Goal: Task Accomplishment & Management: Manage account settings

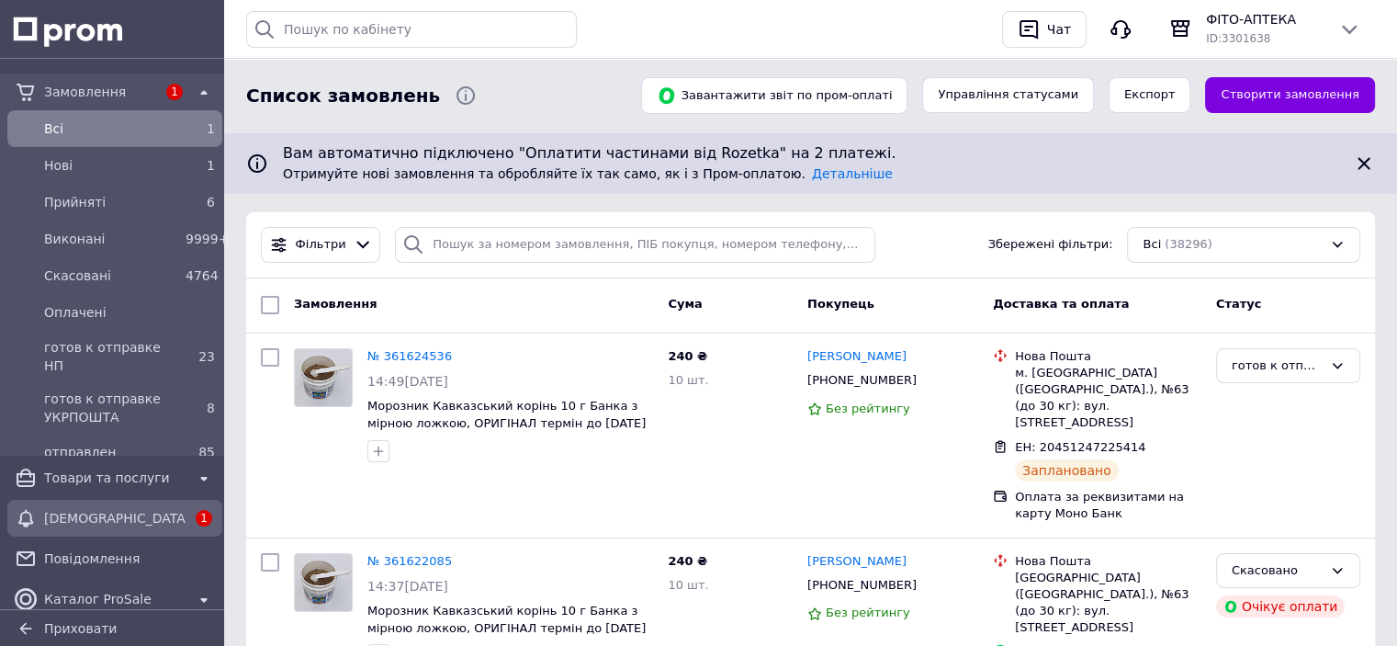
click at [76, 523] on span "[DEMOGRAPHIC_DATA]" at bounding box center [114, 518] width 141 height 18
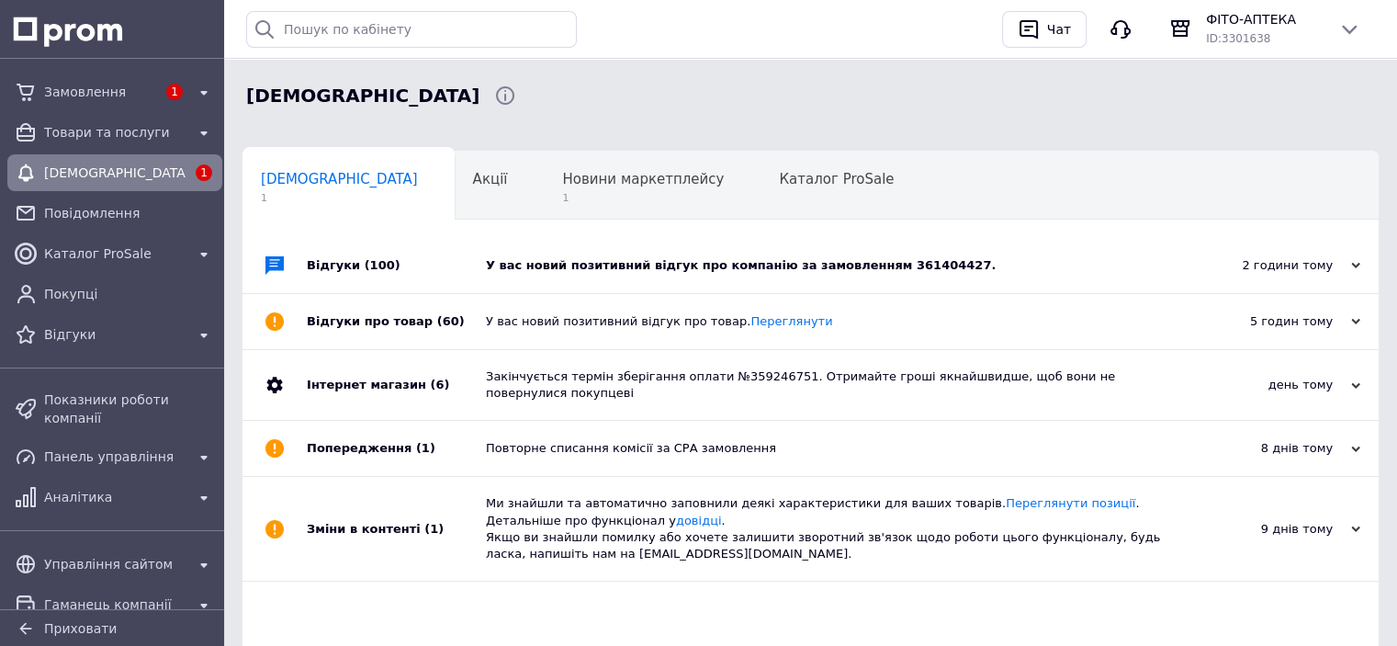
click at [988, 258] on div "У вас новий позитивний відгук про компанію за замовленням 361404427." at bounding box center [831, 265] width 691 height 17
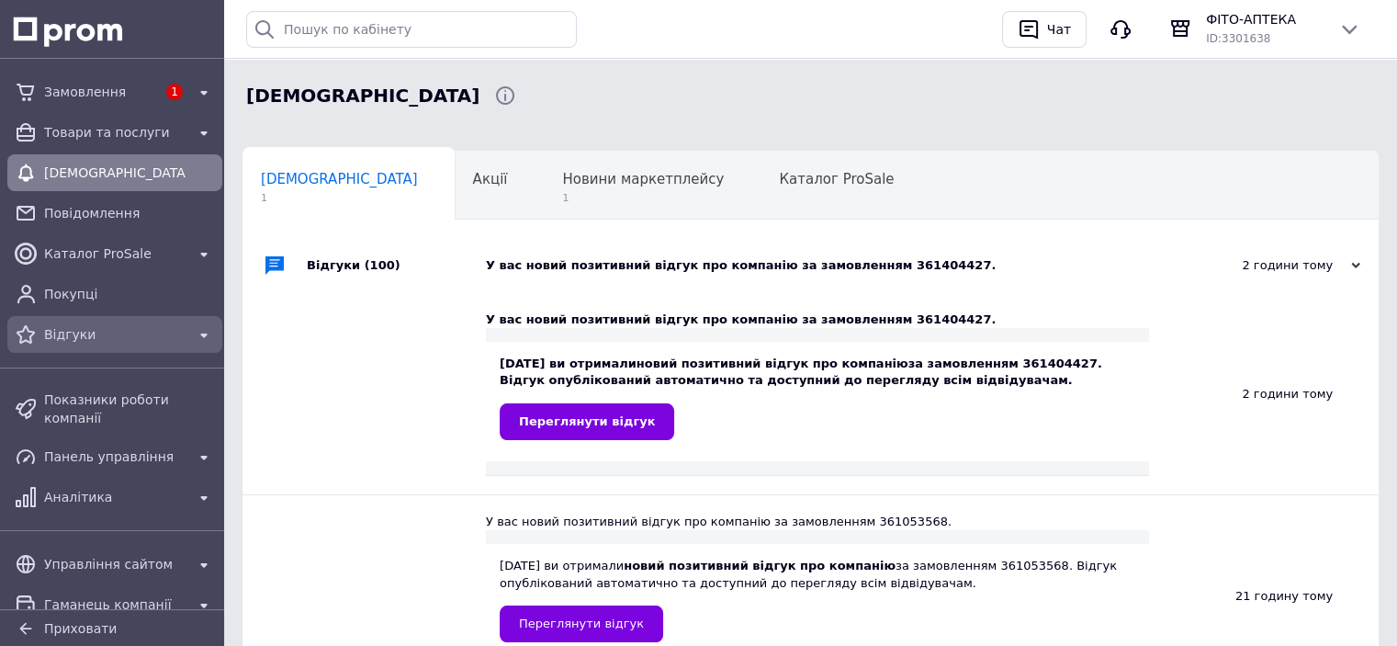
click at [77, 337] on span "Відгуки" at bounding box center [114, 334] width 141 height 18
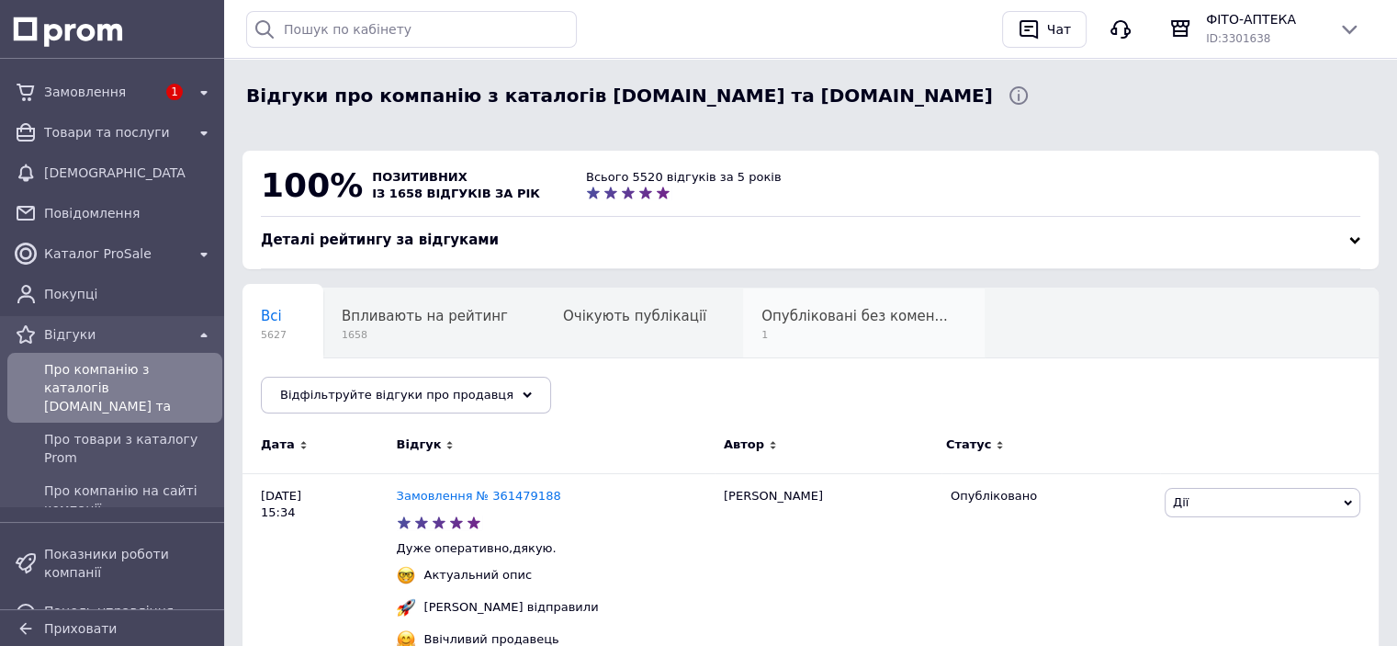
click at [813, 318] on span "Опубліковані без комен..." at bounding box center [855, 316] width 186 height 17
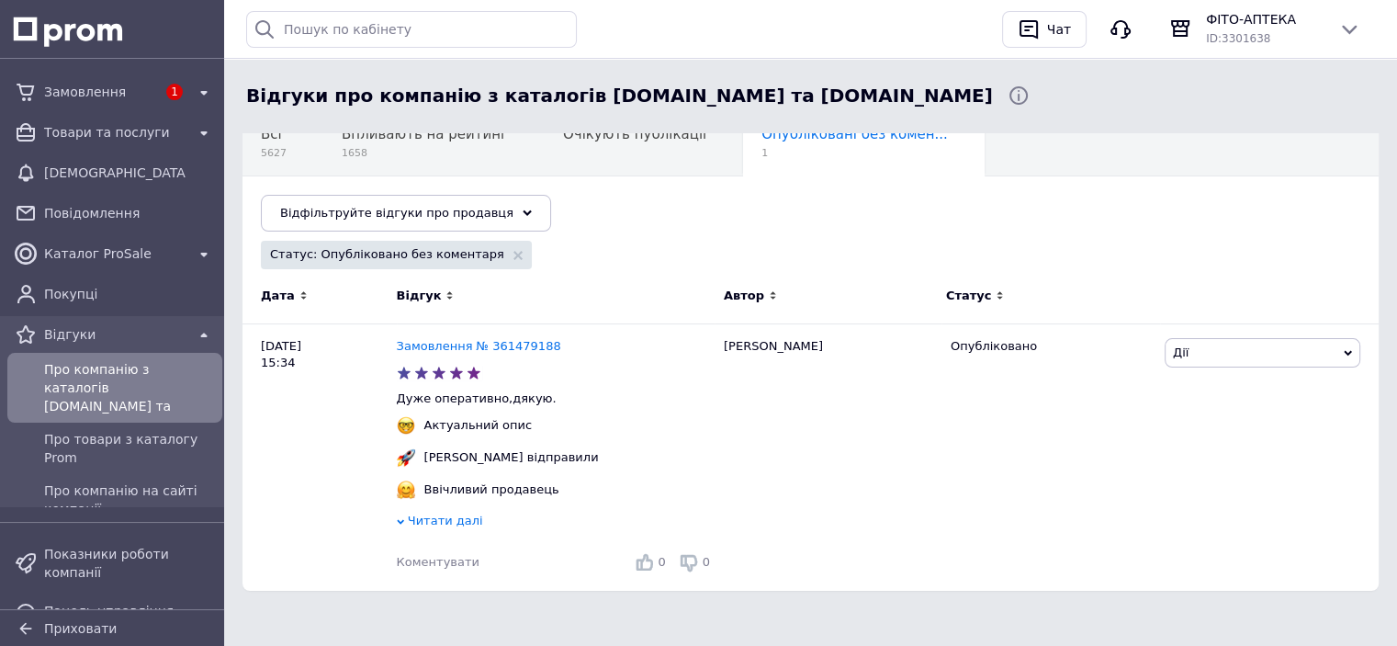
scroll to position [185, 0]
click at [444, 560] on span "Коментувати" at bounding box center [438, 562] width 83 height 14
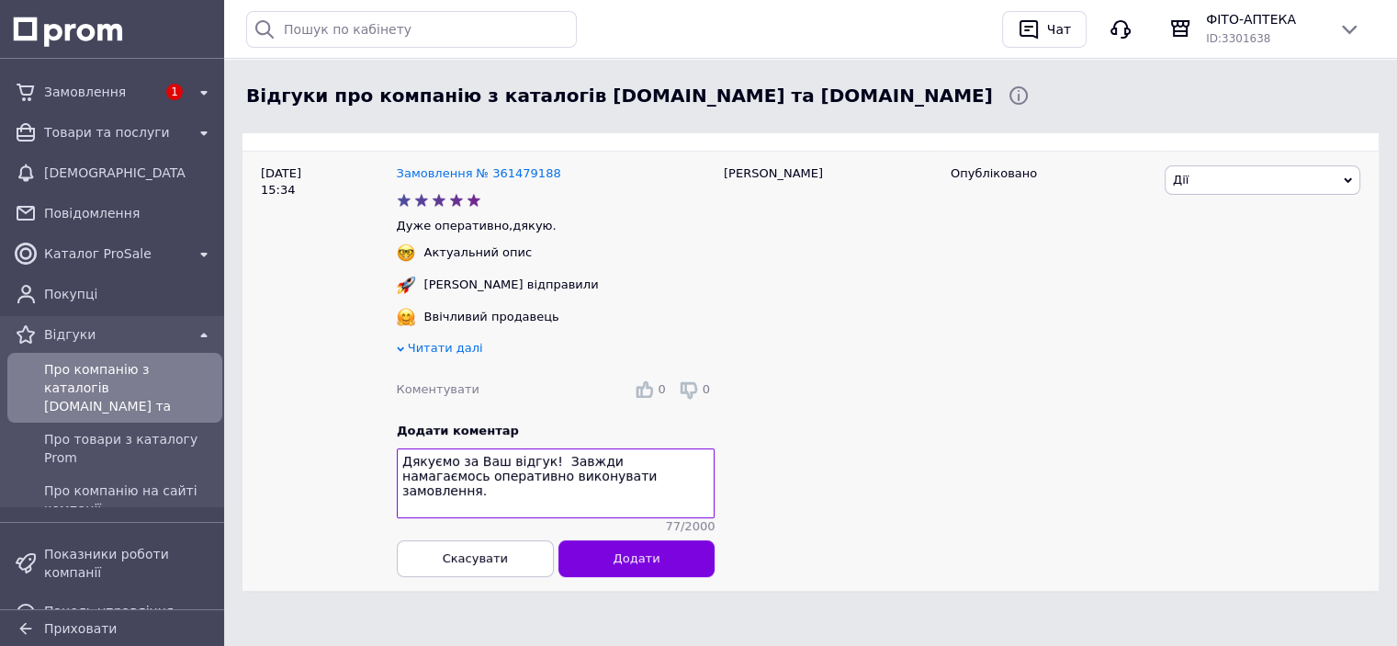
scroll to position [364, 0]
type textarea "Дякуємо за Ваш відгук! Завжди намагаємось оперативно виконувати замовлення."
click at [683, 567] on button "Додати" at bounding box center [636, 558] width 157 height 37
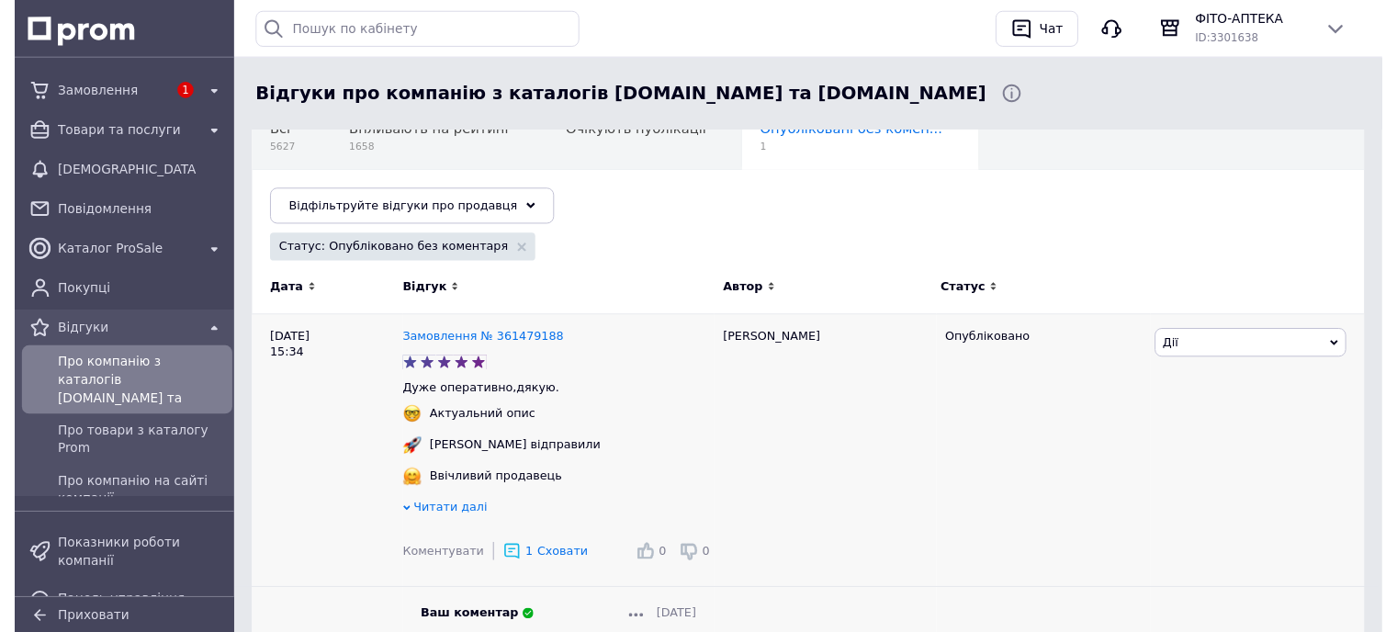
scroll to position [360, 0]
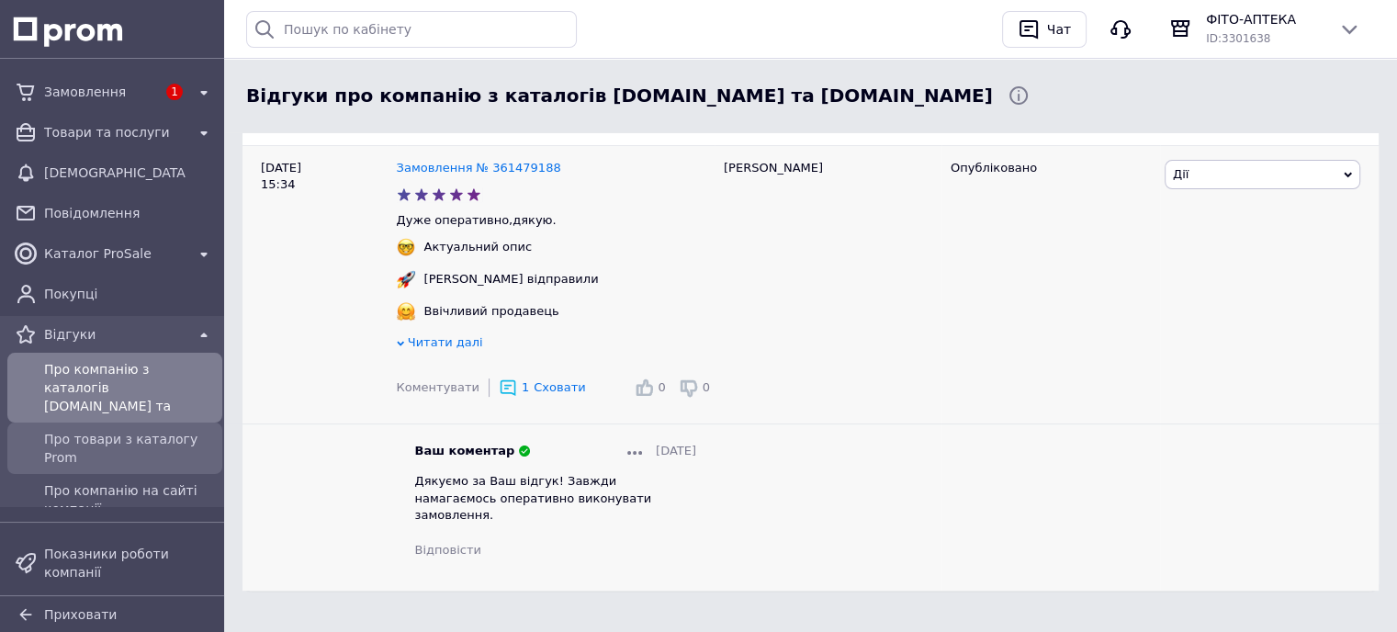
click at [92, 430] on span "Про товари з каталогу Prom" at bounding box center [129, 448] width 171 height 37
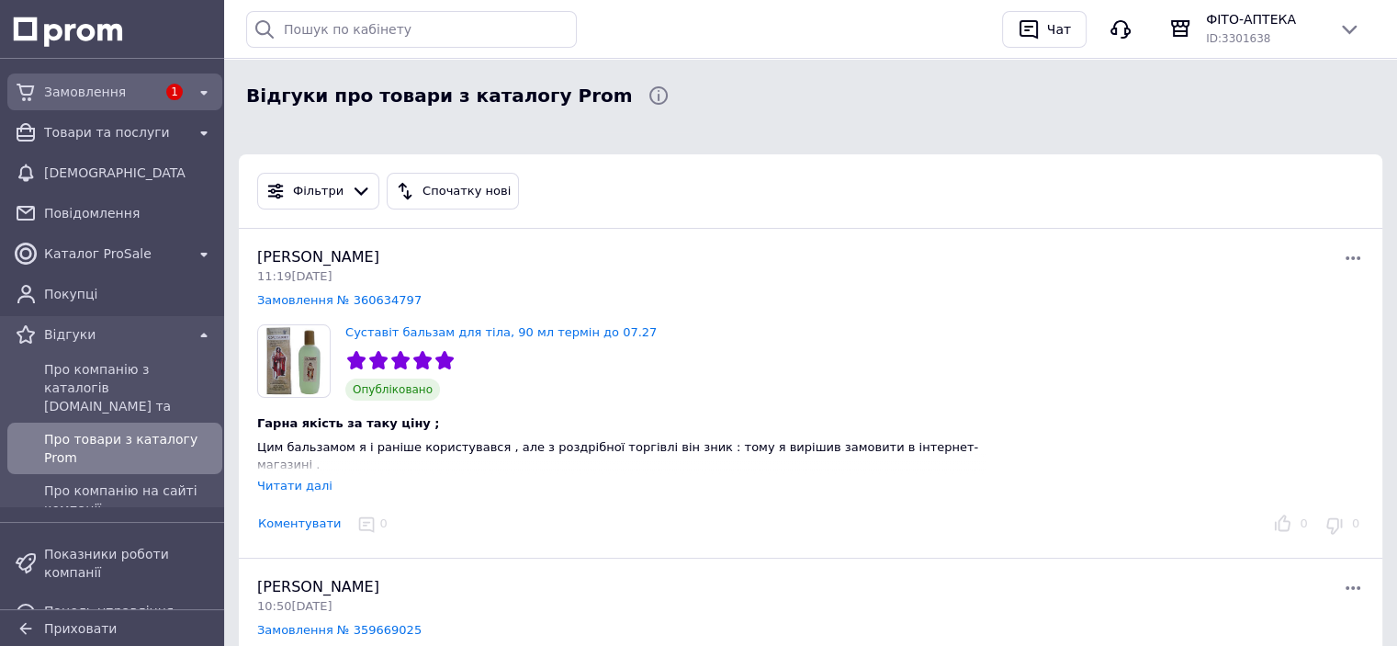
click at [91, 86] on span "Замовлення" at bounding box center [100, 92] width 112 height 18
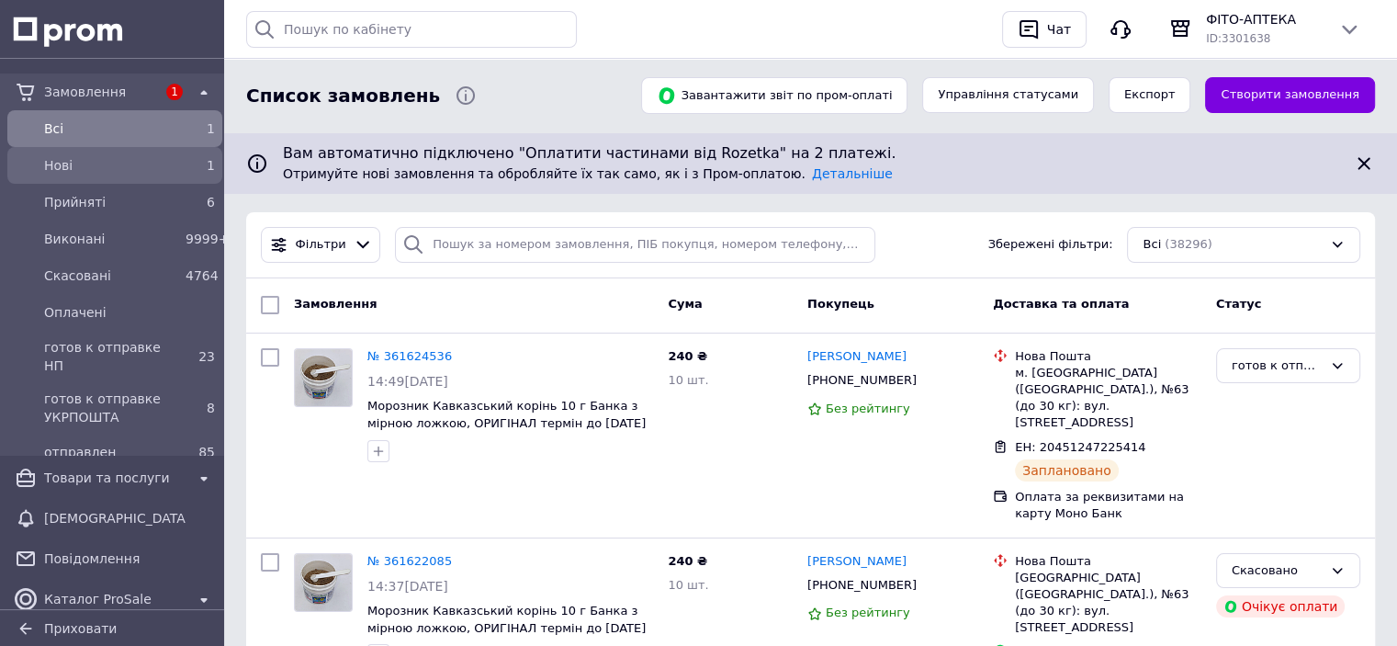
click at [59, 168] on span "Нові" at bounding box center [111, 165] width 134 height 18
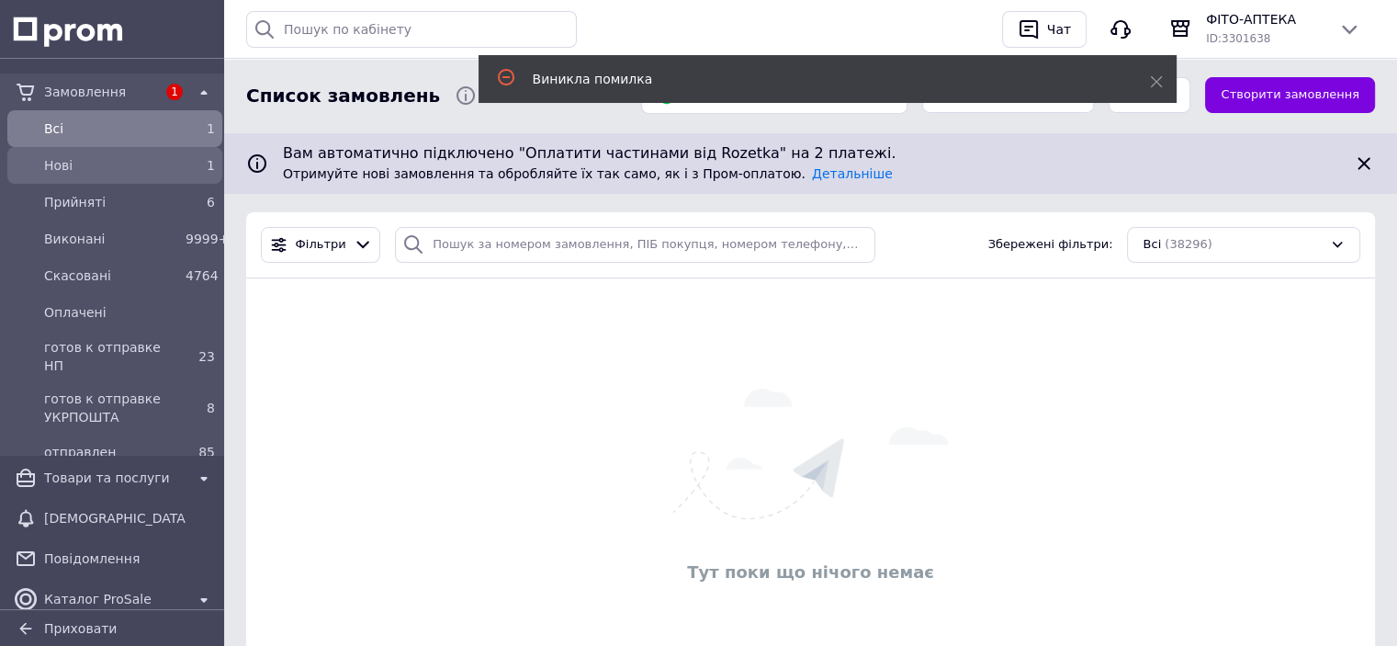
click at [99, 170] on span "Нові" at bounding box center [111, 165] width 134 height 18
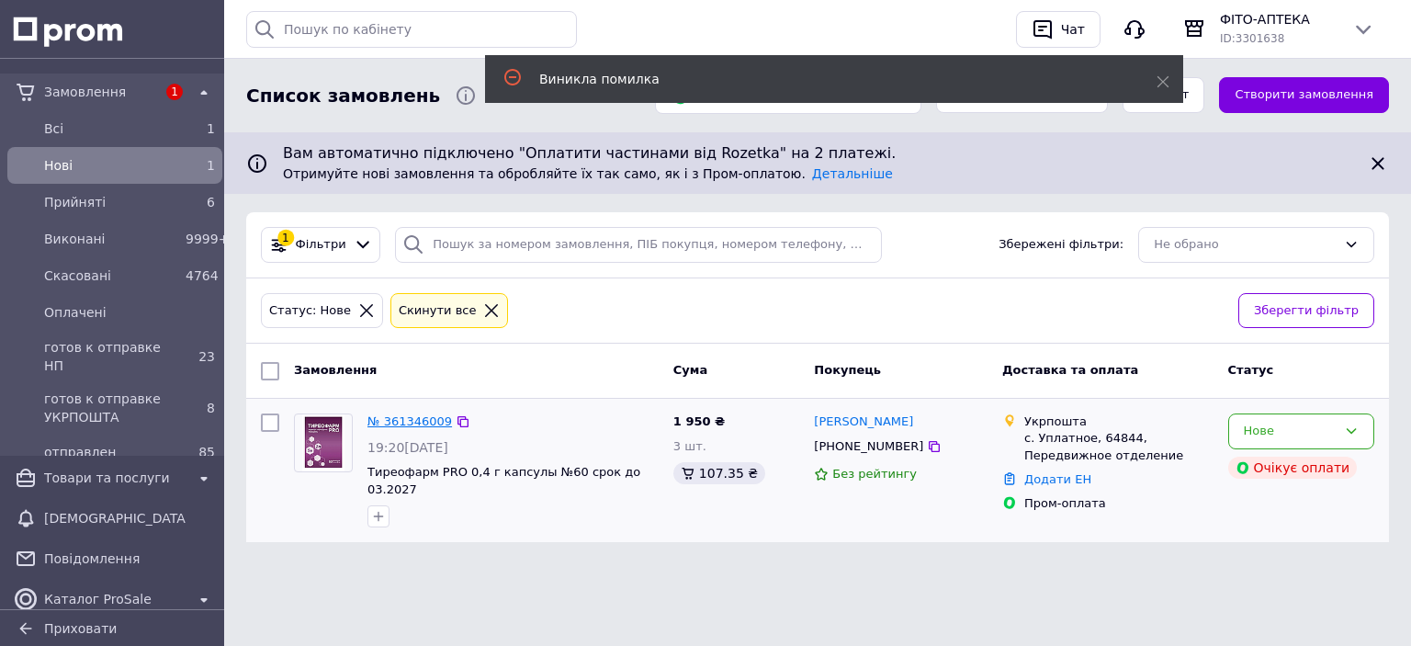
click at [400, 420] on link "№ 361346009" at bounding box center [409, 421] width 85 height 14
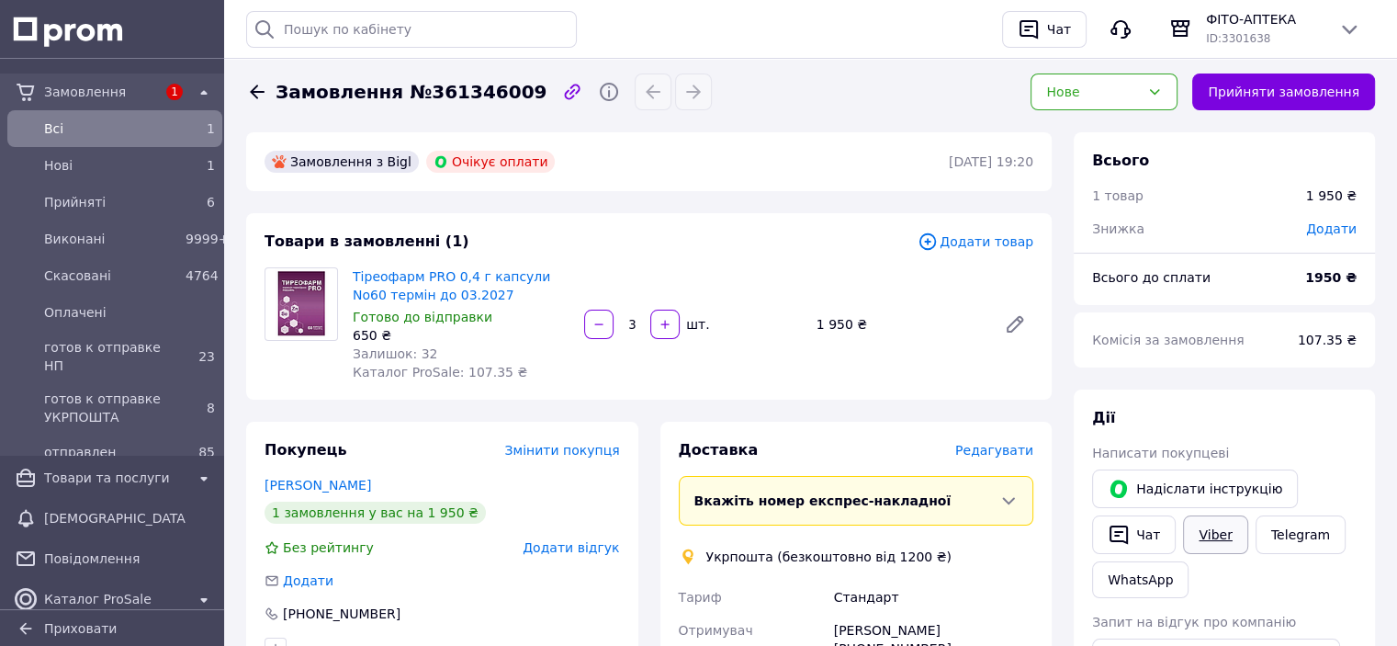
click at [1201, 536] on link "Viber" at bounding box center [1215, 534] width 64 height 39
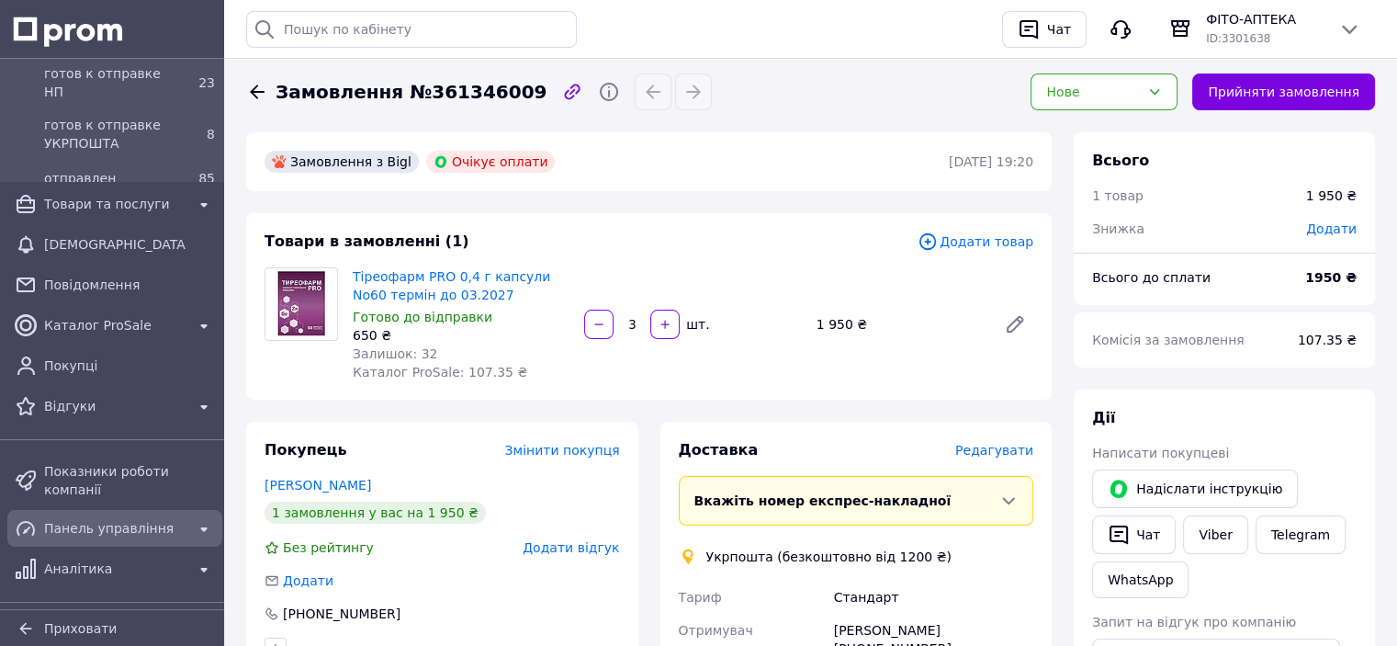
scroll to position [276, 0]
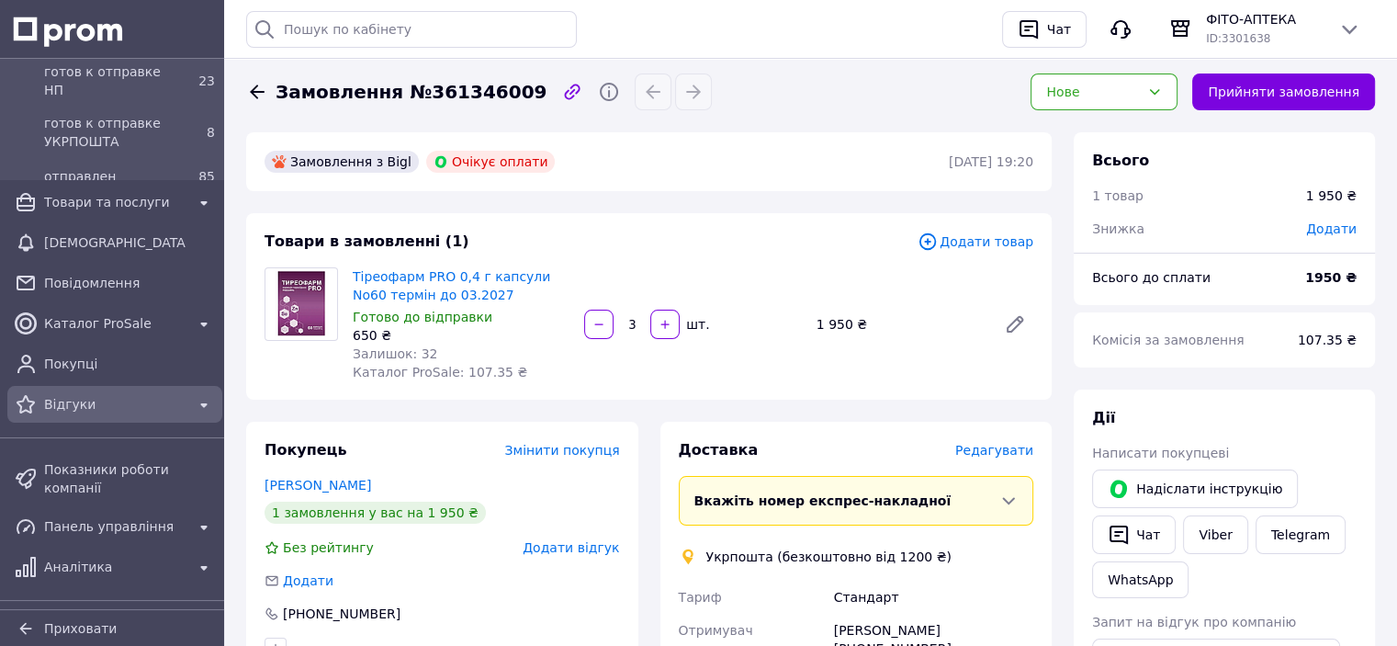
click at [72, 401] on span "Відгуки" at bounding box center [114, 404] width 141 height 18
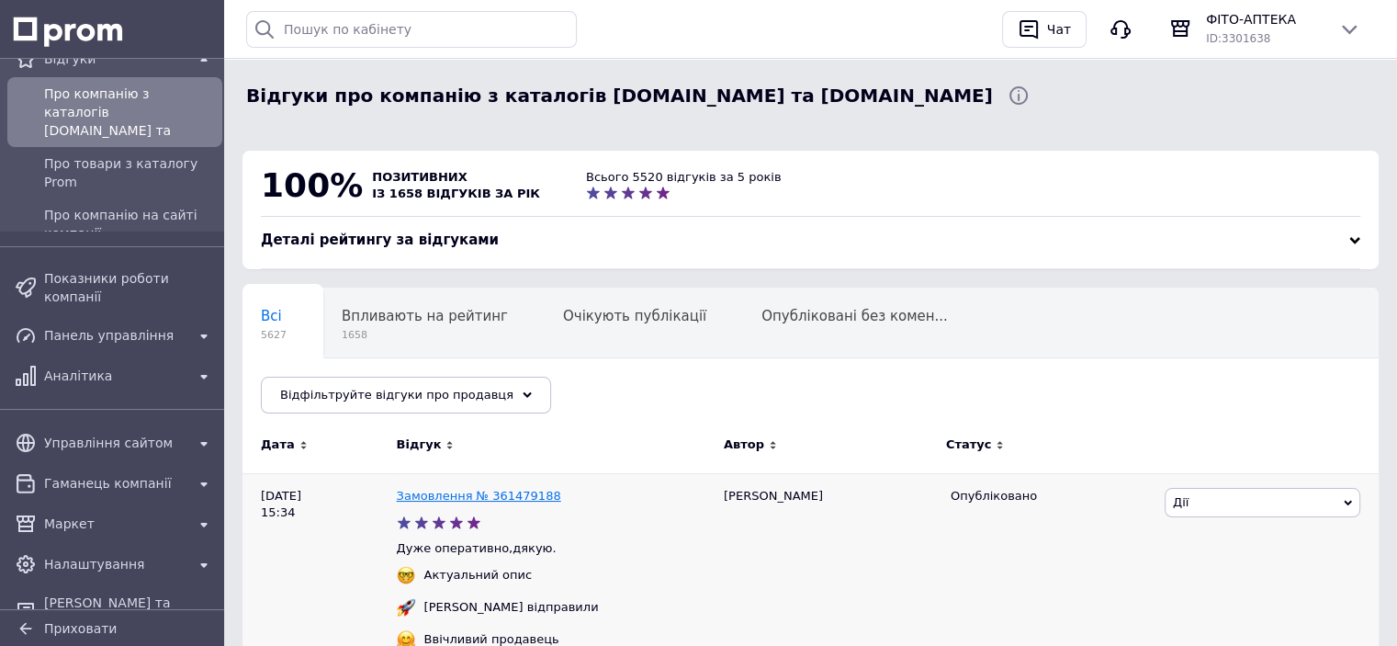
click at [442, 497] on link "Замовлення № 361479188" at bounding box center [479, 496] width 164 height 14
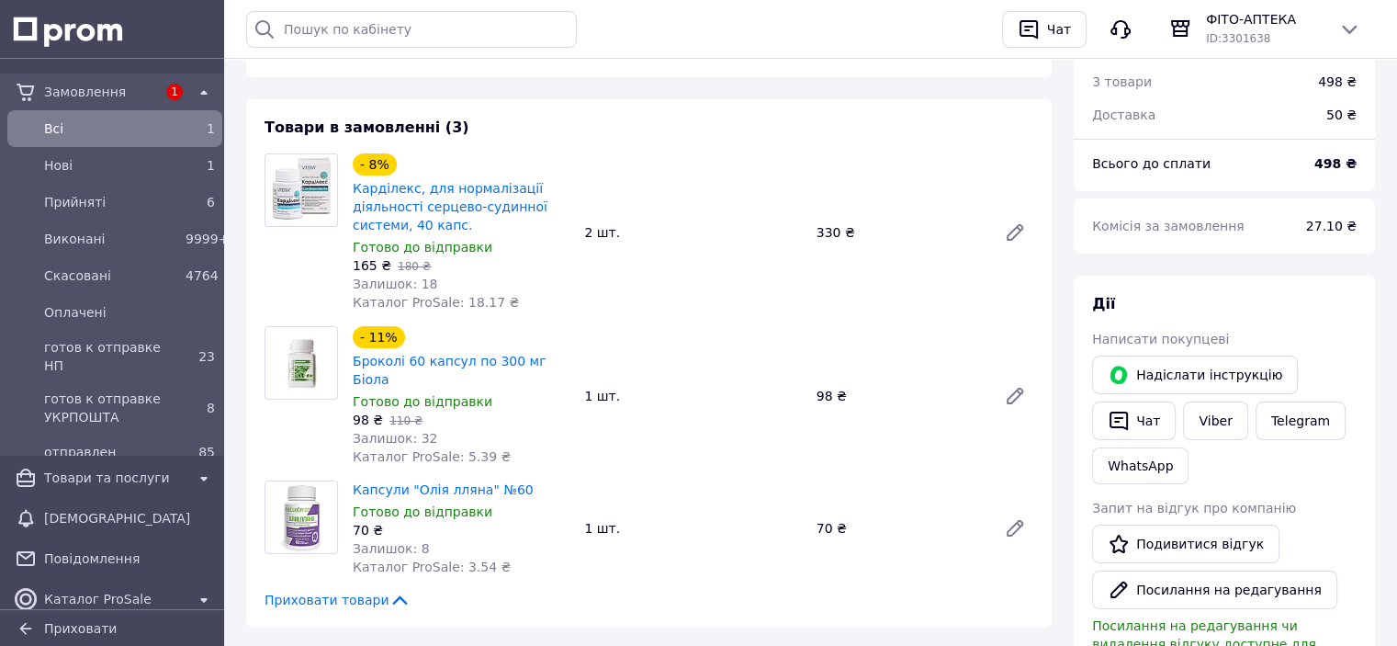
scroll to position [92, 0]
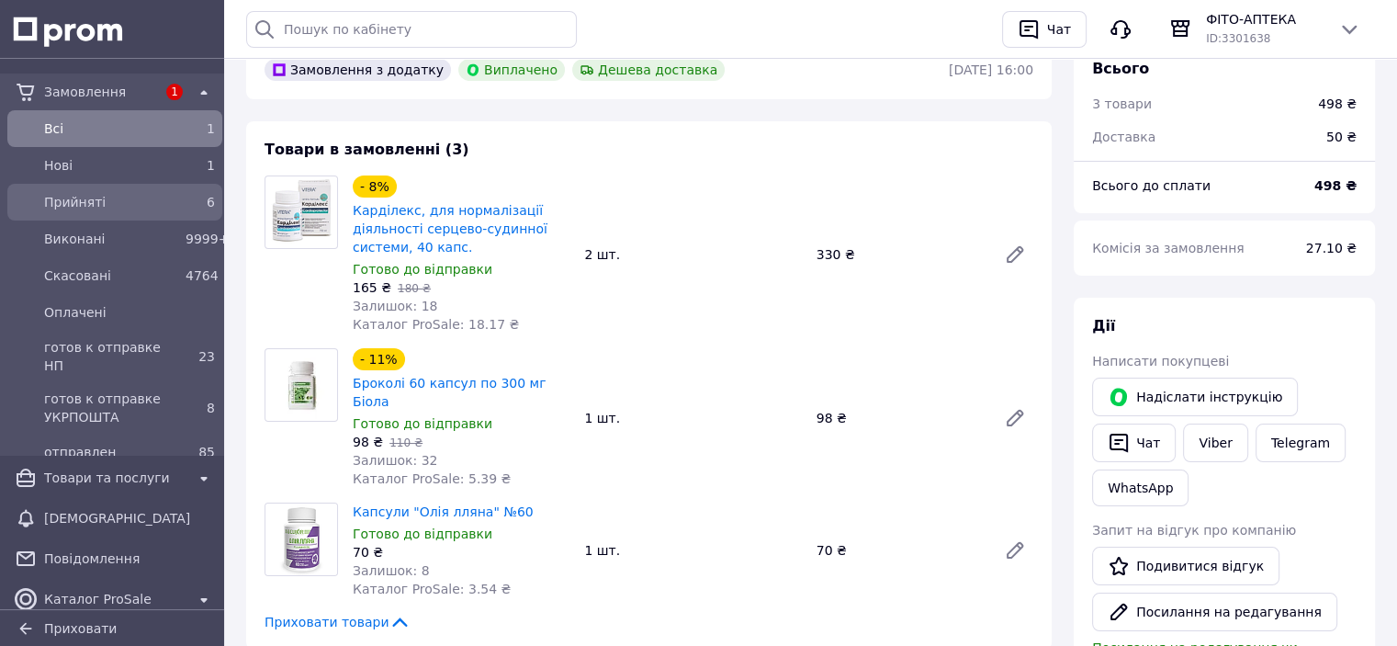
click at [115, 208] on span "Прийняті" at bounding box center [111, 202] width 134 height 18
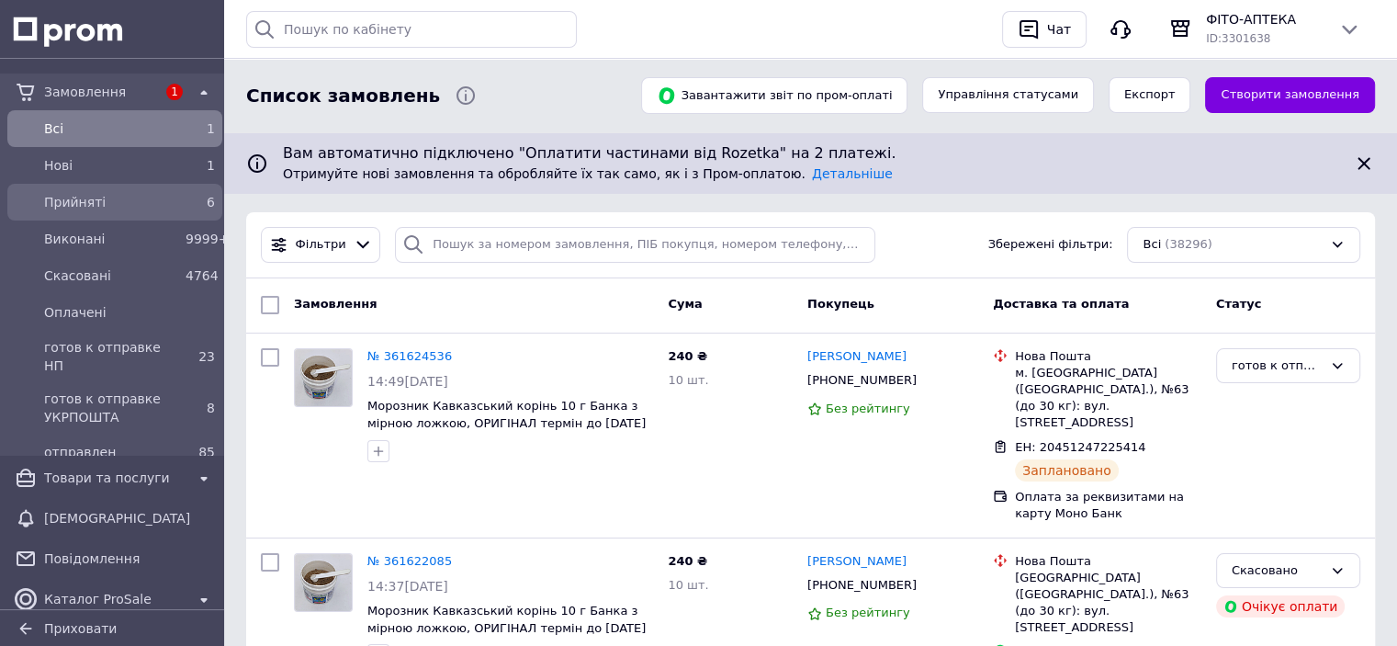
click at [59, 197] on span "Прийняті" at bounding box center [111, 202] width 134 height 18
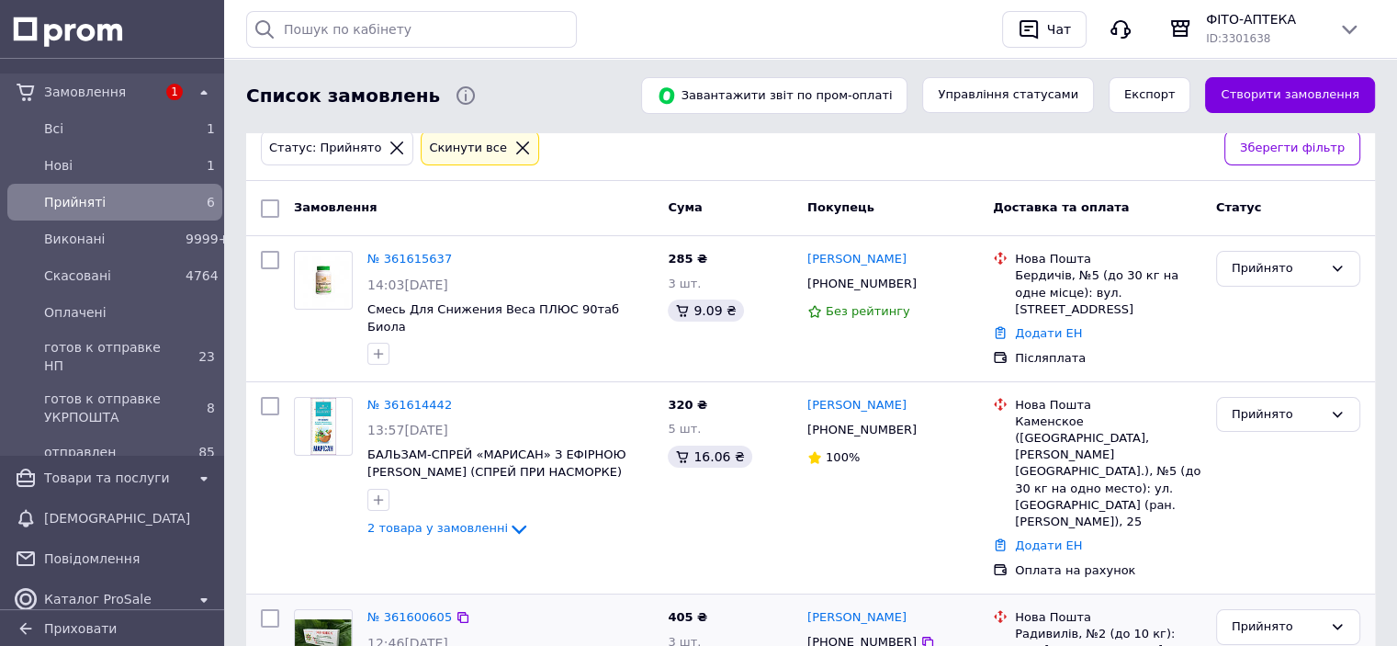
scroll to position [134, 0]
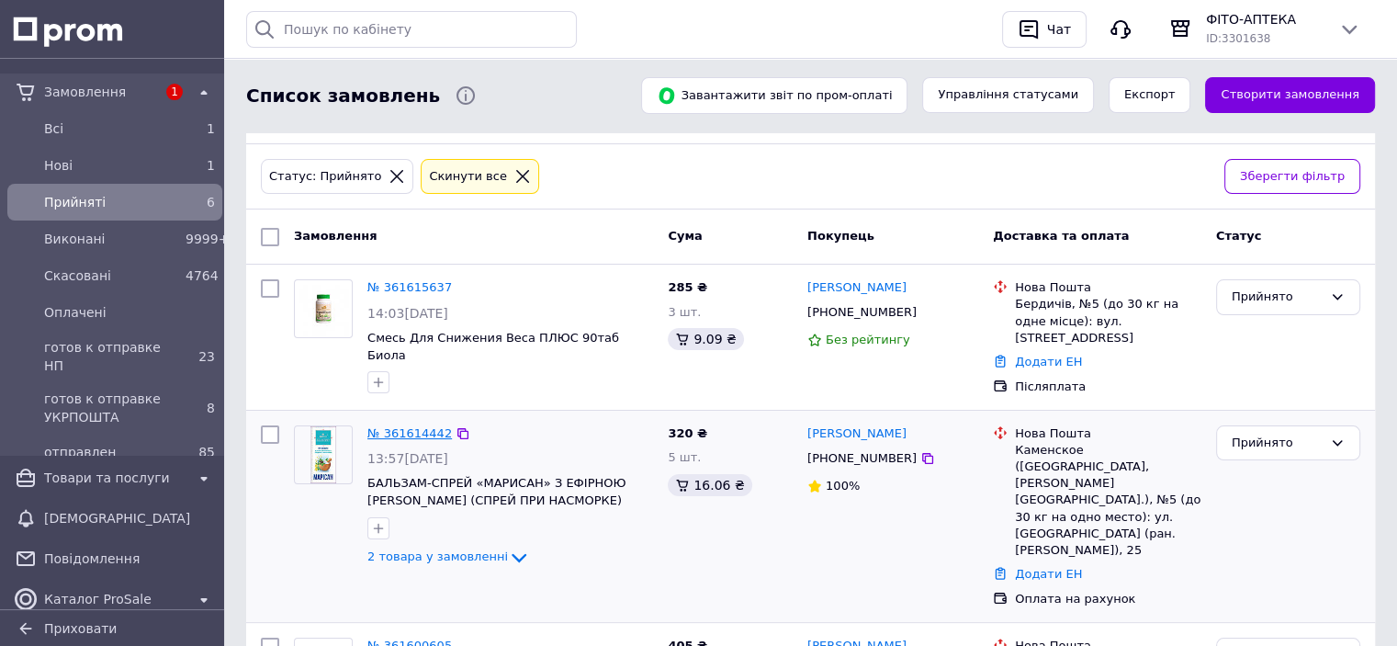
click at [406, 426] on link "№ 361614442" at bounding box center [409, 433] width 85 height 14
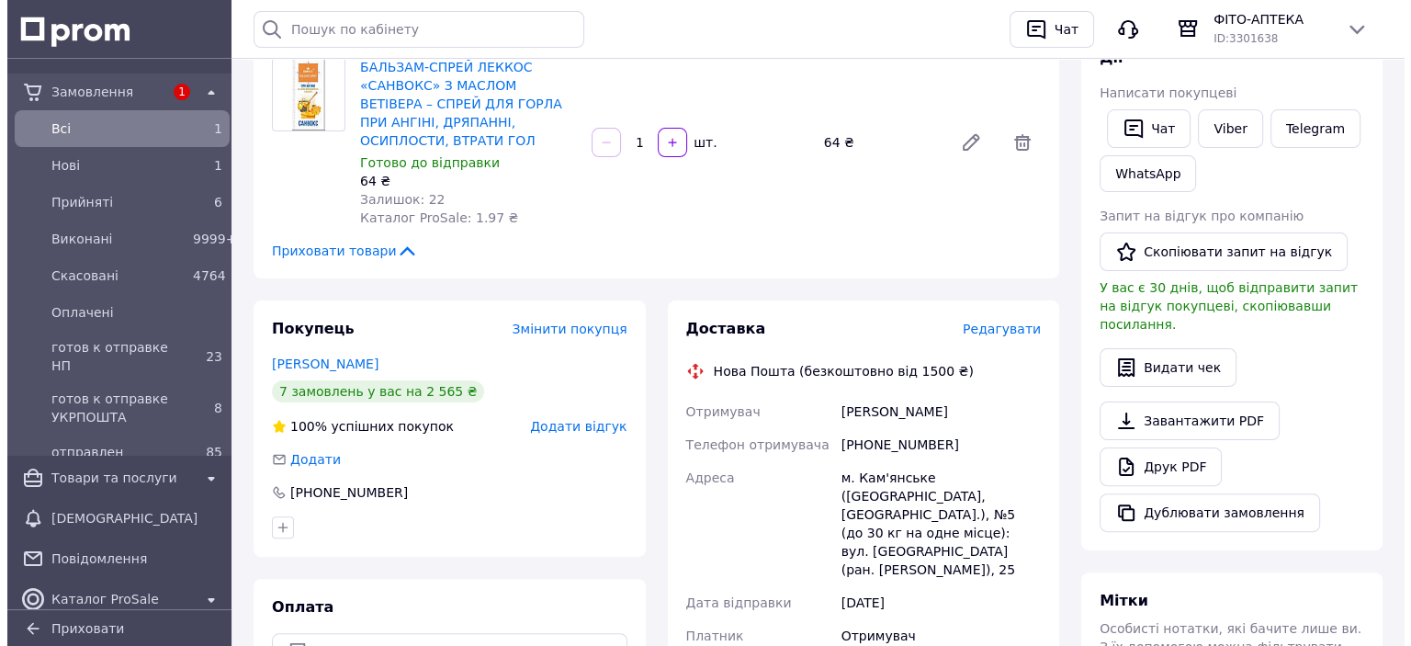
scroll to position [551, 0]
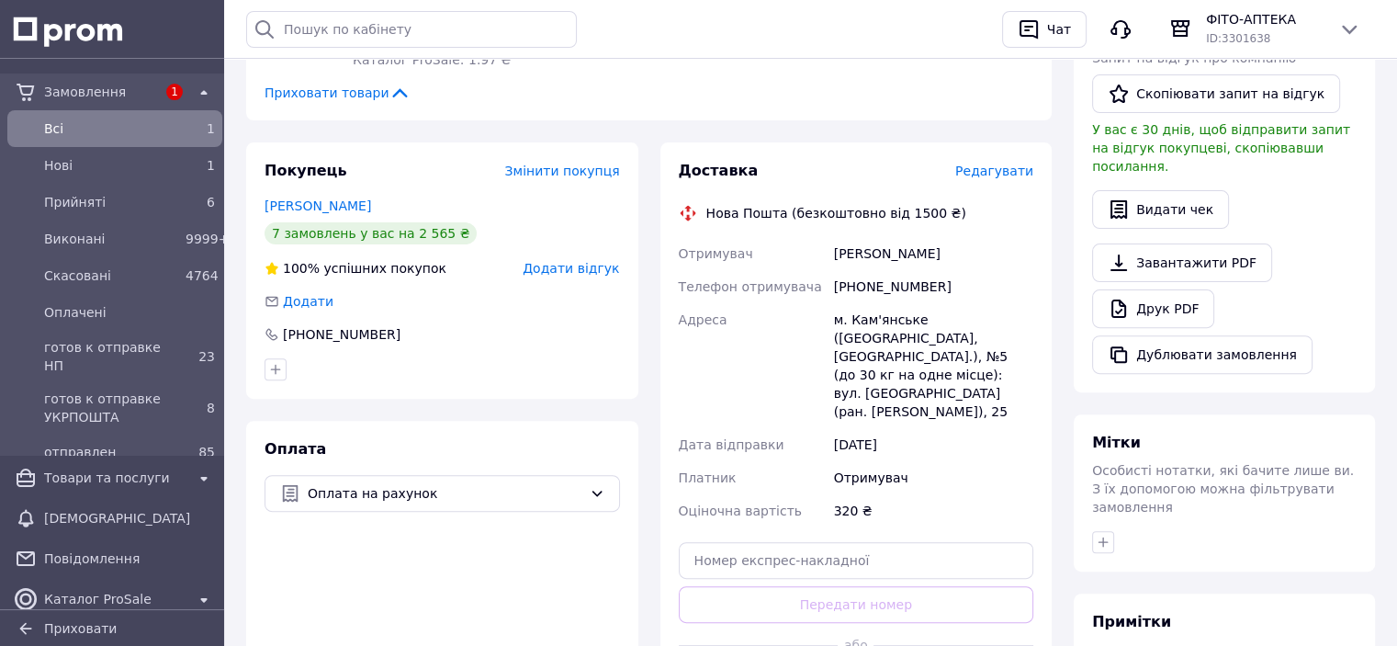
click at [1007, 164] on span "Редагувати" at bounding box center [994, 171] width 78 height 15
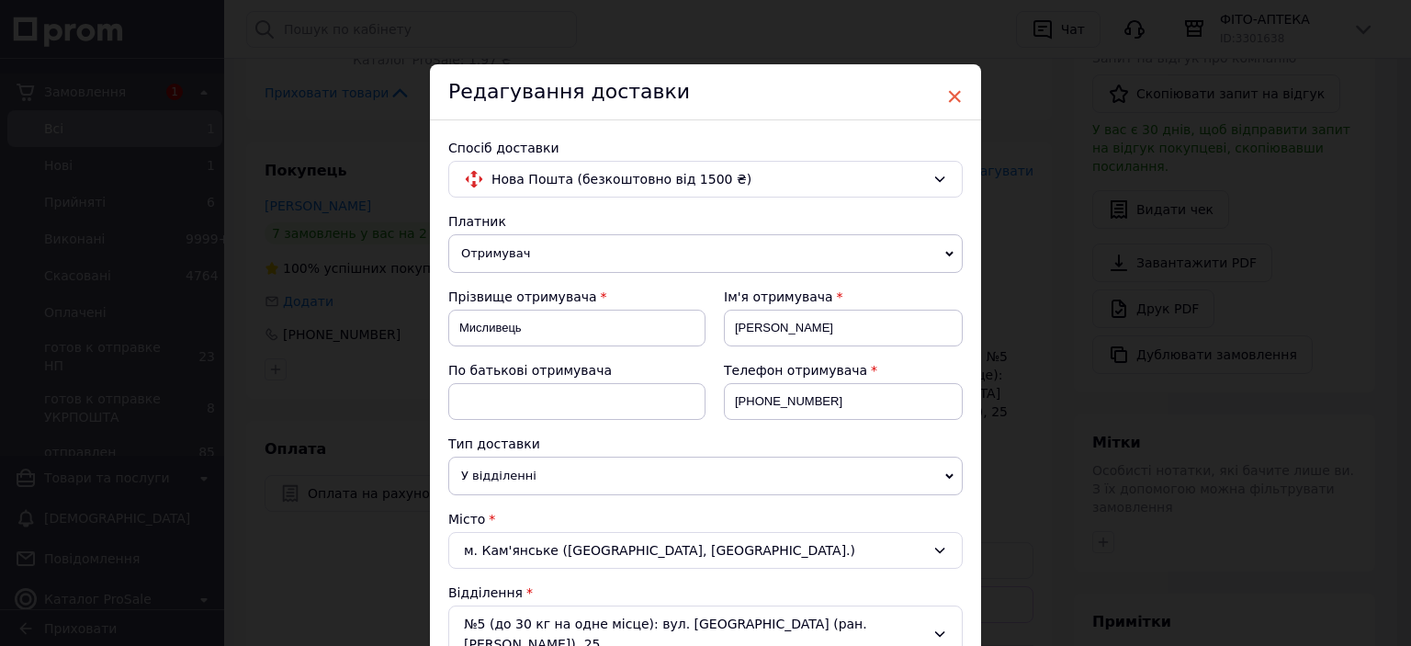
click at [953, 95] on span "×" at bounding box center [954, 96] width 17 height 31
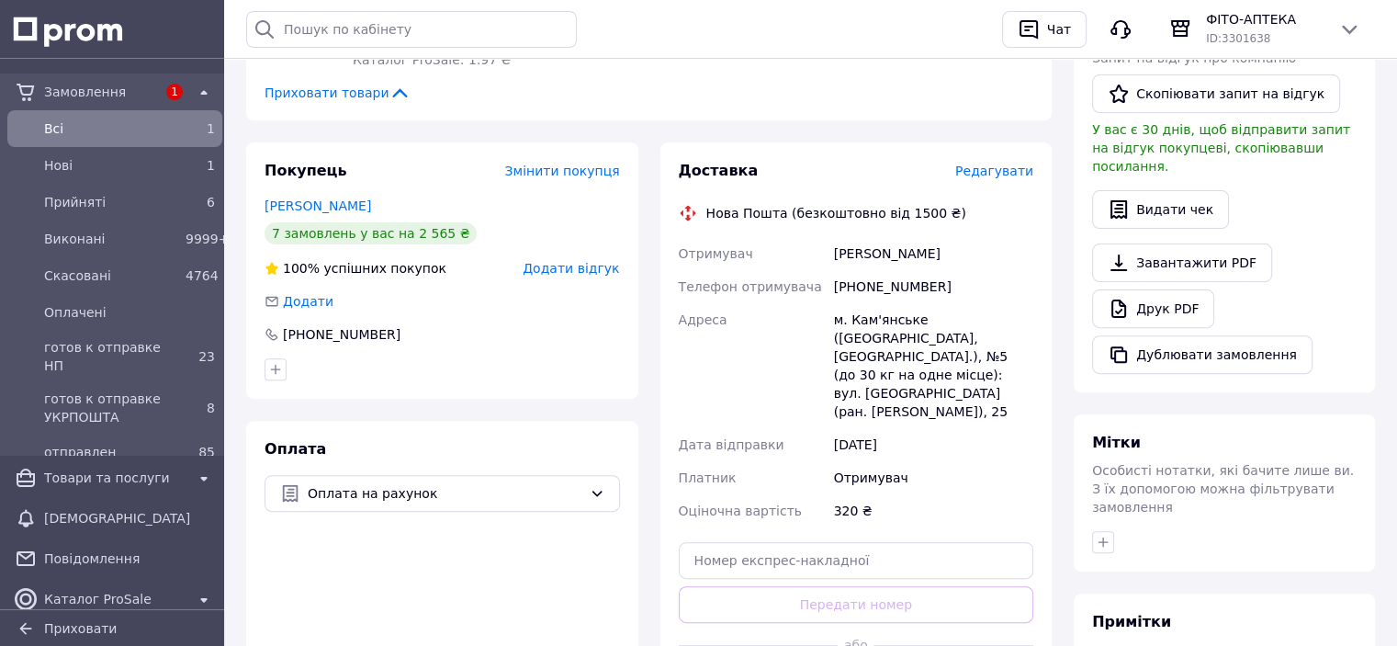
click at [1003, 164] on span "Редагувати" at bounding box center [994, 171] width 78 height 15
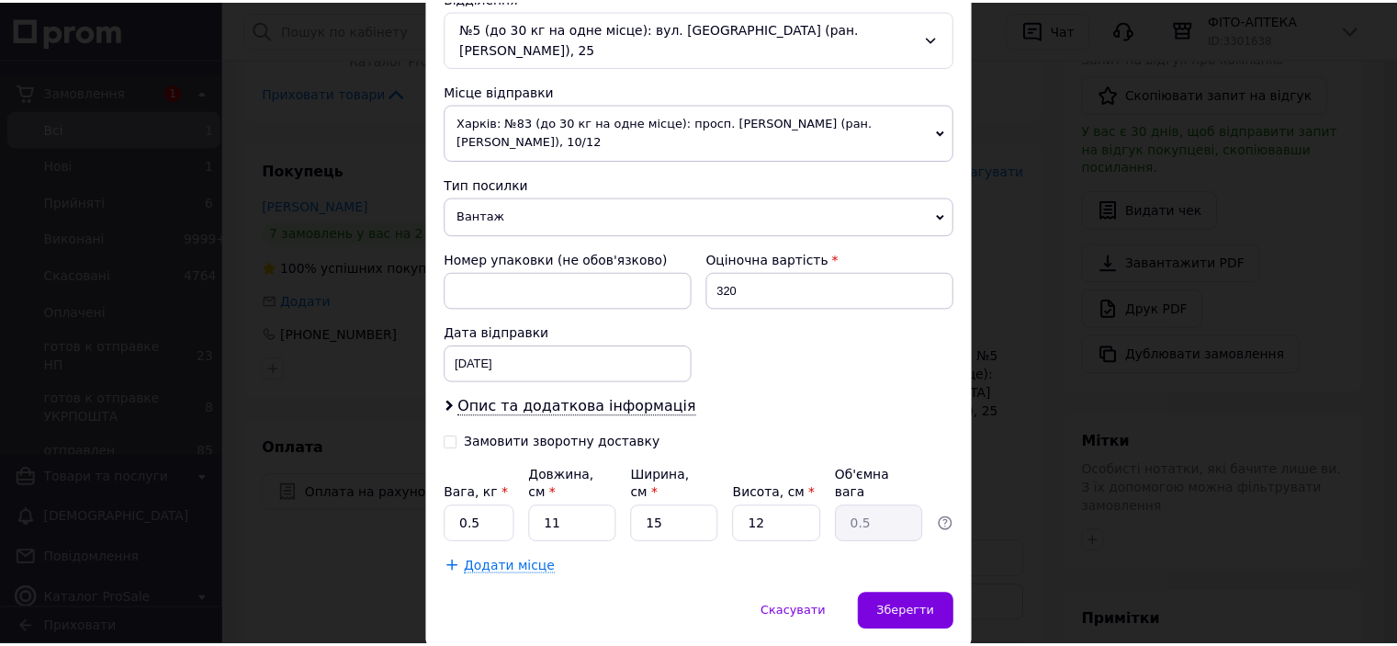
scroll to position [620, 0]
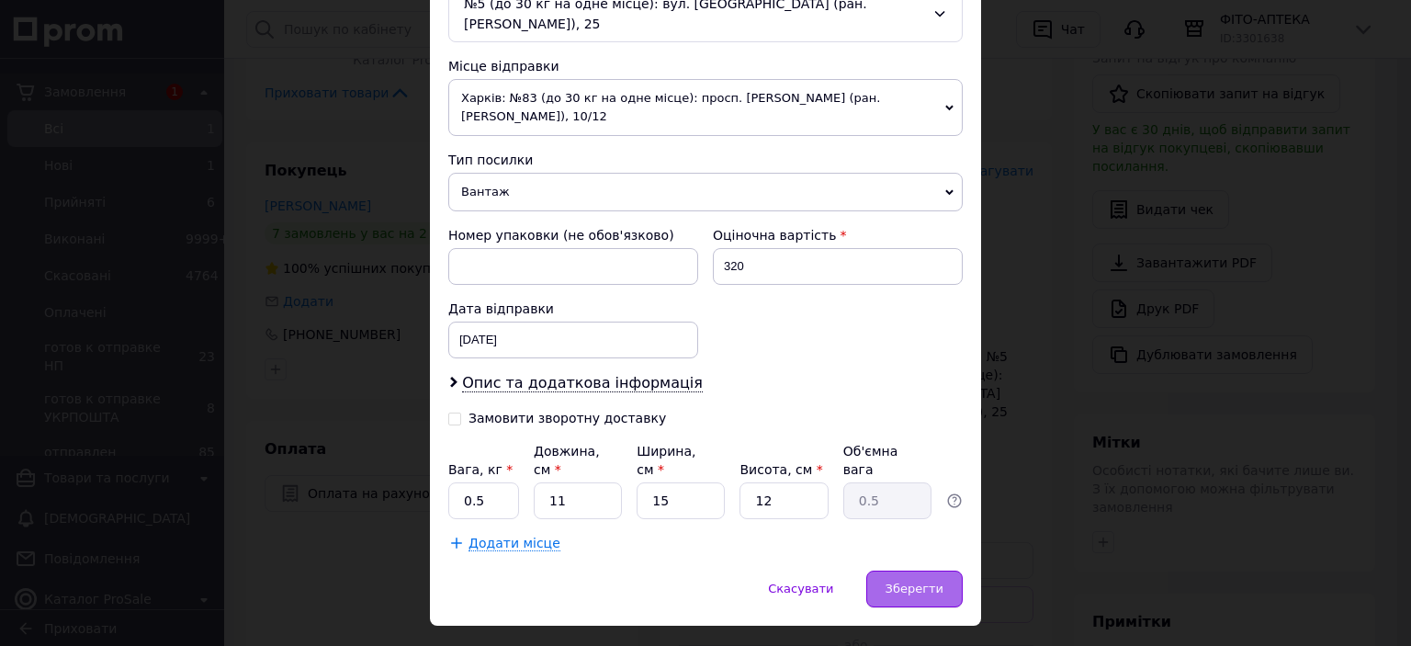
click at [929, 582] on span "Зберегти" at bounding box center [915, 589] width 58 height 14
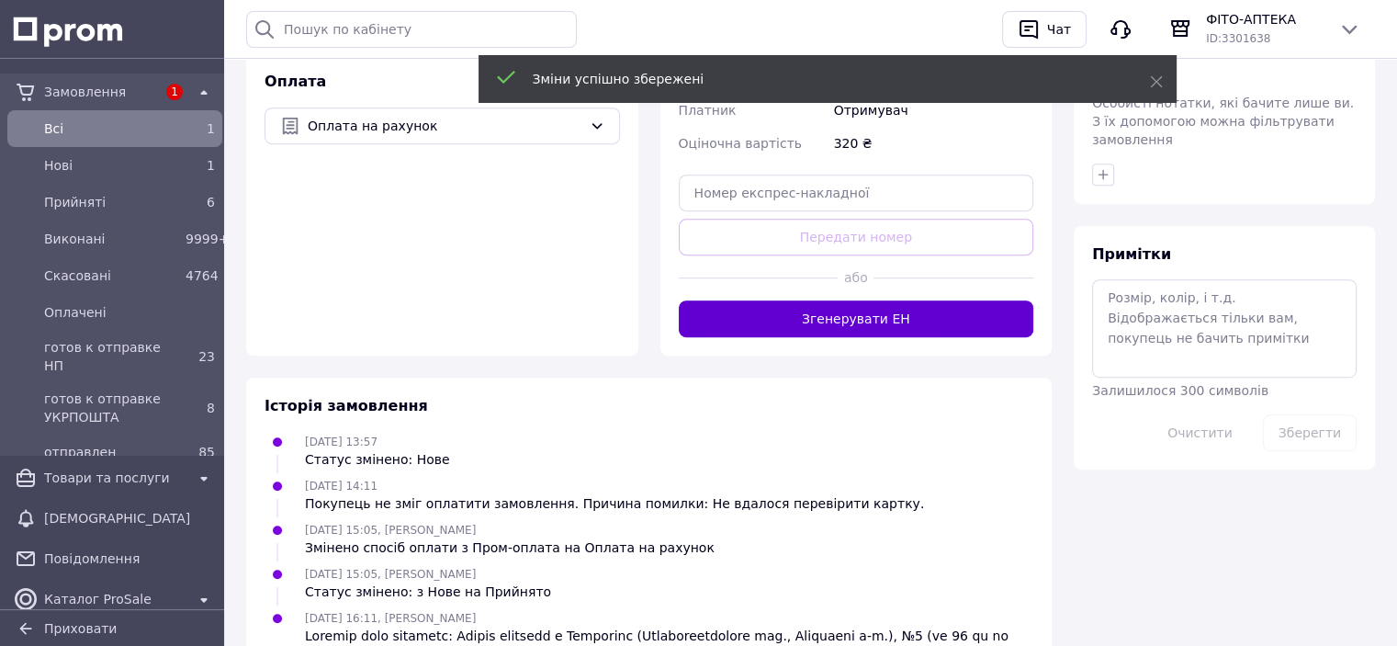
click at [876, 300] on button "Згенерувати ЕН" at bounding box center [857, 318] width 356 height 37
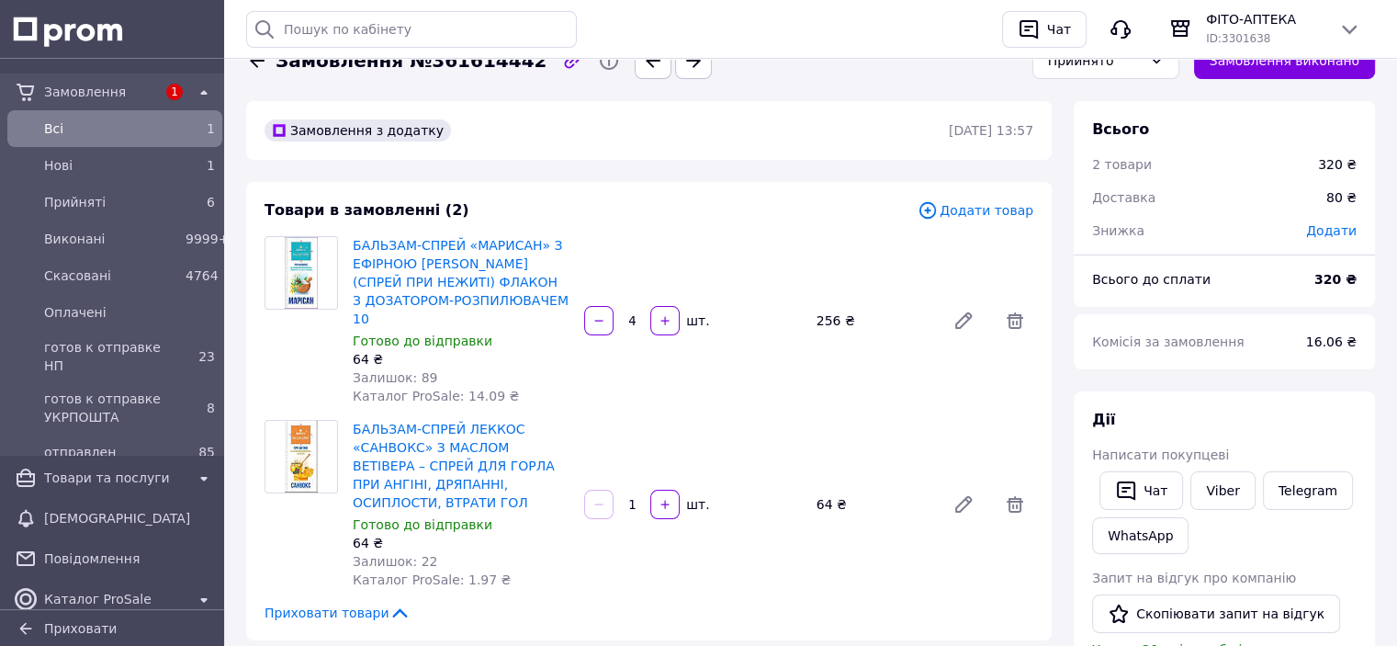
scroll to position [0, 0]
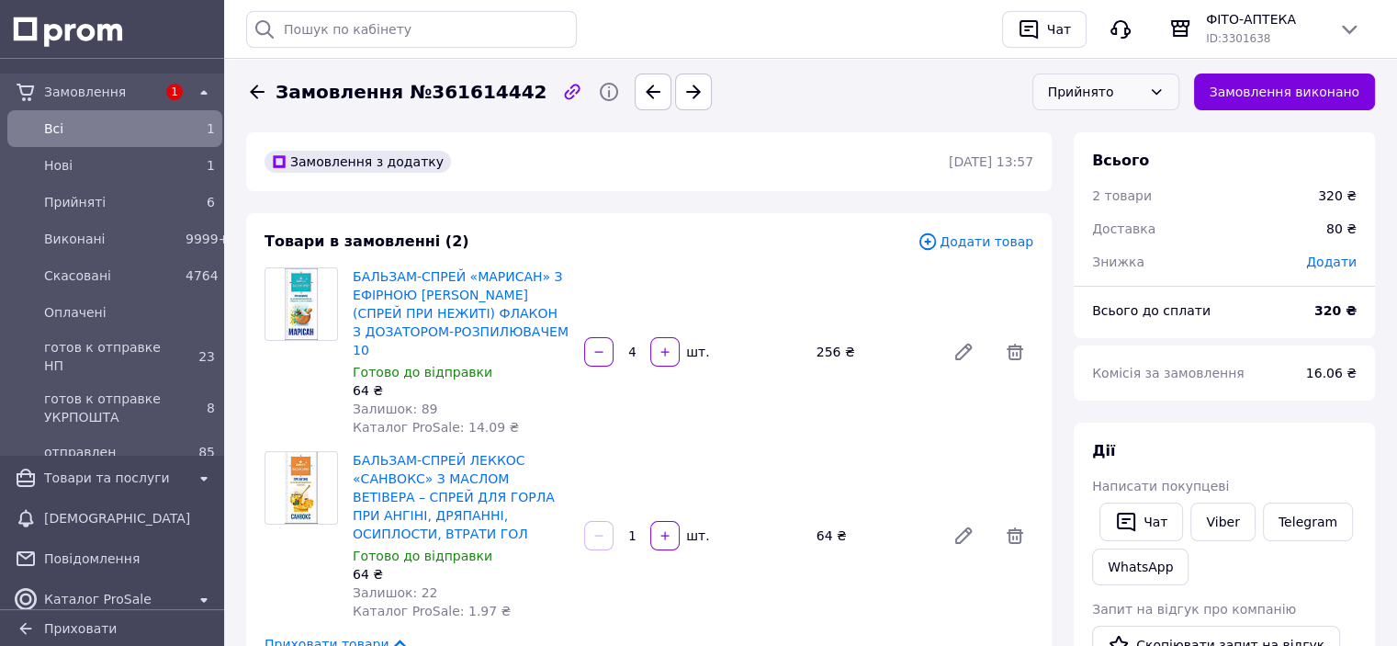
click at [1120, 91] on div "Прийнято" at bounding box center [1095, 92] width 94 height 20
click at [1079, 243] on li "готов к отправке НП" at bounding box center [1105, 246] width 145 height 55
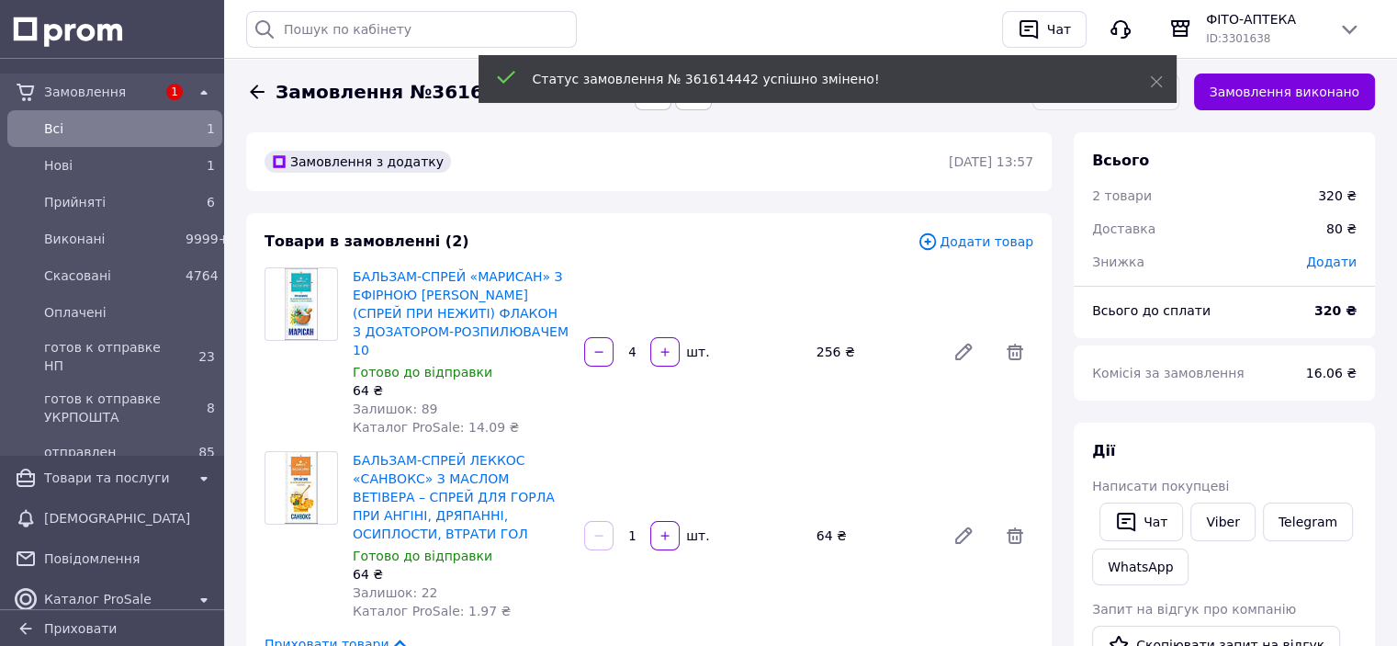
click at [62, 205] on span "Прийняті" at bounding box center [111, 202] width 134 height 18
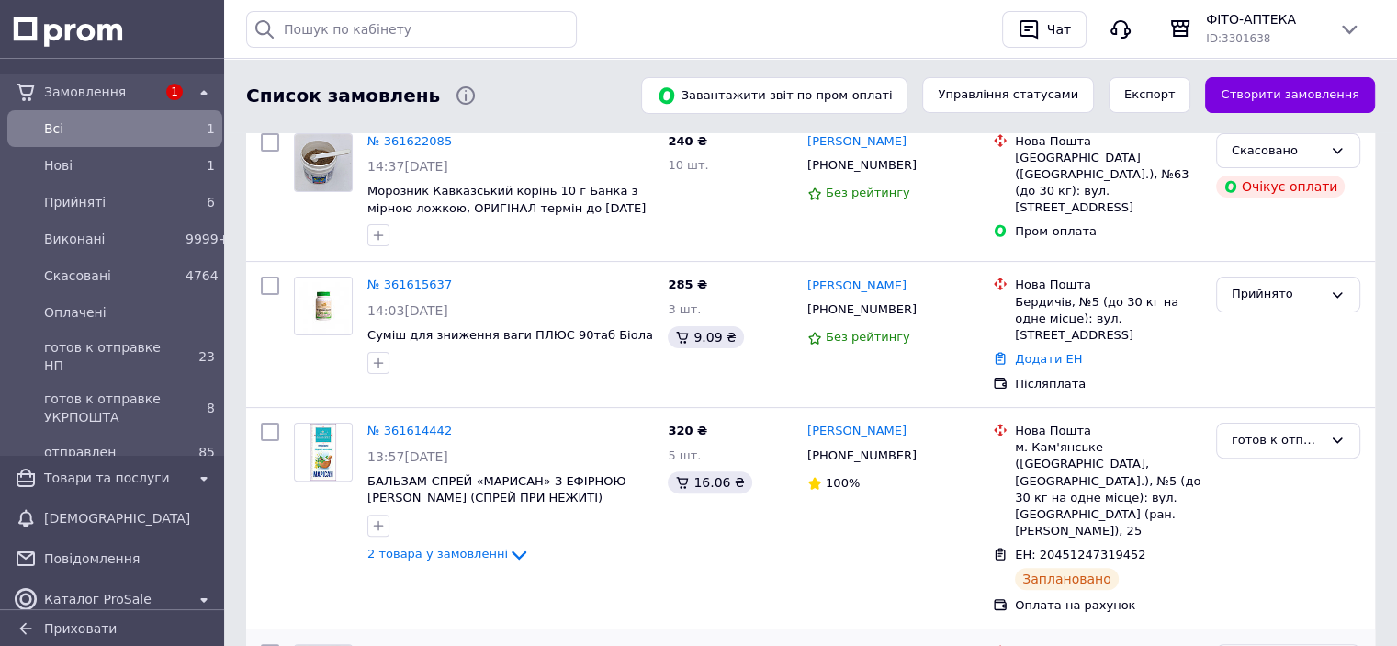
scroll to position [551, 0]
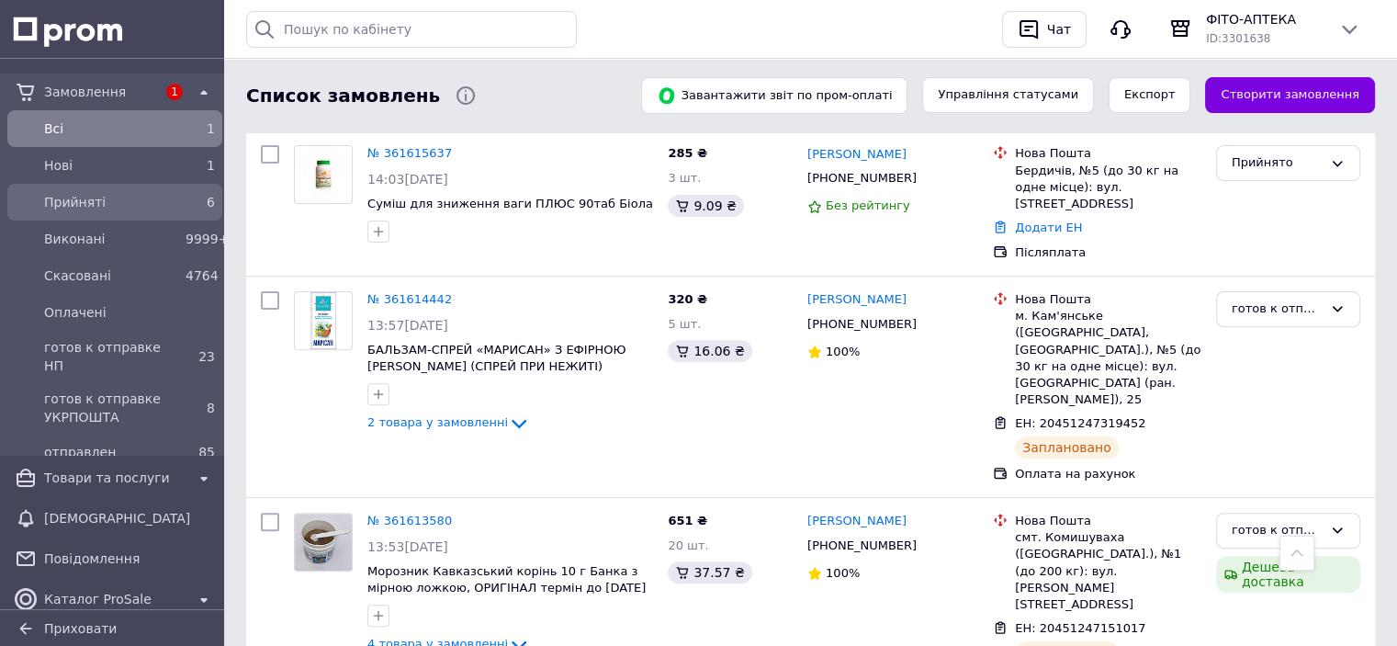
click at [44, 205] on span "Прийняті" at bounding box center [111, 202] width 134 height 18
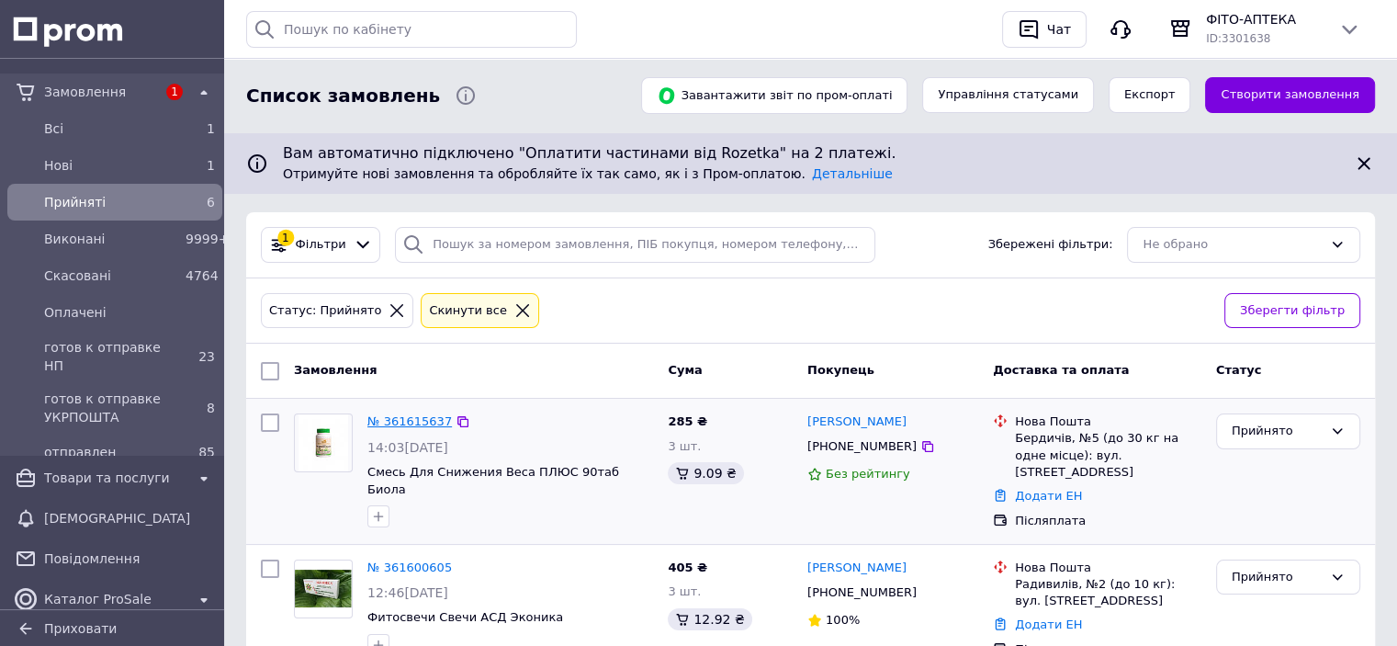
click at [412, 422] on link "№ 361615637" at bounding box center [409, 421] width 85 height 14
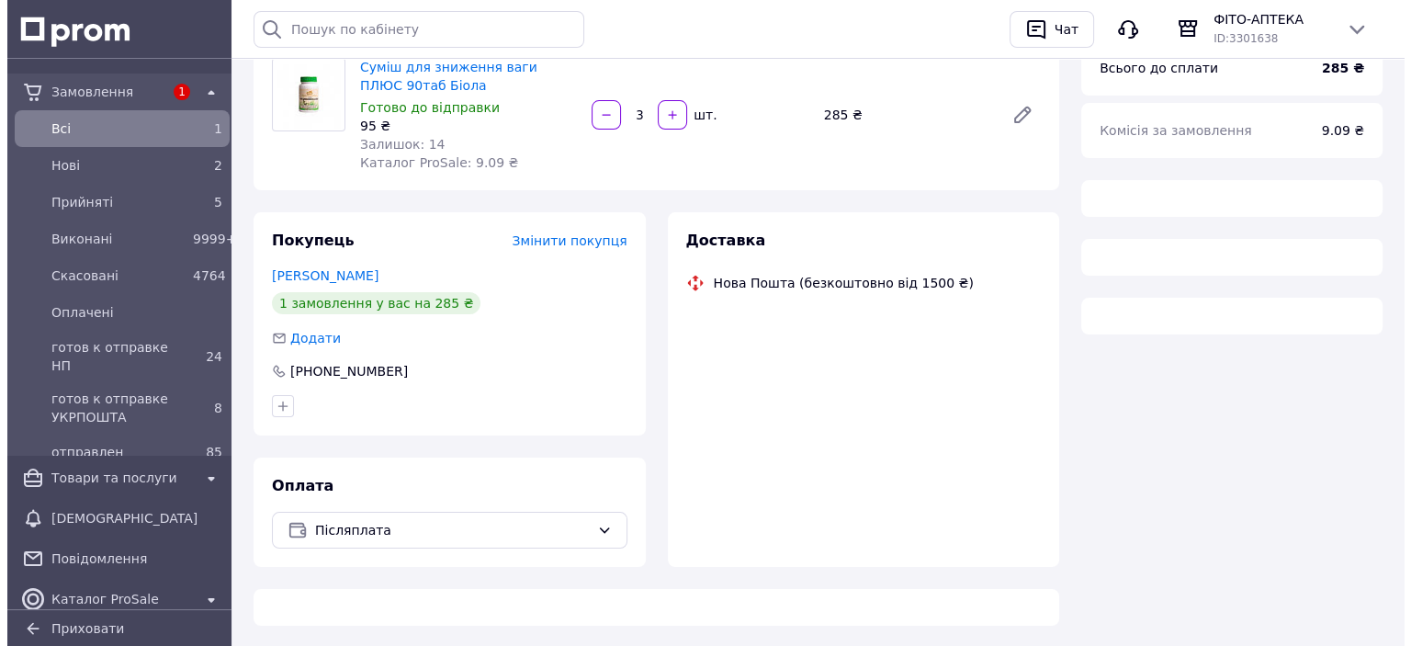
scroll to position [248, 0]
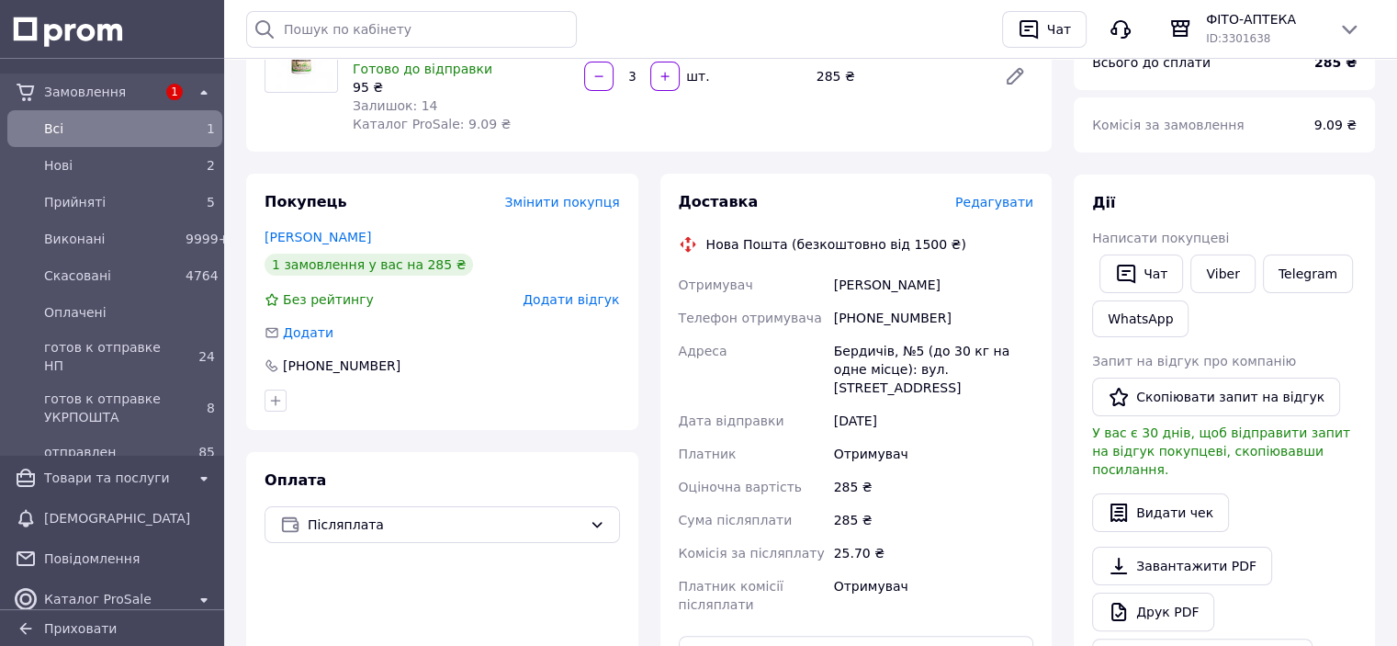
click at [1015, 206] on span "Редагувати" at bounding box center [994, 202] width 78 height 15
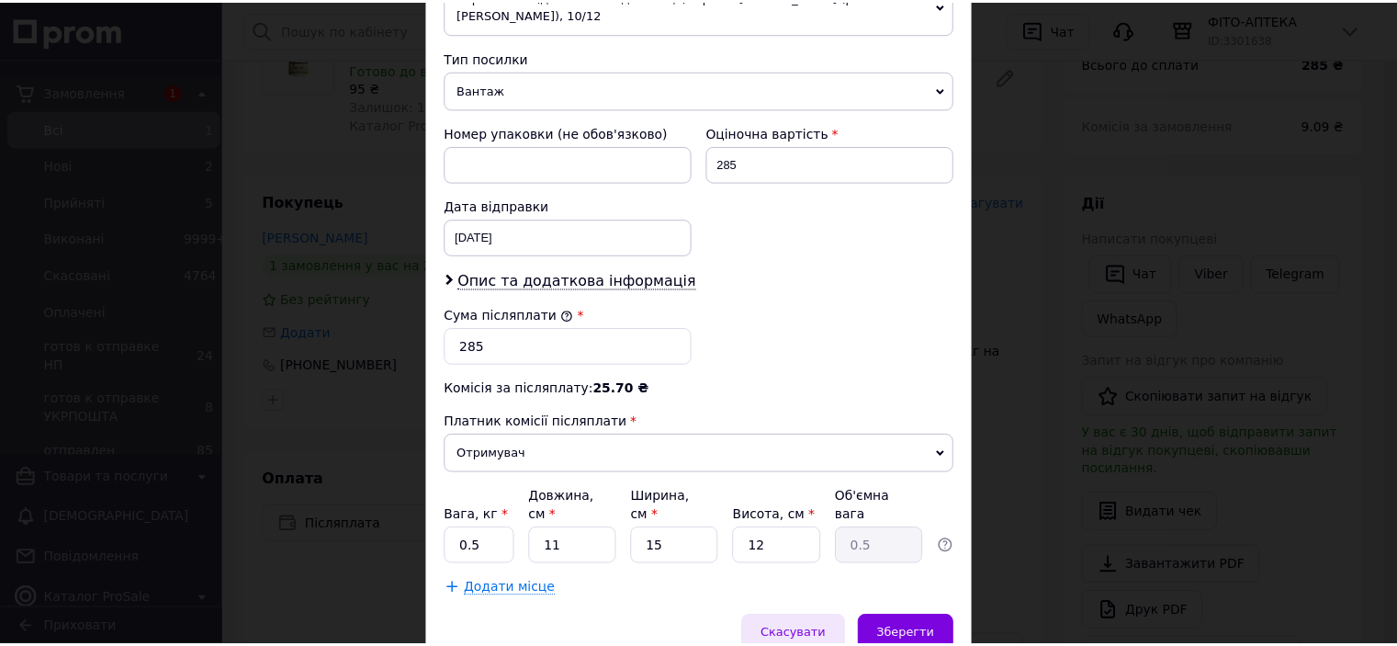
scroll to position [768, 0]
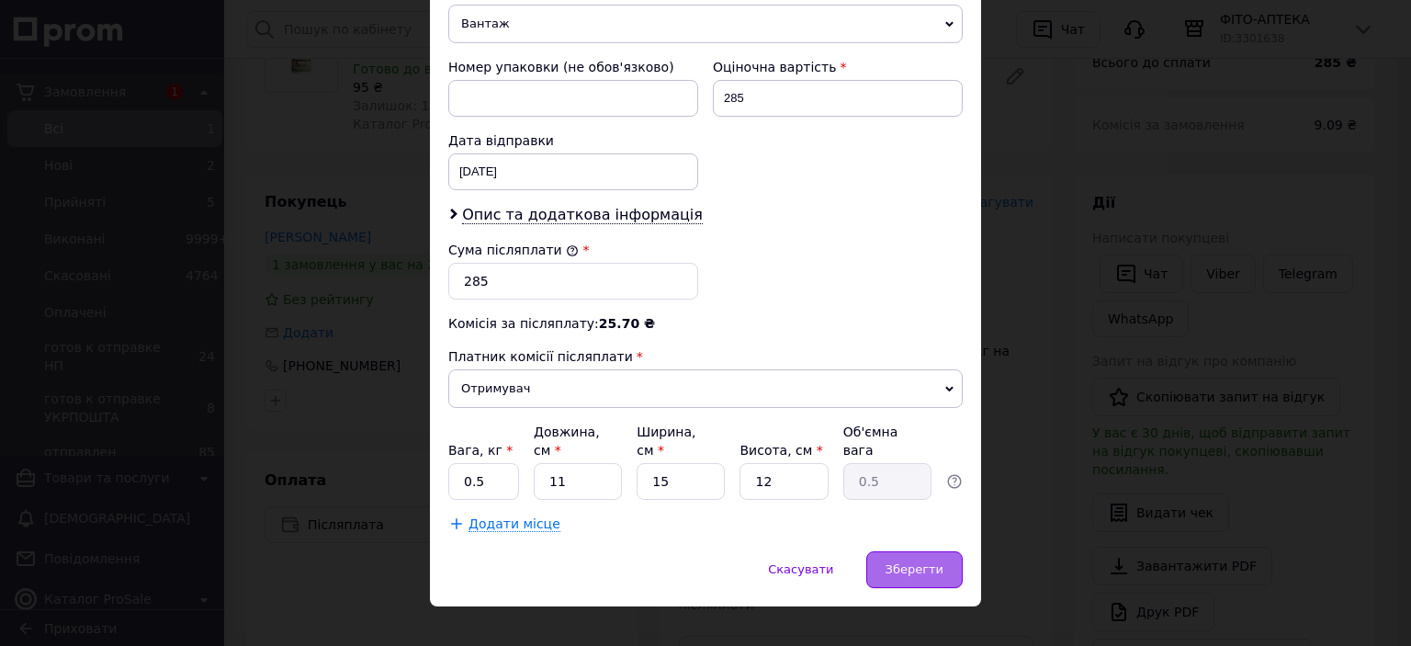
click at [908, 562] on span "Зберегти" at bounding box center [915, 569] width 58 height 14
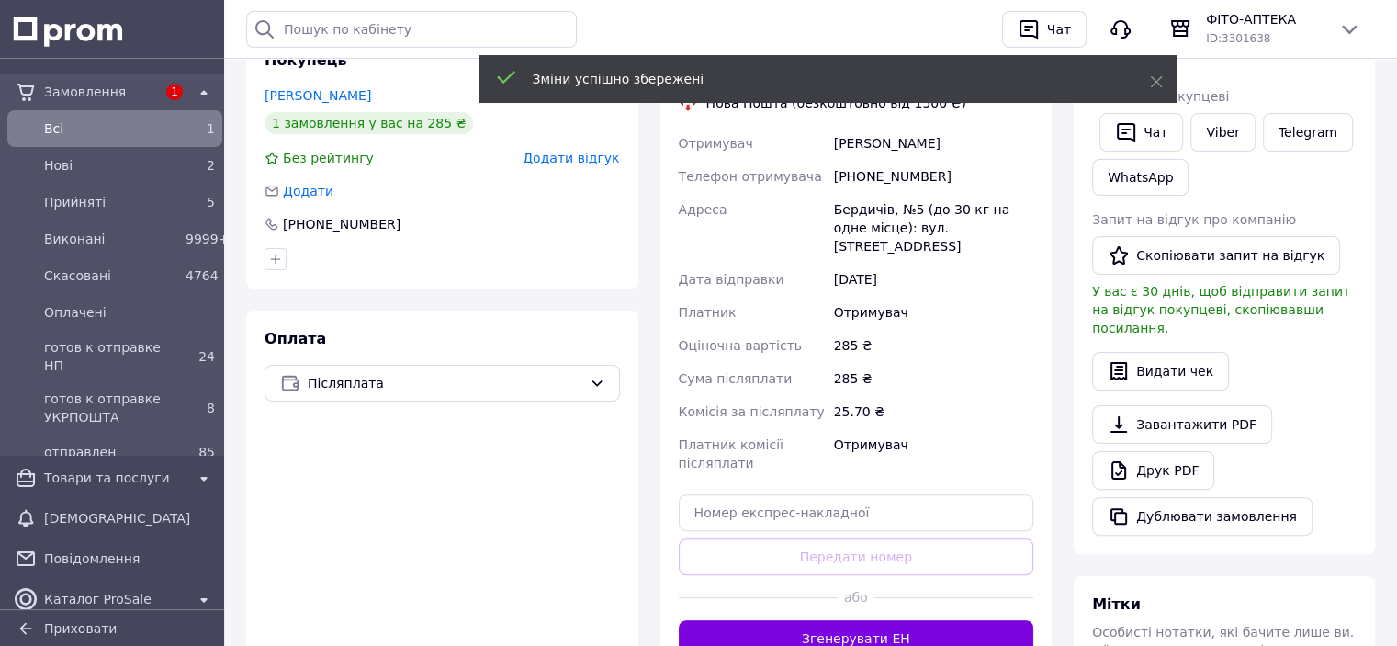
scroll to position [524, 0]
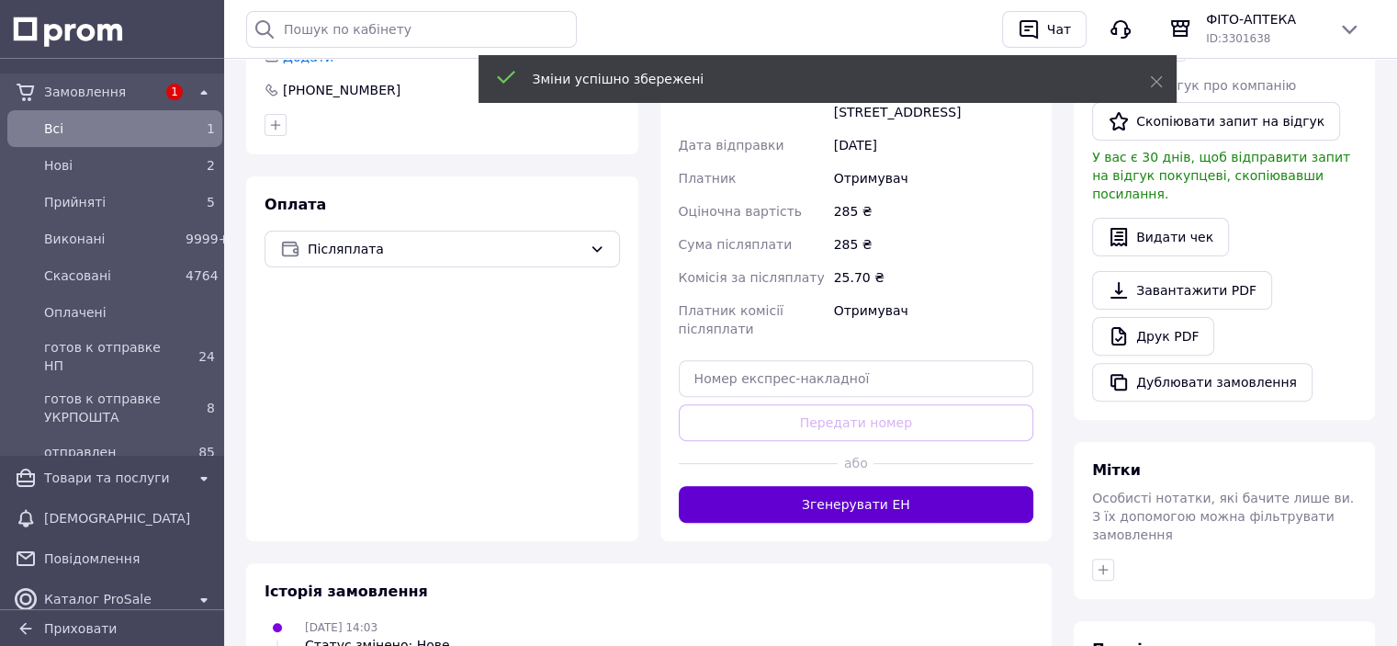
click at [901, 486] on button "Згенерувати ЕН" at bounding box center [857, 504] width 356 height 37
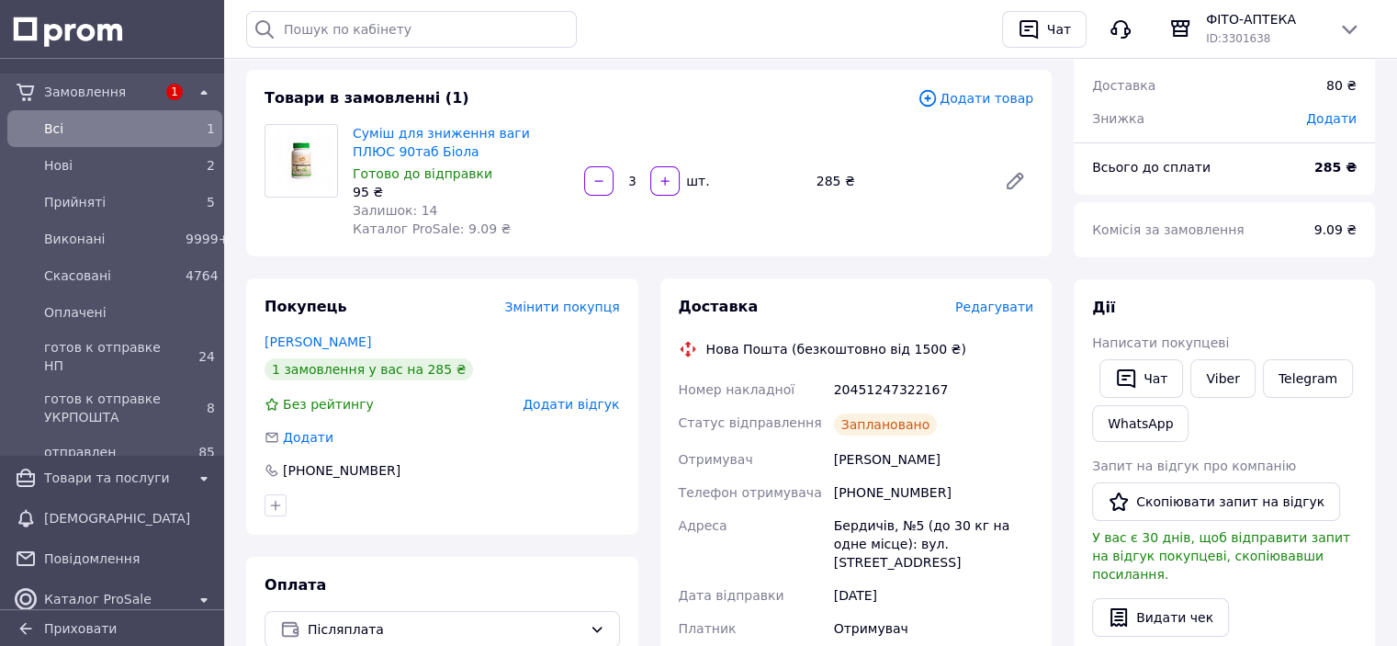
scroll to position [0, 0]
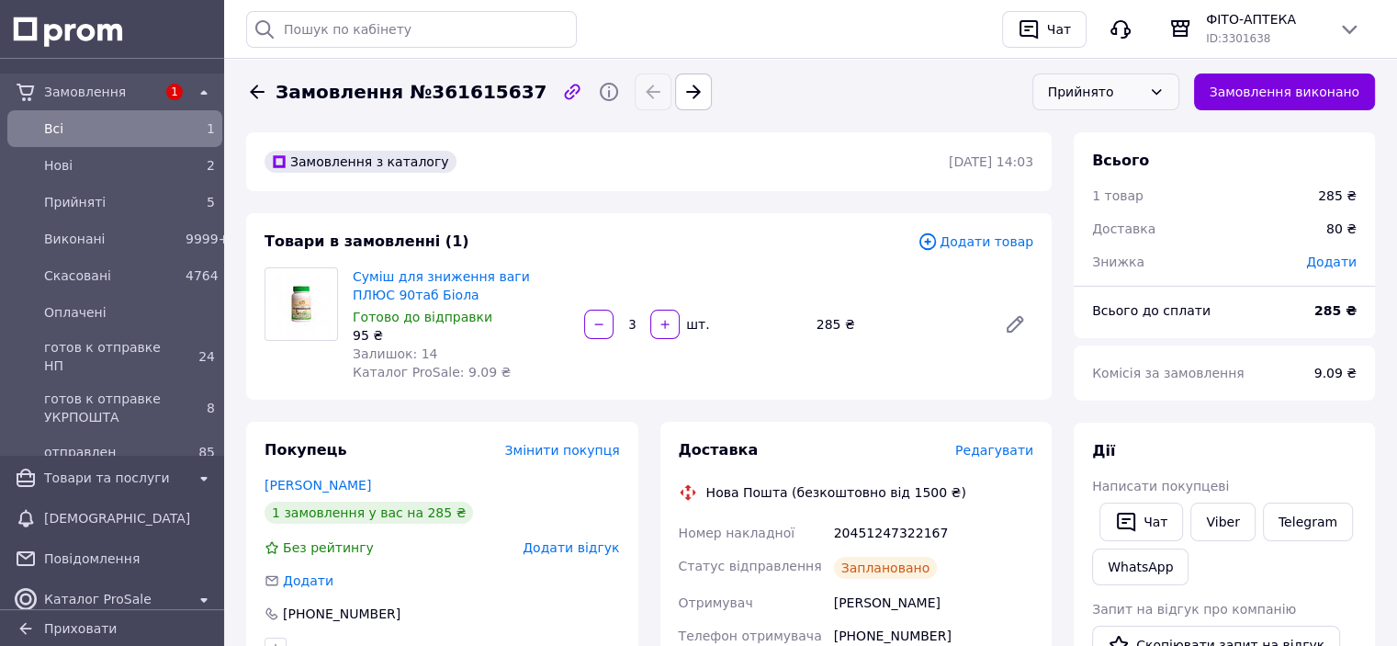
drag, startPoint x: 1165, startPoint y: 85, endPoint x: 1140, endPoint y: 111, distance: 35.7
click at [1164, 85] on icon at bounding box center [1156, 92] width 15 height 15
click at [1078, 242] on li "готов к отправке НП" at bounding box center [1105, 246] width 145 height 55
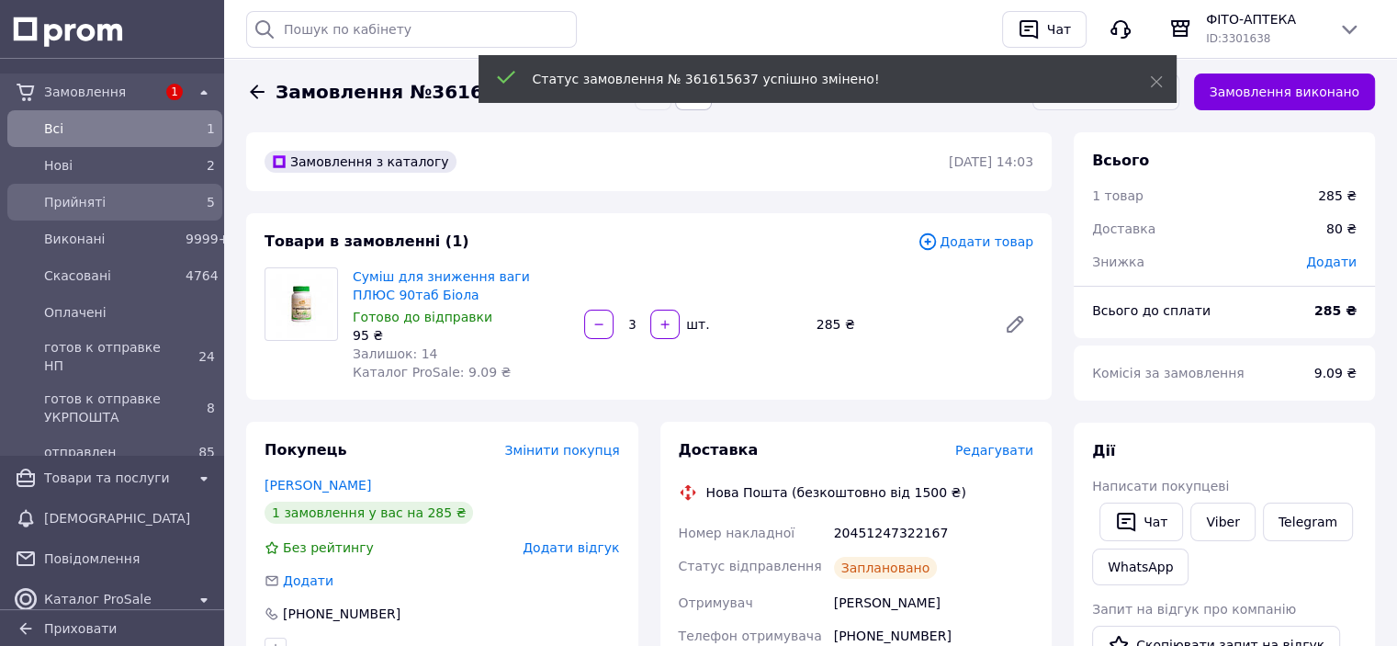
click at [81, 197] on span "Прийняті" at bounding box center [111, 202] width 134 height 18
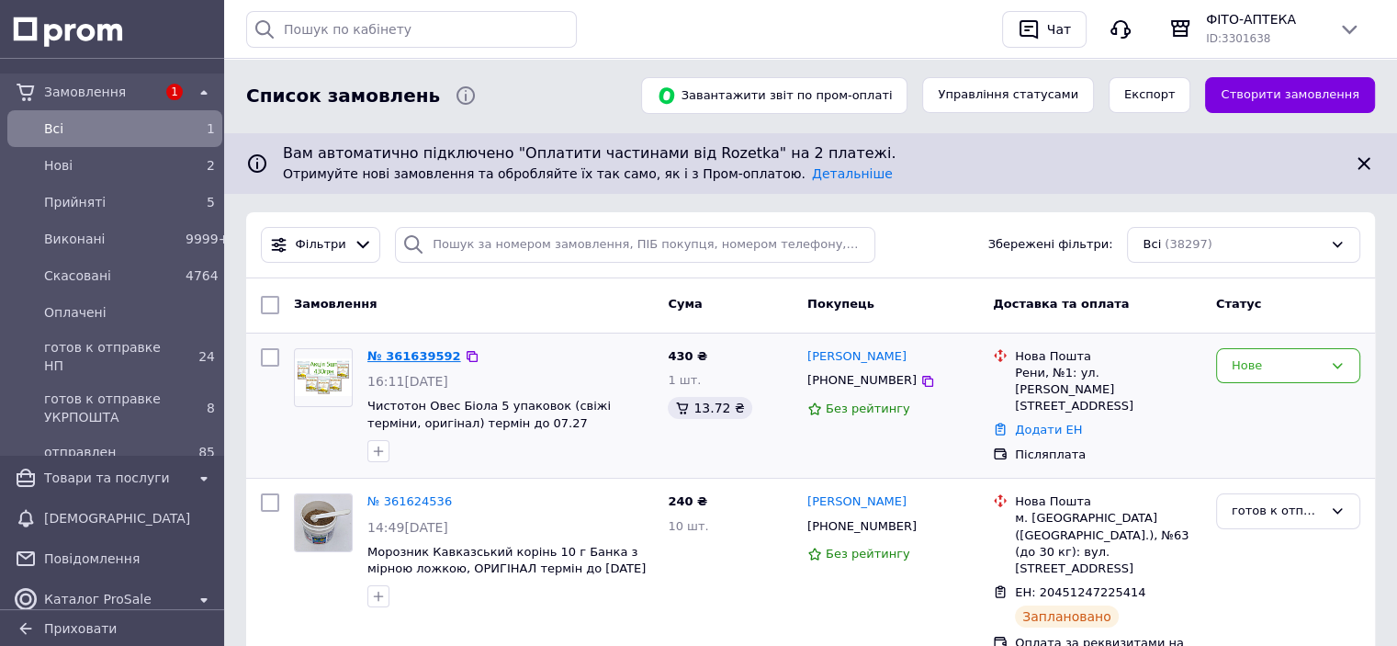
click at [401, 352] on link "№ 361639592" at bounding box center [414, 356] width 94 height 14
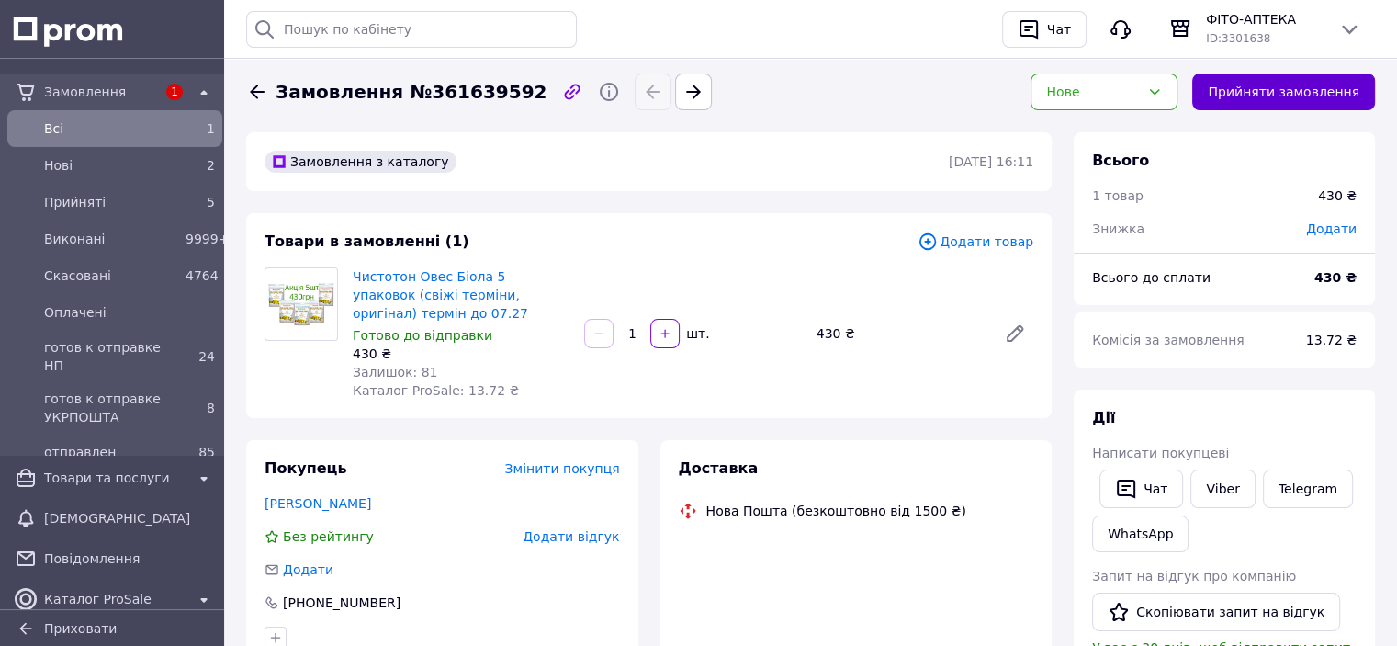
click at [1282, 91] on button "Прийняти замовлення" at bounding box center [1283, 91] width 183 height 37
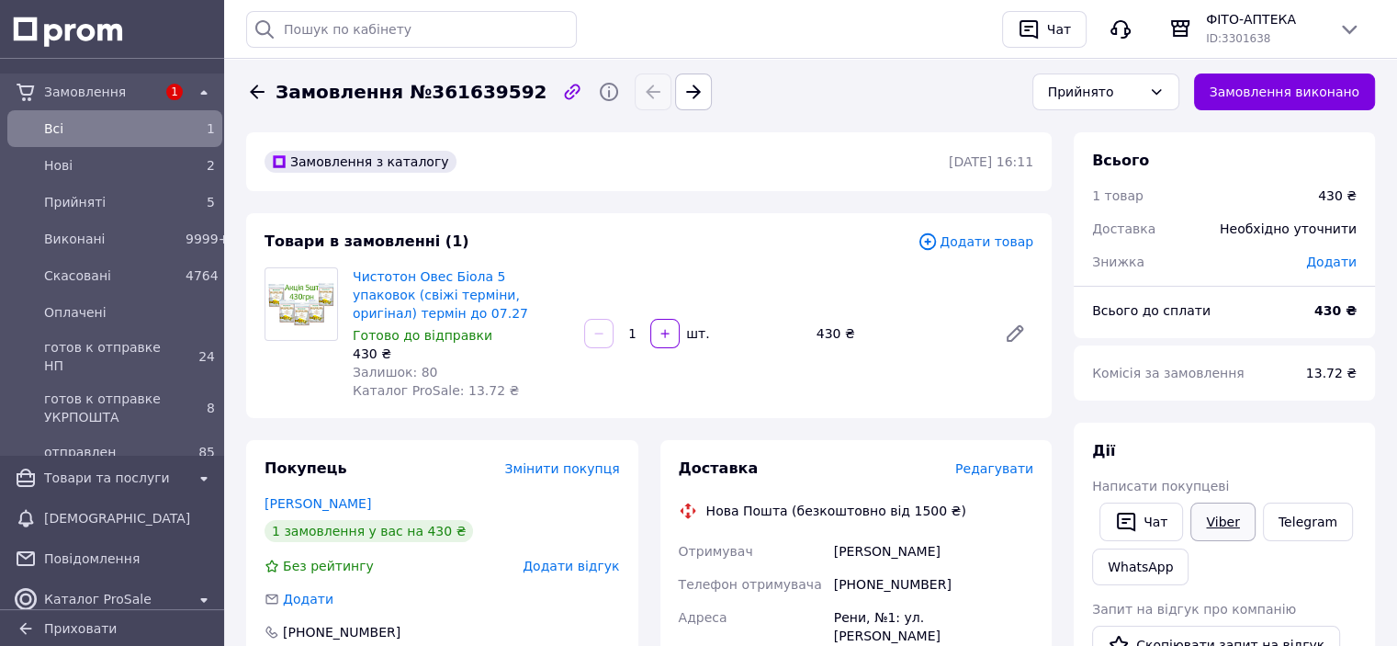
click at [1223, 536] on link "Viber" at bounding box center [1223, 522] width 64 height 39
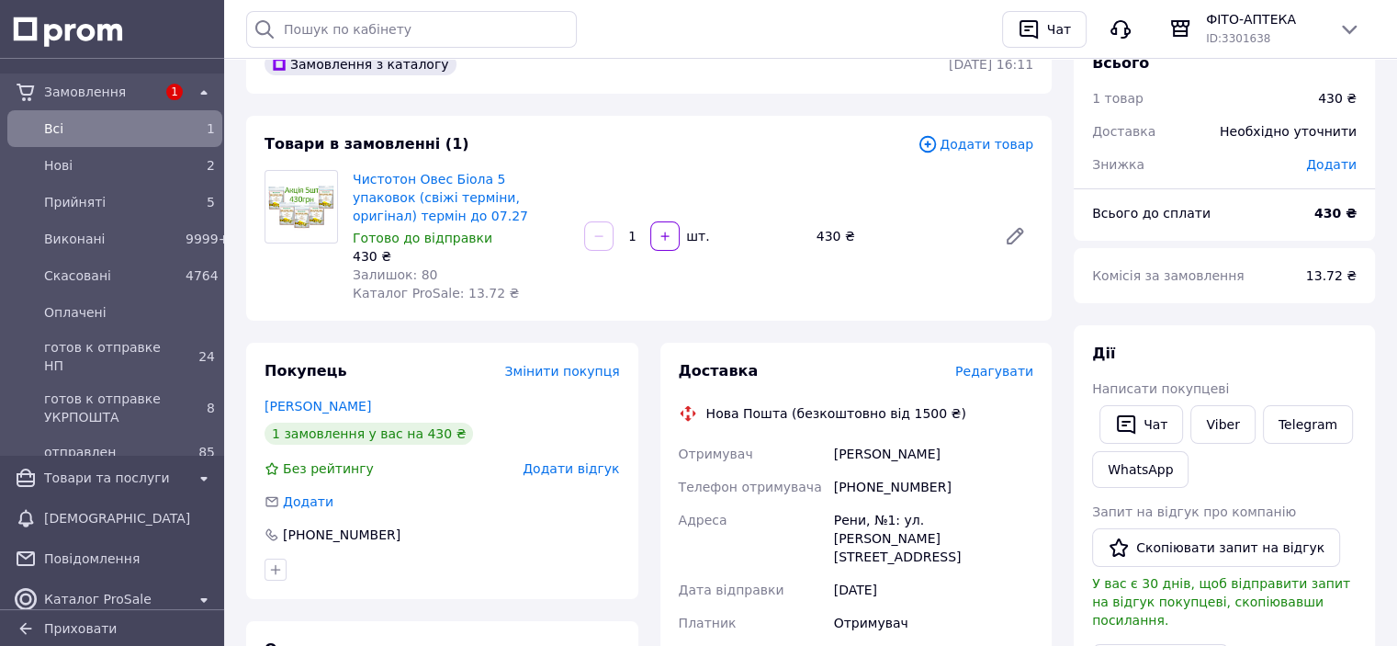
scroll to position [276, 0]
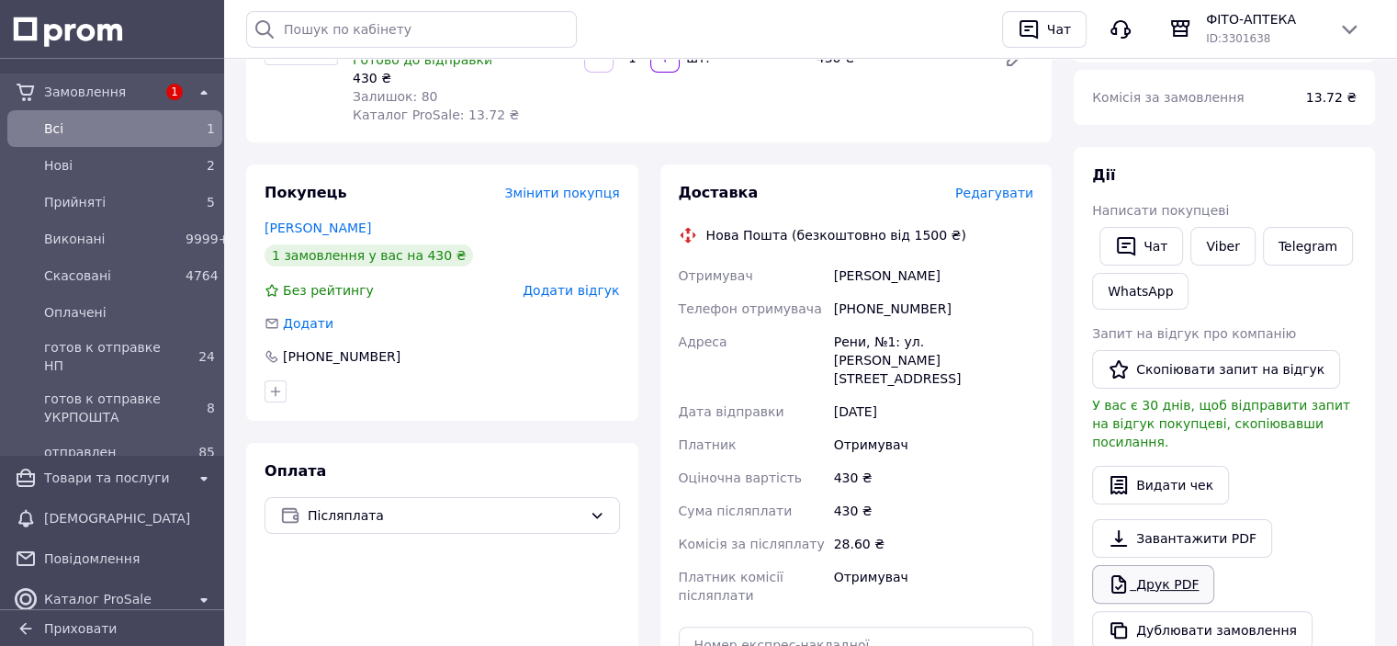
click at [1151, 578] on link "Друк PDF" at bounding box center [1153, 584] width 122 height 39
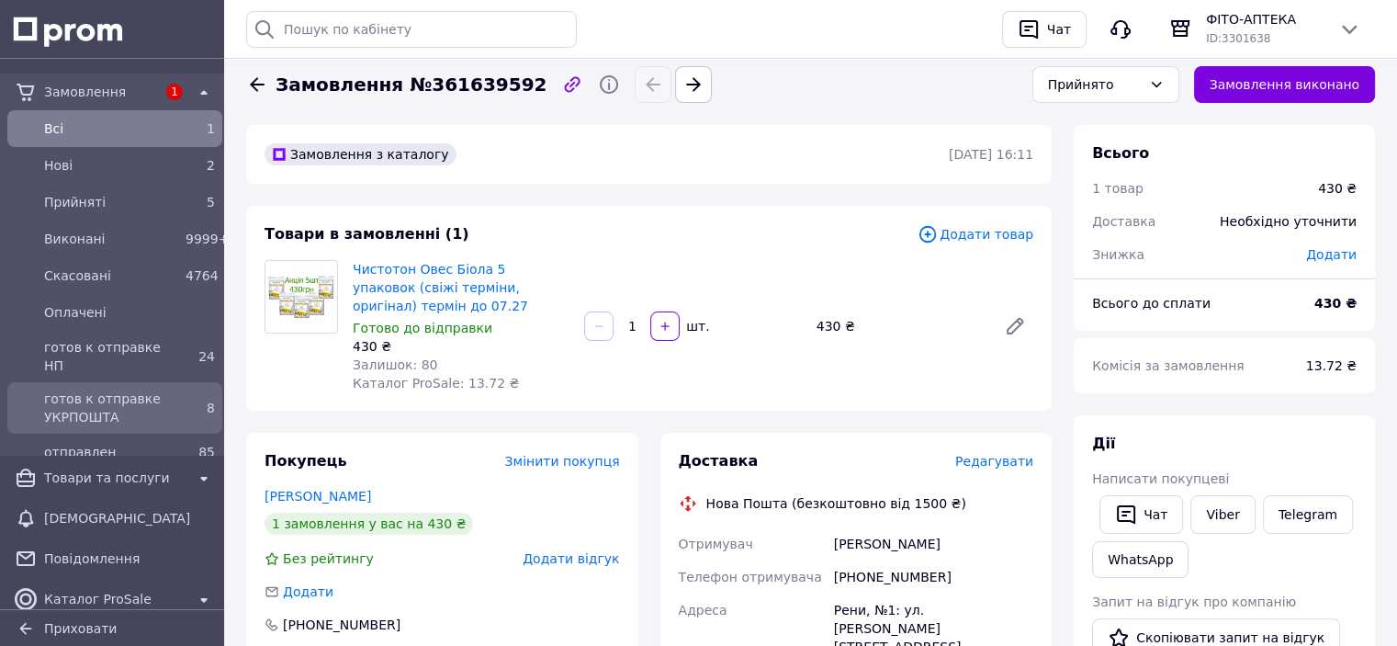
scroll to position [0, 0]
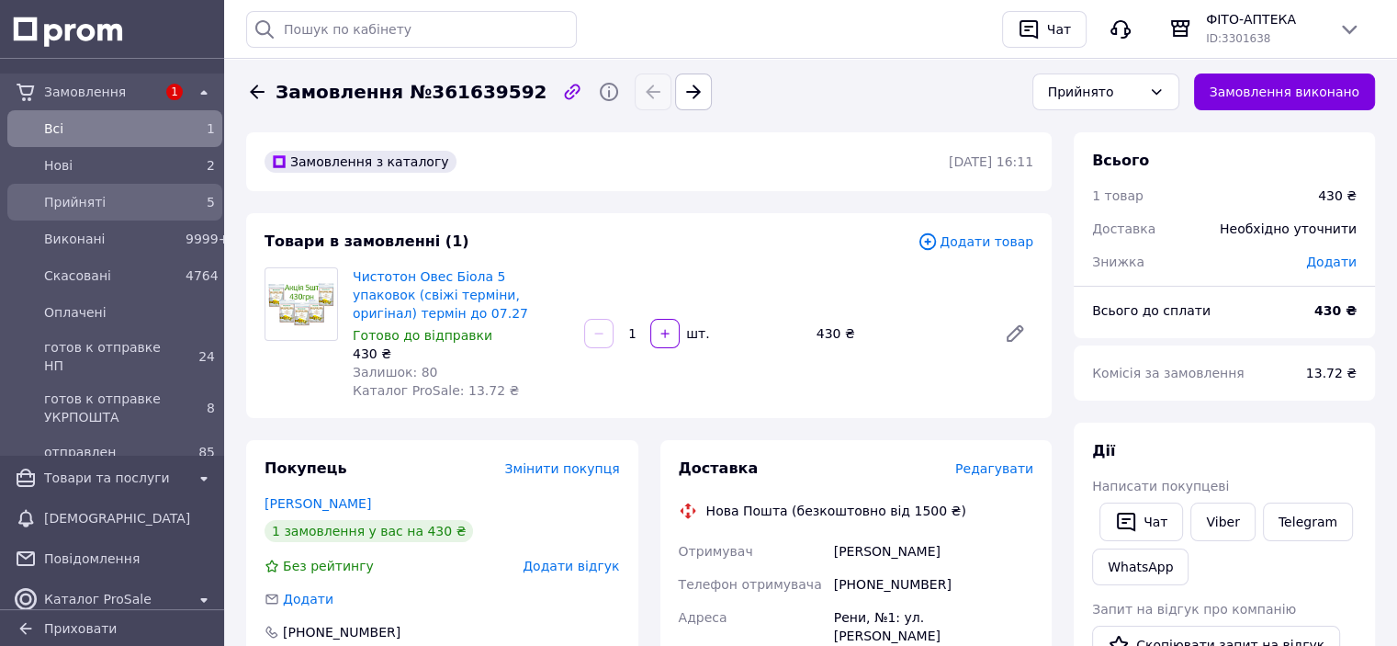
click at [85, 215] on div "Прийняті 5" at bounding box center [115, 201] width 208 height 29
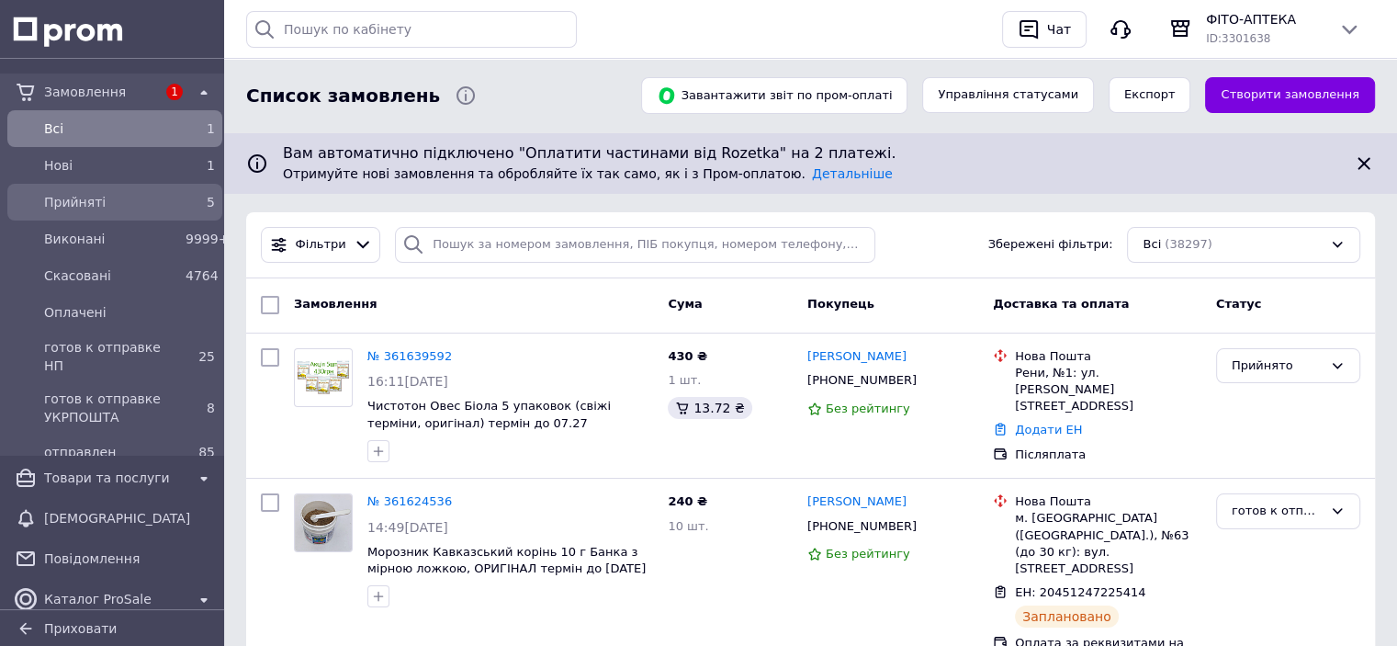
click at [87, 201] on span "Прийняті" at bounding box center [111, 202] width 134 height 18
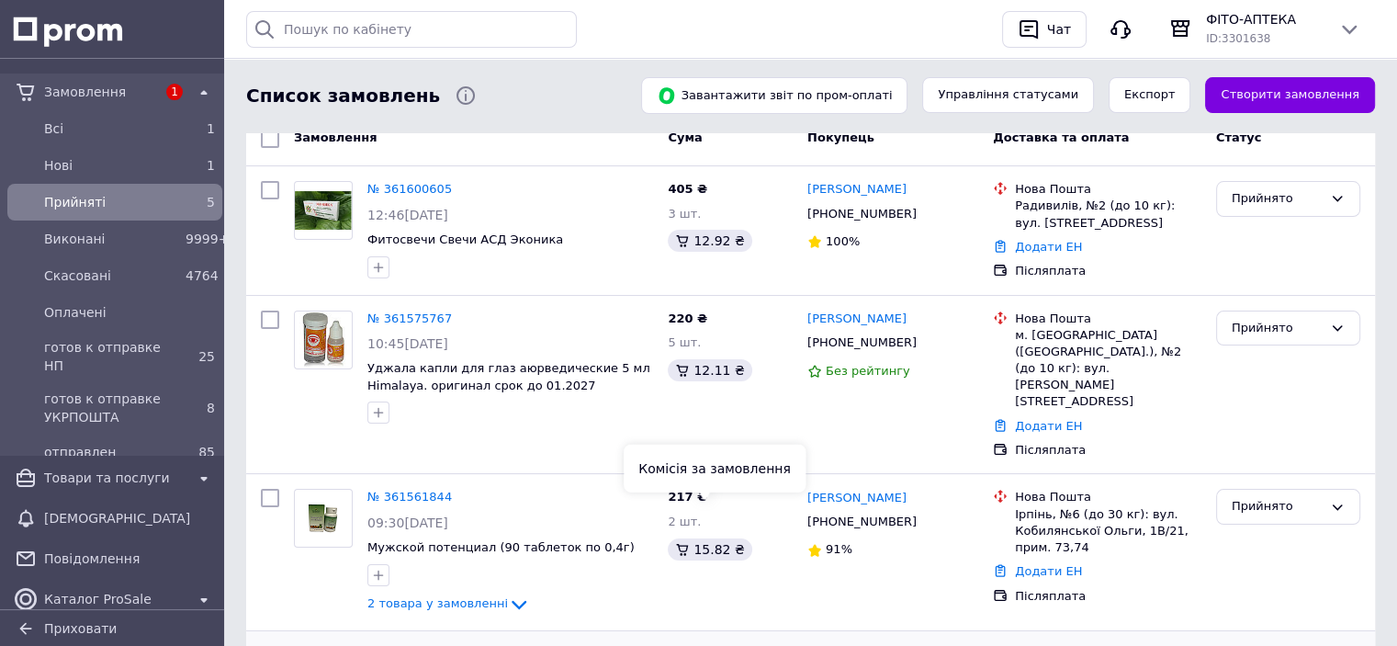
scroll to position [276, 0]
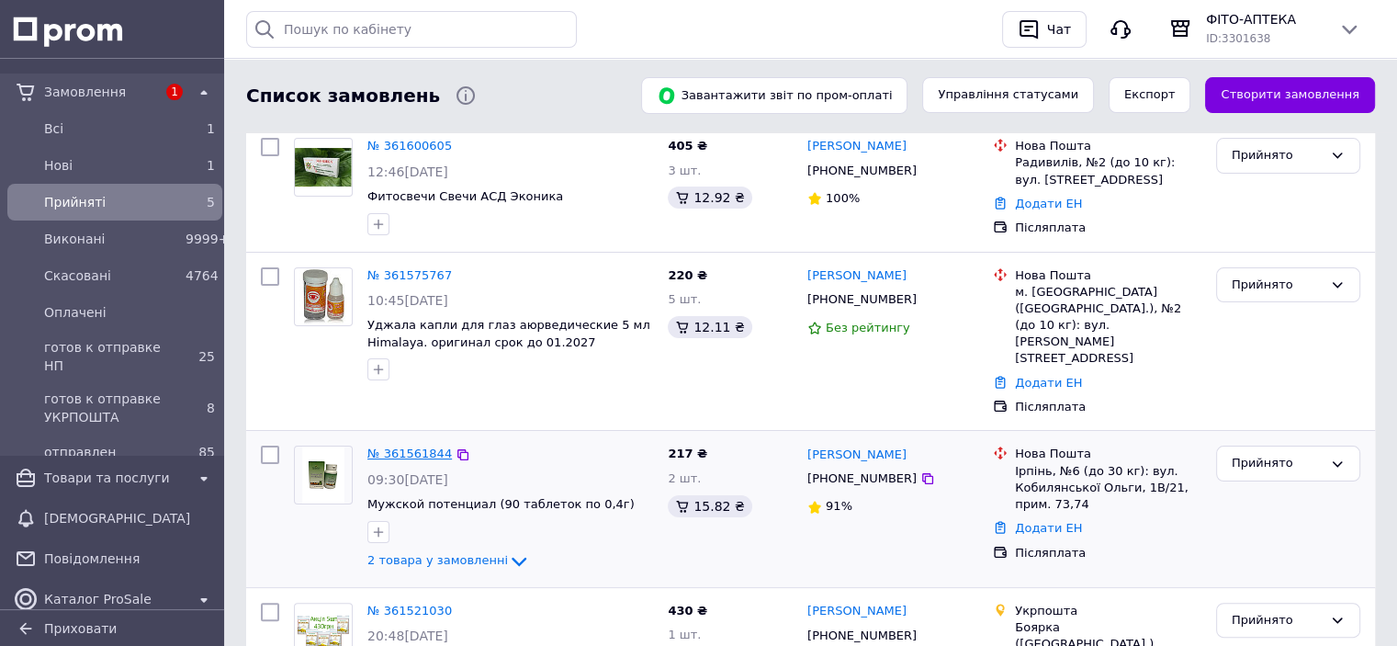
click at [416, 446] on link "№ 361561844" at bounding box center [409, 453] width 85 height 14
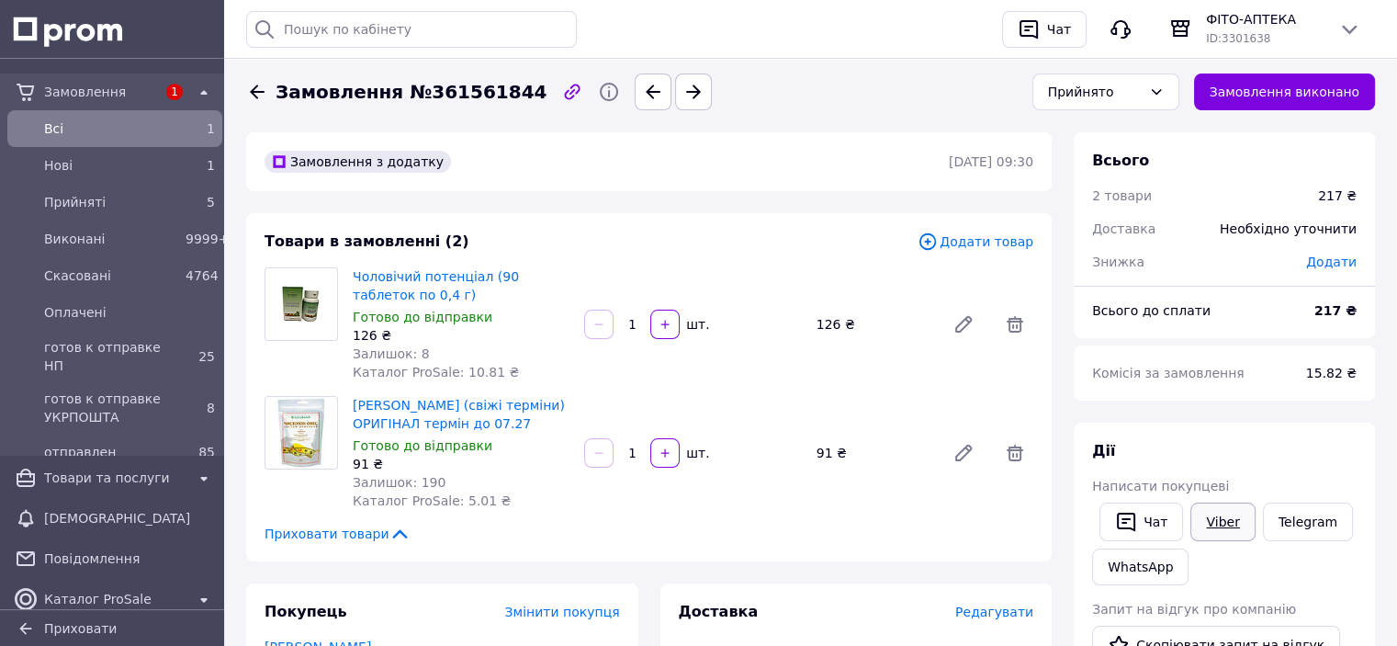
click at [1212, 517] on link "Viber" at bounding box center [1223, 522] width 64 height 39
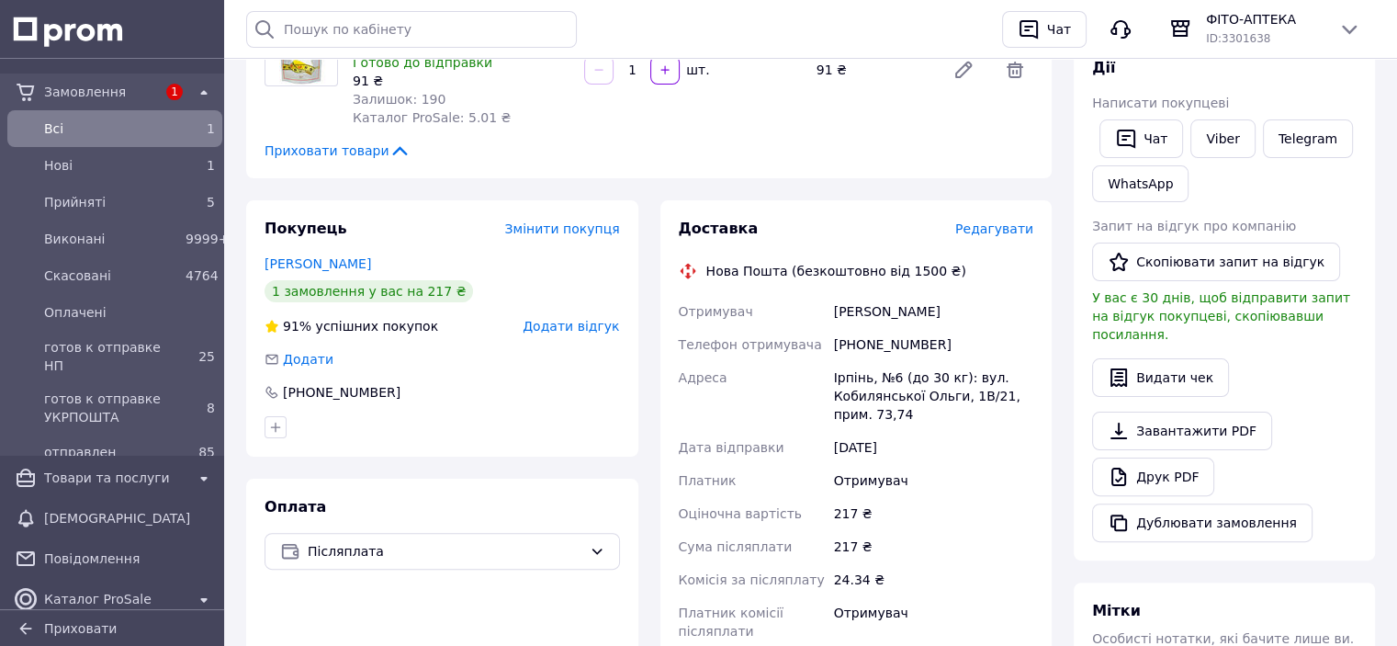
scroll to position [461, 0]
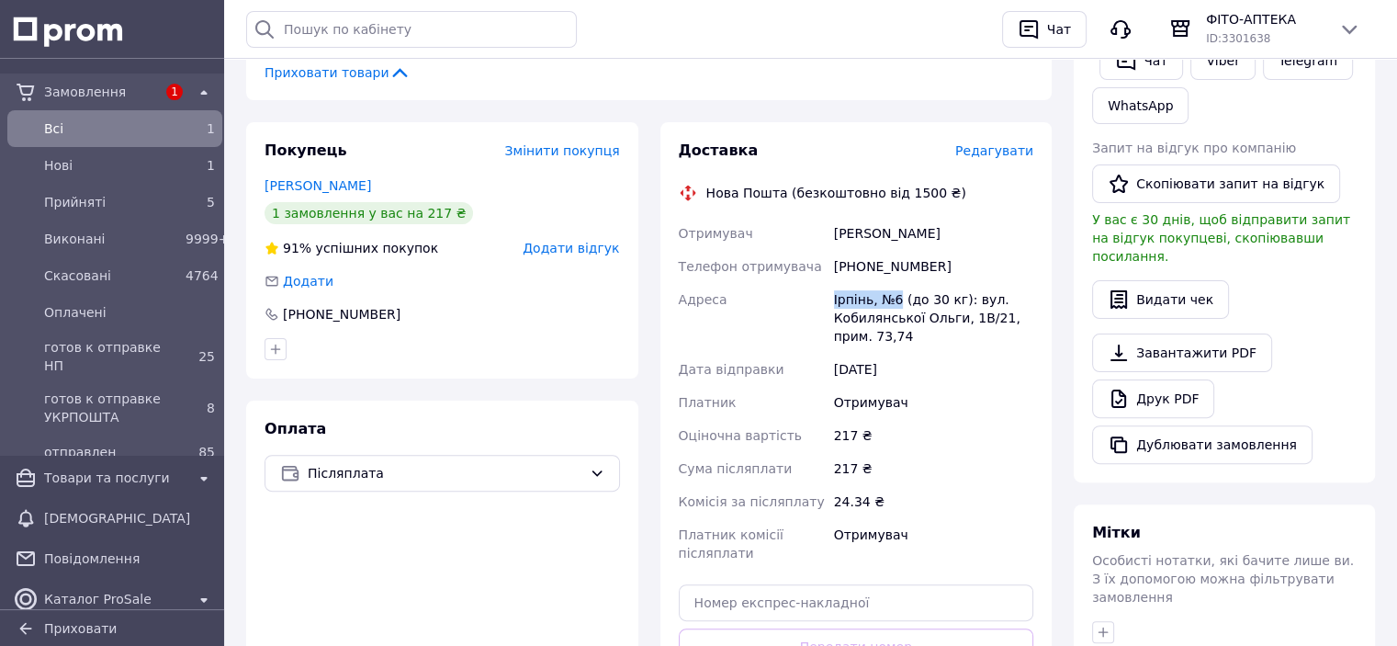
drag, startPoint x: 897, startPoint y: 297, endPoint x: 833, endPoint y: 293, distance: 63.5
click at [833, 293] on div "Ірпінь, №6 (до 30 кг): вул. Кобилянської Ольги, 1В/21, прим. 73,74" at bounding box center [933, 318] width 207 height 70
click at [783, 305] on div "Адреса" at bounding box center [752, 318] width 155 height 70
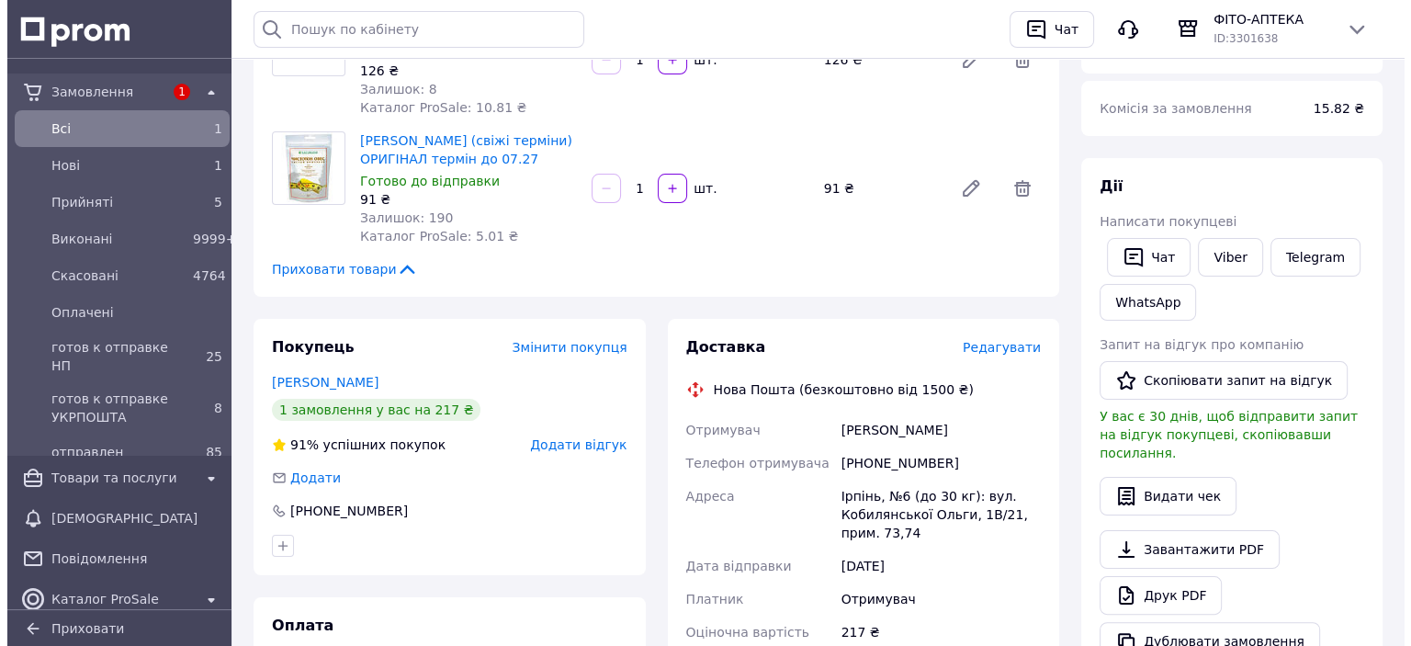
scroll to position [263, 0]
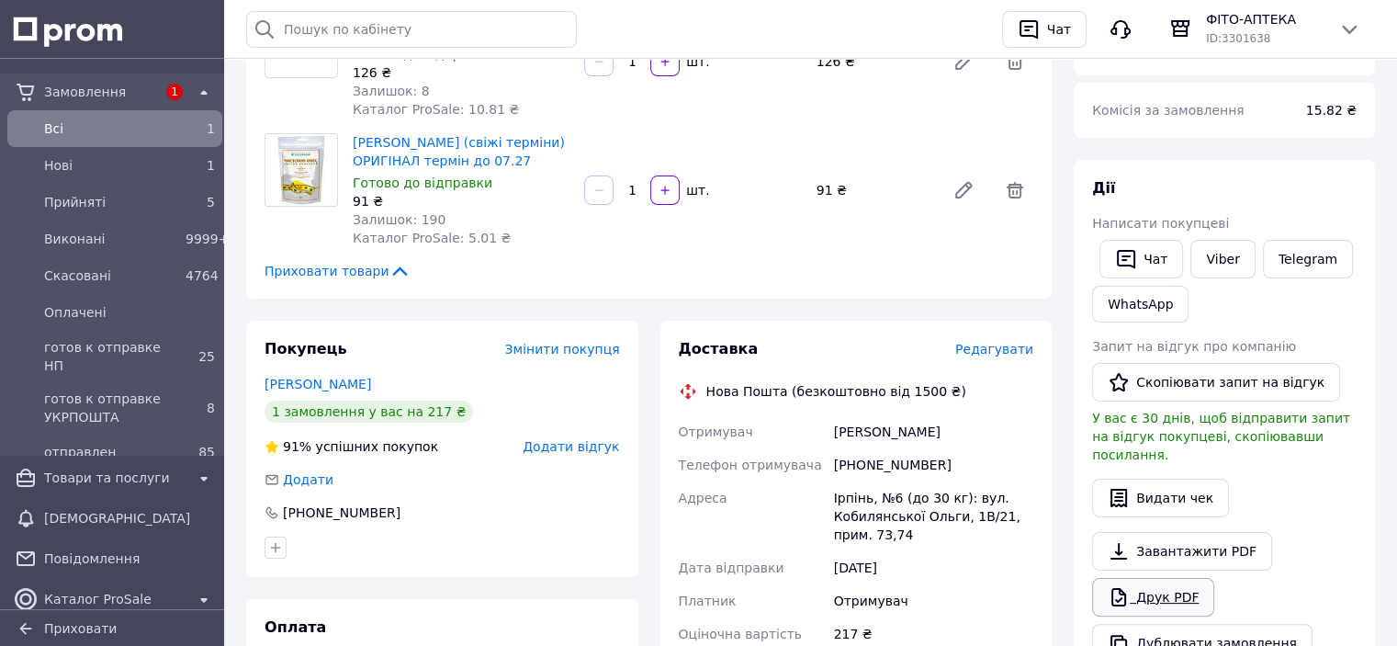
click at [1167, 578] on link "Друк PDF" at bounding box center [1153, 597] width 122 height 39
click at [1004, 347] on span "Редагувати" at bounding box center [994, 349] width 78 height 15
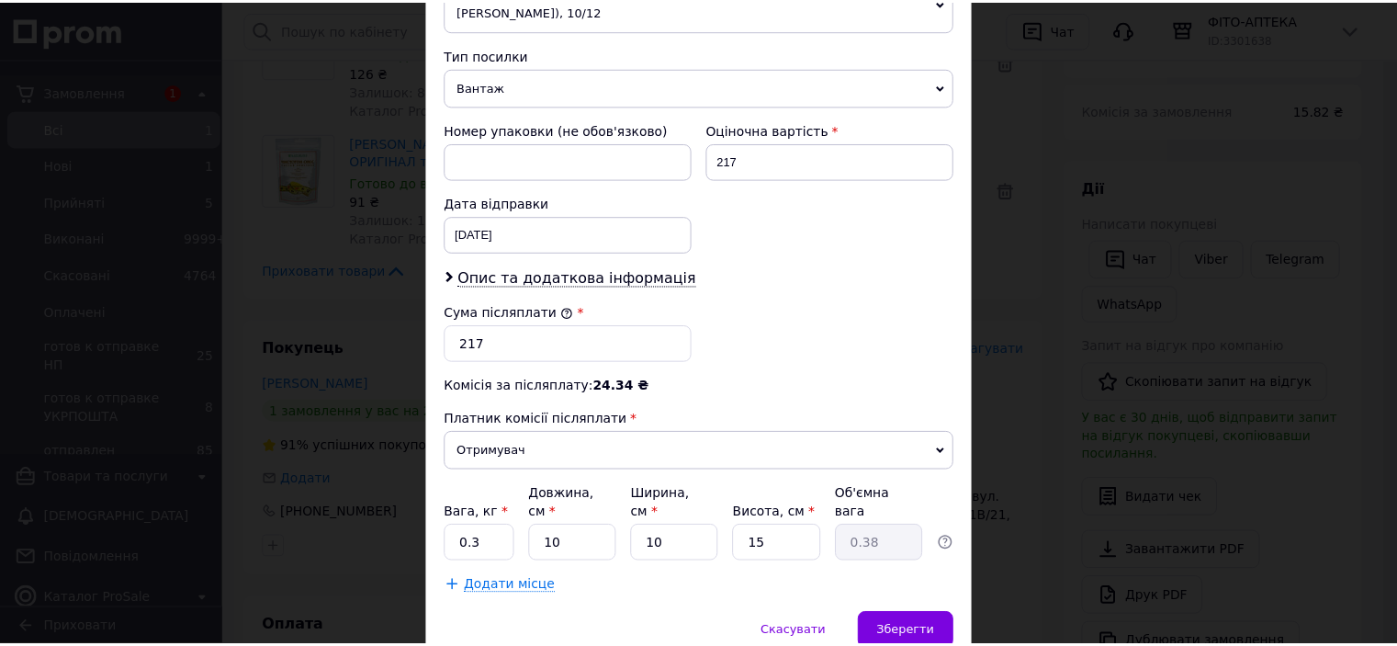
scroll to position [768, 0]
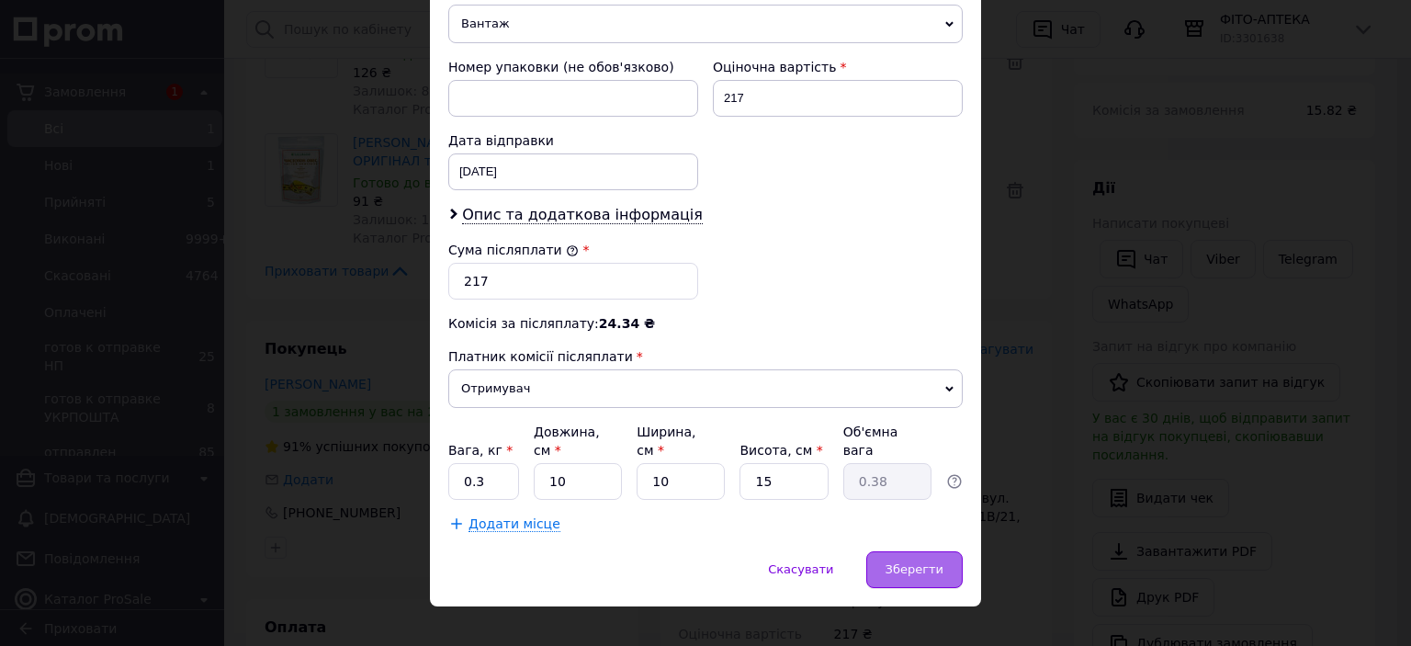
click at [930, 562] on span "Зберегти" at bounding box center [915, 569] width 58 height 14
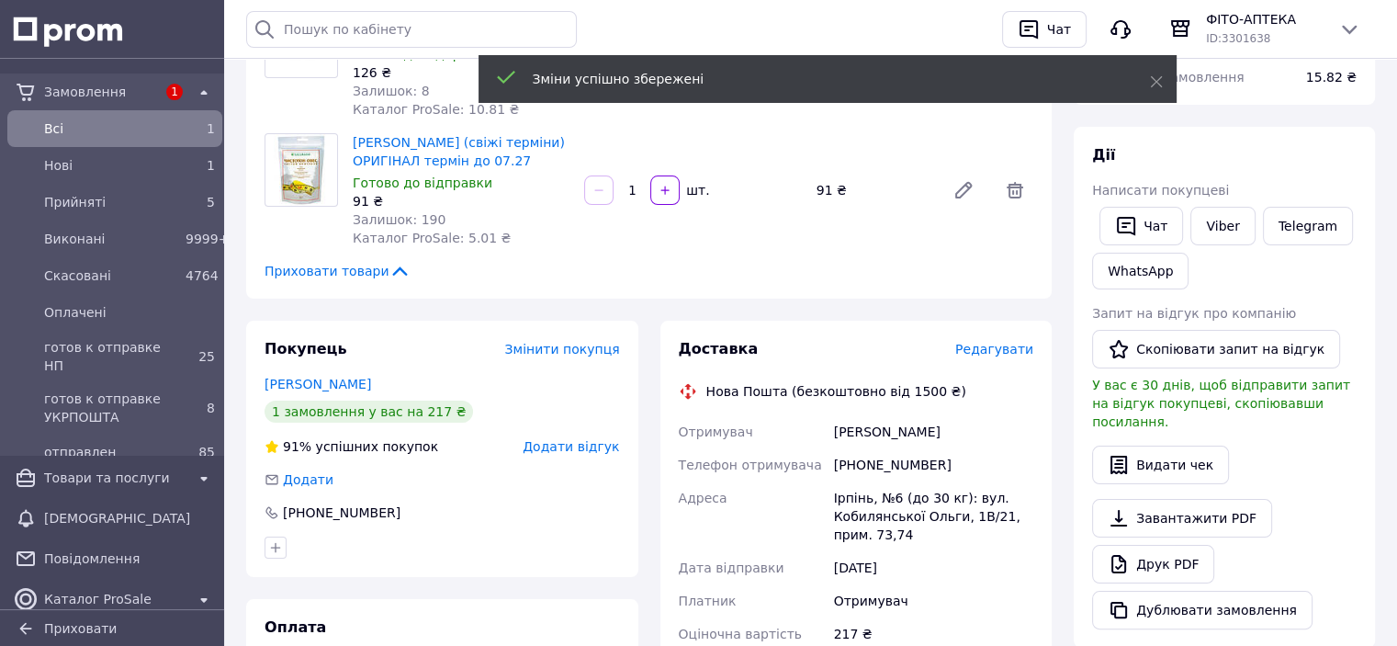
scroll to position [630, 0]
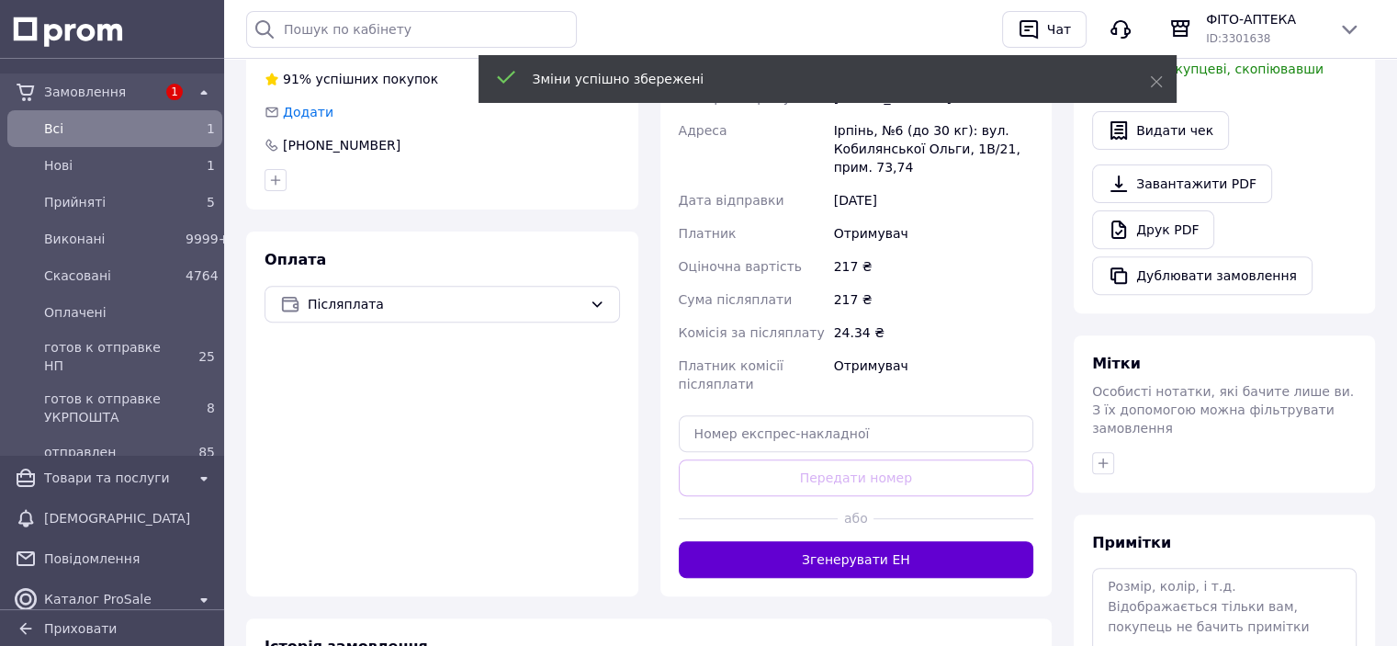
click at [886, 555] on button "Згенерувати ЕН" at bounding box center [857, 559] width 356 height 37
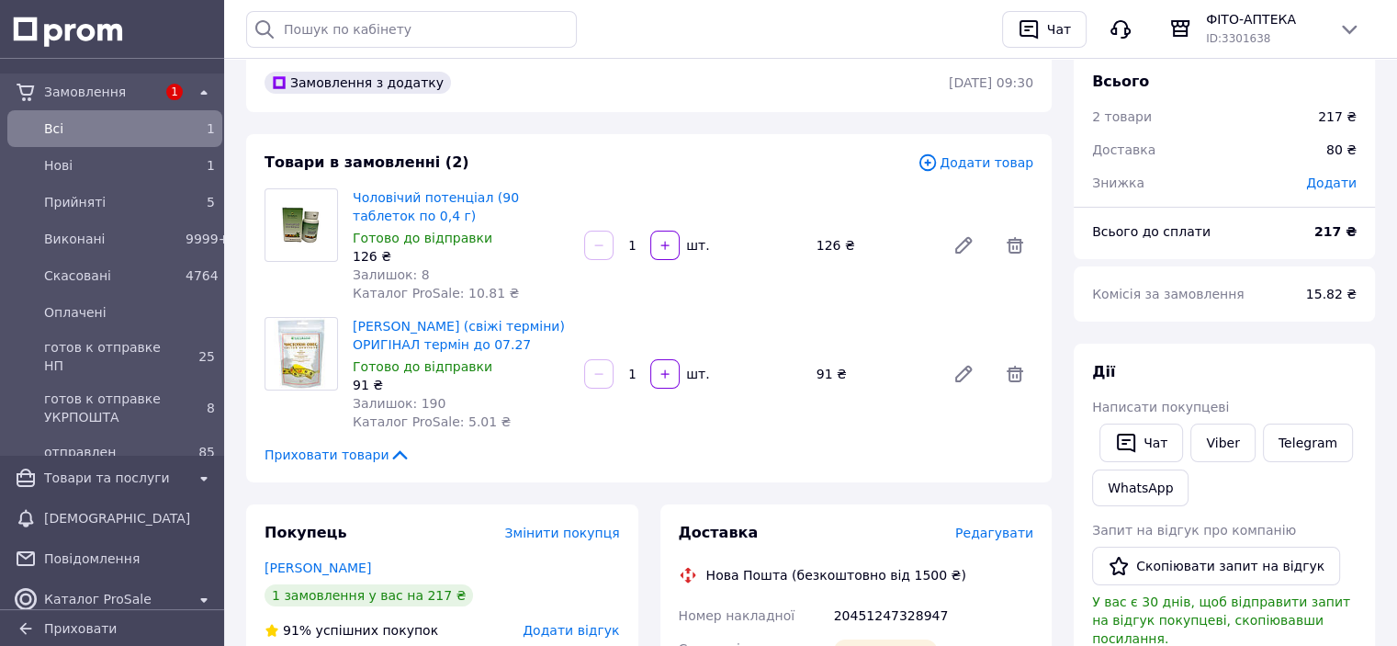
scroll to position [0, 0]
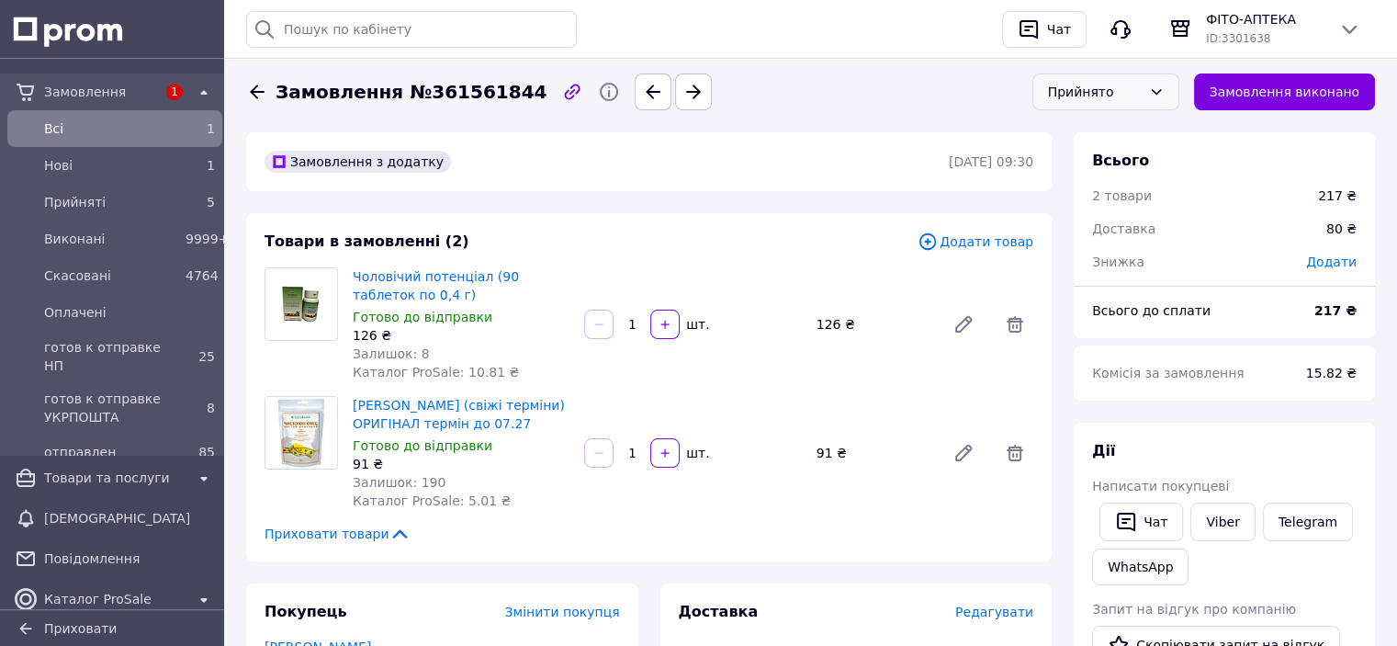
click at [1161, 90] on div "Прийнято" at bounding box center [1106, 91] width 147 height 37
click at [1106, 241] on li "готов к отправке НП" at bounding box center [1105, 246] width 145 height 55
click at [56, 209] on span "Прийняті" at bounding box center [111, 202] width 134 height 18
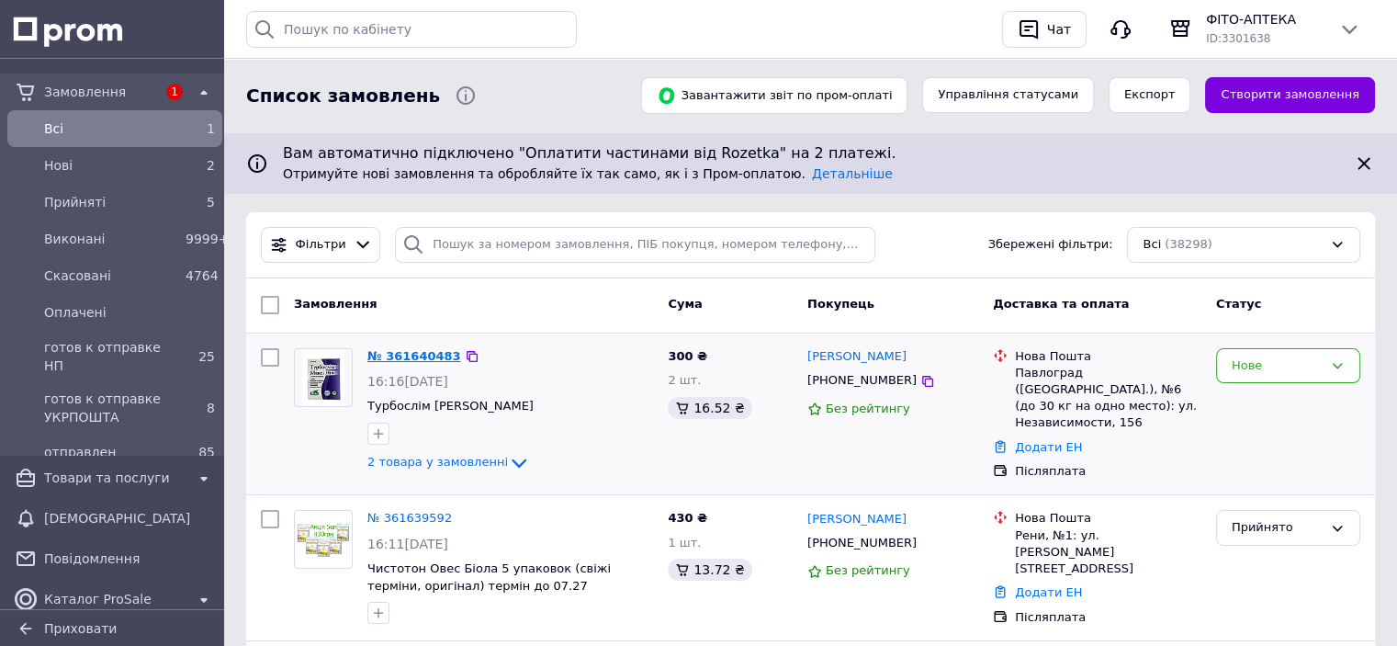
click at [410, 354] on link "№ 361640483" at bounding box center [414, 356] width 94 height 14
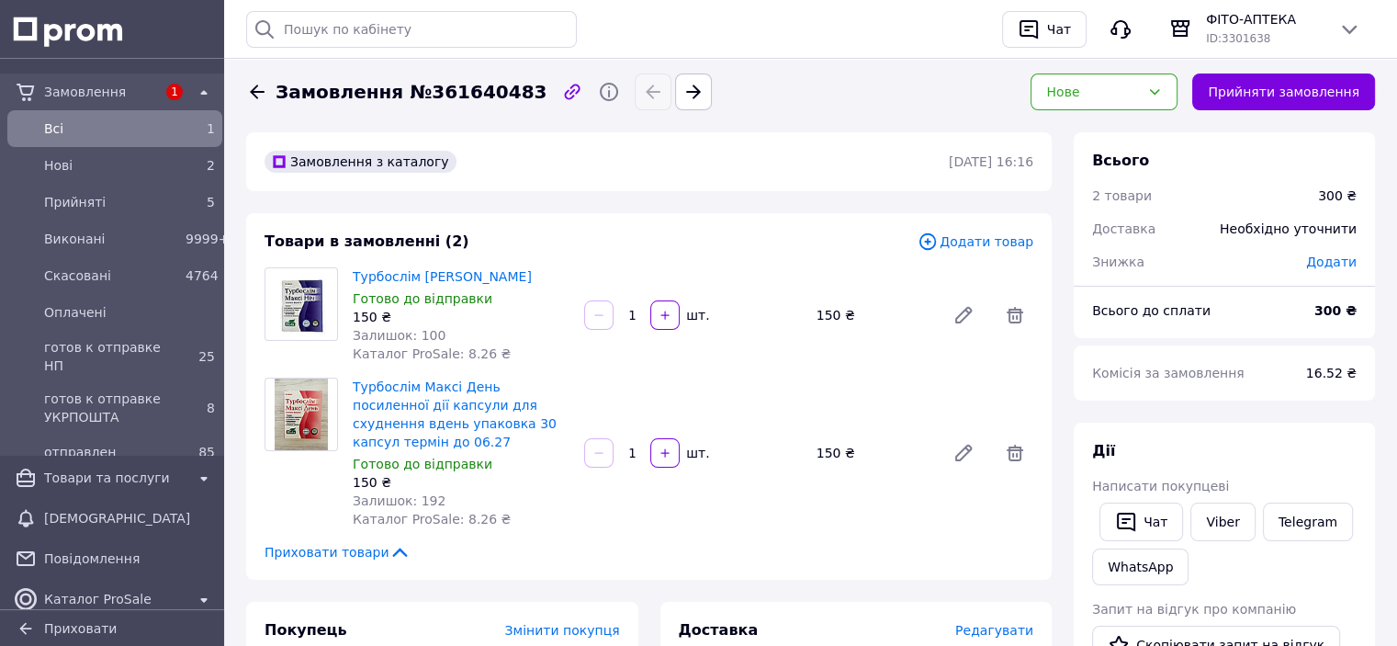
drag, startPoint x: 1279, startPoint y: 84, endPoint x: 706, endPoint y: 360, distance: 636.4
click at [1278, 84] on button "Прийняти замовлення" at bounding box center [1283, 91] width 183 height 37
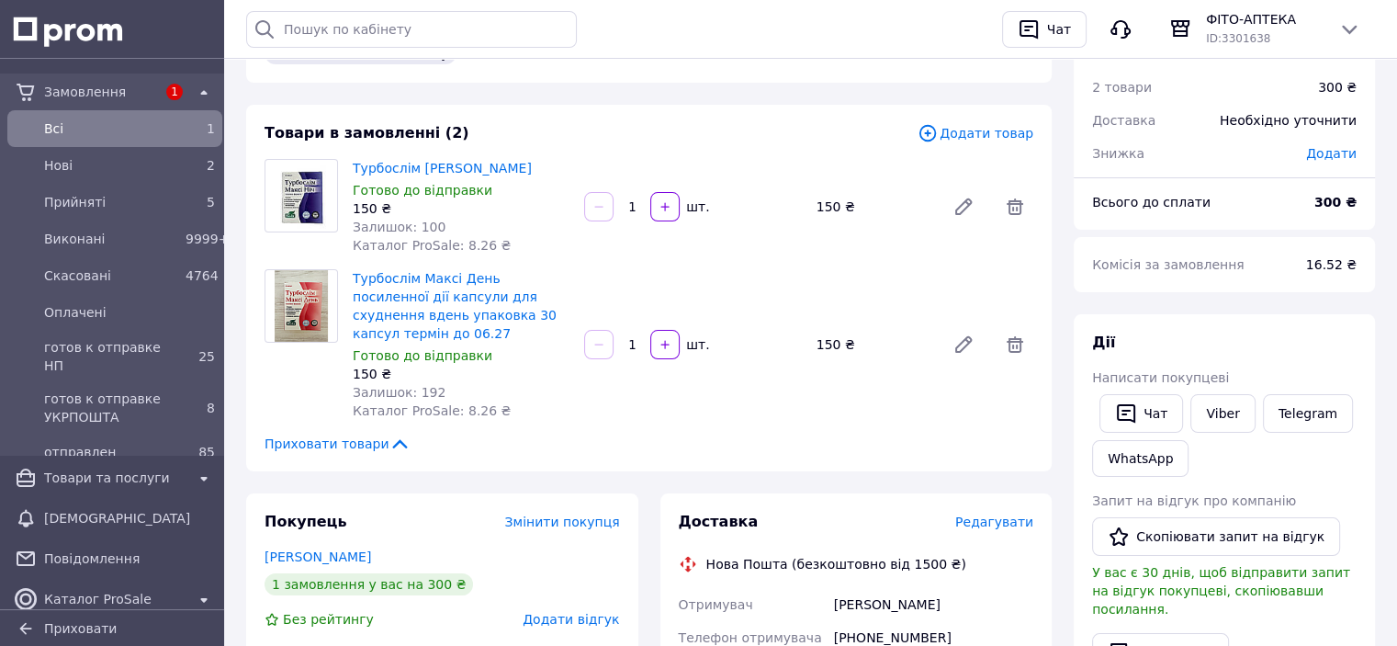
scroll to position [276, 0]
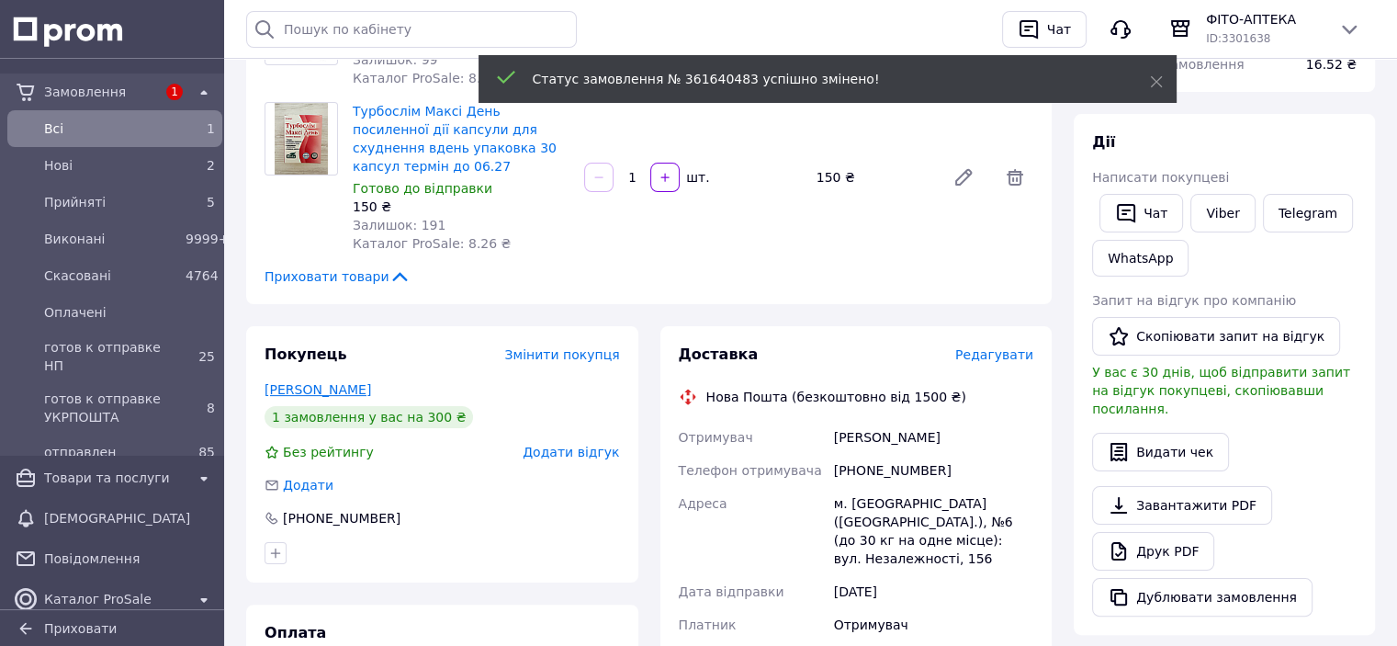
click at [309, 382] on link "Мороз Оксана" at bounding box center [318, 389] width 107 height 15
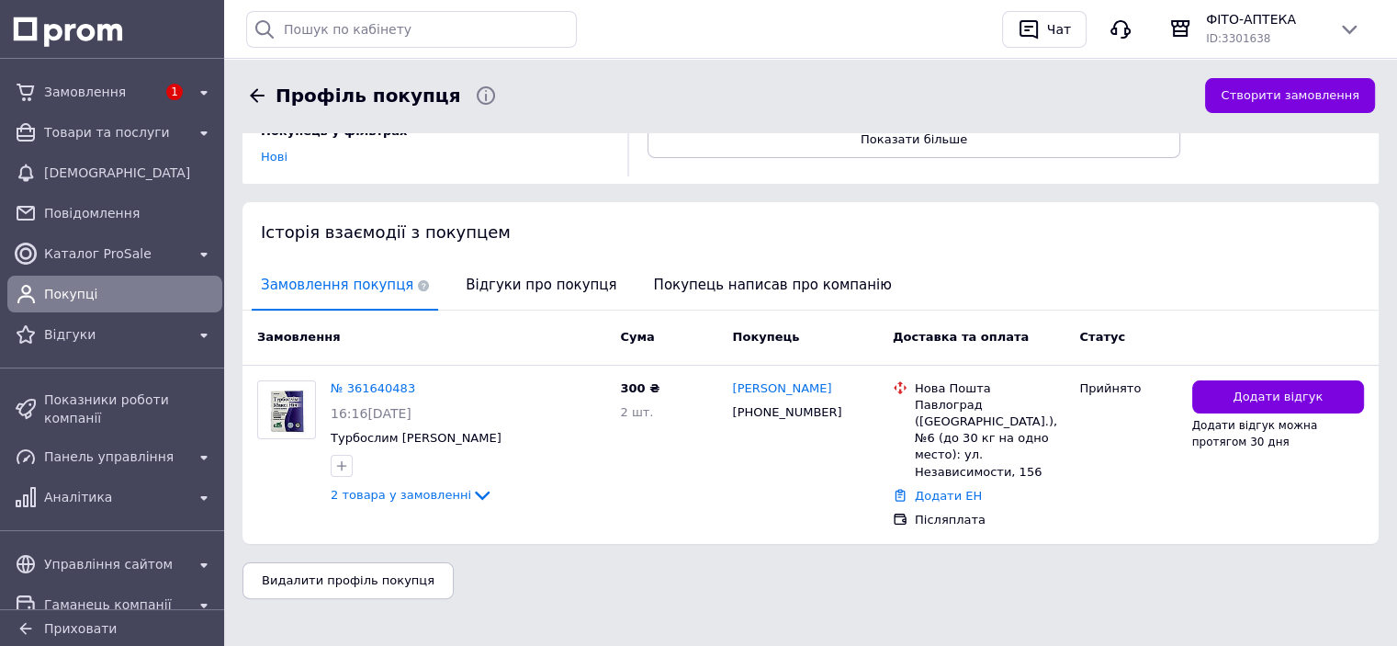
scroll to position [307, 0]
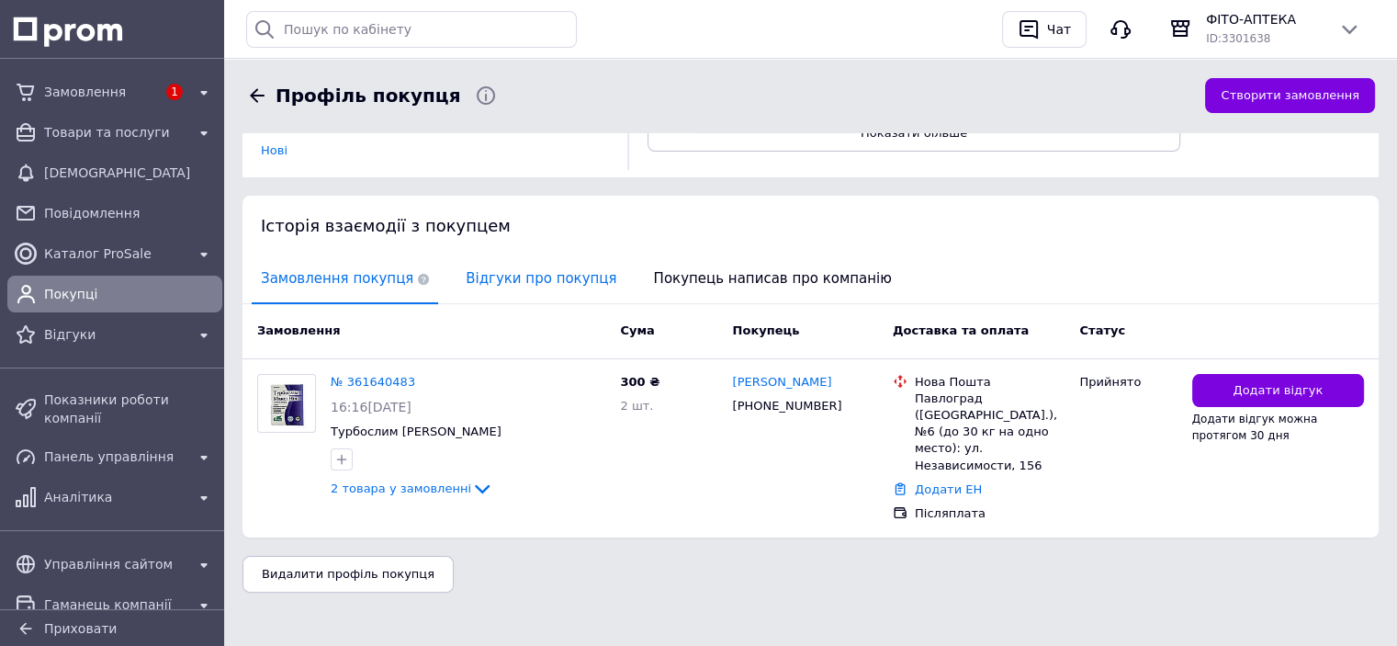
click at [480, 282] on span "Відгуки про покупця" at bounding box center [541, 278] width 169 height 47
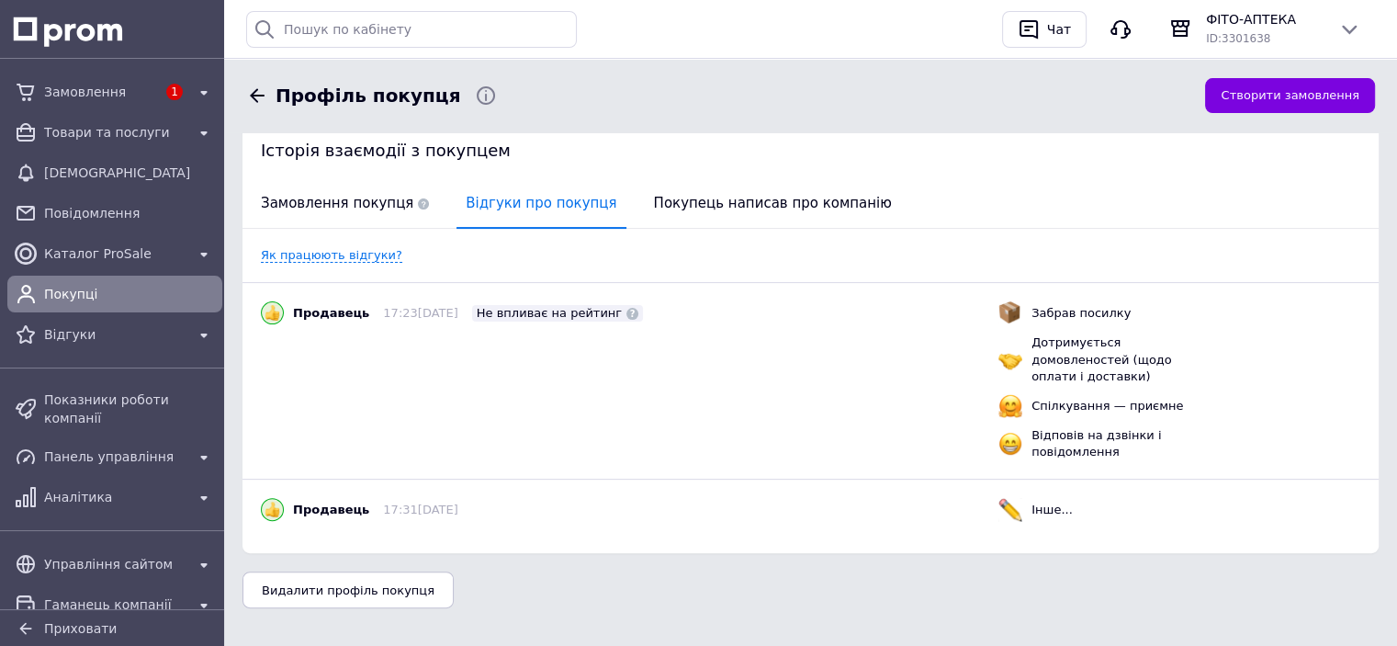
drag, startPoint x: 339, startPoint y: 204, endPoint x: 294, endPoint y: 186, distance: 48.3
click at [338, 204] on span "Замовлення покупця" at bounding box center [345, 203] width 186 height 47
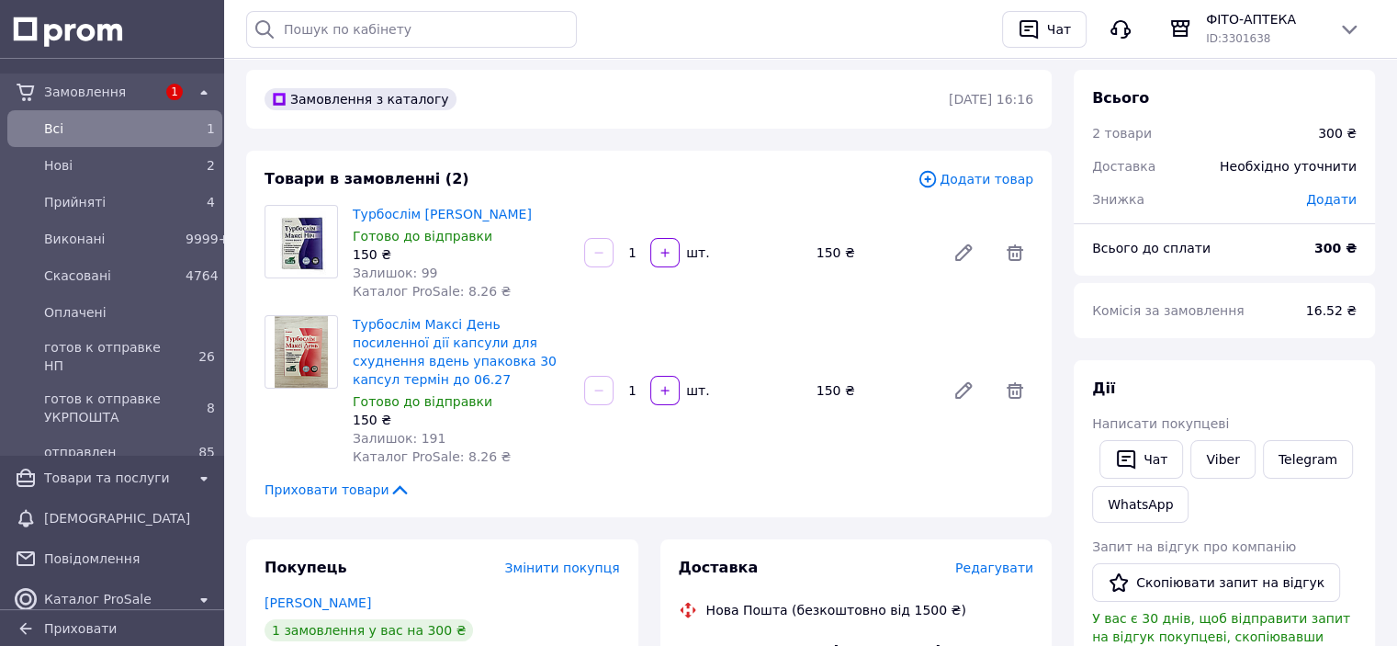
scroll to position [92, 0]
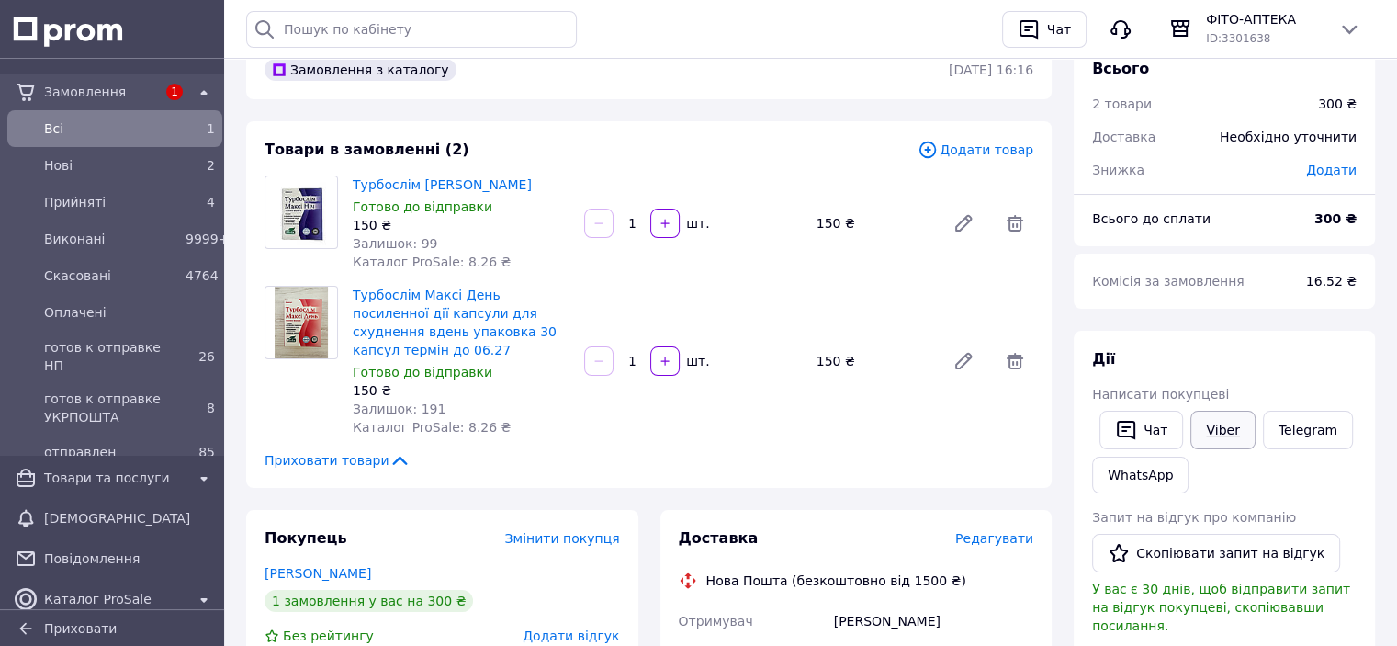
click at [1218, 435] on link "Viber" at bounding box center [1223, 430] width 64 height 39
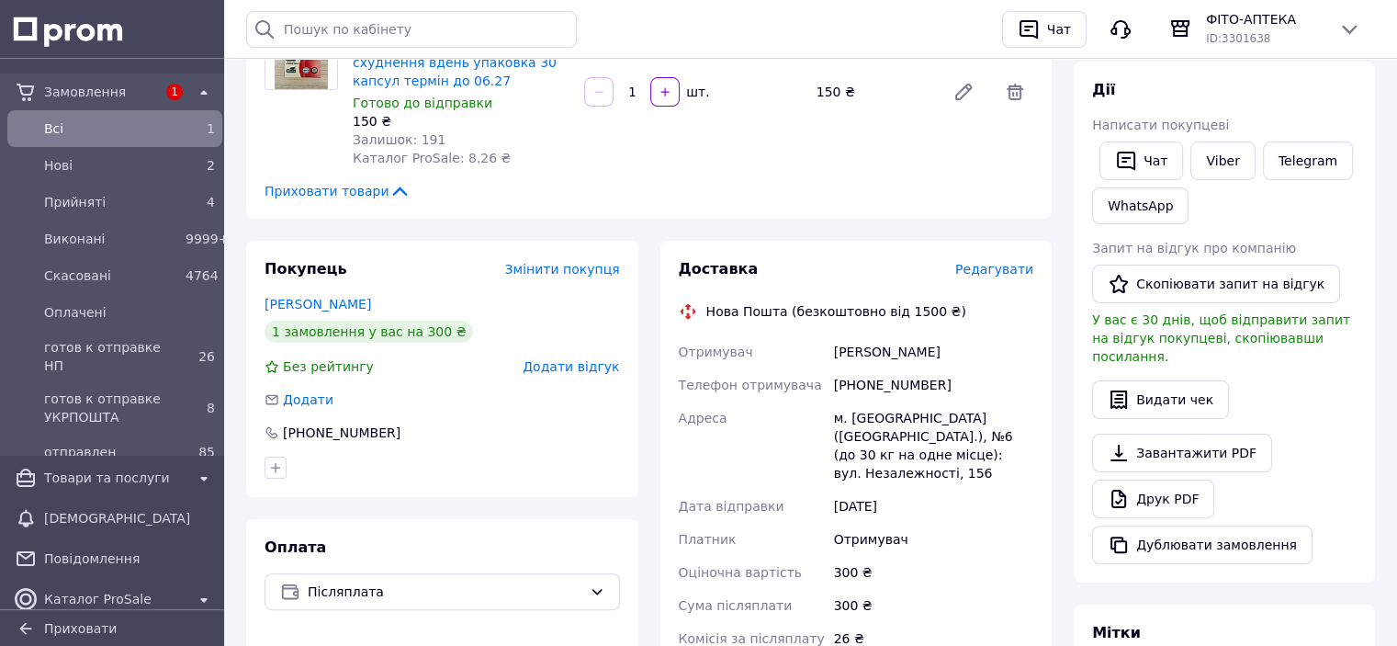
scroll to position [367, 0]
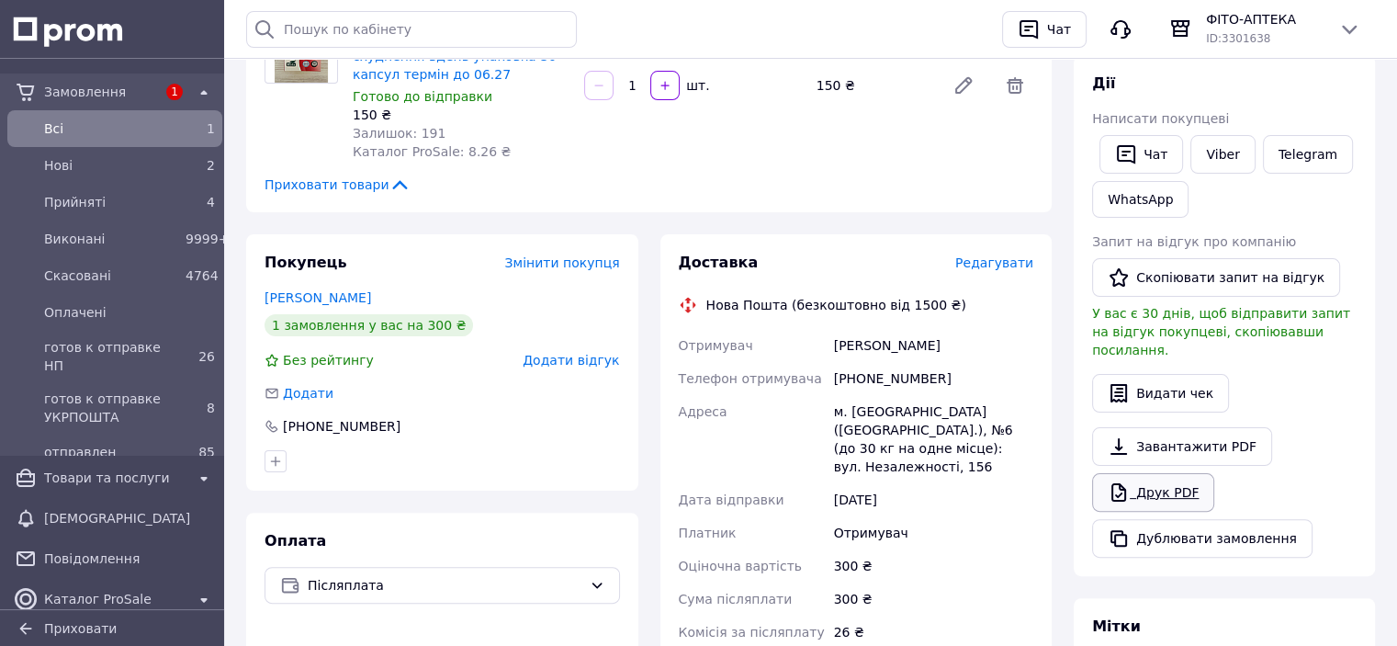
click at [1168, 484] on link "Друк PDF" at bounding box center [1153, 492] width 122 height 39
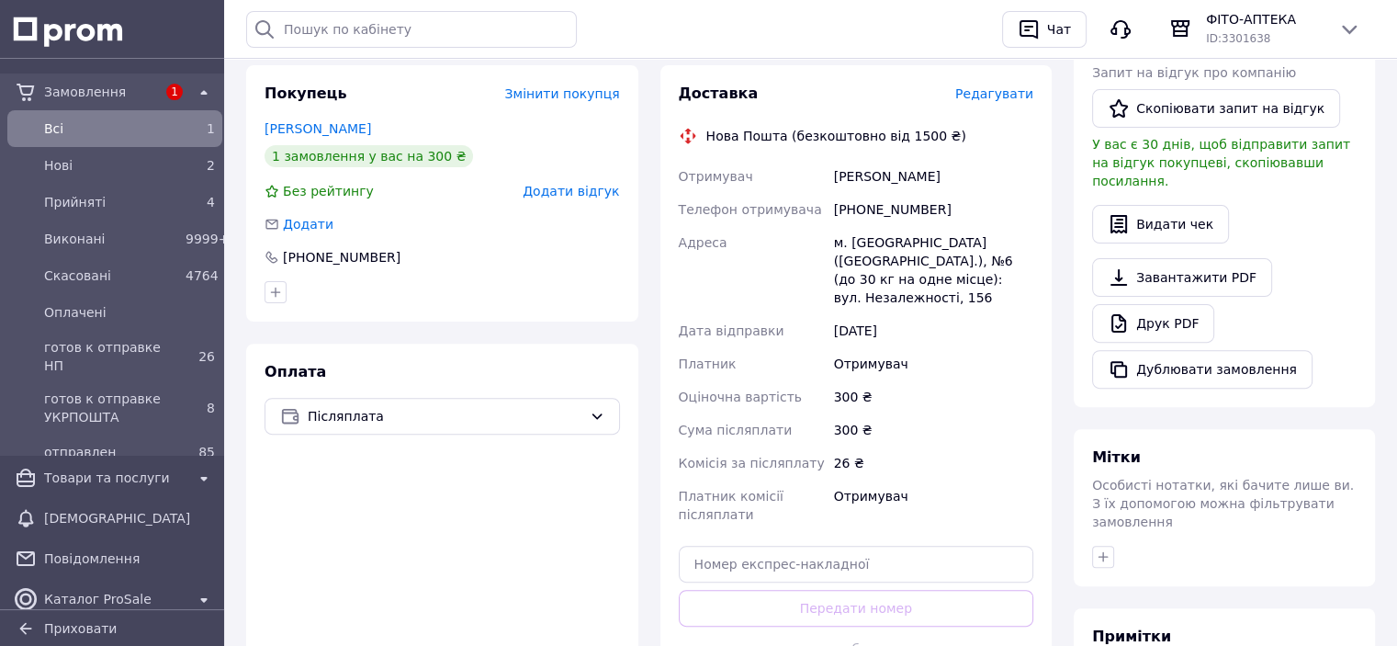
scroll to position [643, 0]
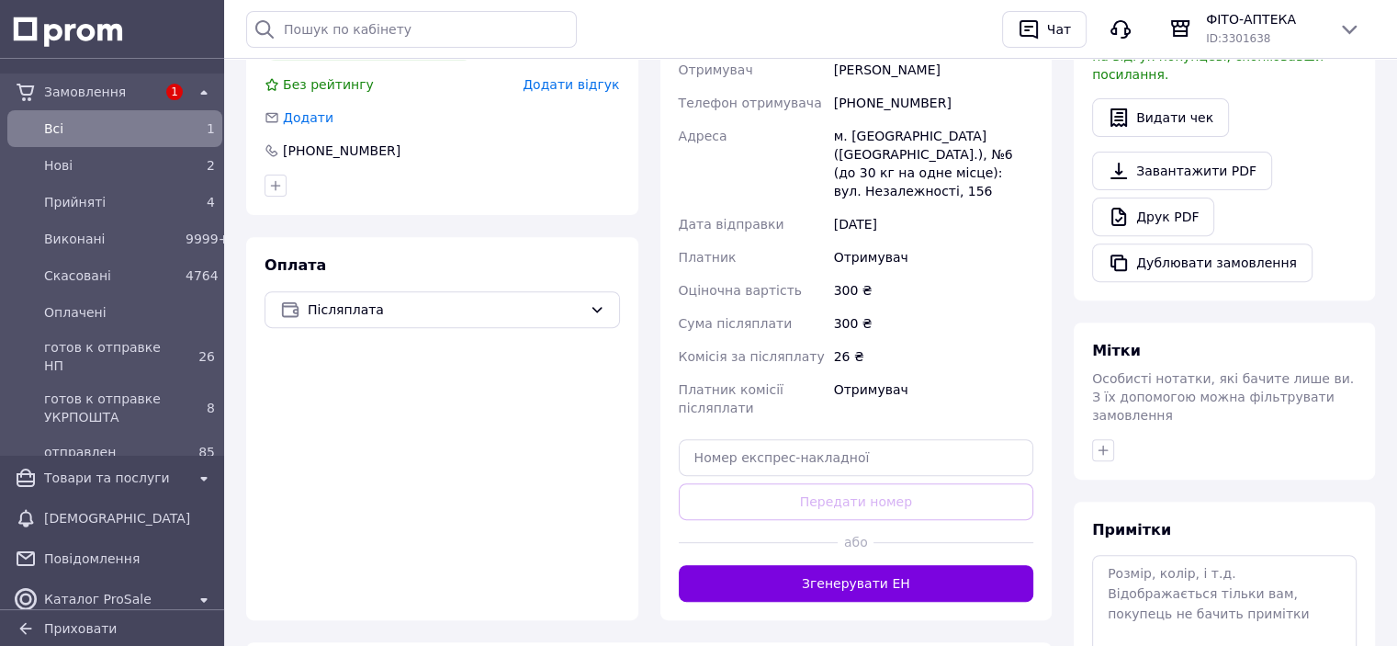
drag, startPoint x: 872, startPoint y: 545, endPoint x: 853, endPoint y: 539, distance: 20.1
click at [873, 565] on button "Згенерувати ЕН" at bounding box center [857, 583] width 356 height 37
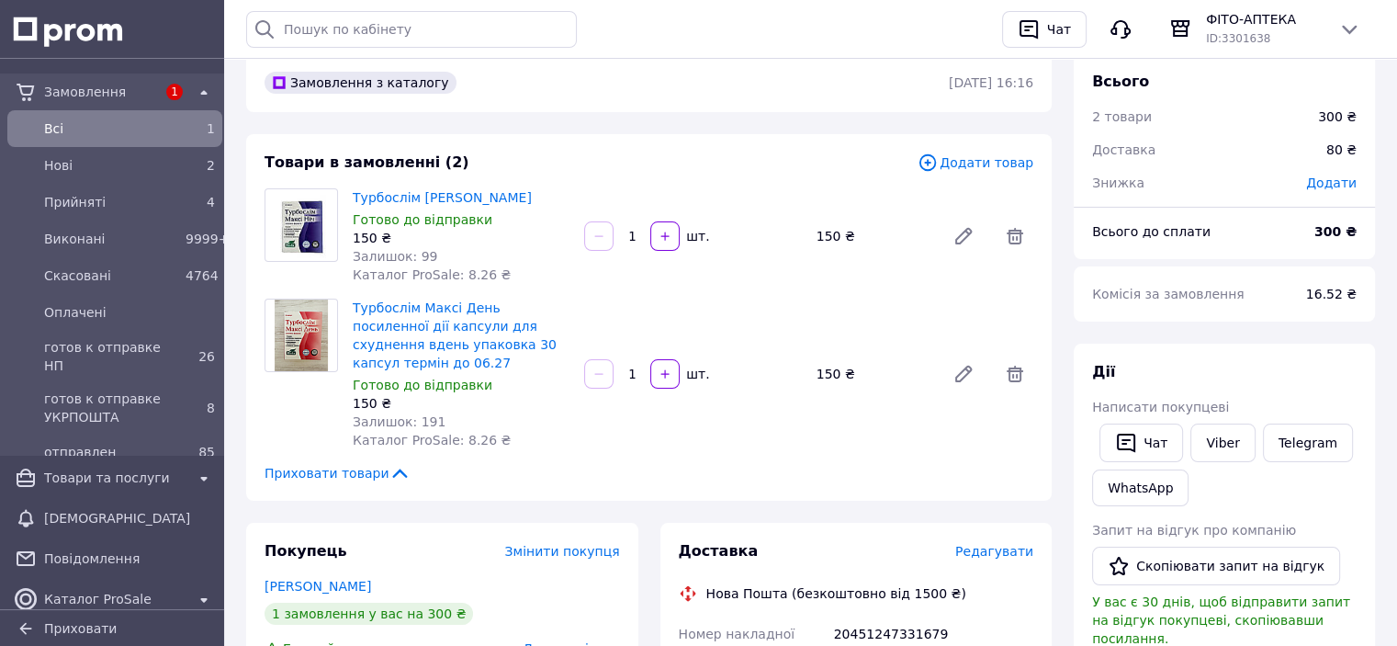
scroll to position [0, 0]
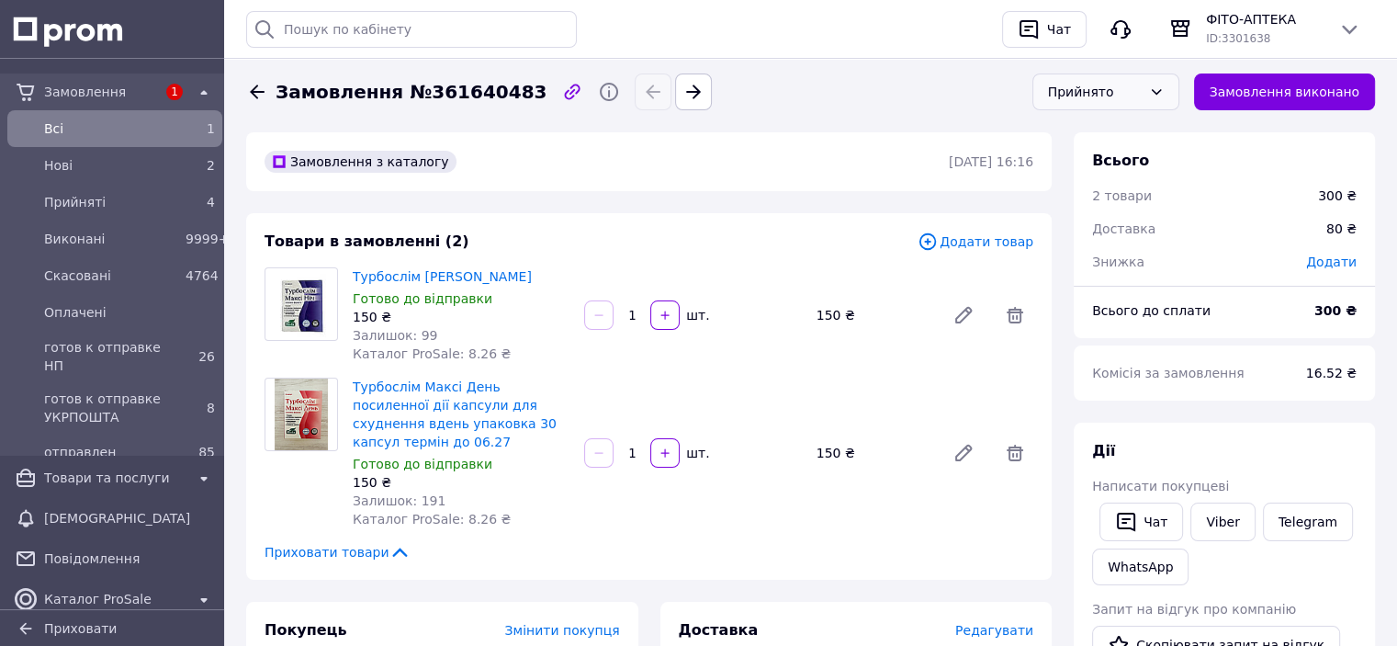
click at [1157, 80] on div "Прийнято" at bounding box center [1106, 91] width 147 height 37
drag, startPoint x: 1105, startPoint y: 237, endPoint x: 1175, endPoint y: 381, distance: 160.2
click at [1105, 238] on li "готов к отправке НП" at bounding box center [1105, 246] width 145 height 55
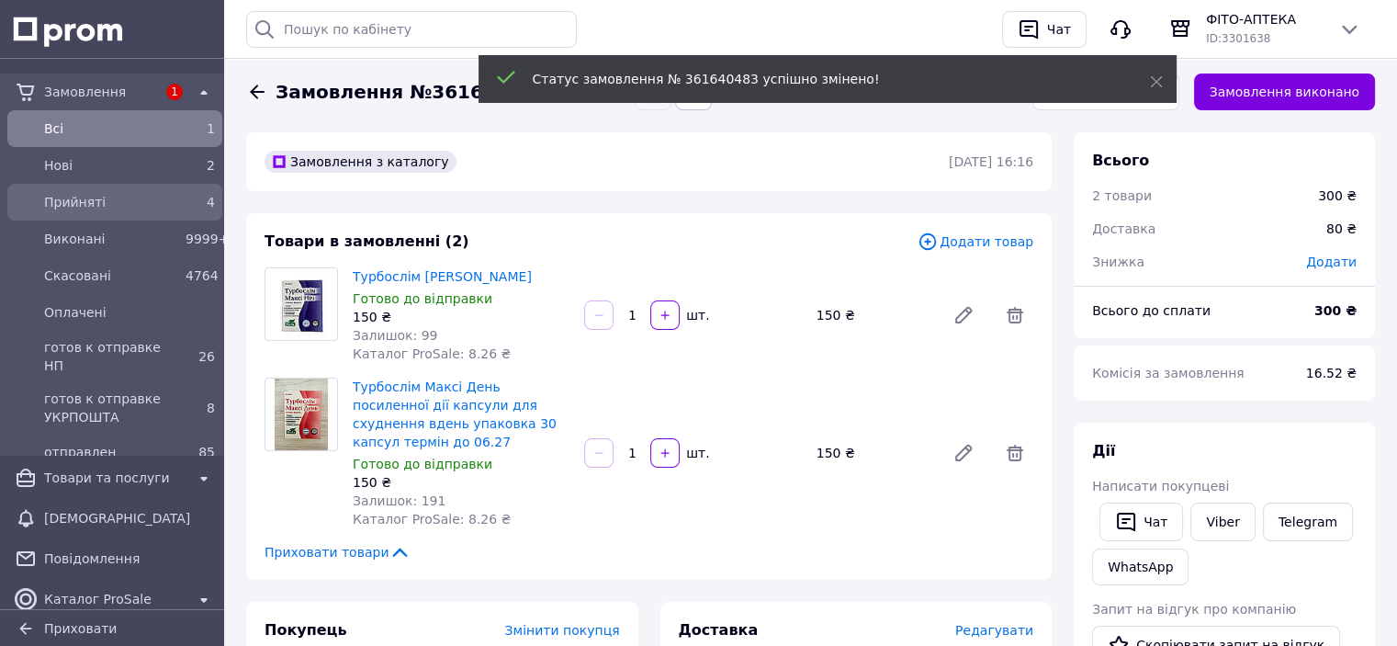
click at [72, 209] on span "Прийняті" at bounding box center [111, 202] width 134 height 18
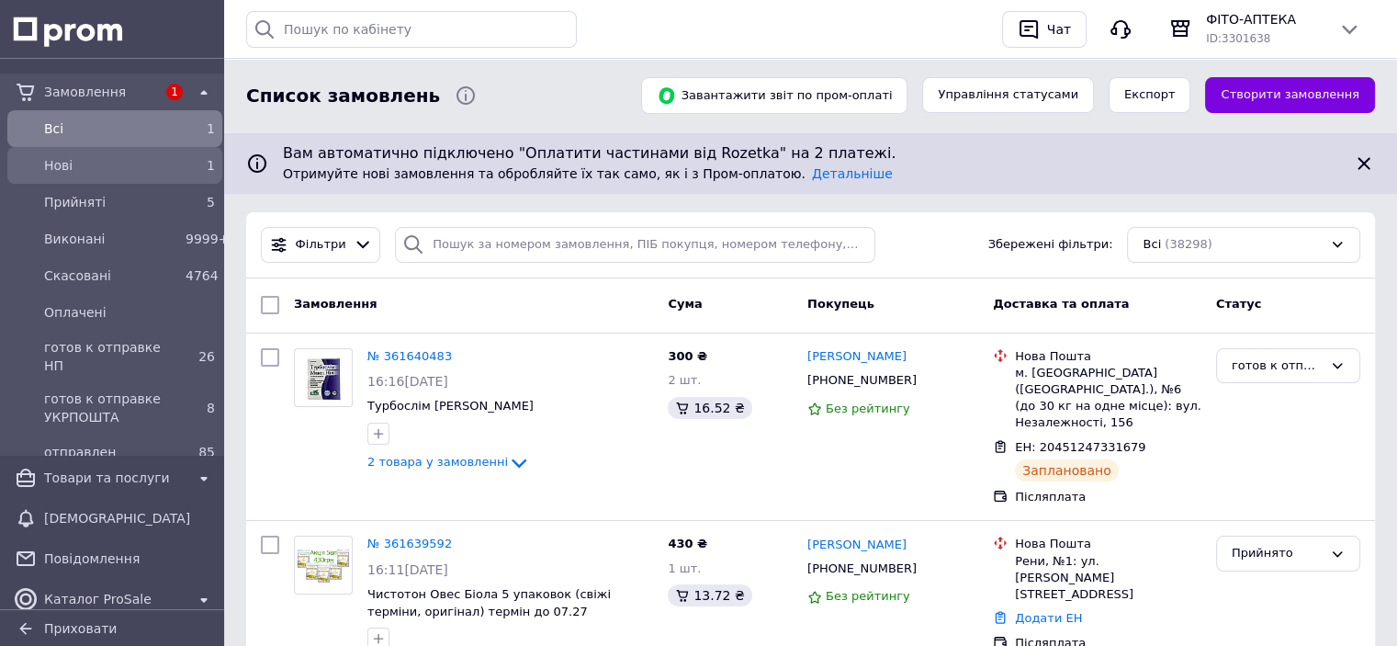
click at [110, 161] on span "Нові" at bounding box center [111, 165] width 134 height 18
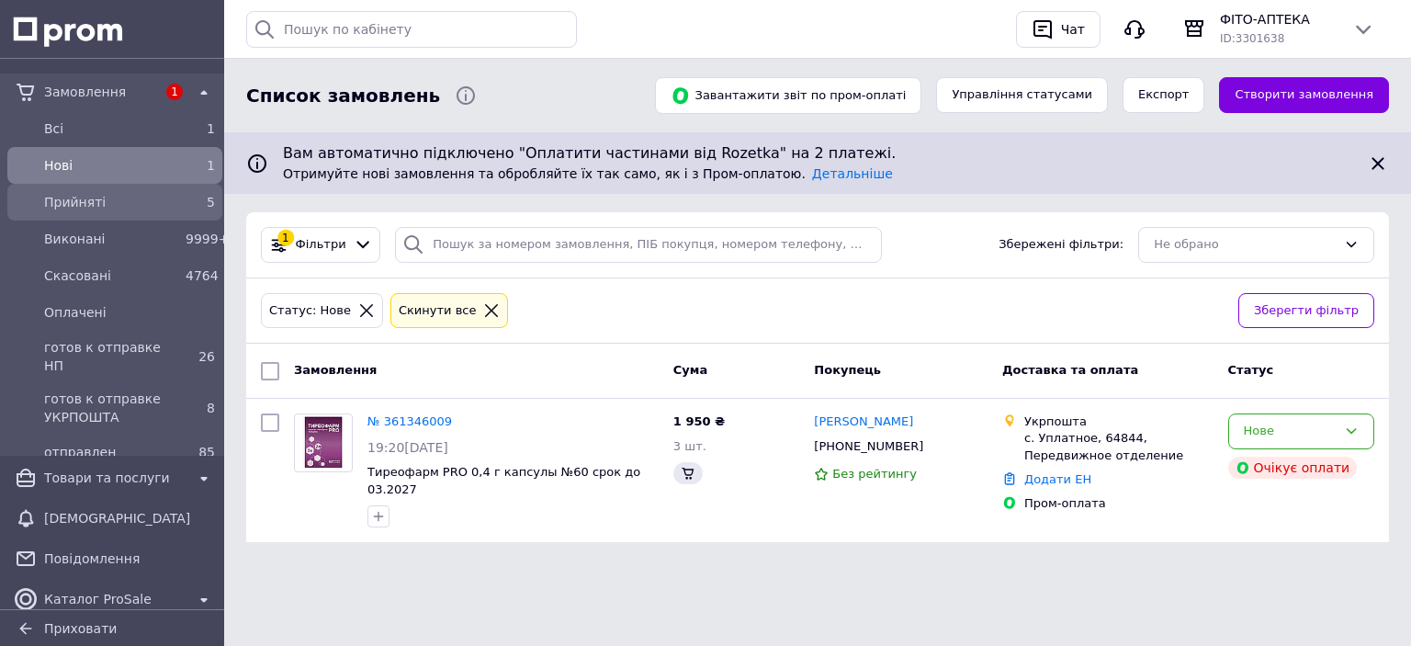
click at [102, 204] on span "Прийняті" at bounding box center [111, 202] width 134 height 18
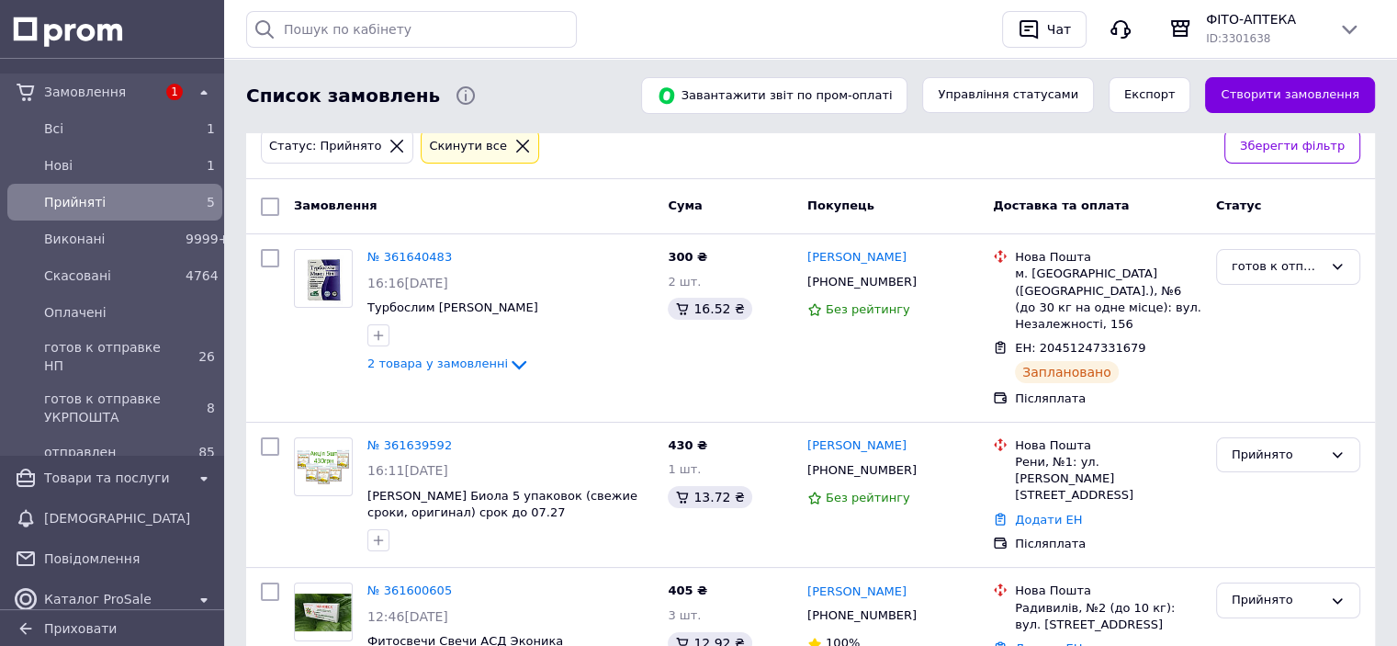
scroll to position [184, 0]
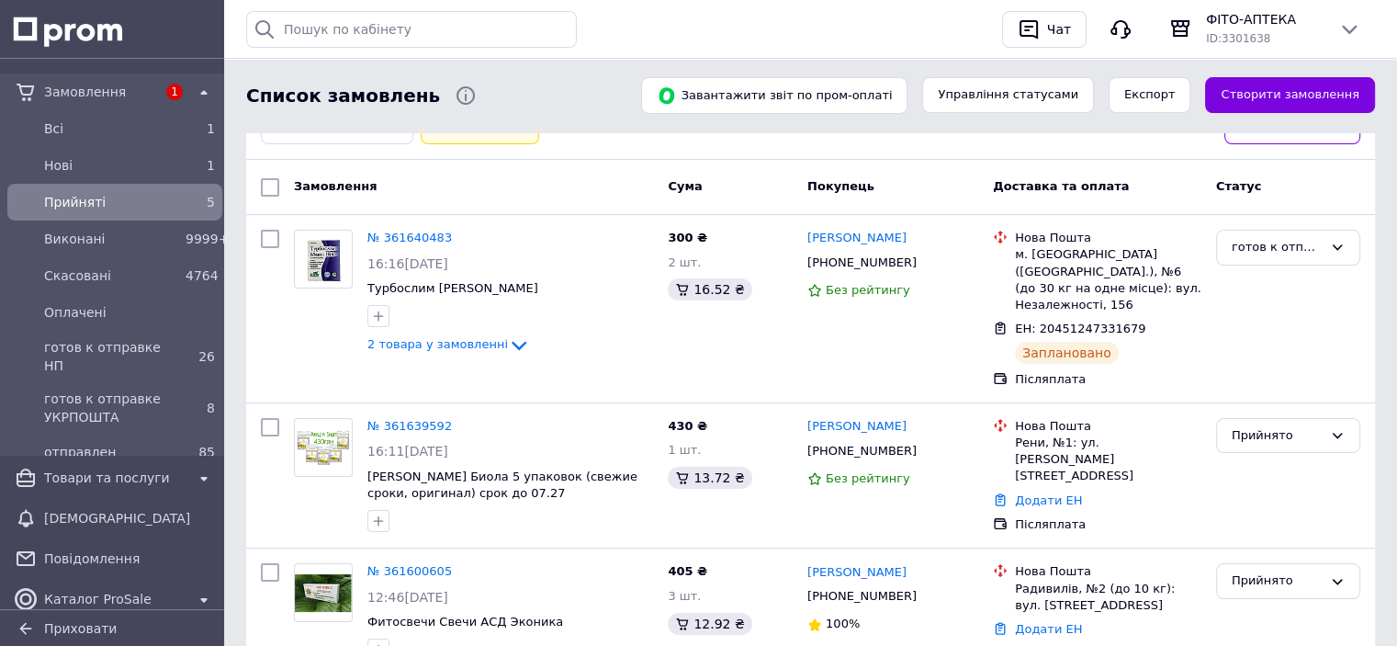
click at [92, 208] on span "Прийняті" at bounding box center [111, 202] width 134 height 18
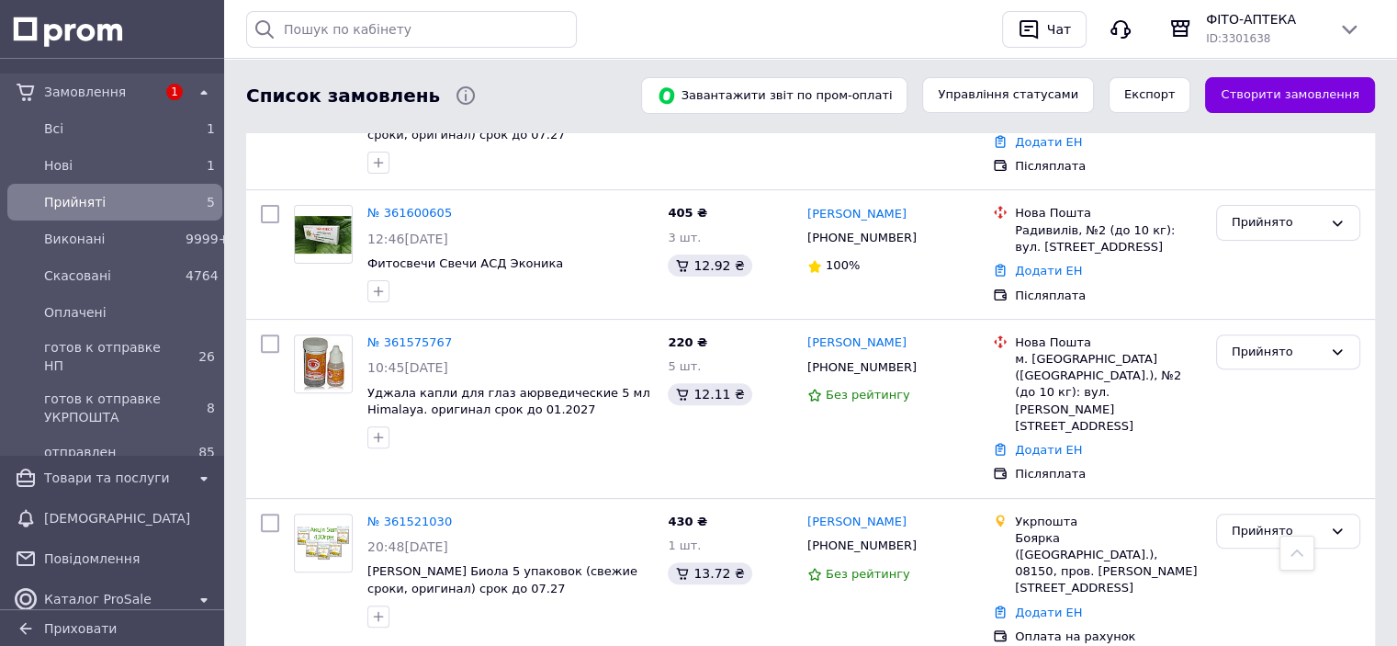
scroll to position [358, 0]
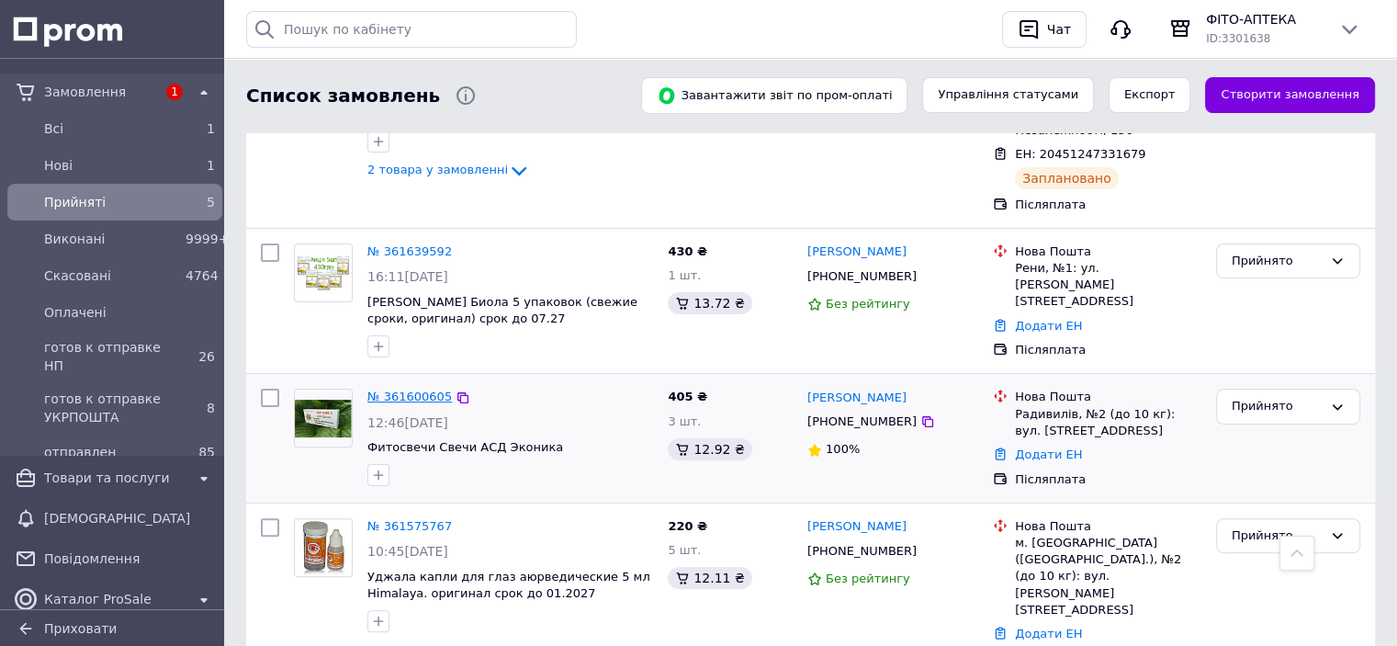
click at [422, 390] on link "№ 361600605" at bounding box center [409, 397] width 85 height 14
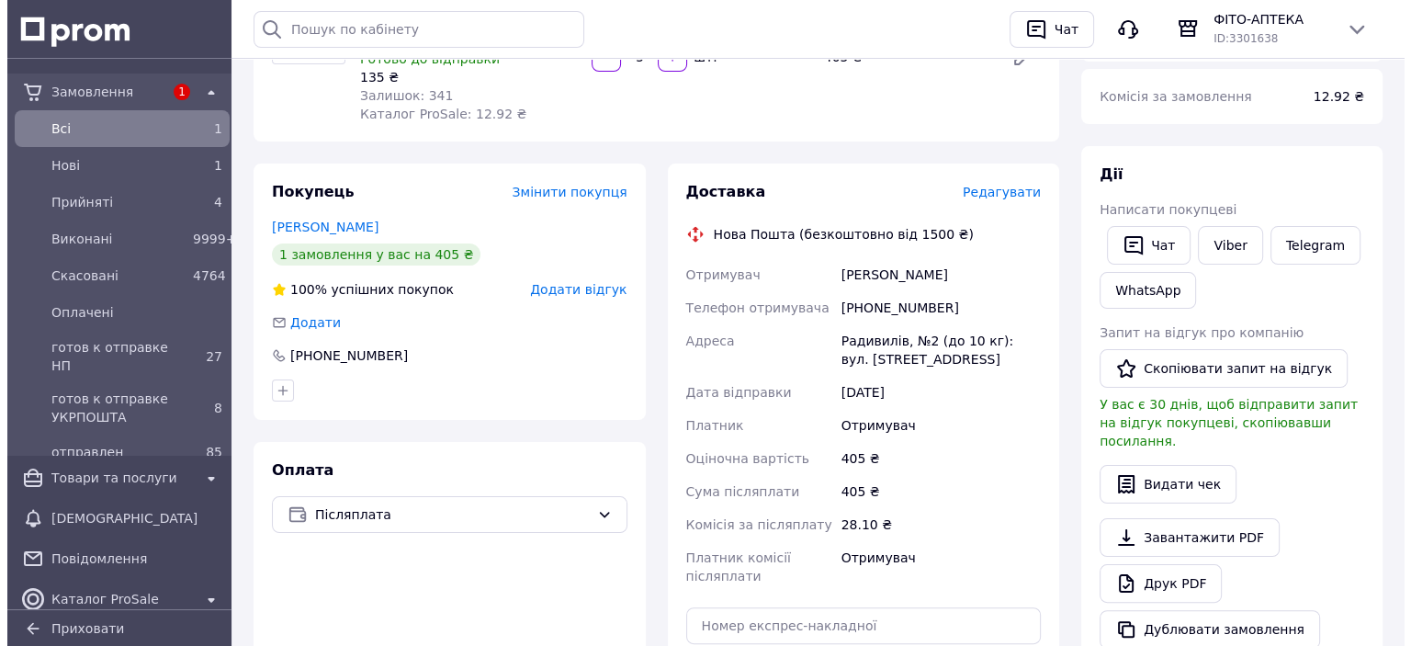
scroll to position [280, 0]
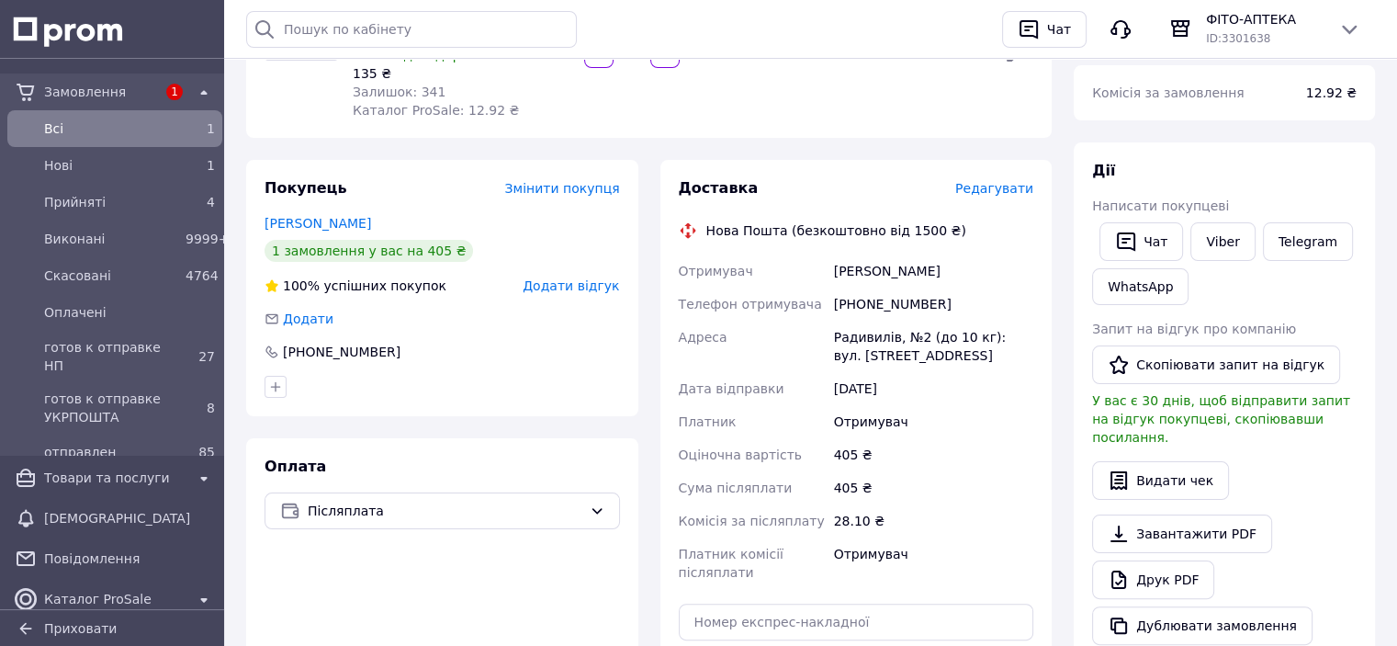
click at [585, 278] on span "Додати відгук" at bounding box center [571, 285] width 96 height 15
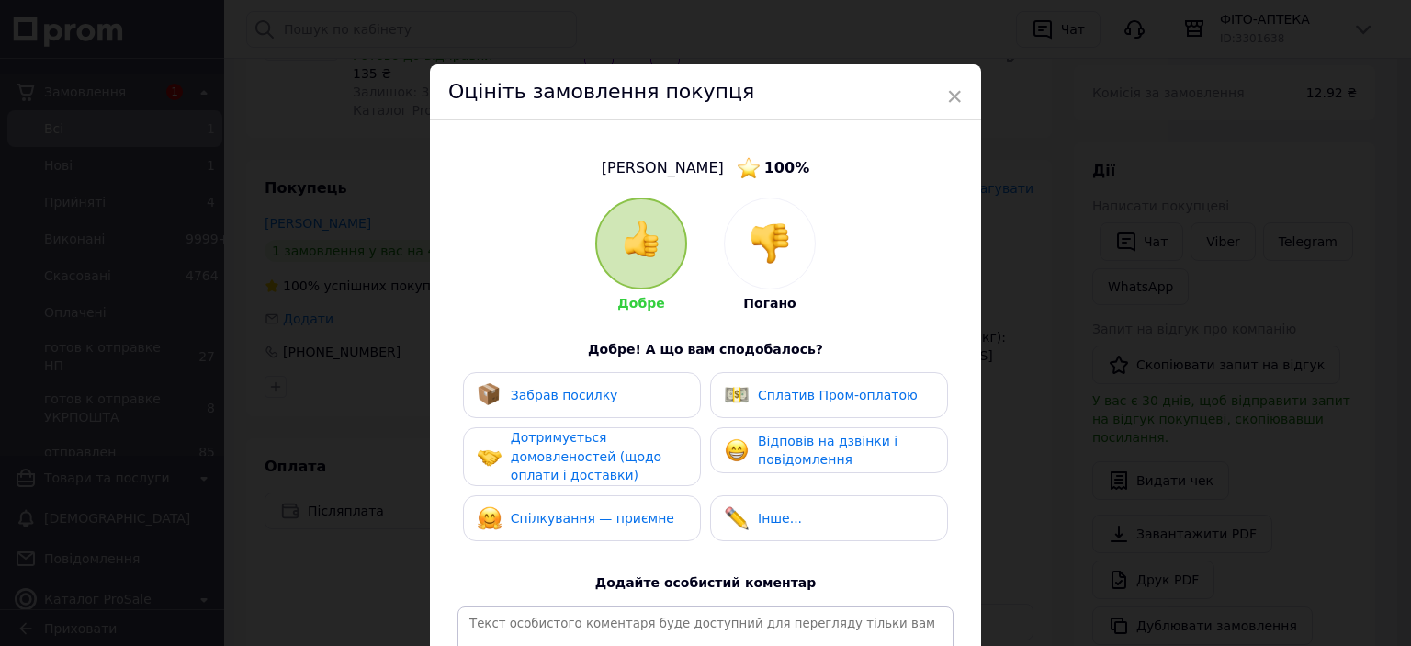
click at [790, 230] on div at bounding box center [770, 243] width 90 height 90
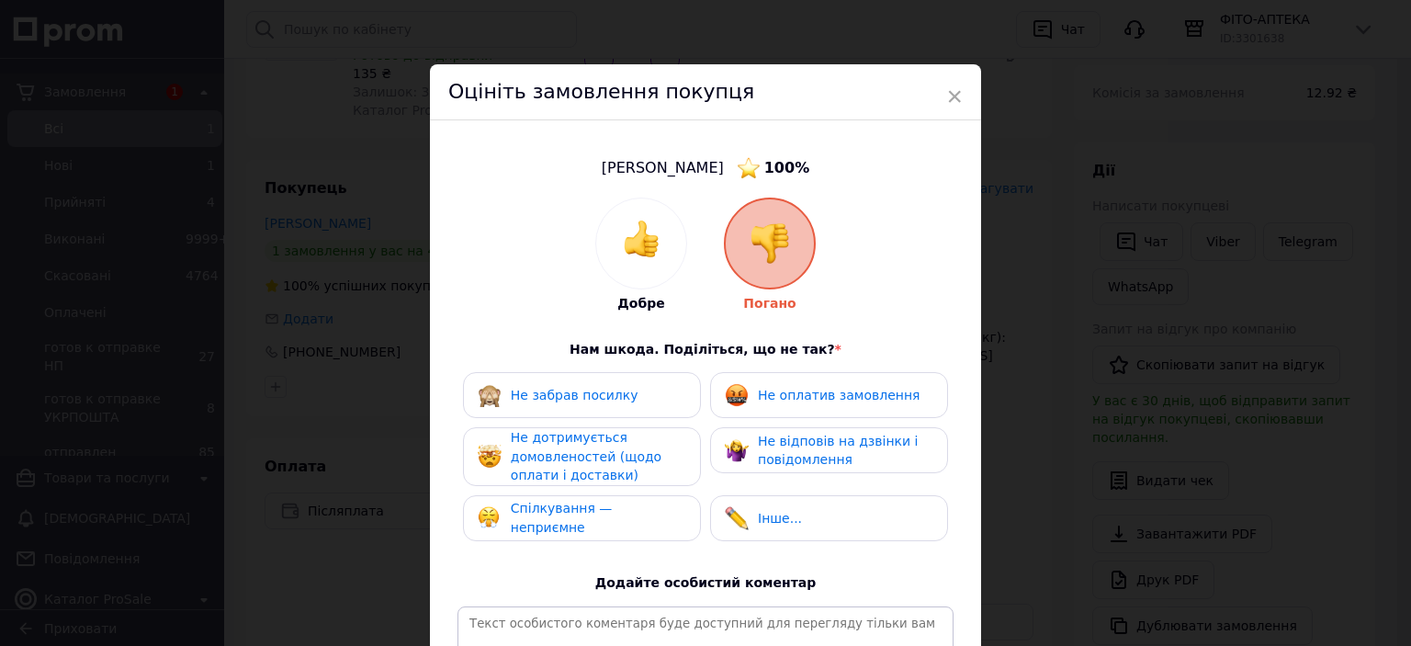
click at [846, 392] on span "Не оплатив замовлення" at bounding box center [839, 395] width 162 height 15
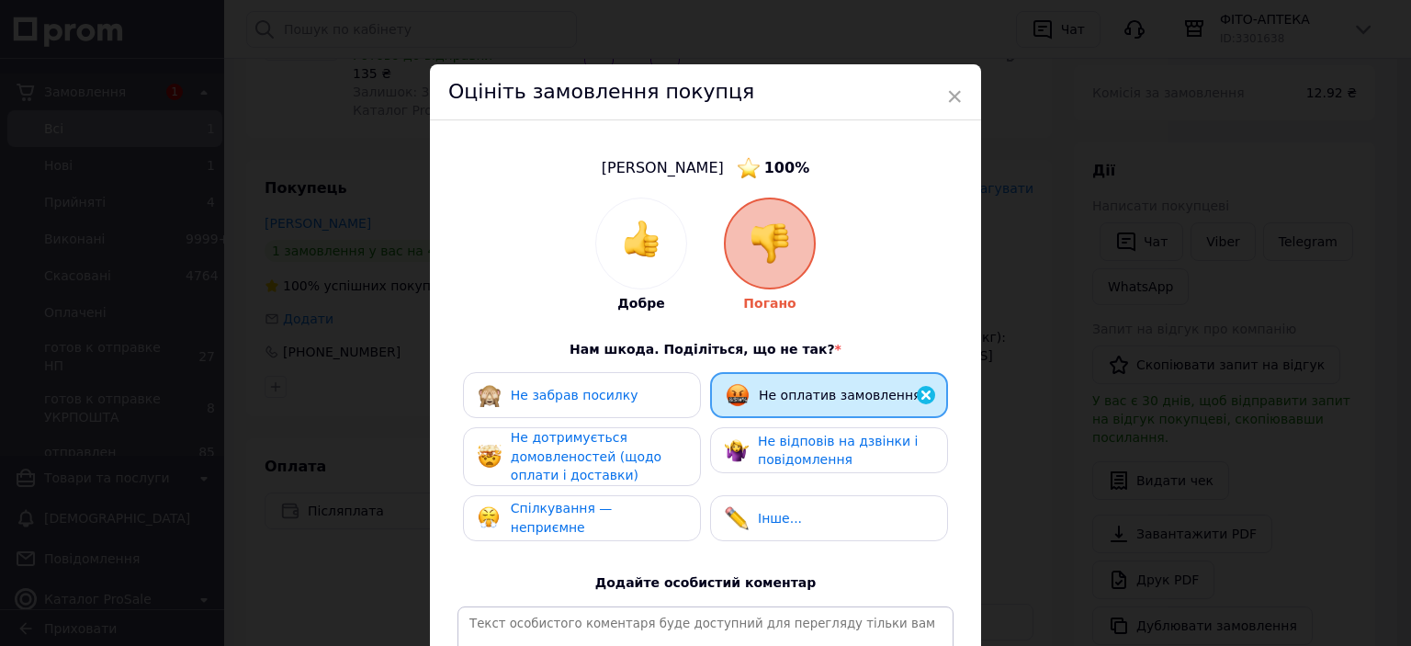
drag, startPoint x: 824, startPoint y: 446, endPoint x: 768, endPoint y: 463, distance: 58.7
click at [824, 446] on span "Не відповів на дзвінки і повідомлення" at bounding box center [838, 451] width 160 height 34
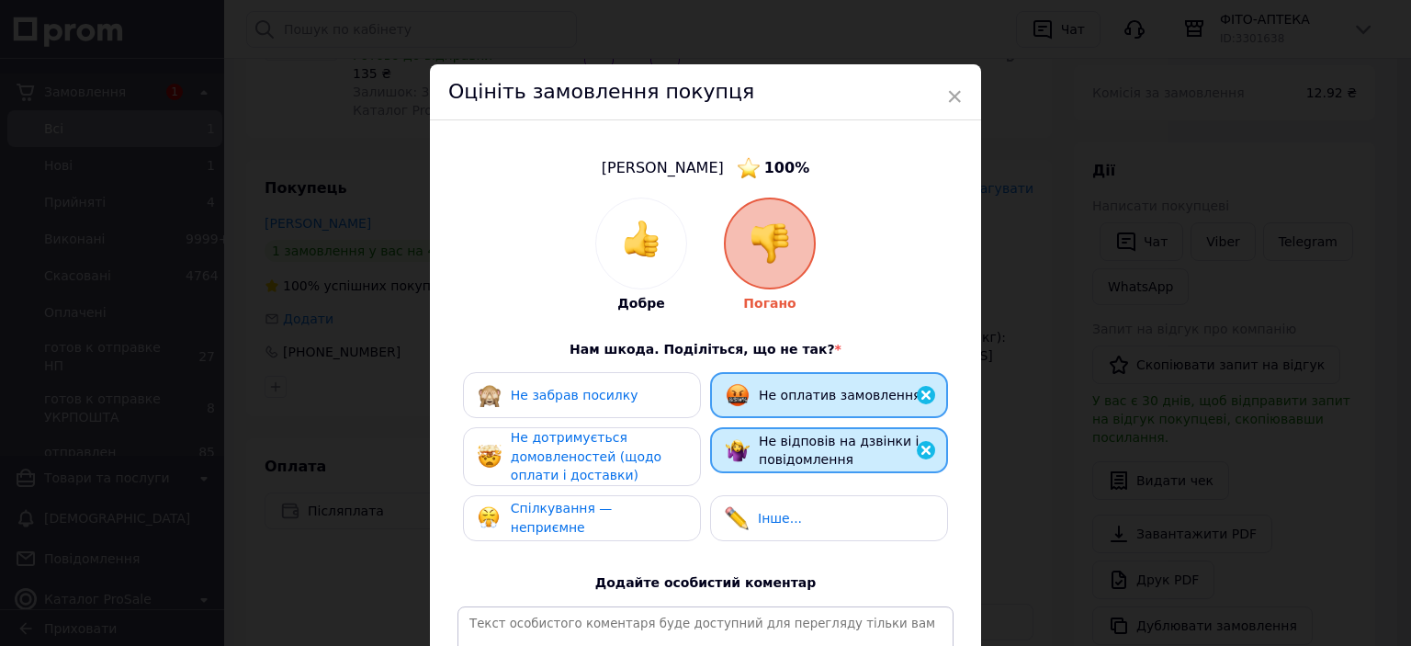
click at [627, 467] on div "Не дотримується домовленостей (щодо оплати і доставки)" at bounding box center [598, 456] width 175 height 57
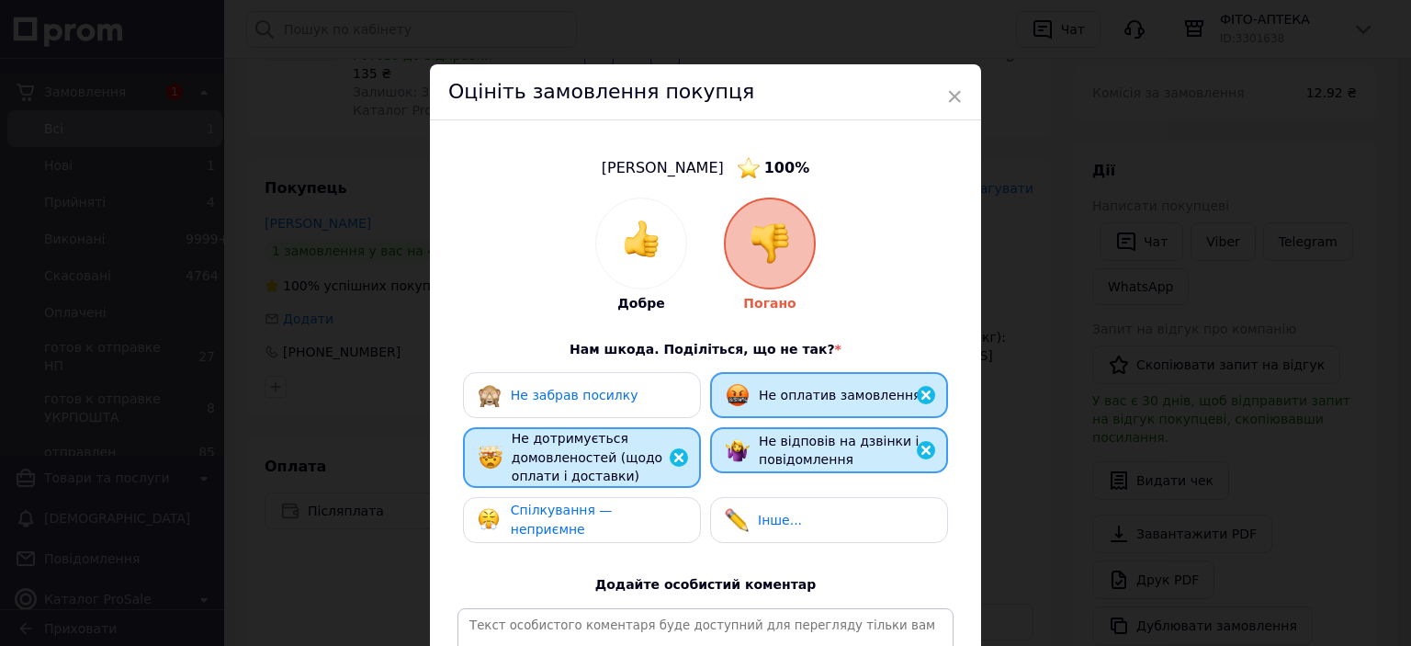
click at [613, 524] on span "Спілкування — неприємне" at bounding box center [562, 520] width 102 height 34
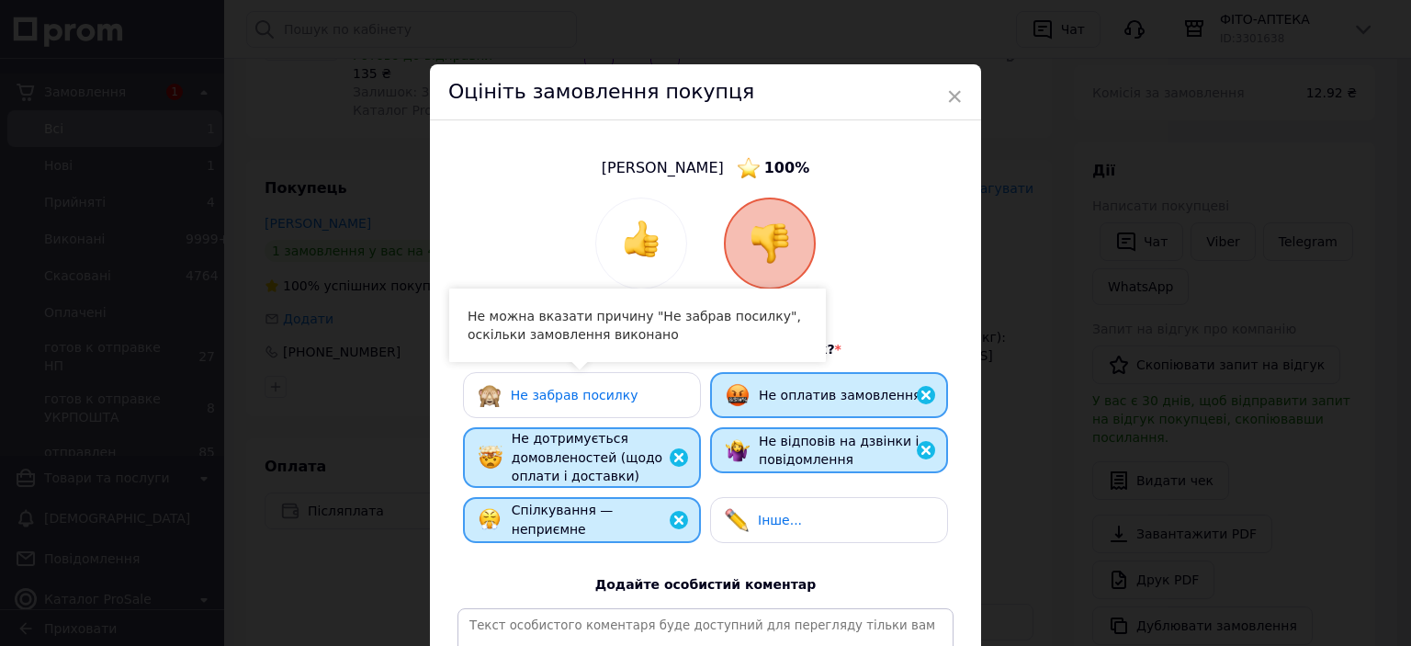
click at [594, 390] on span "Не забрав посилку" at bounding box center [575, 395] width 128 height 15
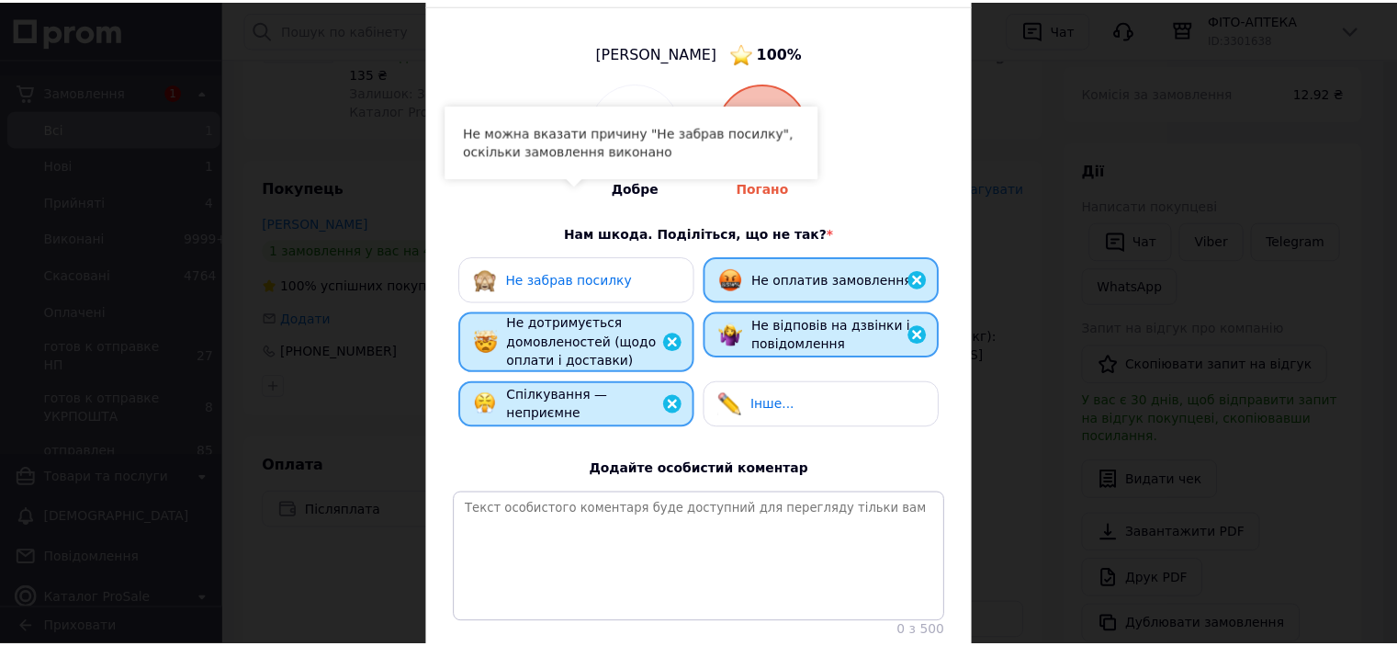
scroll to position [184, 0]
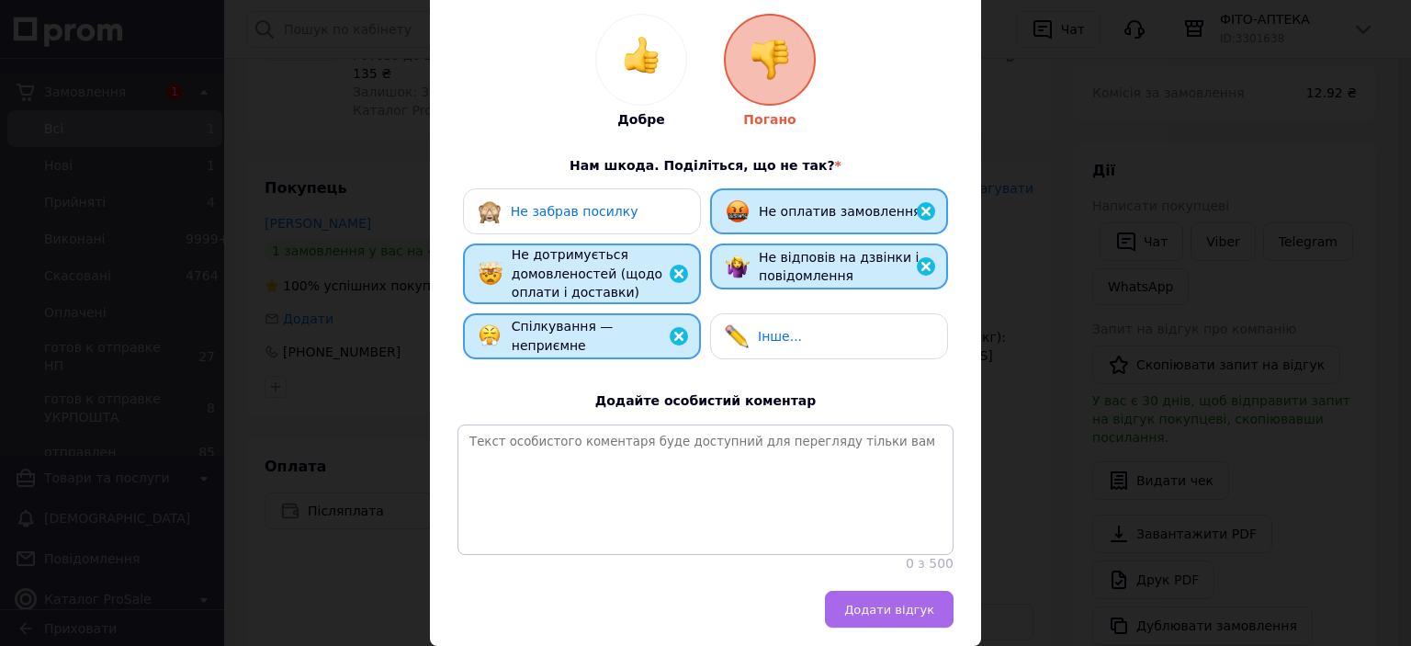
click at [915, 616] on span "Додати відгук" at bounding box center [889, 610] width 90 height 14
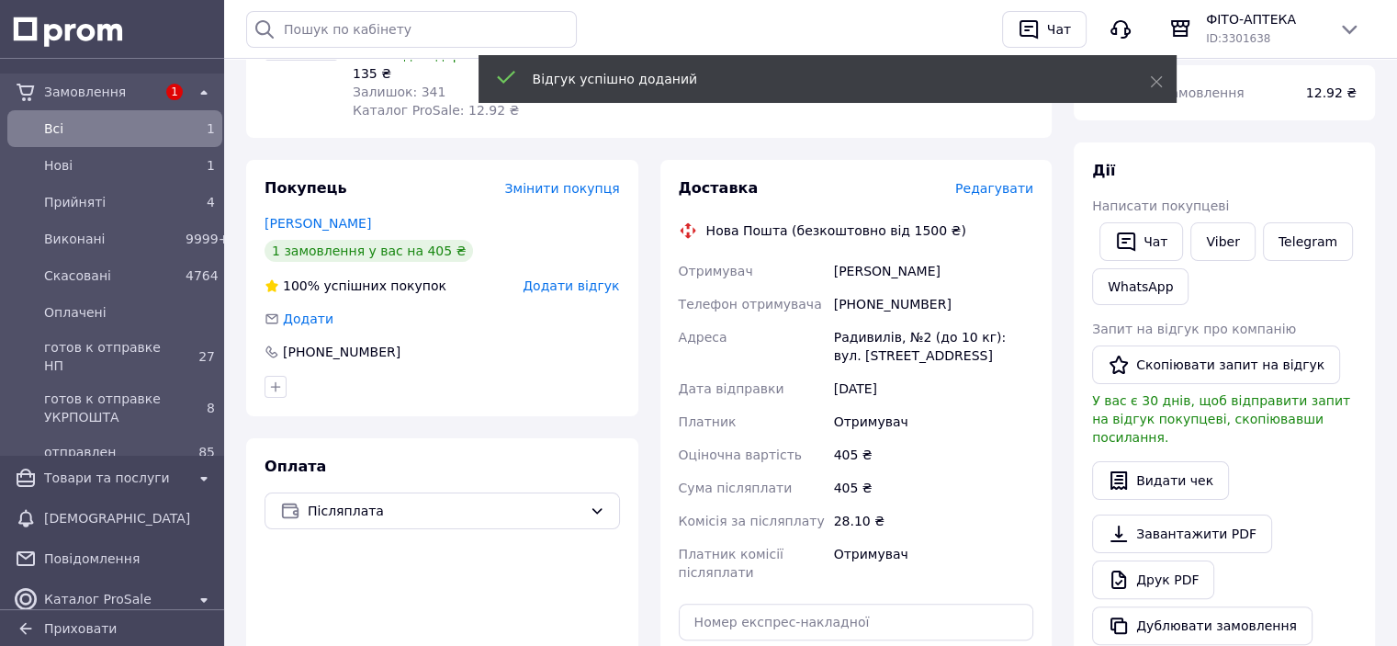
click at [566, 278] on span "Додати відгук" at bounding box center [571, 285] width 96 height 15
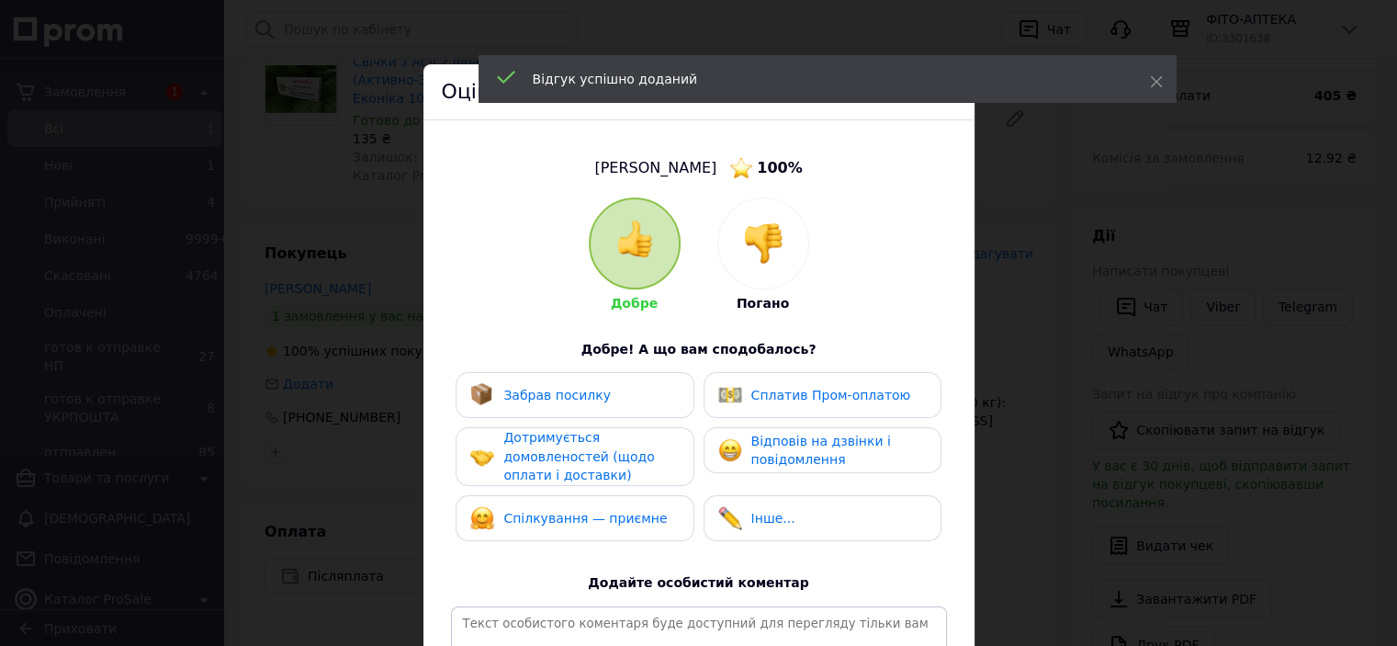
scroll to position [96, 0]
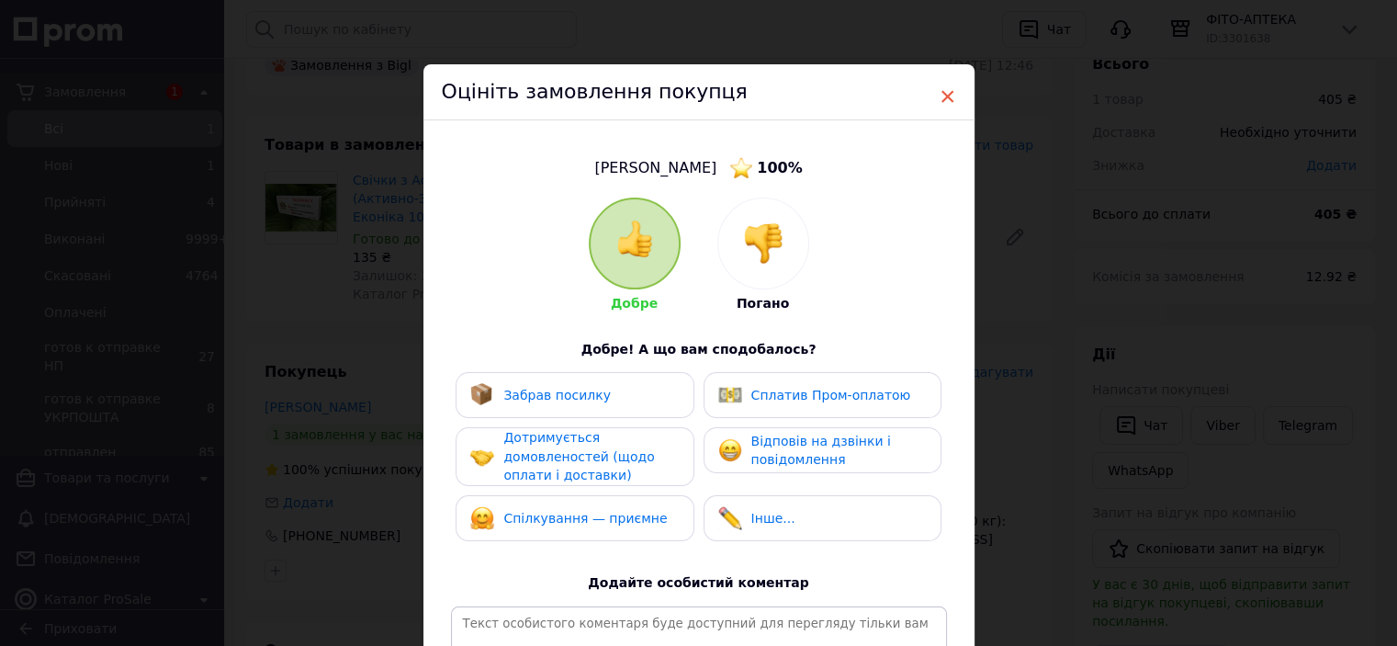
click at [948, 95] on span "×" at bounding box center [948, 96] width 17 height 31
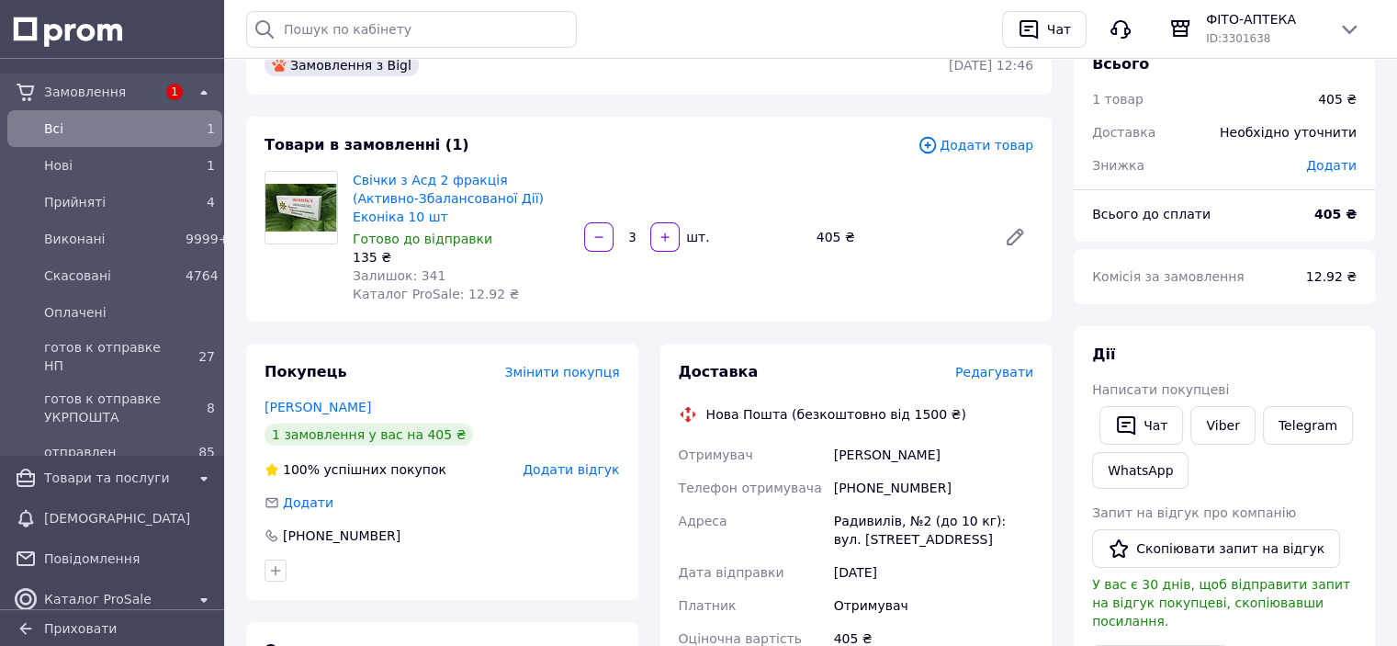
click at [320, 398] on div "Коваль Оксана" at bounding box center [443, 407] width 356 height 18
click at [316, 400] on link "Коваль Оксана" at bounding box center [318, 407] width 107 height 15
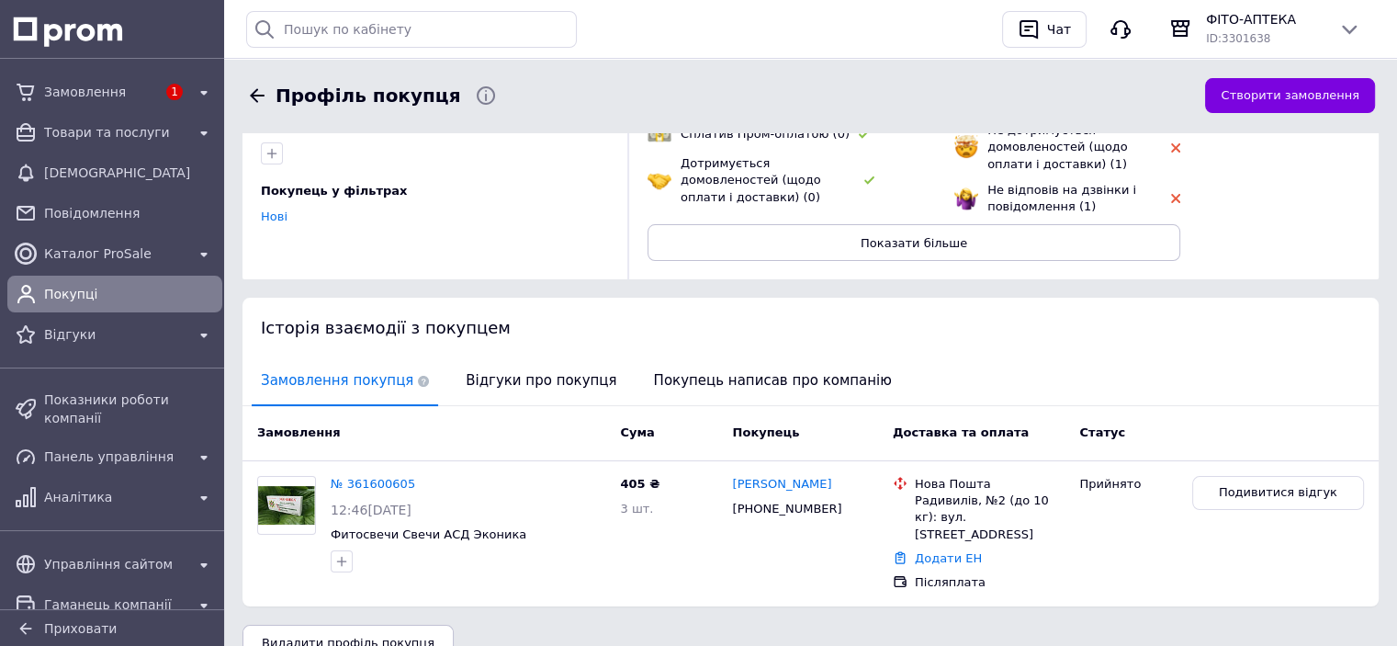
scroll to position [259, 0]
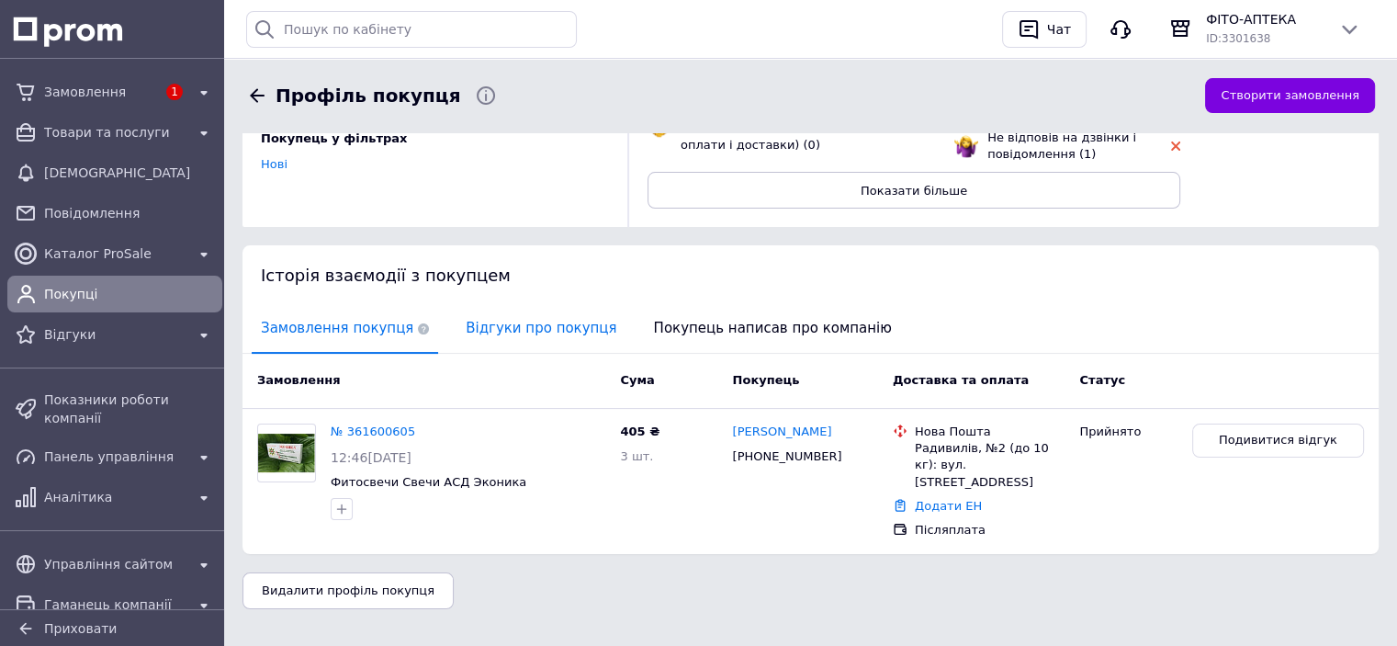
click at [506, 342] on span "Відгуки про покупця" at bounding box center [541, 328] width 169 height 47
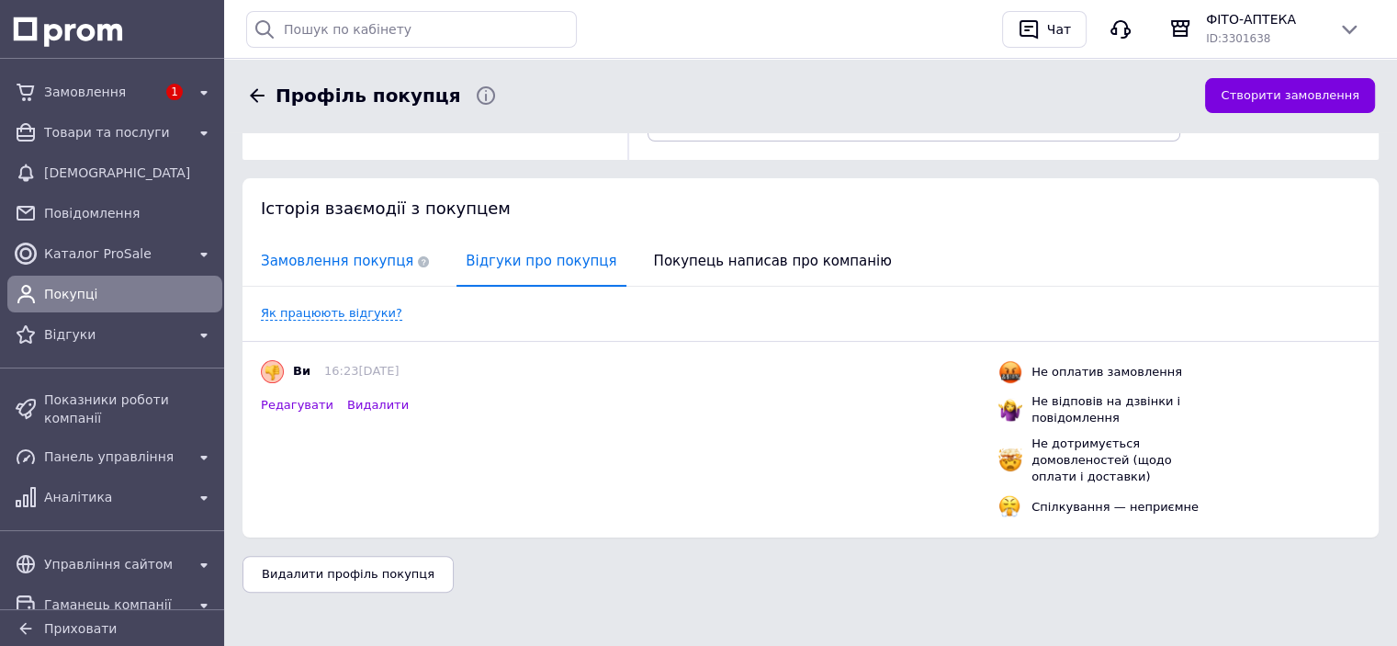
click at [319, 270] on span "Замовлення покупця" at bounding box center [345, 261] width 186 height 47
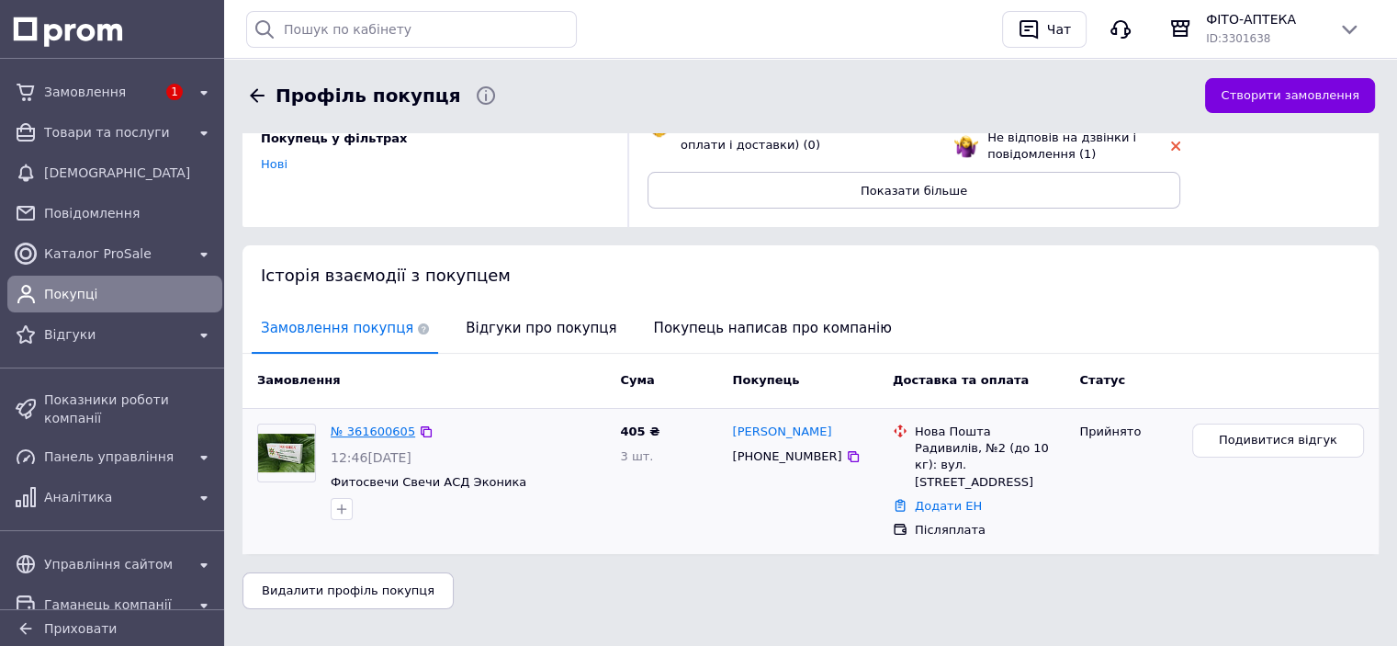
scroll to position [0, 0]
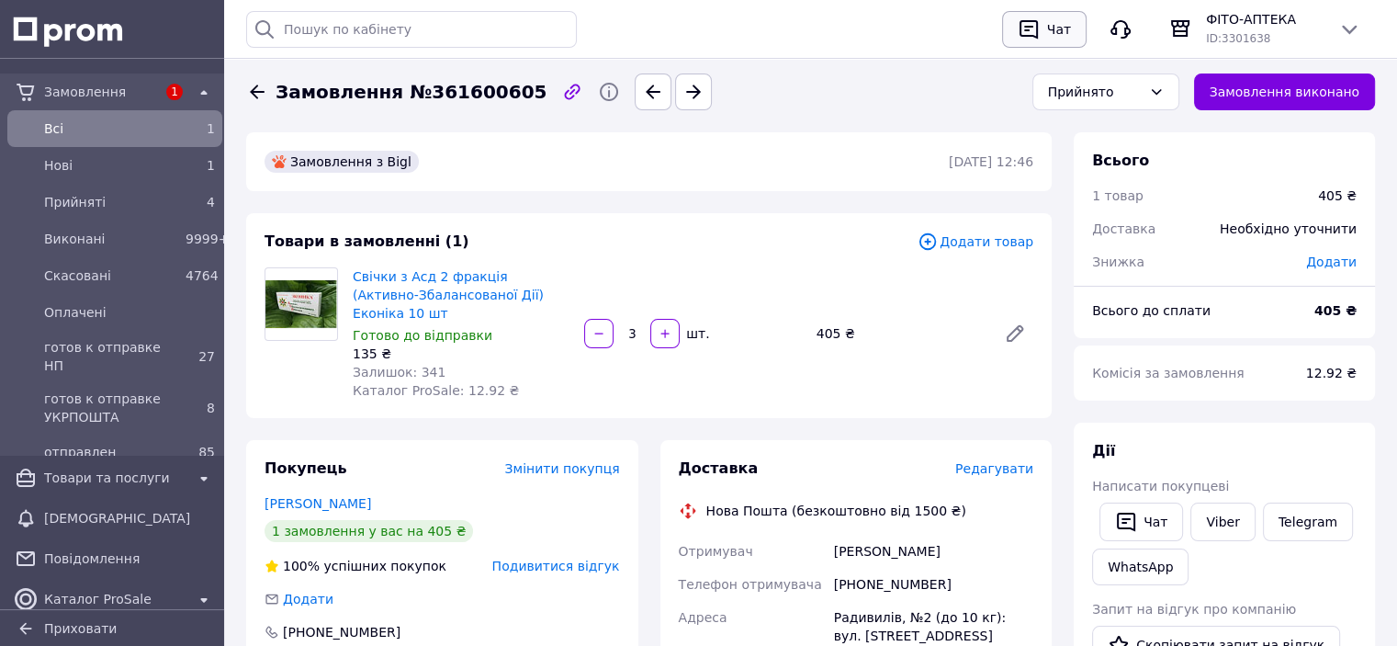
click at [1053, 25] on div "Чат" at bounding box center [1059, 30] width 31 height 28
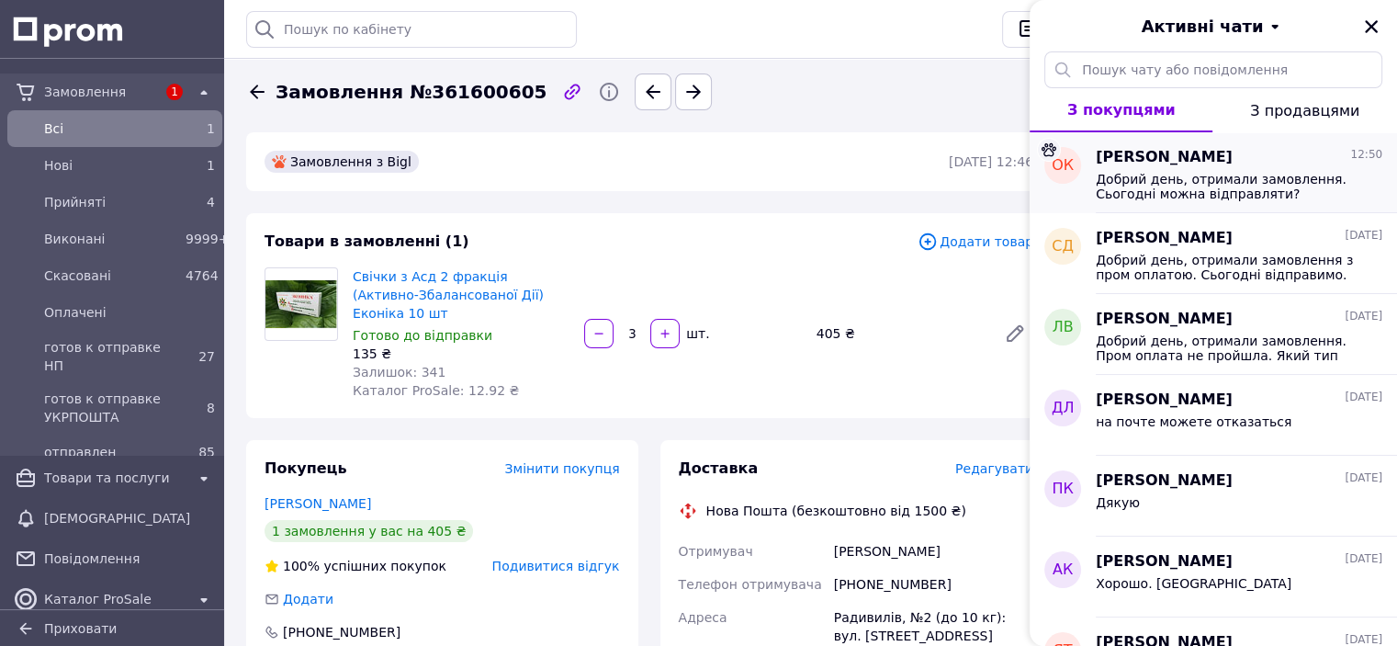
click at [1192, 183] on span "Добрий день, отримали замовлення. Сьогодні можна відправляти?" at bounding box center [1226, 186] width 261 height 29
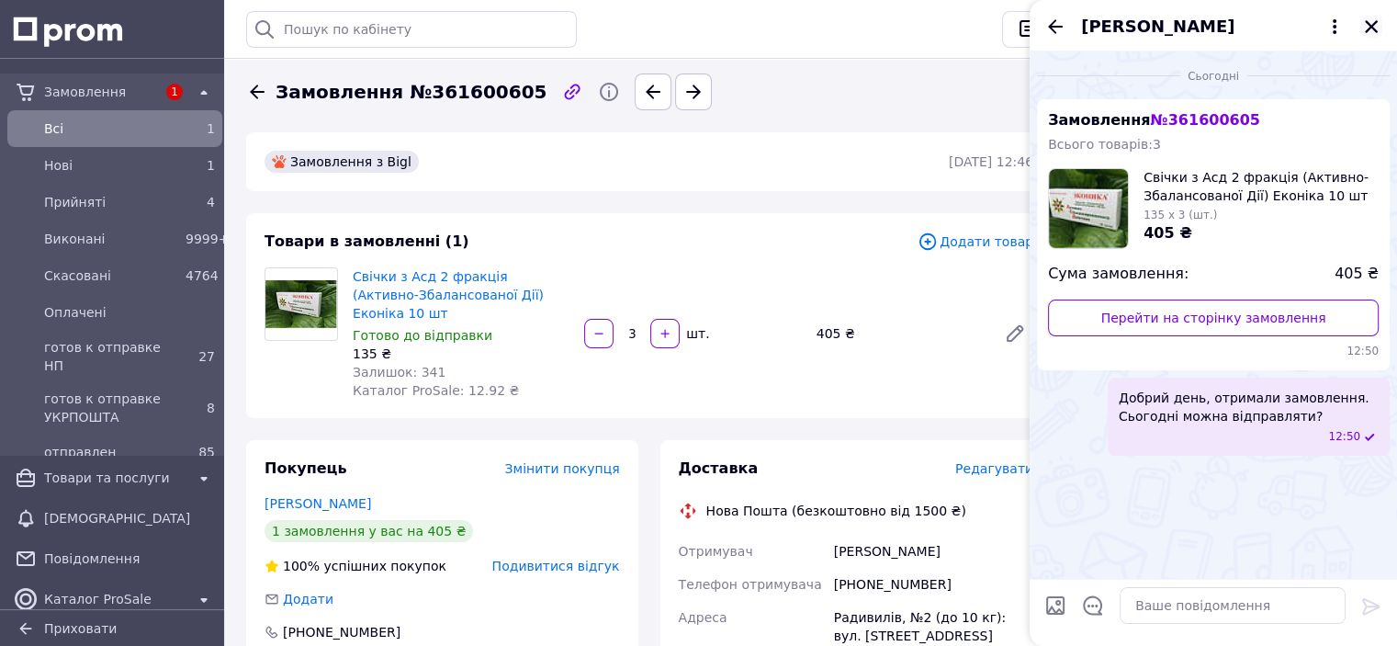
click at [1363, 26] on icon "Закрити" at bounding box center [1371, 26] width 17 height 17
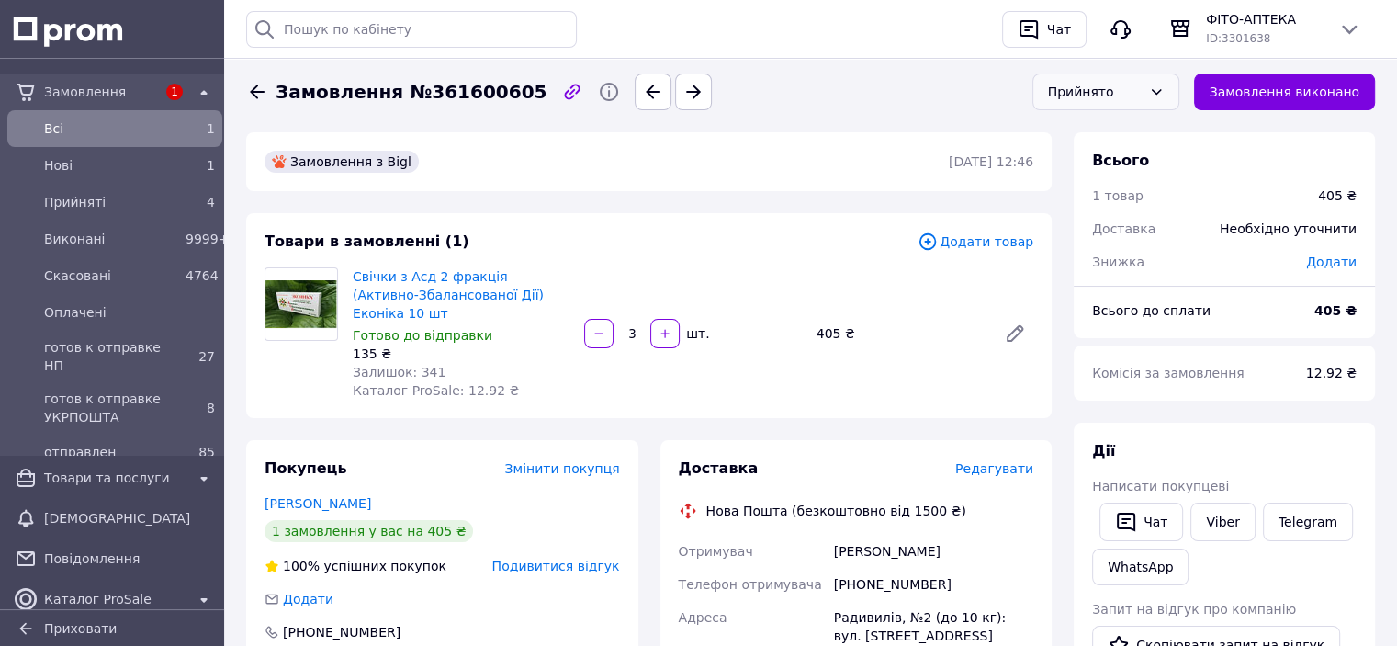
drag, startPoint x: 1162, startPoint y: 81, endPoint x: 1150, endPoint y: 98, distance: 21.1
click at [1162, 80] on div "Прийнято" at bounding box center [1106, 91] width 147 height 37
click at [1106, 166] on li "Скасовано" at bounding box center [1105, 166] width 145 height 35
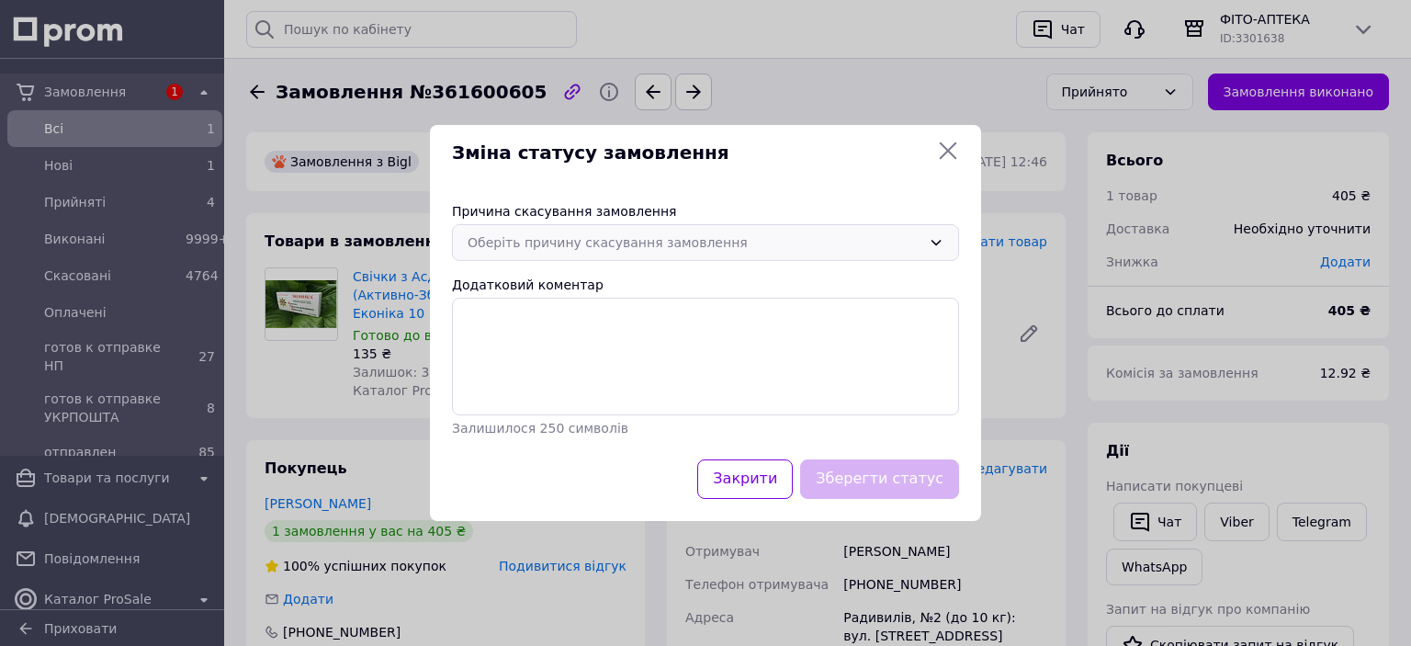
click at [625, 235] on div "Оберіть причину скасування замовлення" at bounding box center [695, 242] width 454 height 20
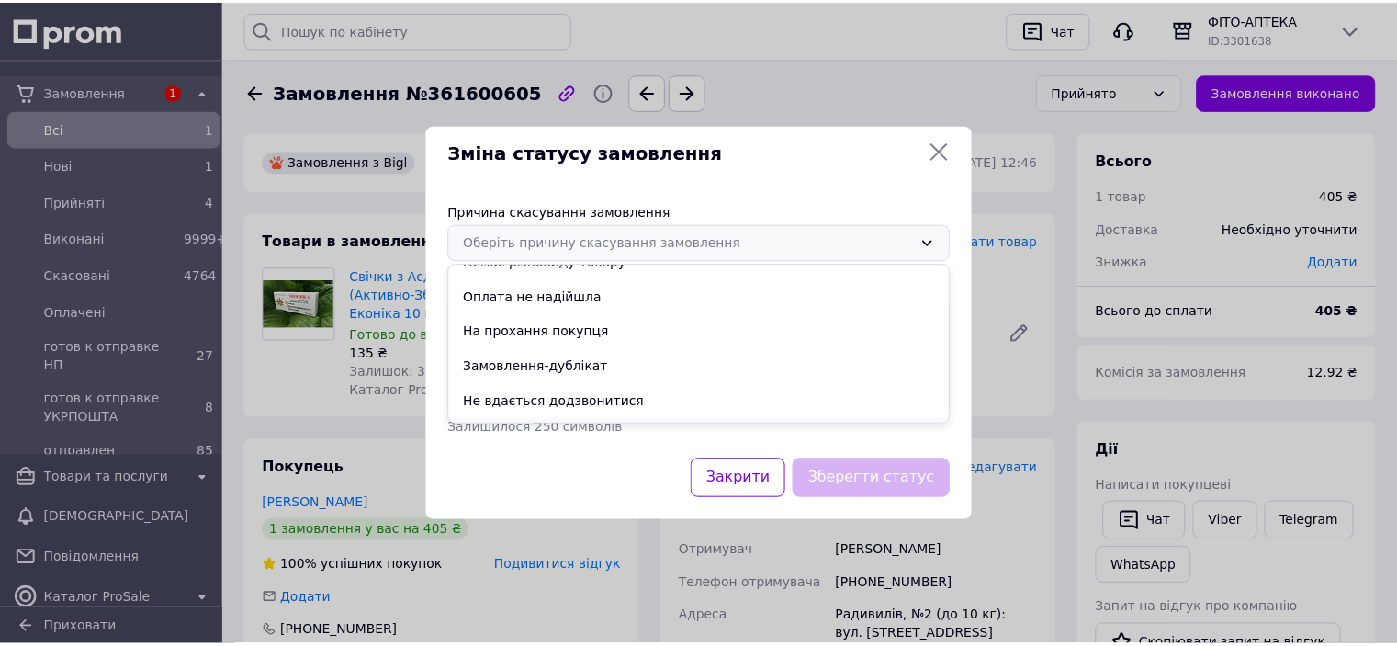
scroll to position [85, 0]
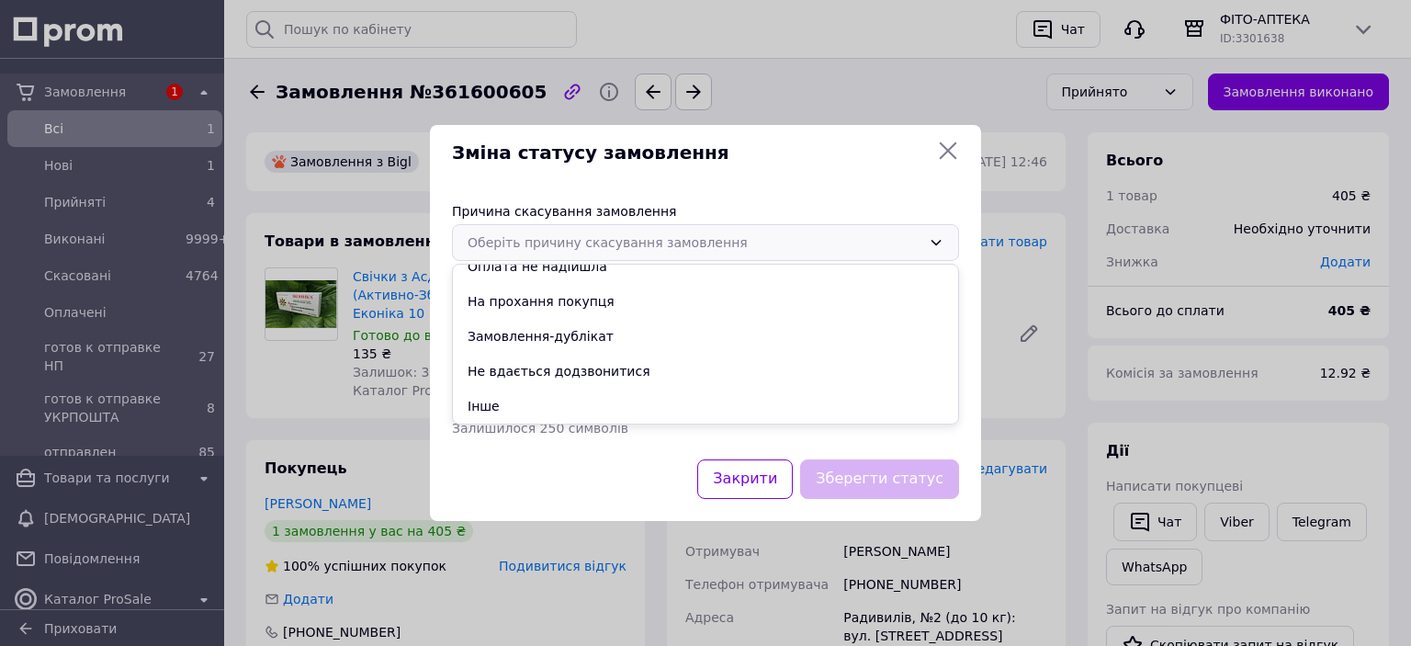
click at [553, 370] on li "Не вдається додзвонитися" at bounding box center [705, 371] width 505 height 35
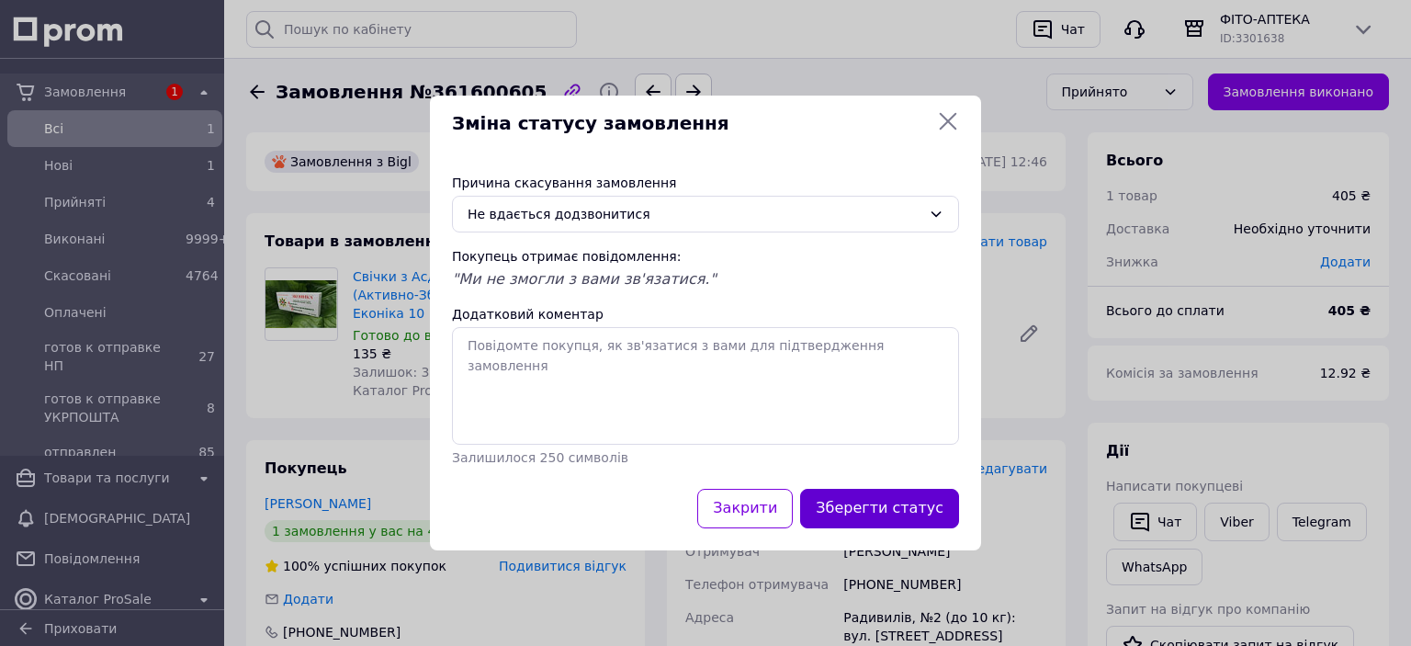
drag, startPoint x: 869, startPoint y: 513, endPoint x: 713, endPoint y: 515, distance: 156.2
click at [868, 513] on button "Зберегти статус" at bounding box center [879, 509] width 159 height 40
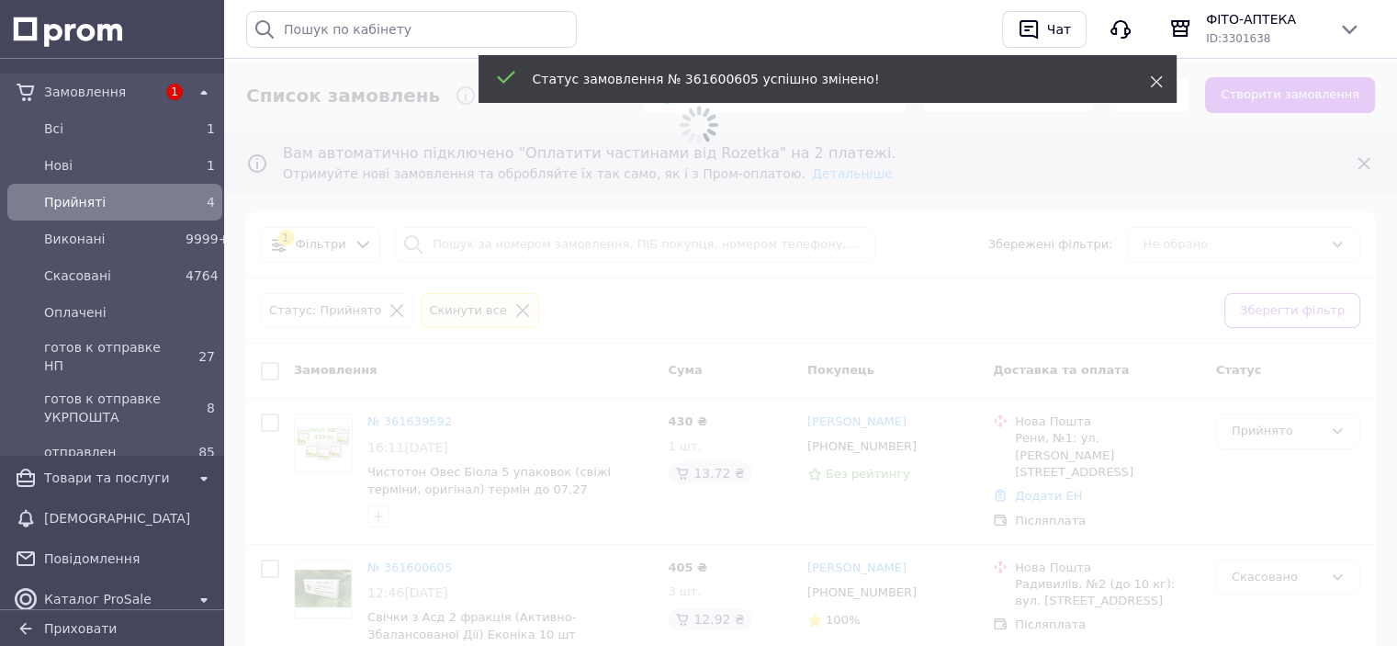
click at [1155, 80] on use at bounding box center [1156, 82] width 12 height 12
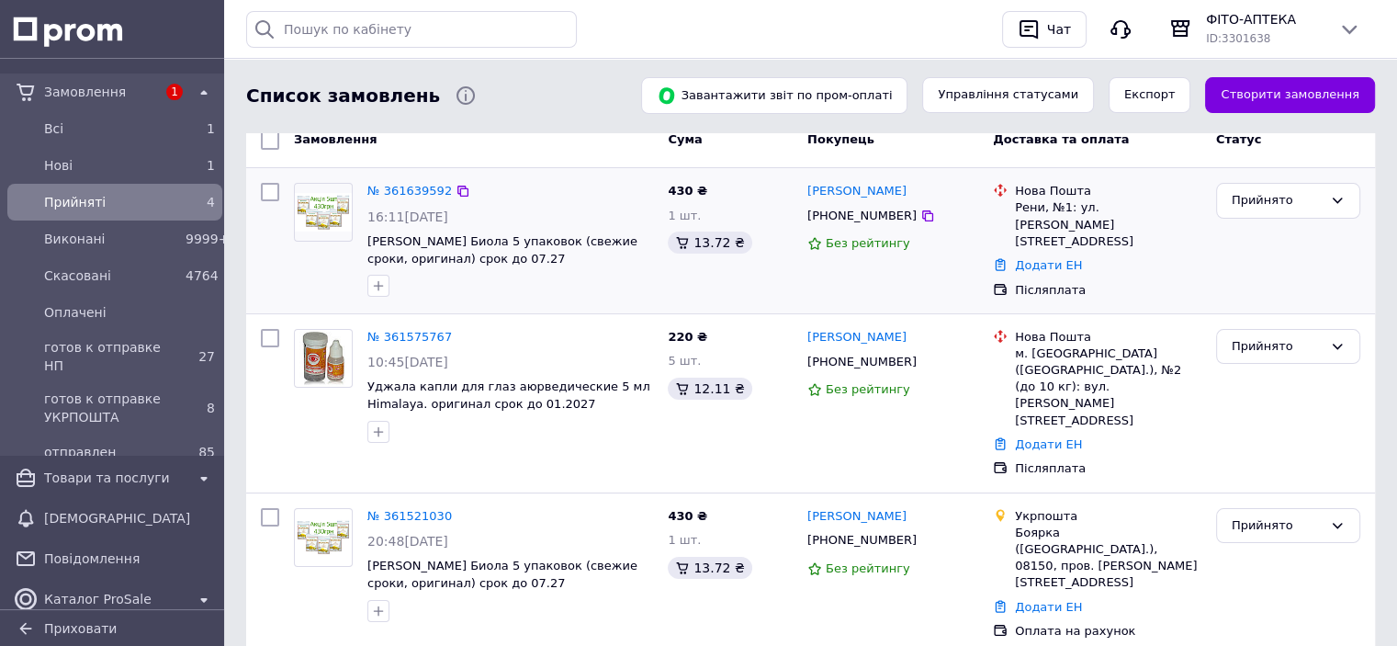
scroll to position [243, 0]
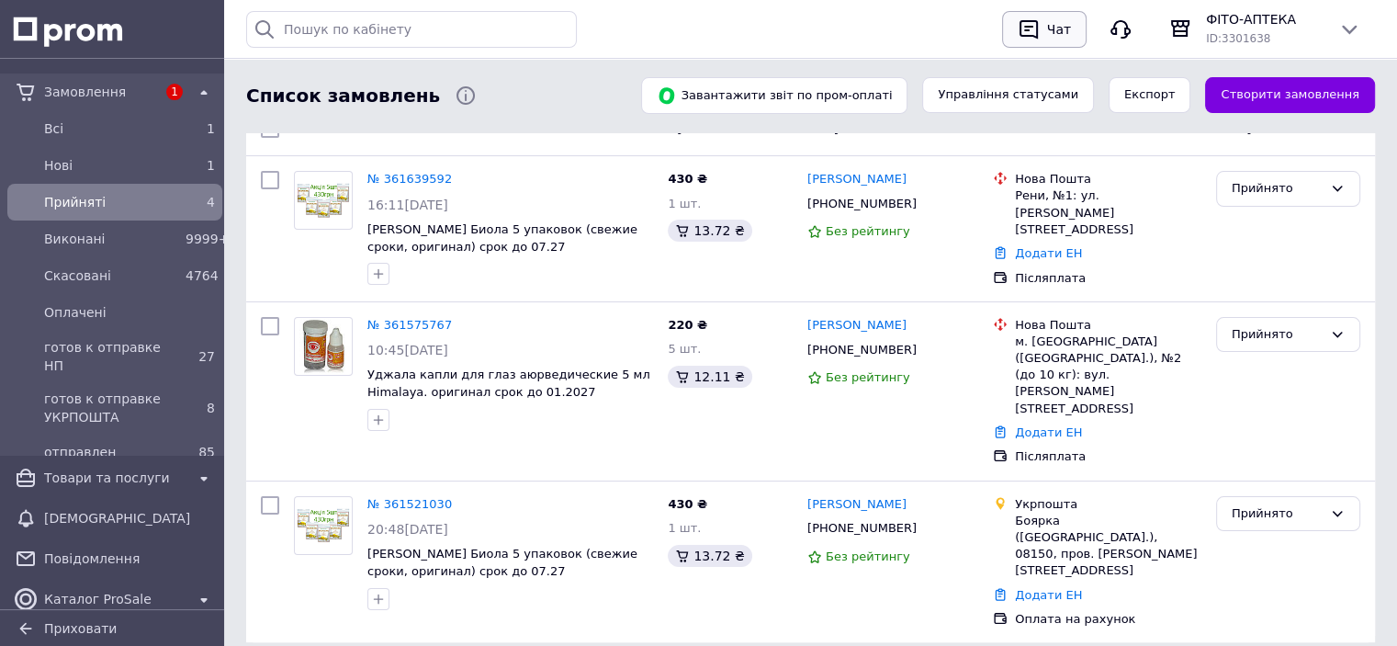
click at [1048, 28] on div "Чат" at bounding box center [1059, 30] width 31 height 28
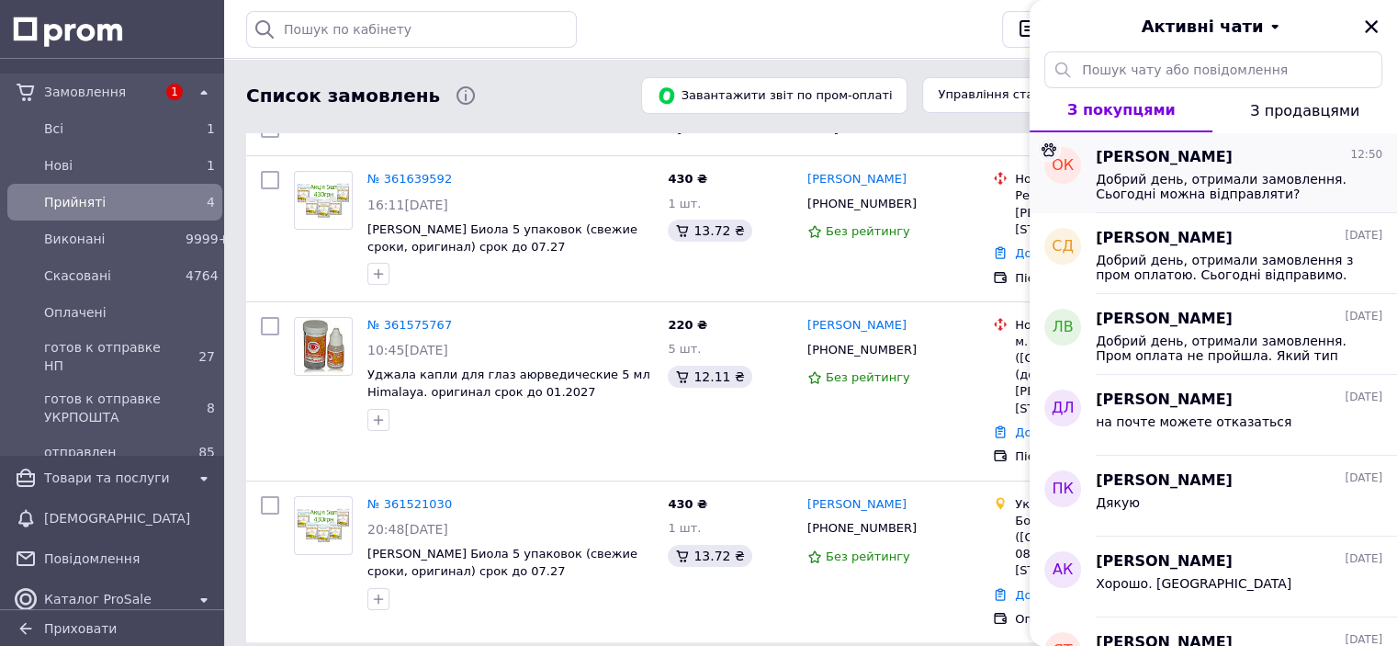
click at [1229, 172] on span "Добрий день, отримали замовлення. Сьогодні можна відправляти?" at bounding box center [1226, 186] width 261 height 29
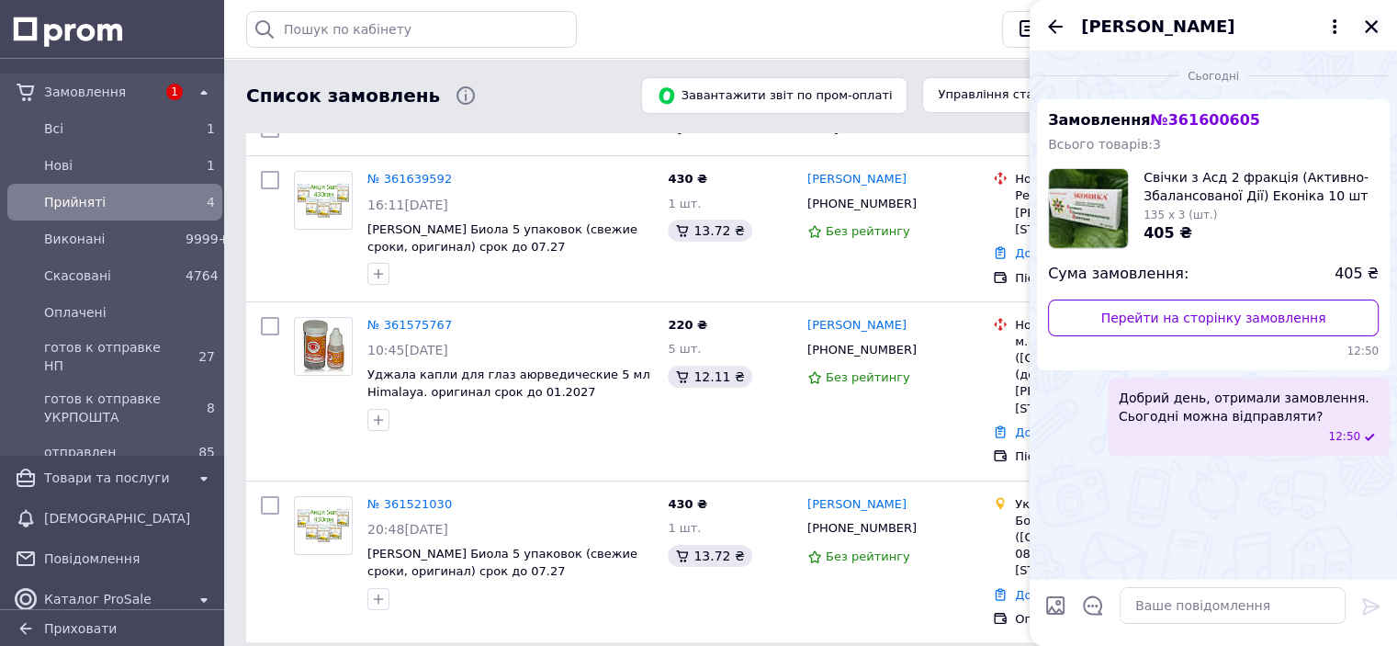
click at [1371, 25] on icon "Закрити" at bounding box center [1371, 26] width 13 height 13
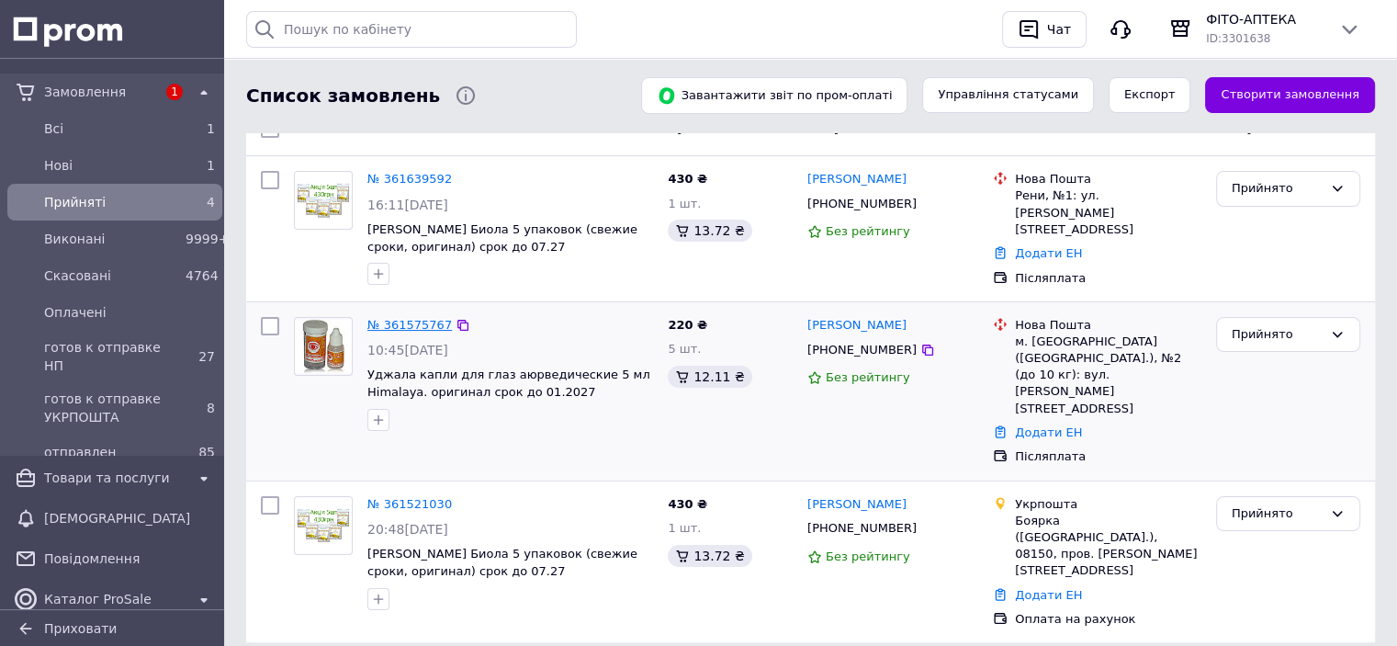
click at [419, 321] on link "№ 361575767" at bounding box center [409, 325] width 85 height 14
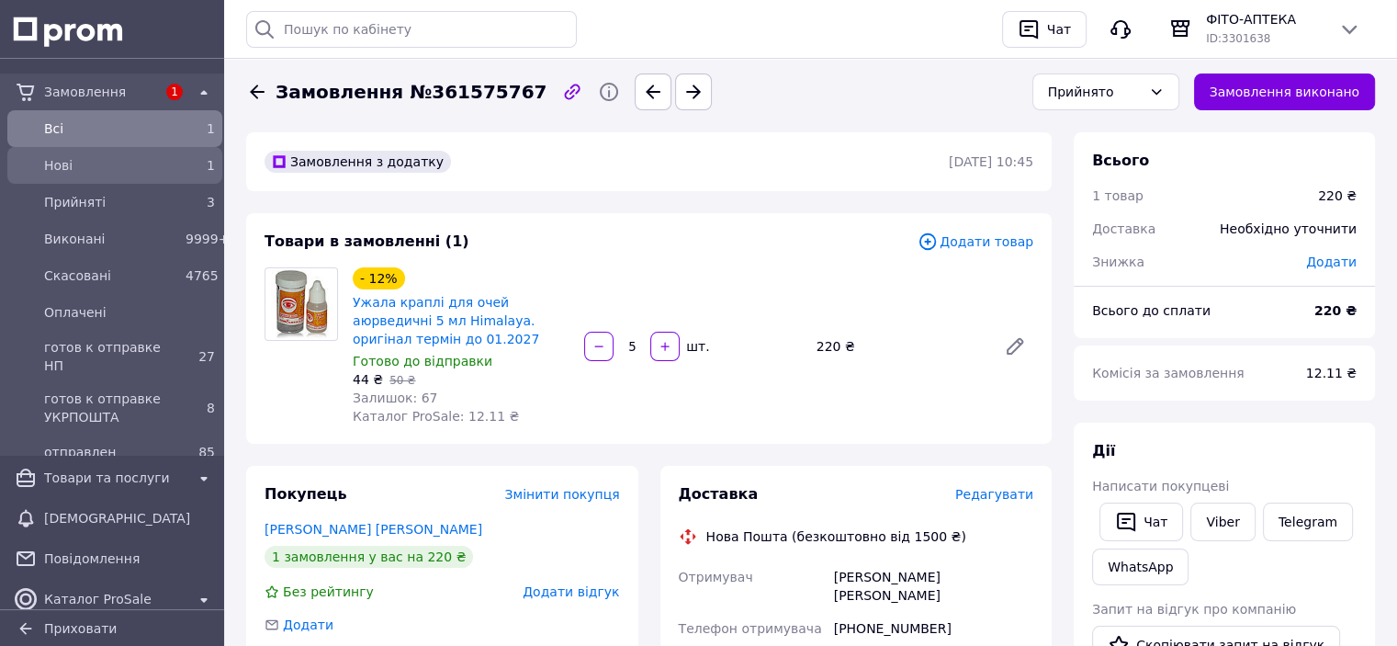
click at [114, 168] on span "Нові" at bounding box center [111, 165] width 134 height 18
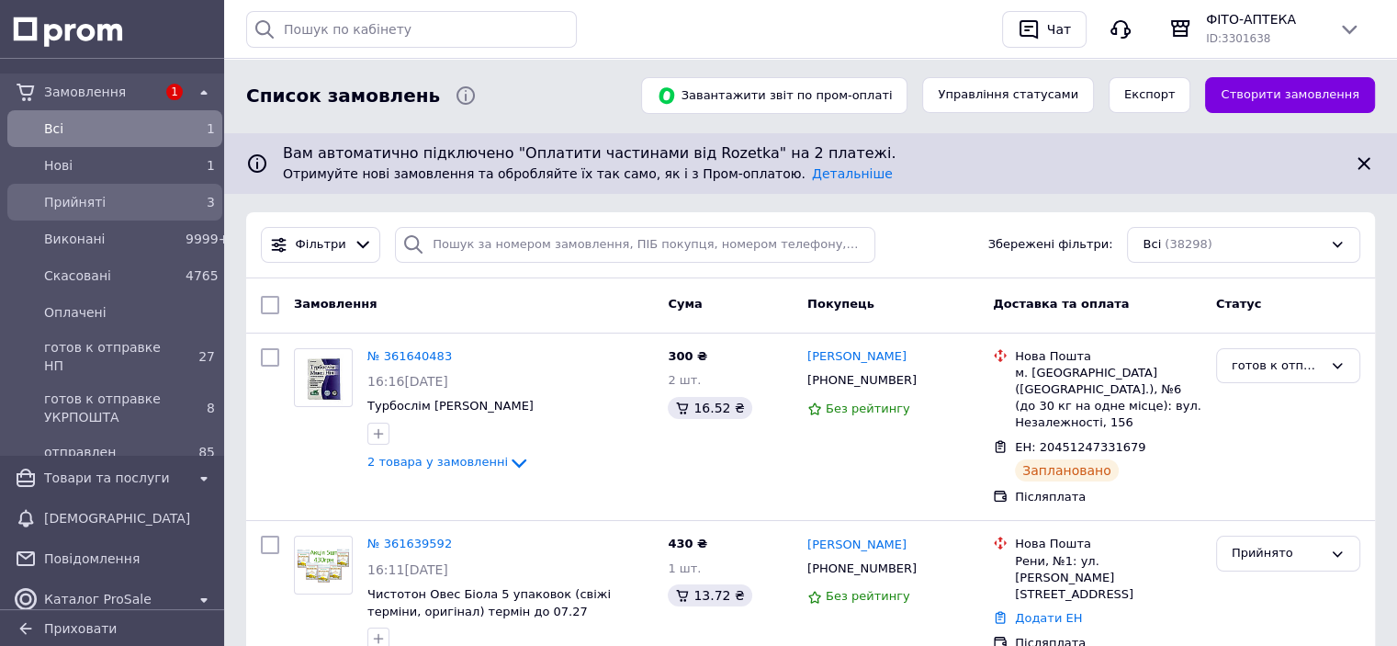
click at [93, 204] on span "Прийняті" at bounding box center [111, 202] width 134 height 18
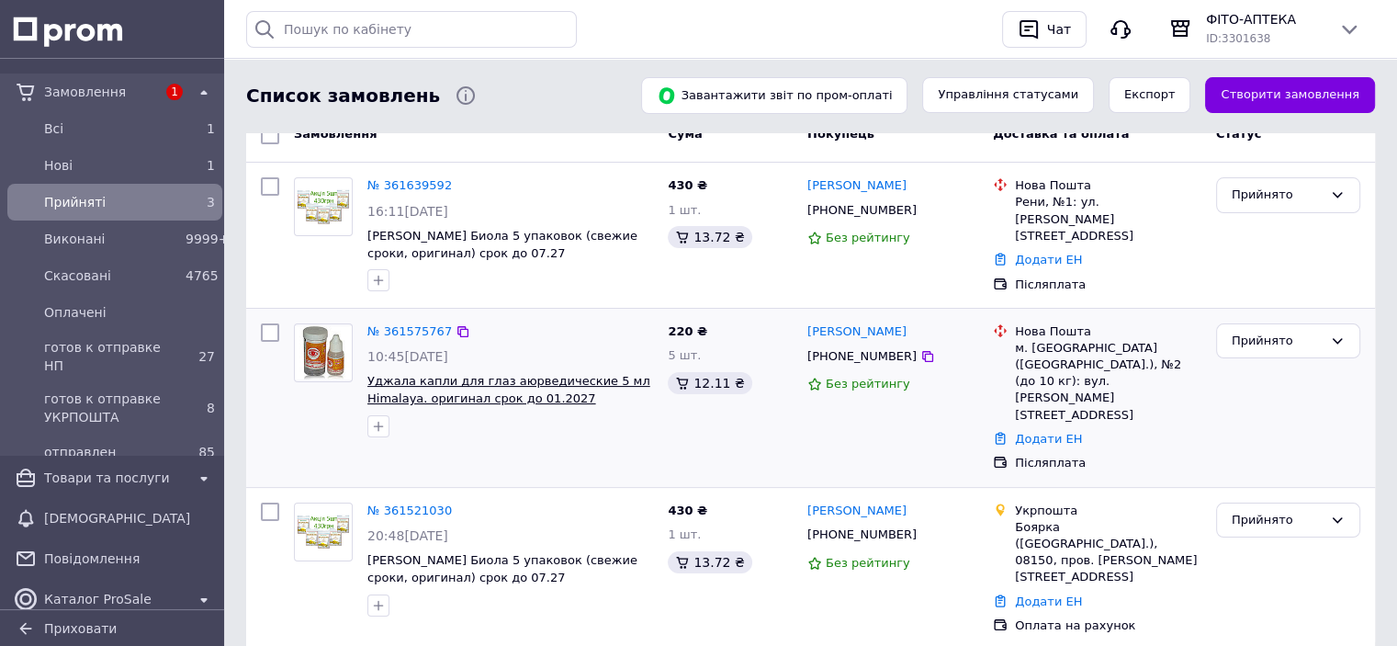
scroll to position [243, 0]
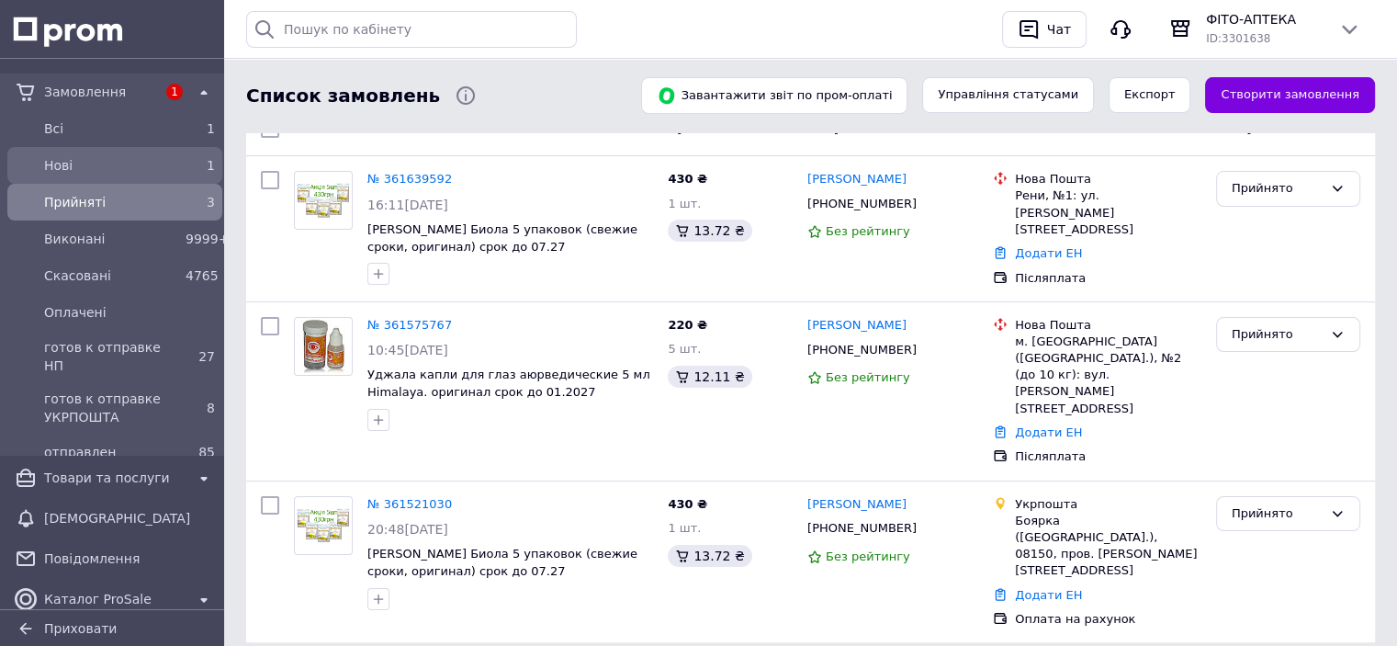
click at [47, 164] on span "Нові" at bounding box center [111, 165] width 134 height 18
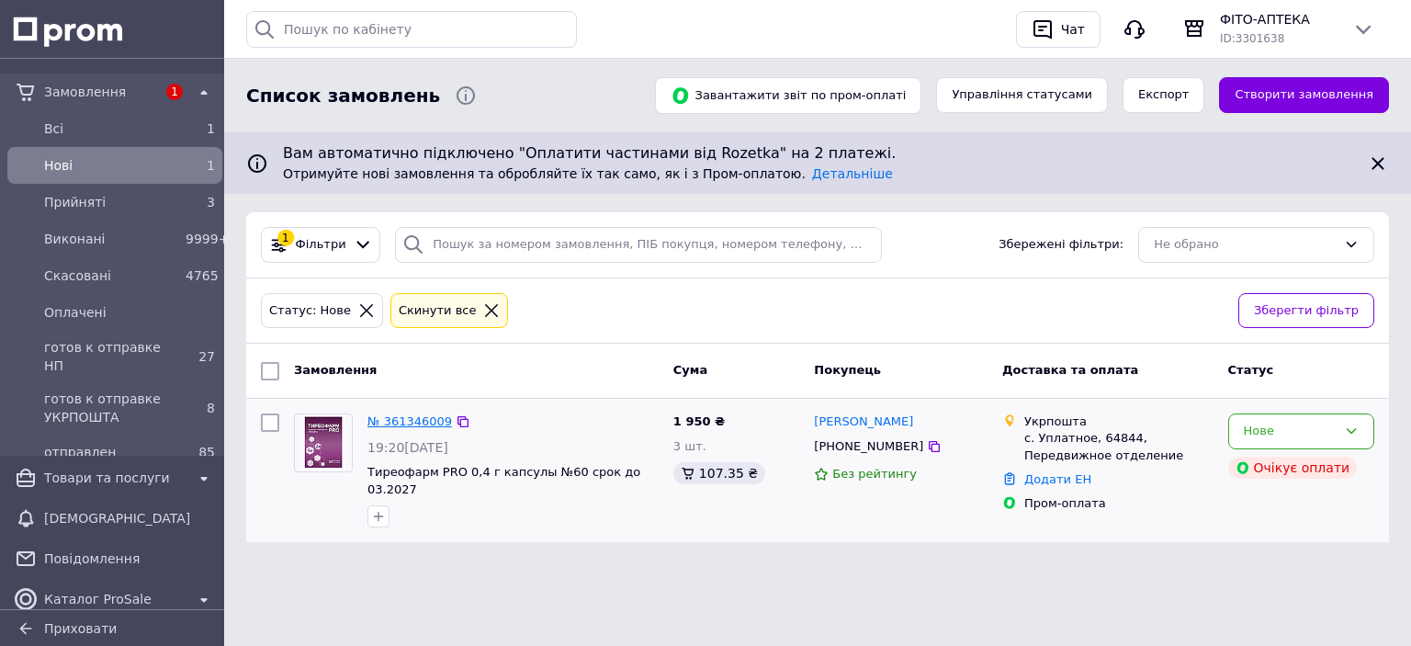
click at [419, 424] on link "№ 361346009" at bounding box center [409, 421] width 85 height 14
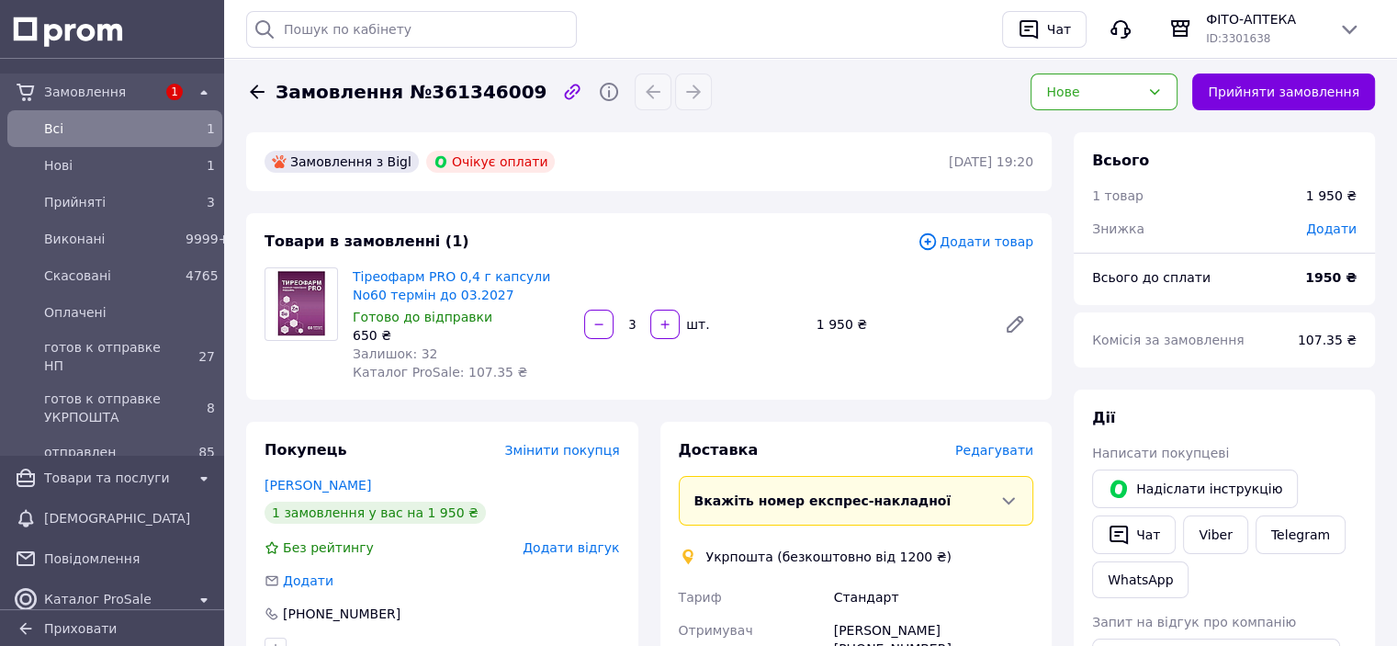
scroll to position [276, 0]
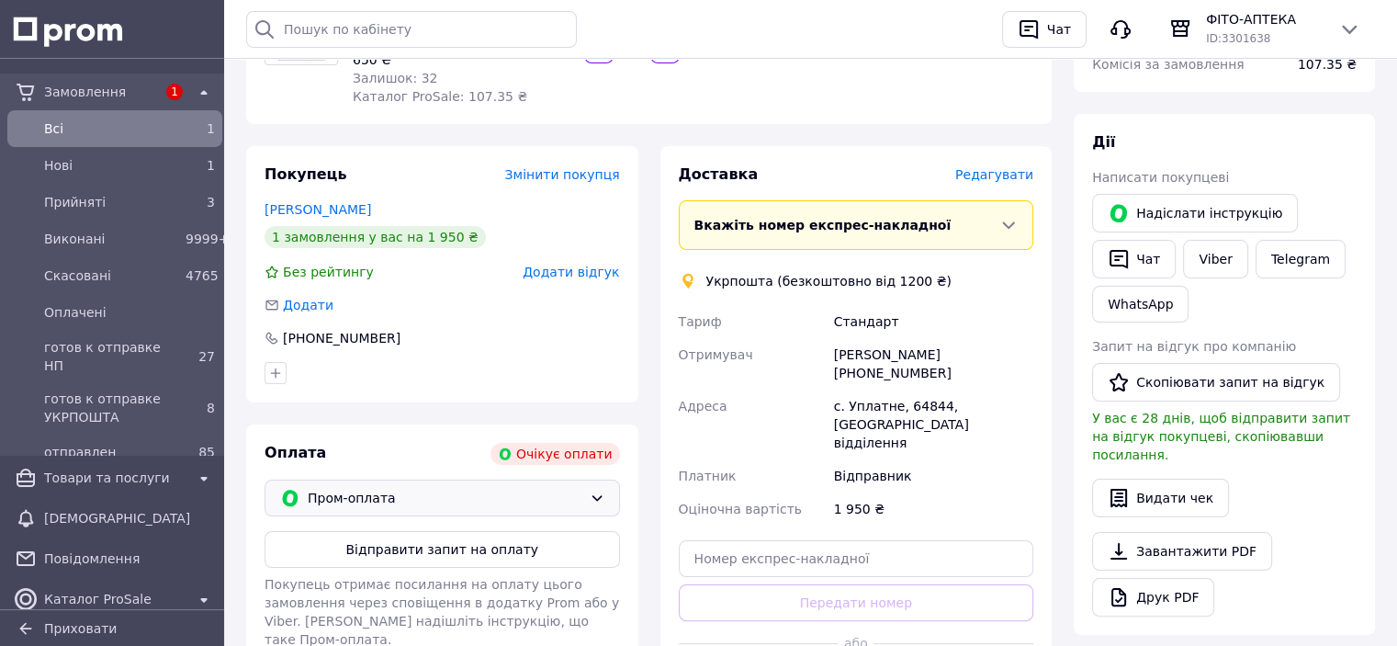
click at [390, 493] on span "Пром-оплата" at bounding box center [445, 498] width 275 height 20
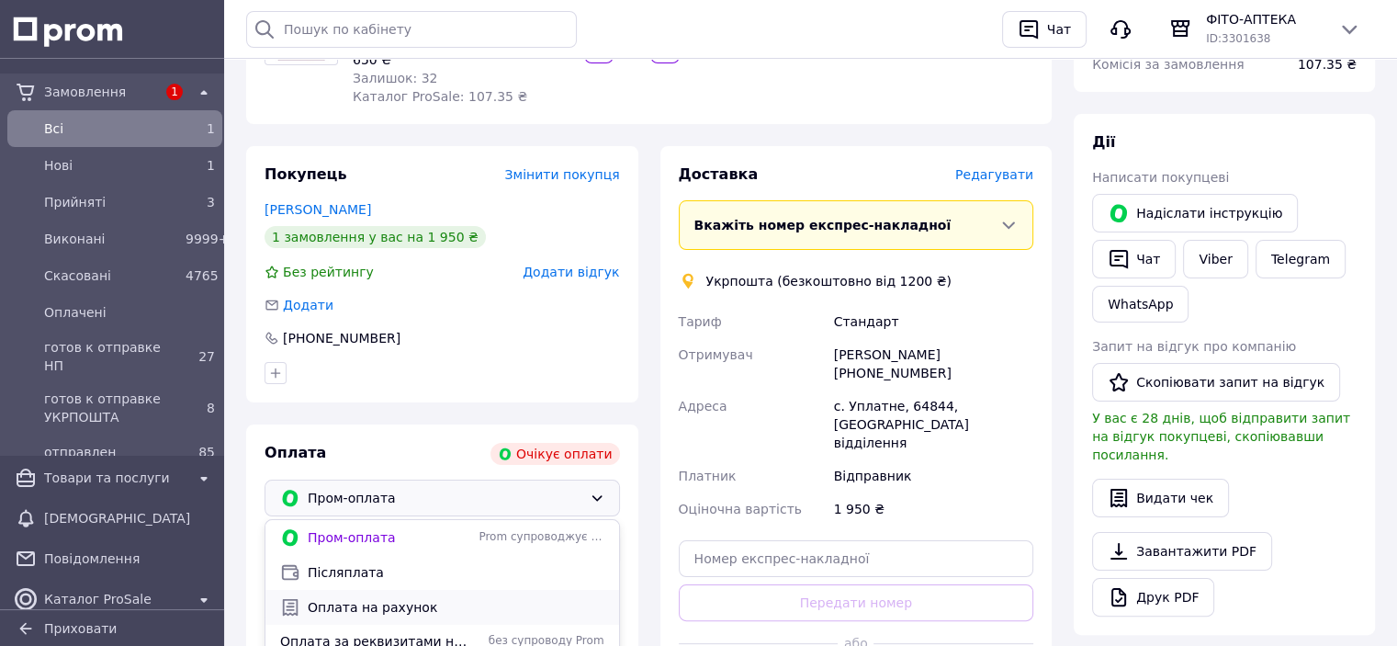
click at [359, 604] on span "Оплата на рахунок" at bounding box center [456, 607] width 297 height 18
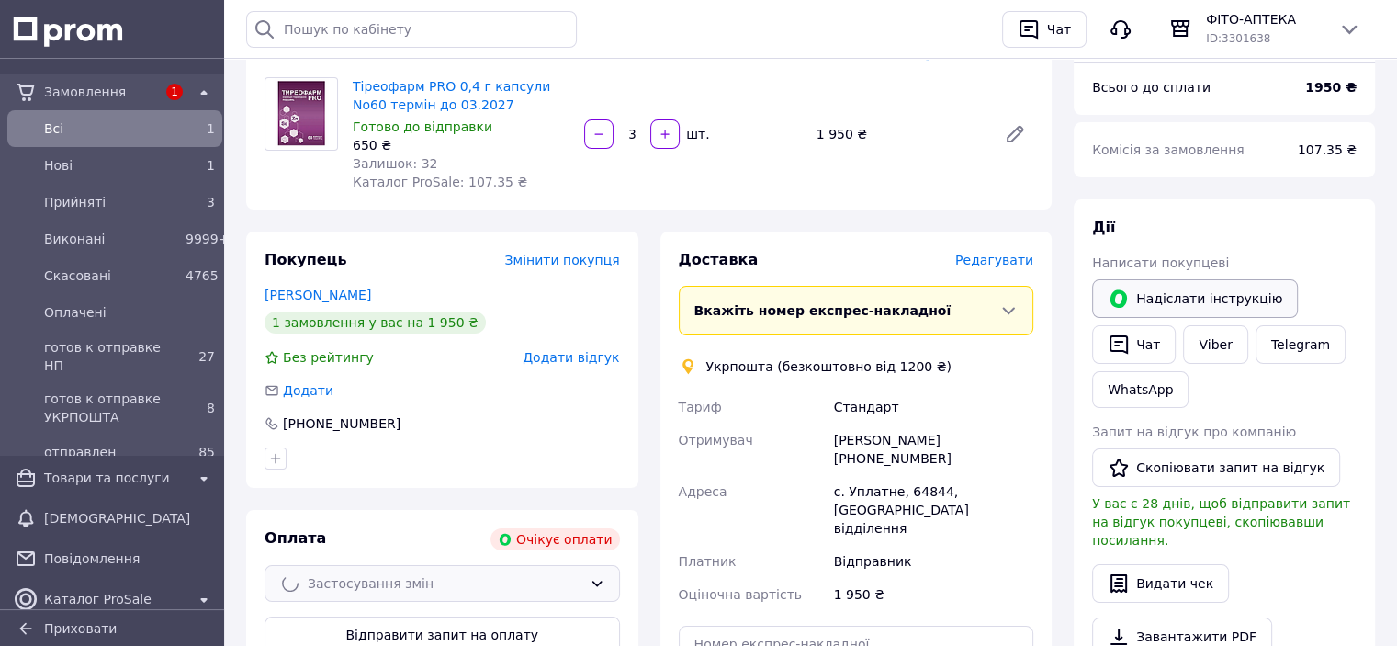
scroll to position [0, 0]
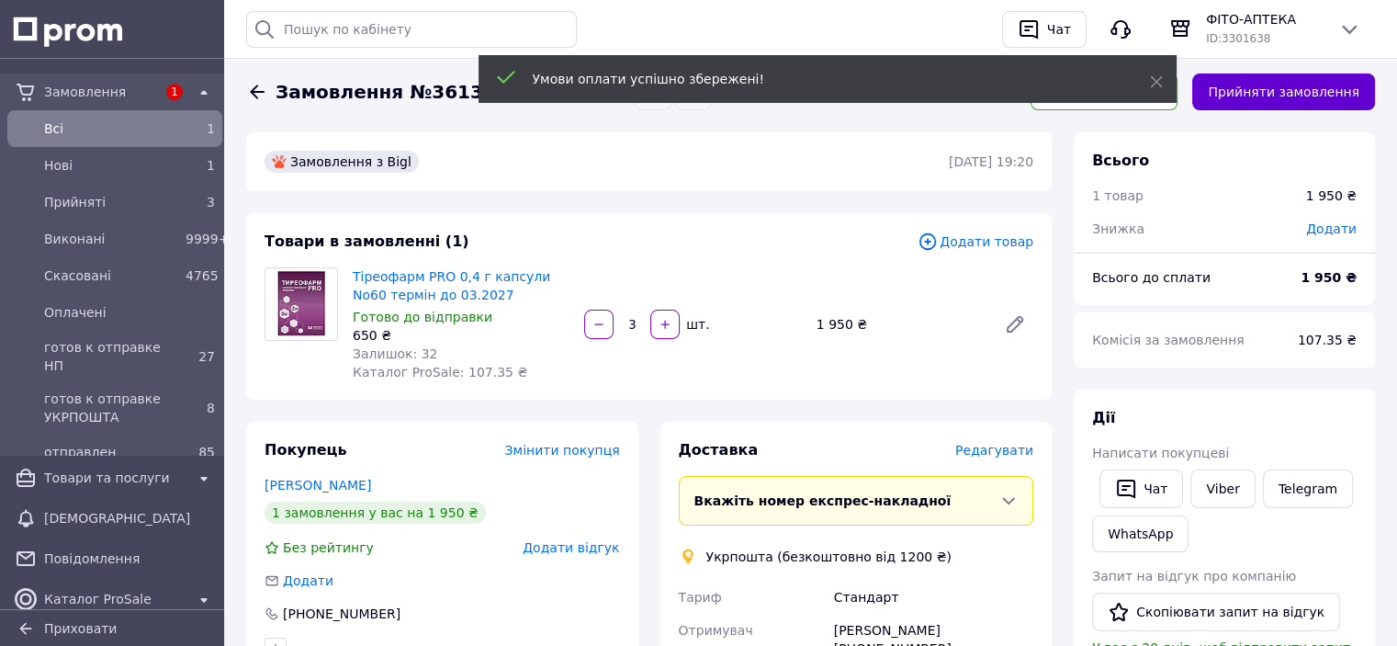
click at [1301, 87] on button "Прийняти замовлення" at bounding box center [1283, 91] width 183 height 37
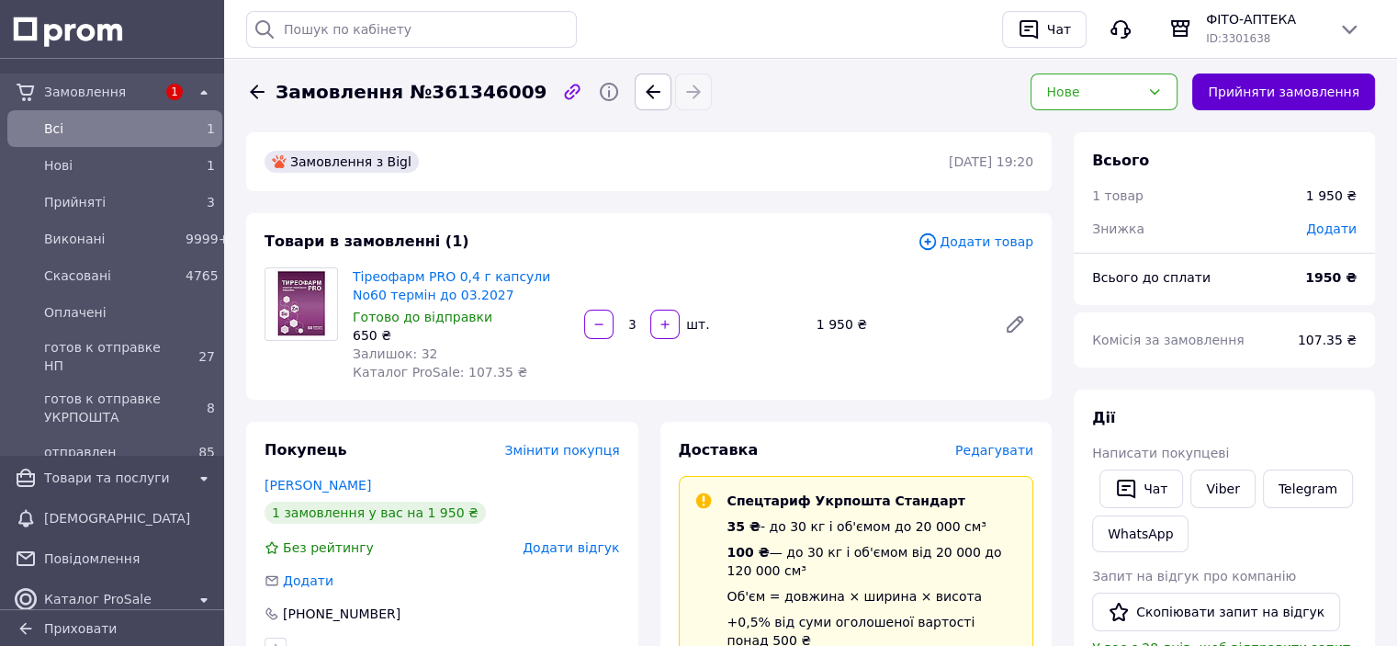
click at [1294, 86] on button "Прийняти замовлення" at bounding box center [1283, 91] width 183 height 37
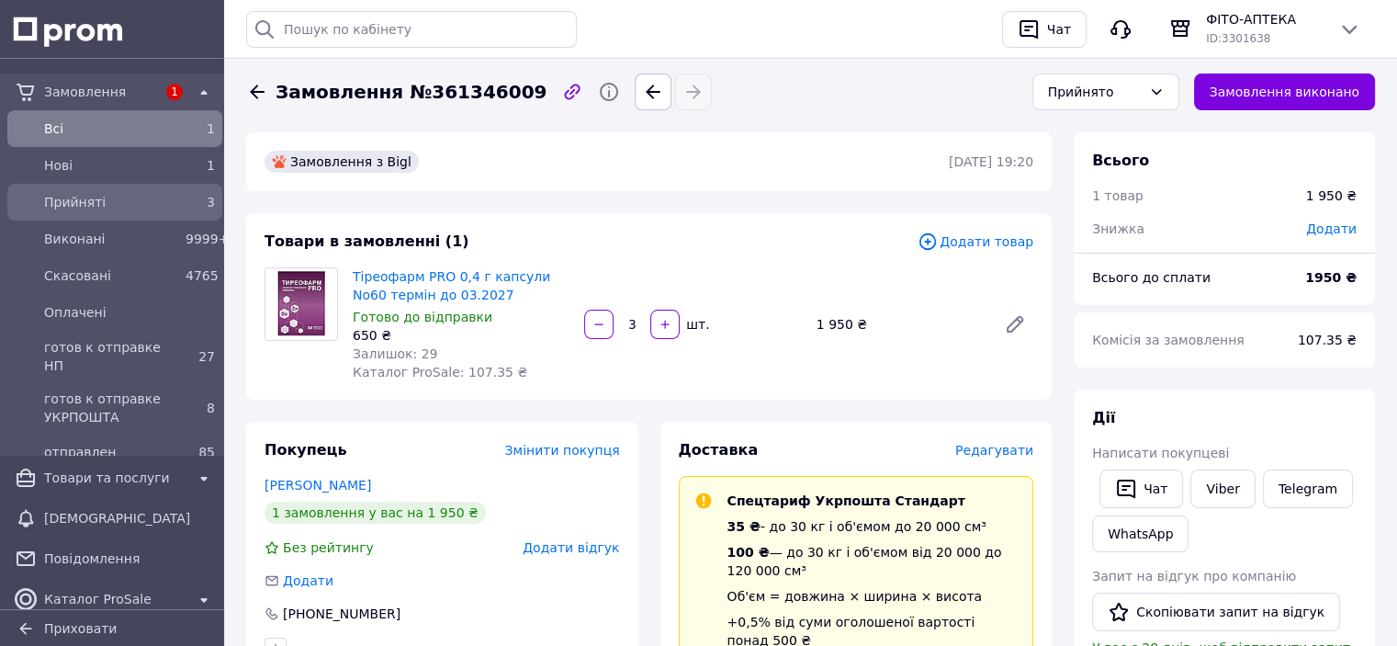
click at [85, 205] on span "Прийняті" at bounding box center [111, 202] width 134 height 18
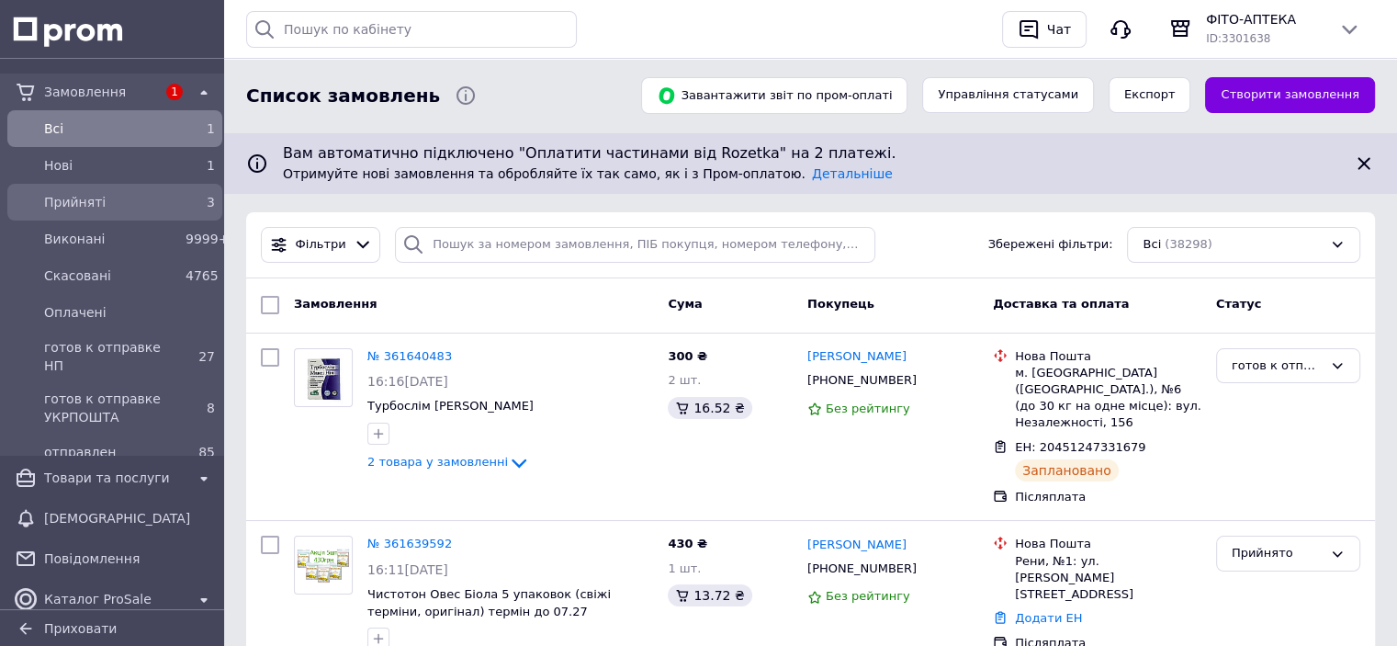
click at [136, 201] on span "Прийняті" at bounding box center [111, 202] width 134 height 18
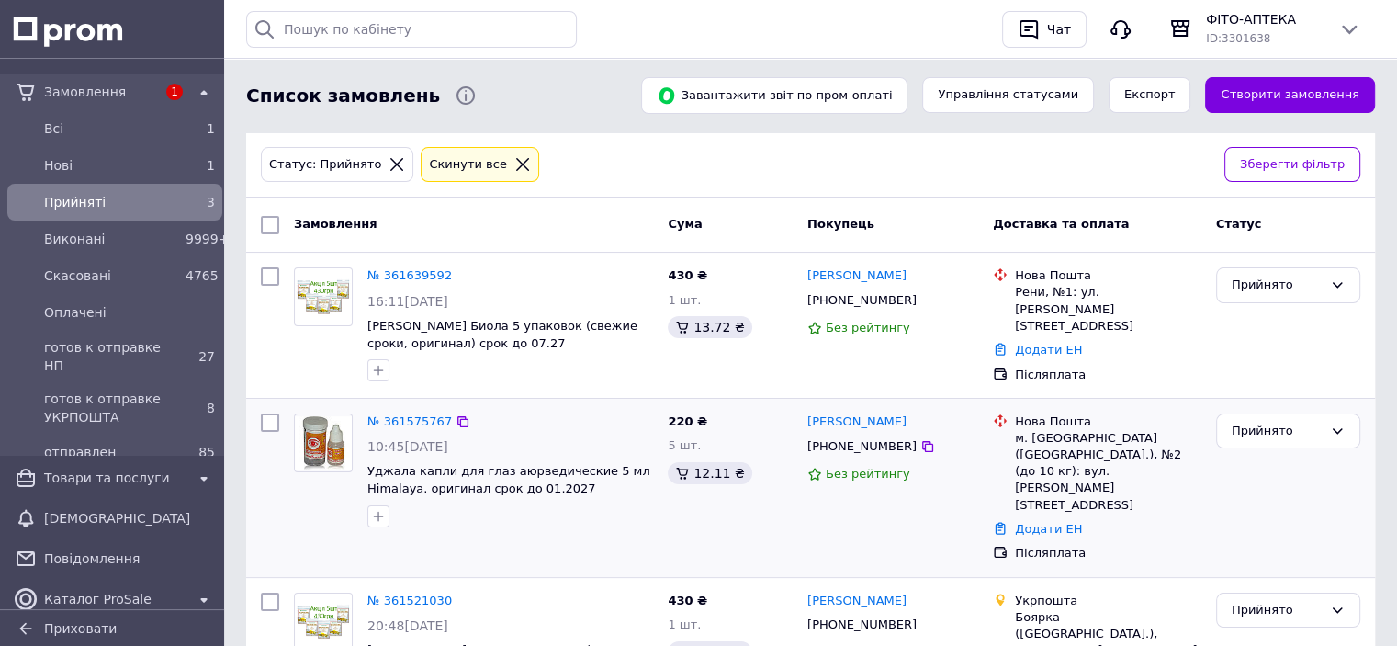
scroll to position [184, 0]
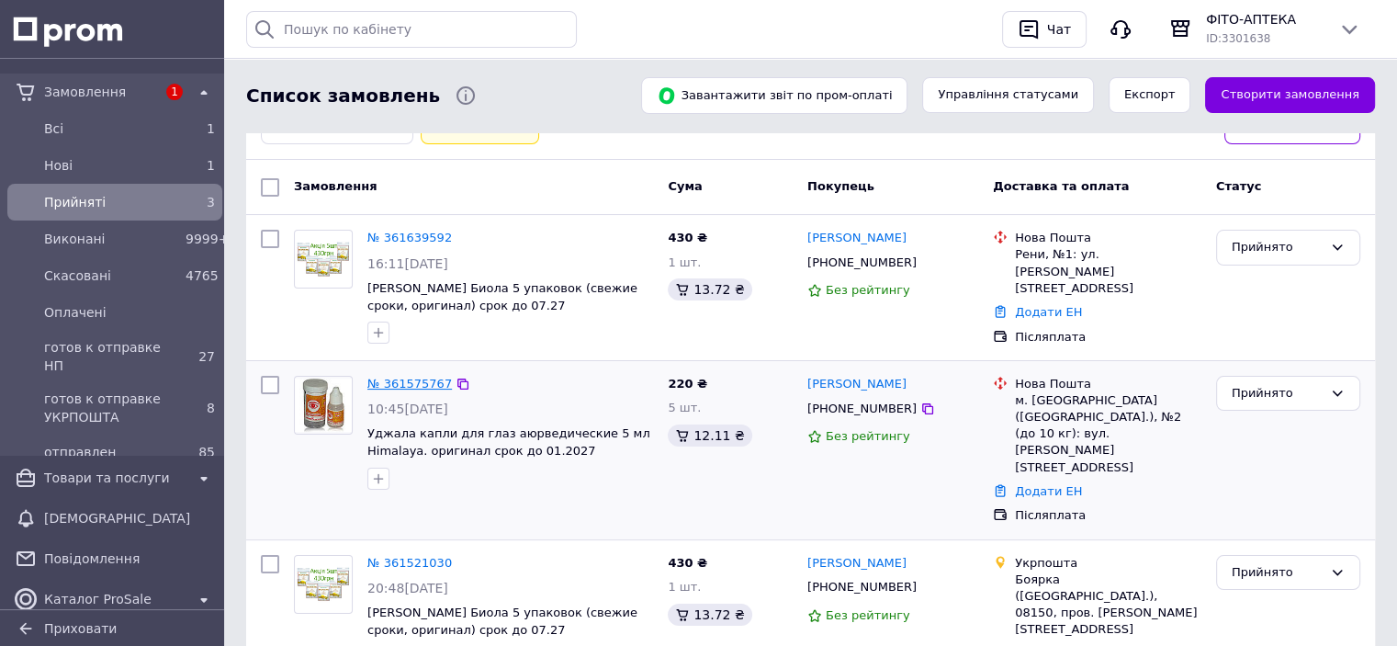
click at [390, 378] on link "№ 361575767" at bounding box center [409, 384] width 85 height 14
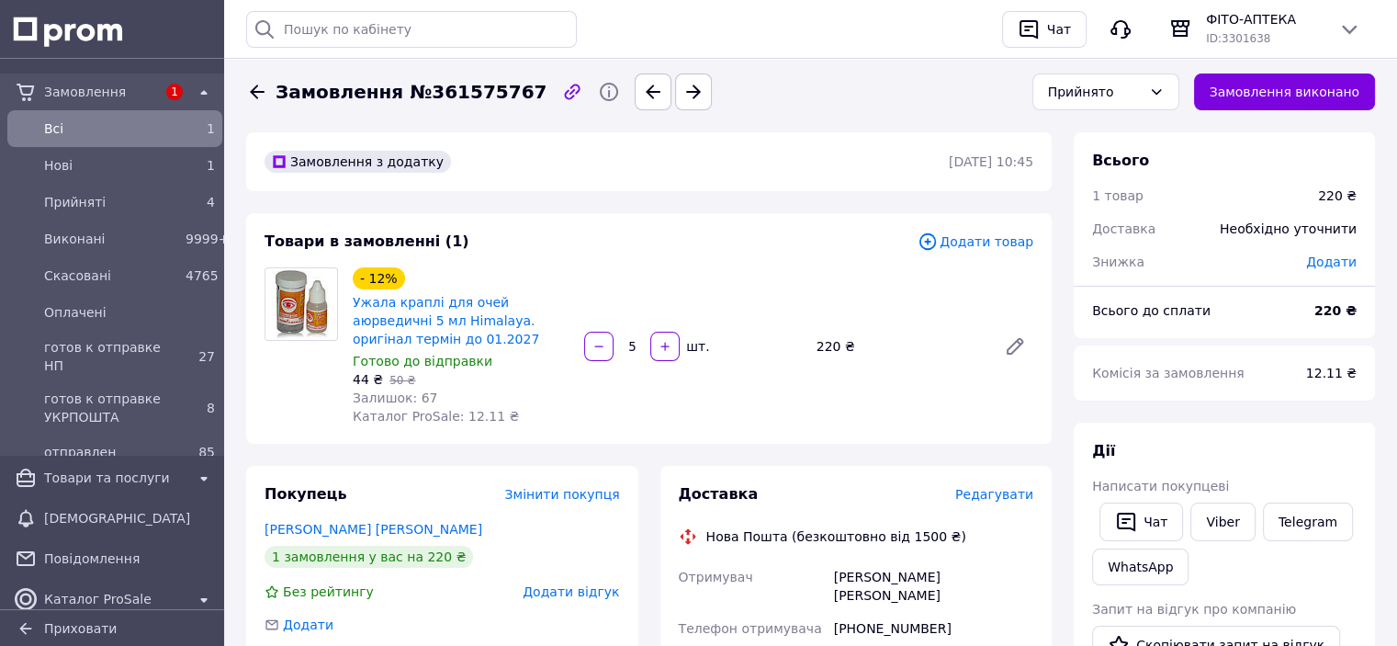
click at [572, 596] on span "Додати відгук" at bounding box center [571, 591] width 96 height 15
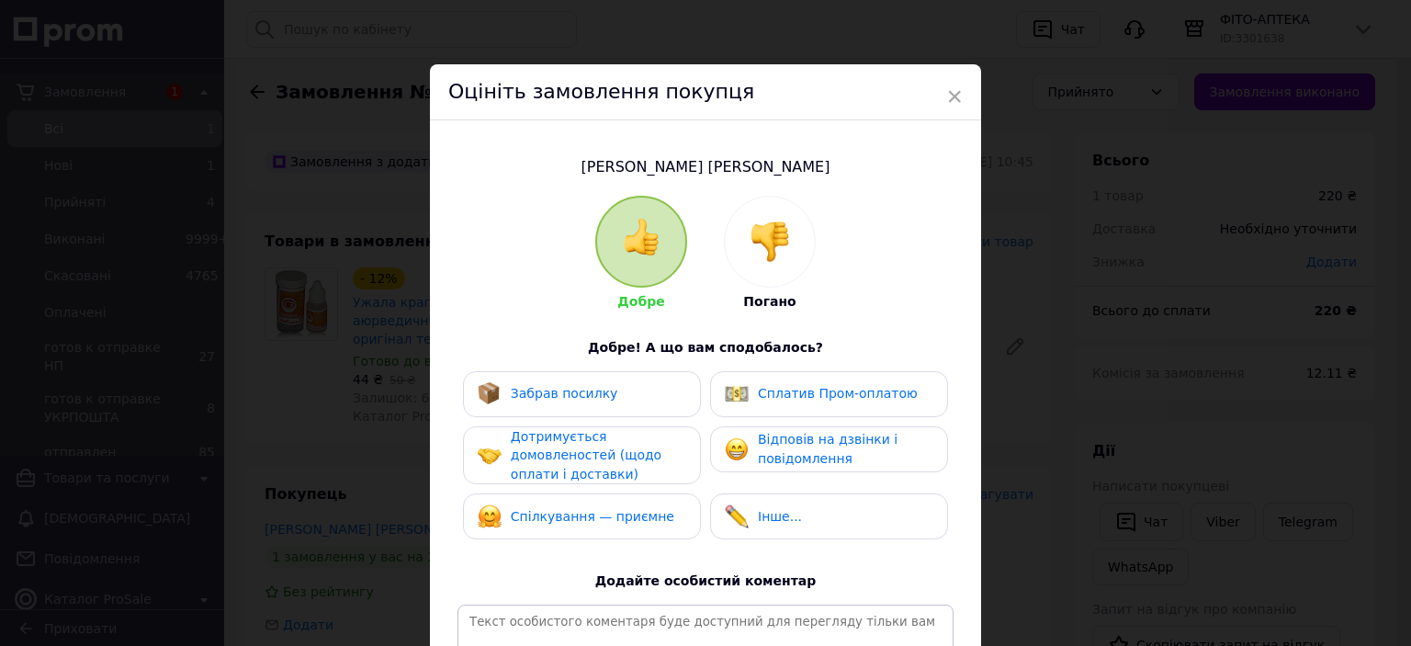
click at [772, 220] on div at bounding box center [770, 242] width 90 height 90
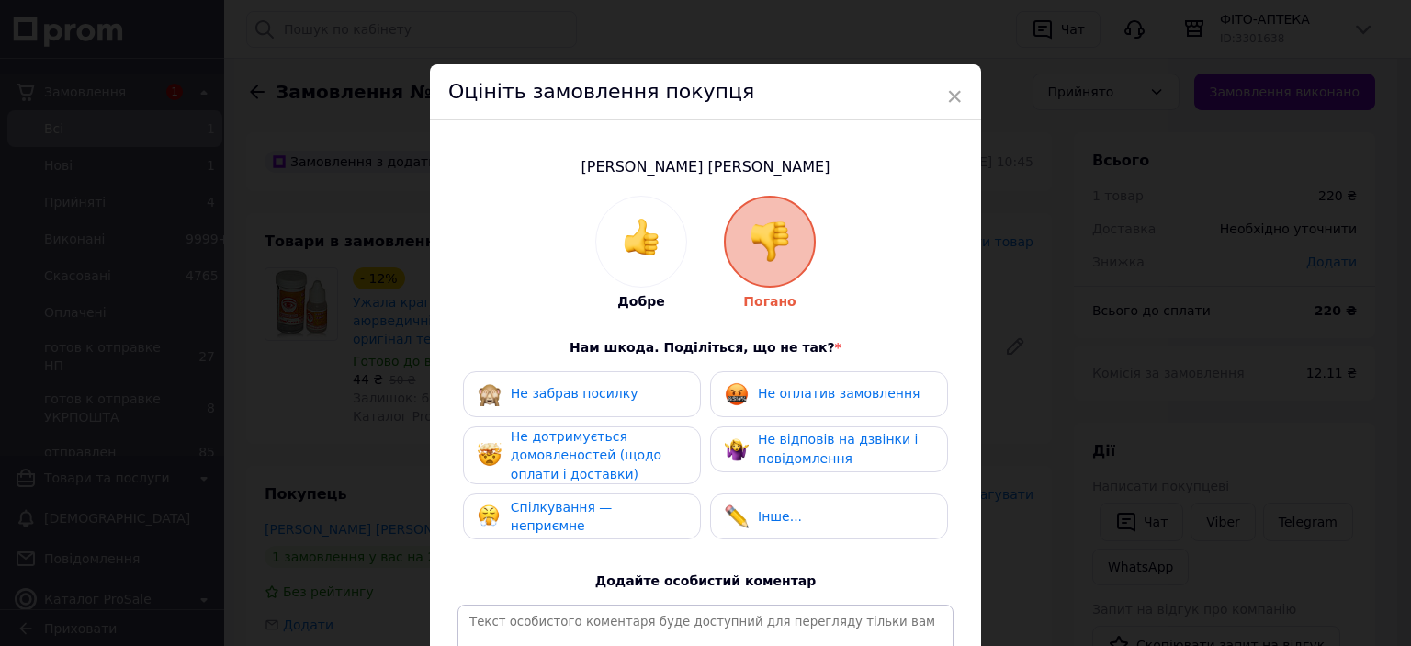
click at [584, 448] on span "Не дотримується домовленостей (щодо оплати і доставки)" at bounding box center [586, 455] width 151 height 52
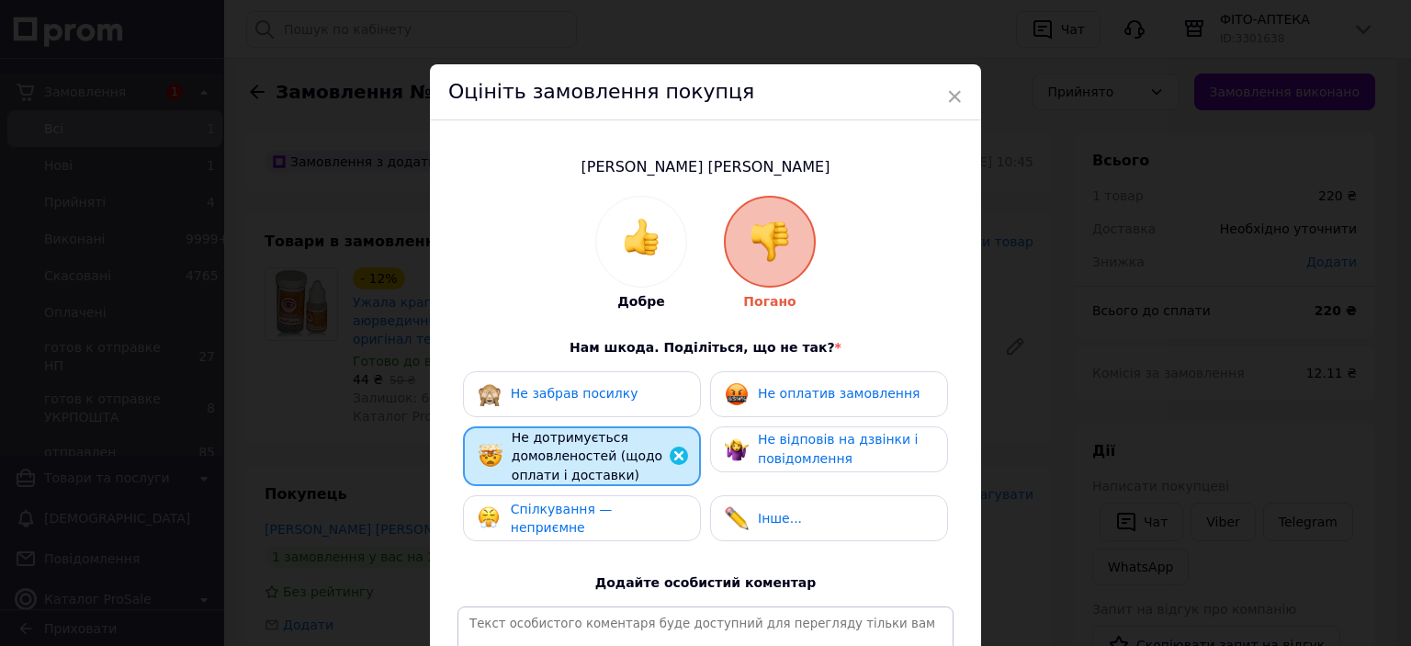
click at [592, 457] on span "Не дотримується домовленостей (щодо оплати і доставки)" at bounding box center [587, 456] width 151 height 52
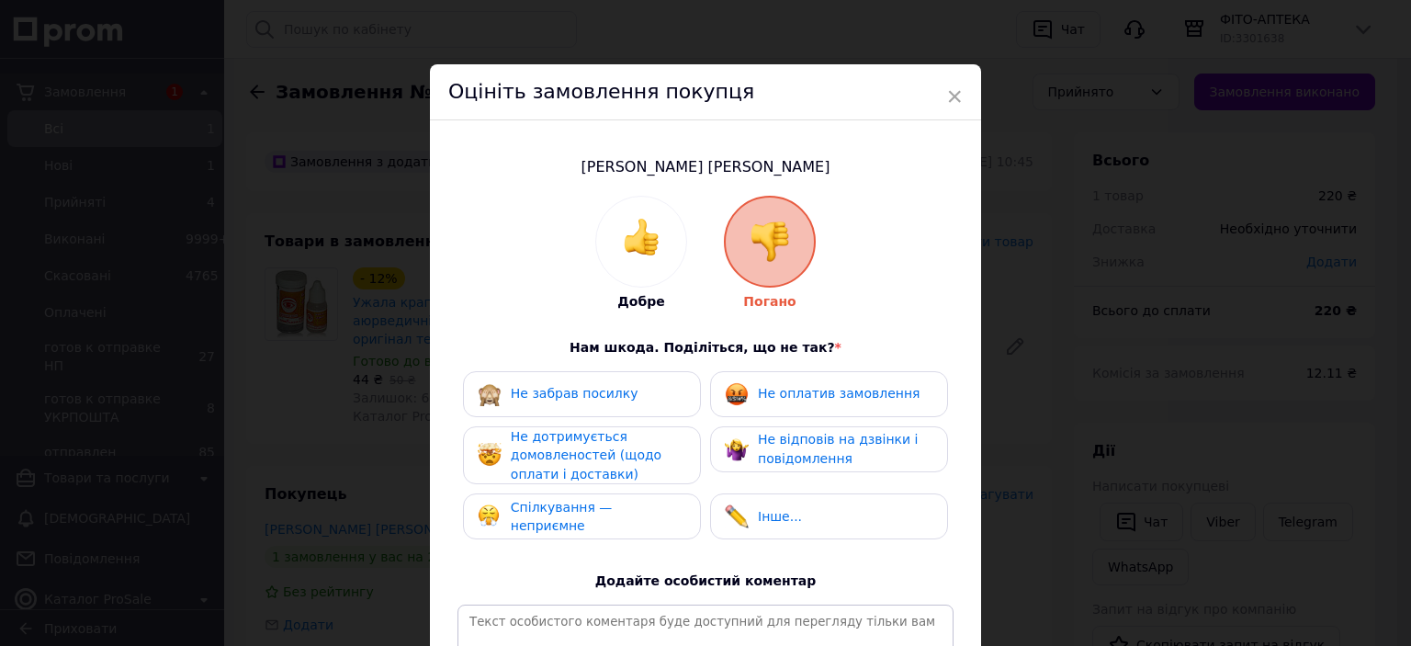
click at [590, 521] on span "Спілкування — неприємне" at bounding box center [562, 517] width 102 height 34
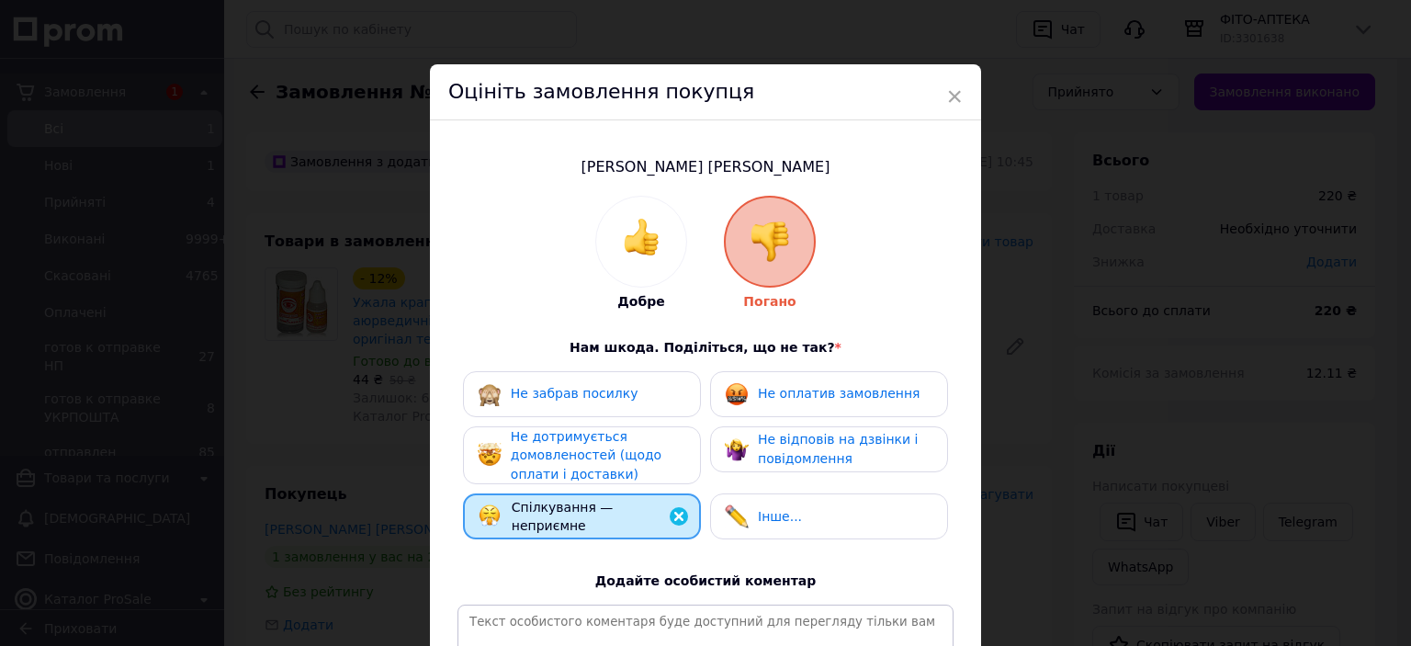
click at [807, 465] on span "Не відповів на дзвінки і повідомлення" at bounding box center [838, 449] width 160 height 34
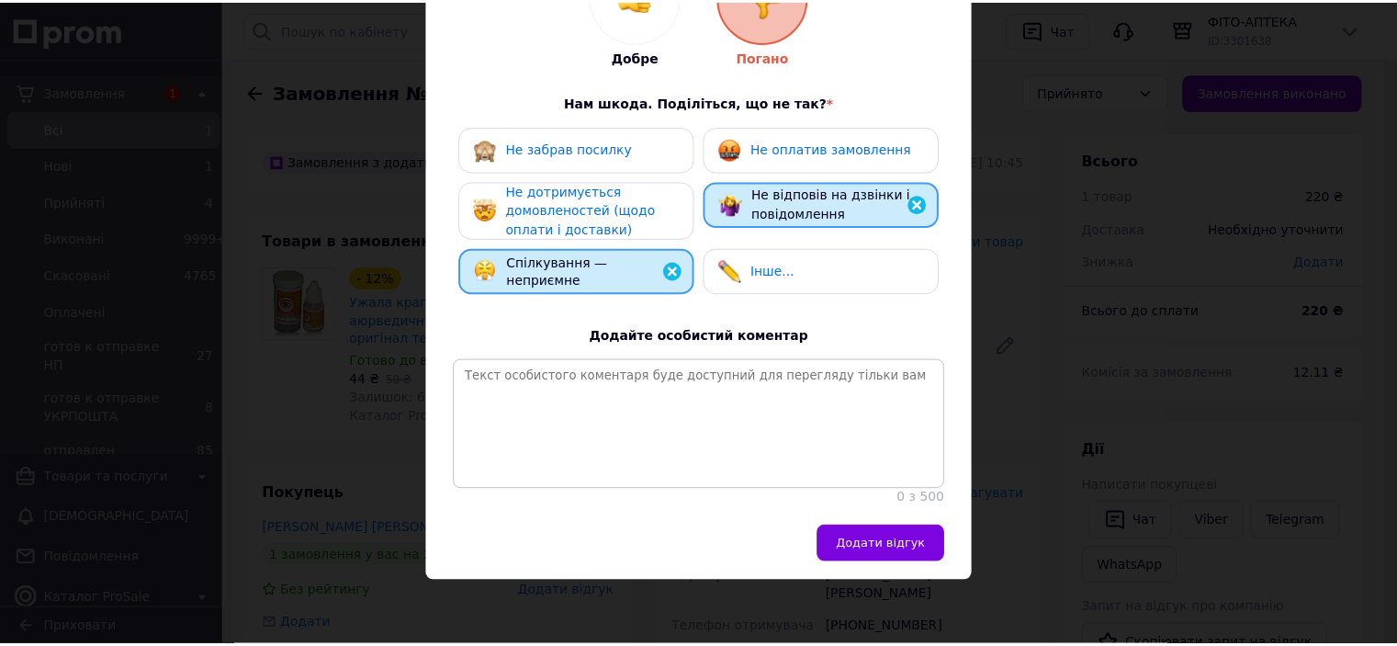
scroll to position [262, 0]
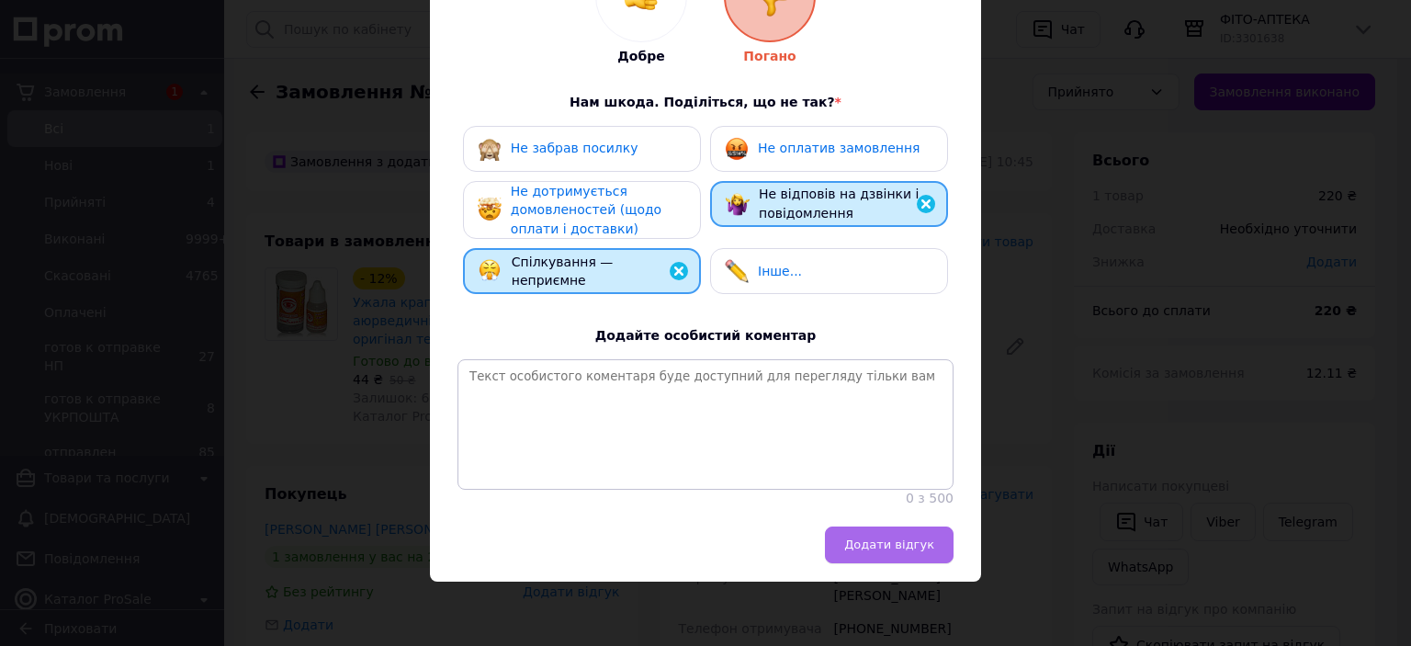
click at [923, 557] on button "Додати відгук" at bounding box center [889, 544] width 129 height 37
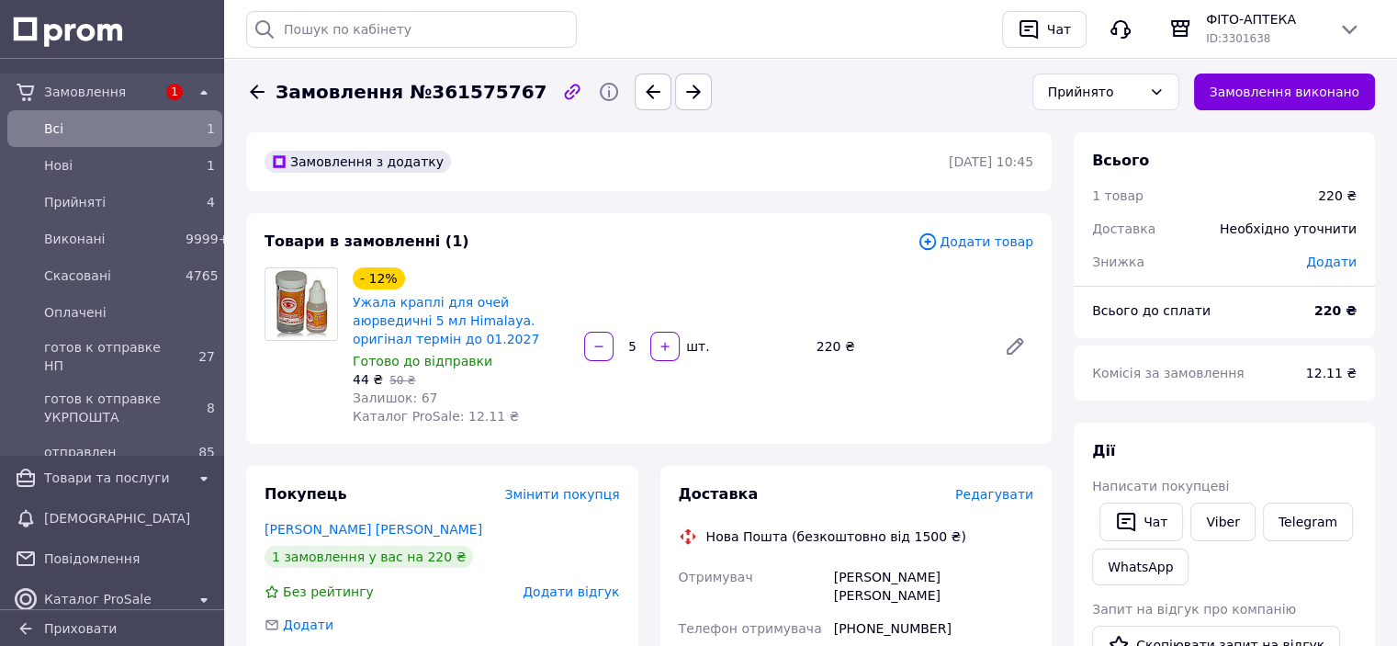
click at [998, 500] on span "Редагувати" at bounding box center [994, 494] width 78 height 15
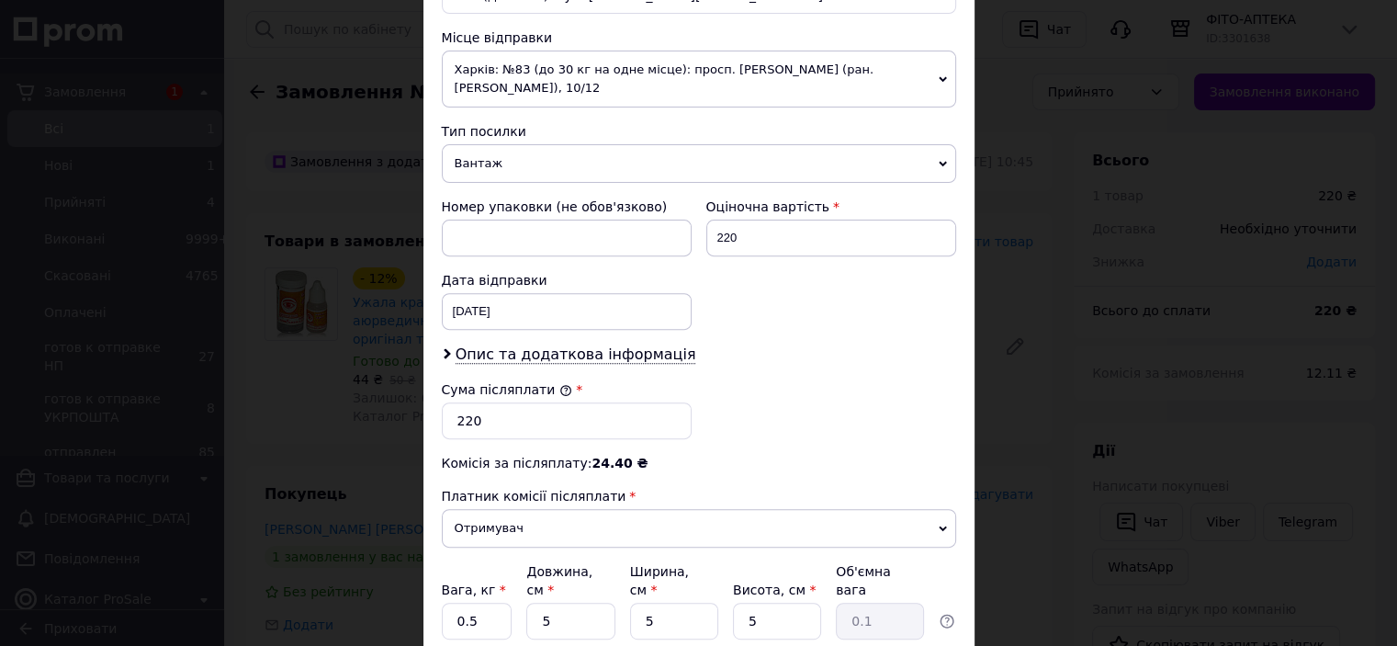
scroll to position [735, 0]
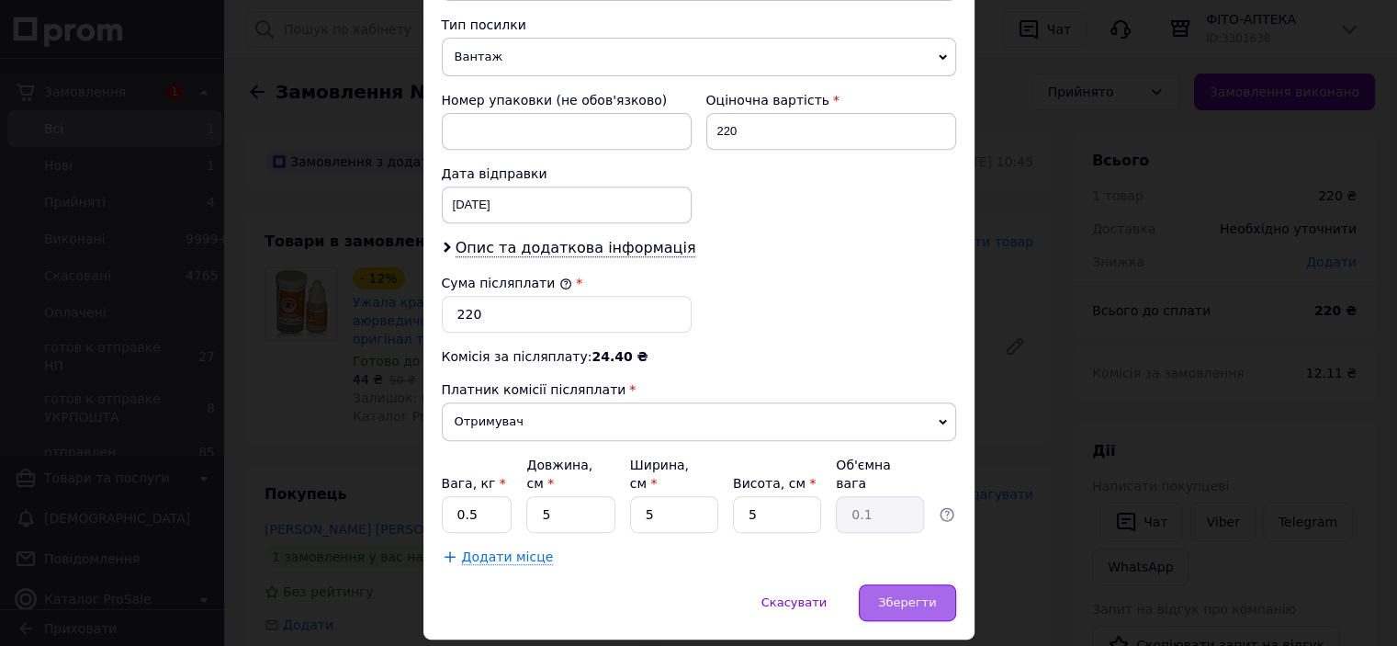
click at [909, 584] on div "Зберегти" at bounding box center [907, 602] width 96 height 37
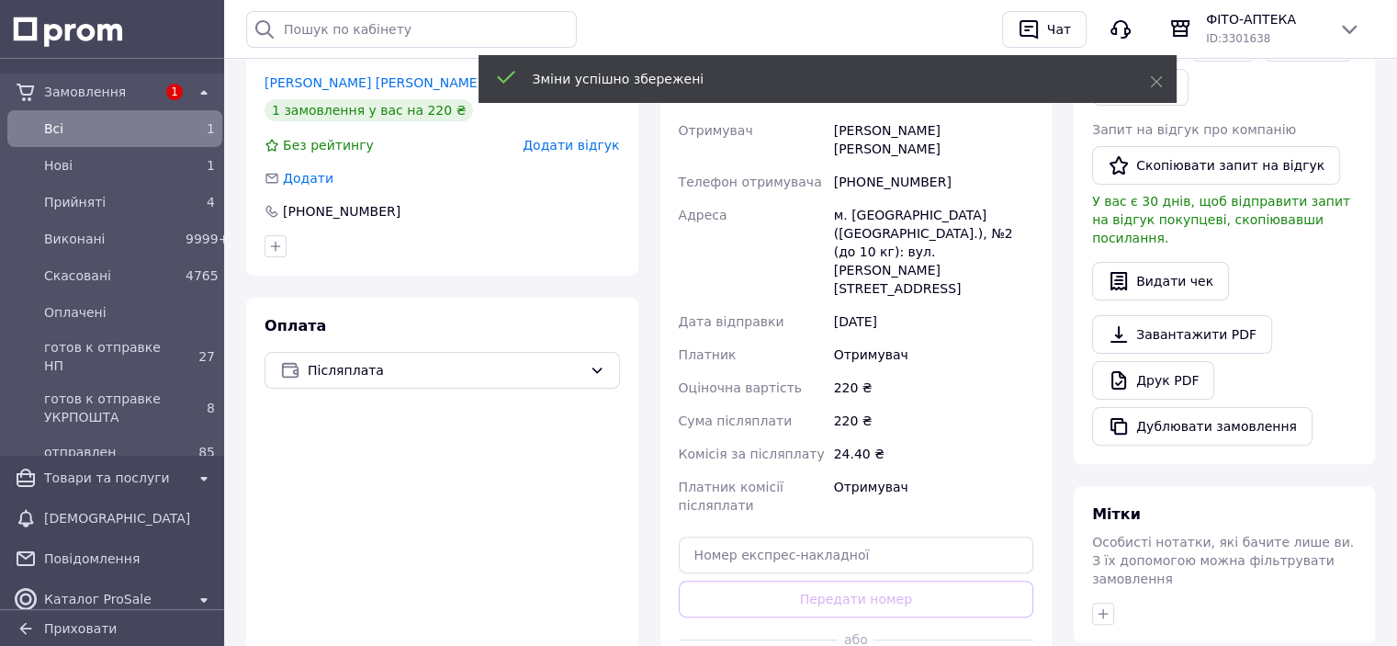
scroll to position [551, 0]
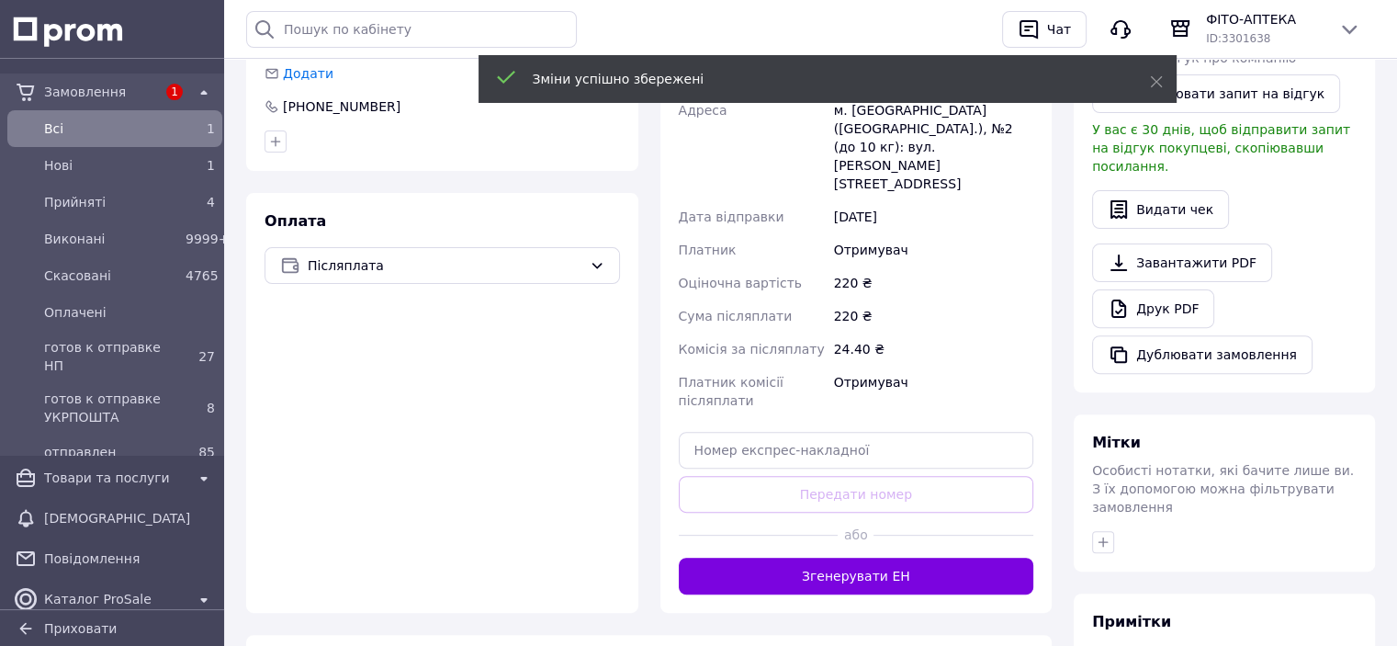
click at [875, 558] on button "Згенерувати ЕН" at bounding box center [857, 576] width 356 height 37
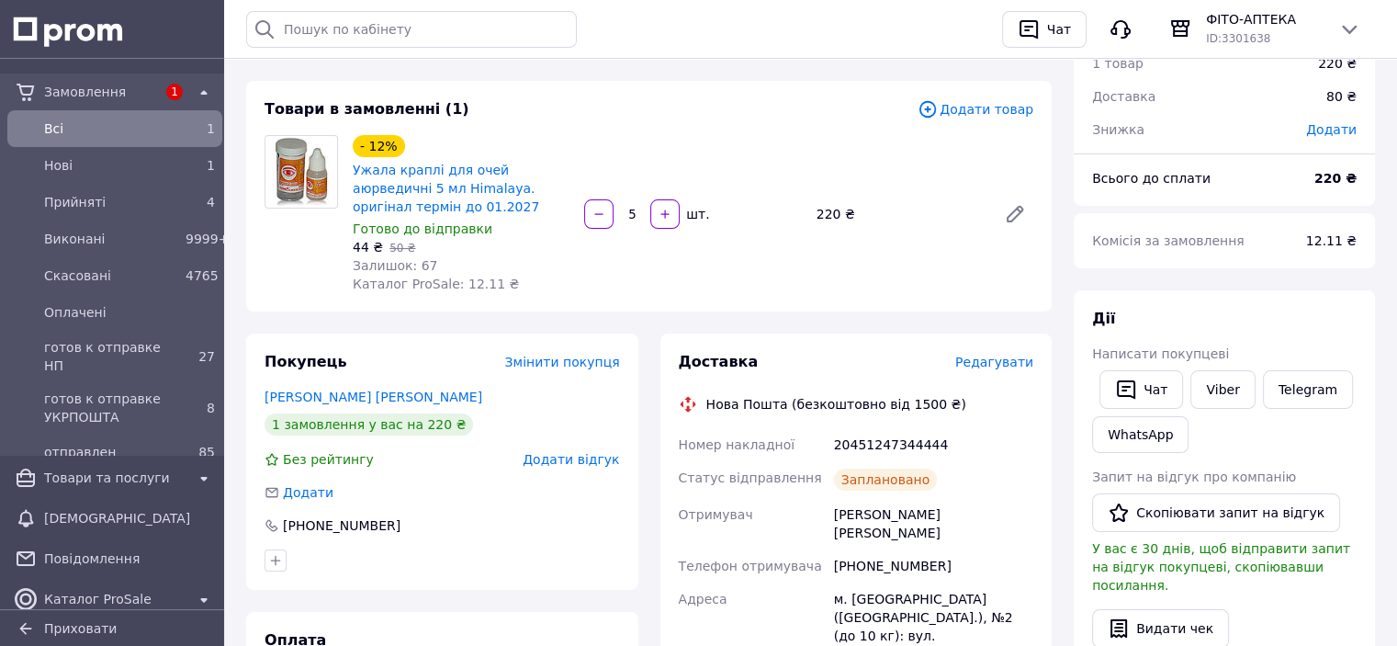
scroll to position [0, 0]
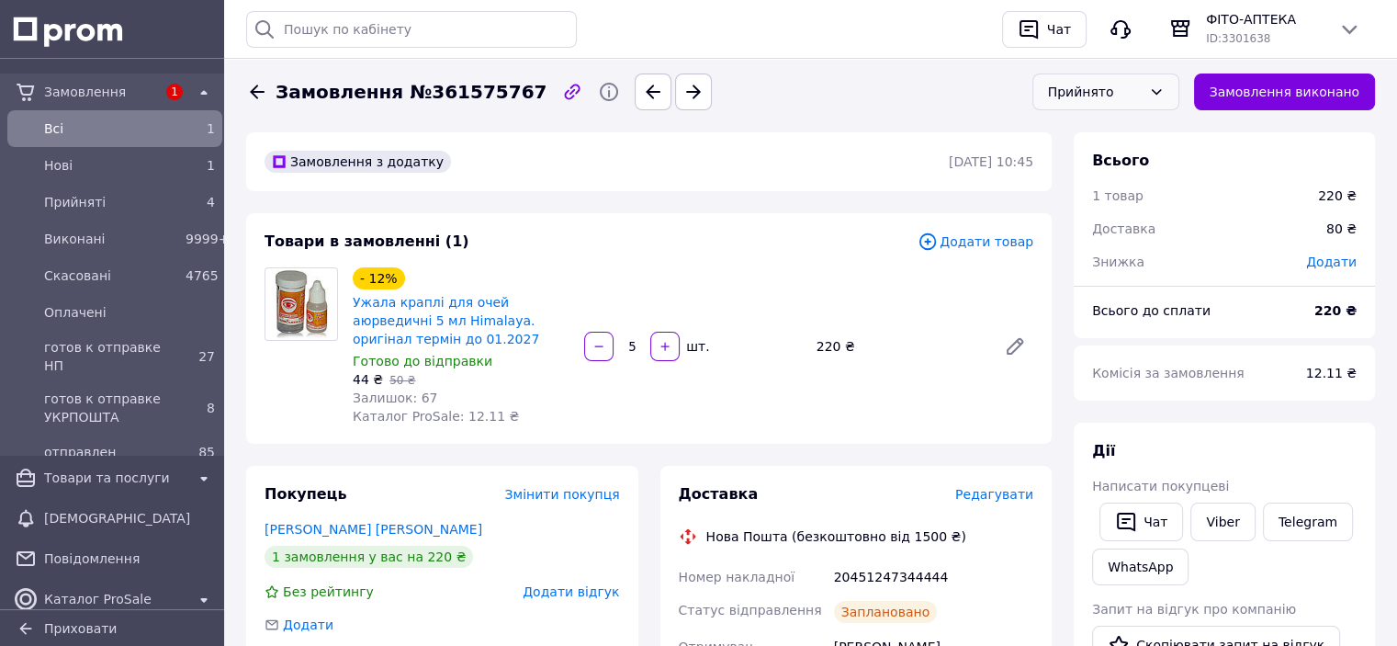
click at [1142, 84] on div "Прийнято" at bounding box center [1095, 92] width 94 height 20
click at [1128, 241] on li "готов к отправке НП" at bounding box center [1105, 246] width 145 height 55
click at [93, 322] on div "Оплачені" at bounding box center [110, 312] width 141 height 26
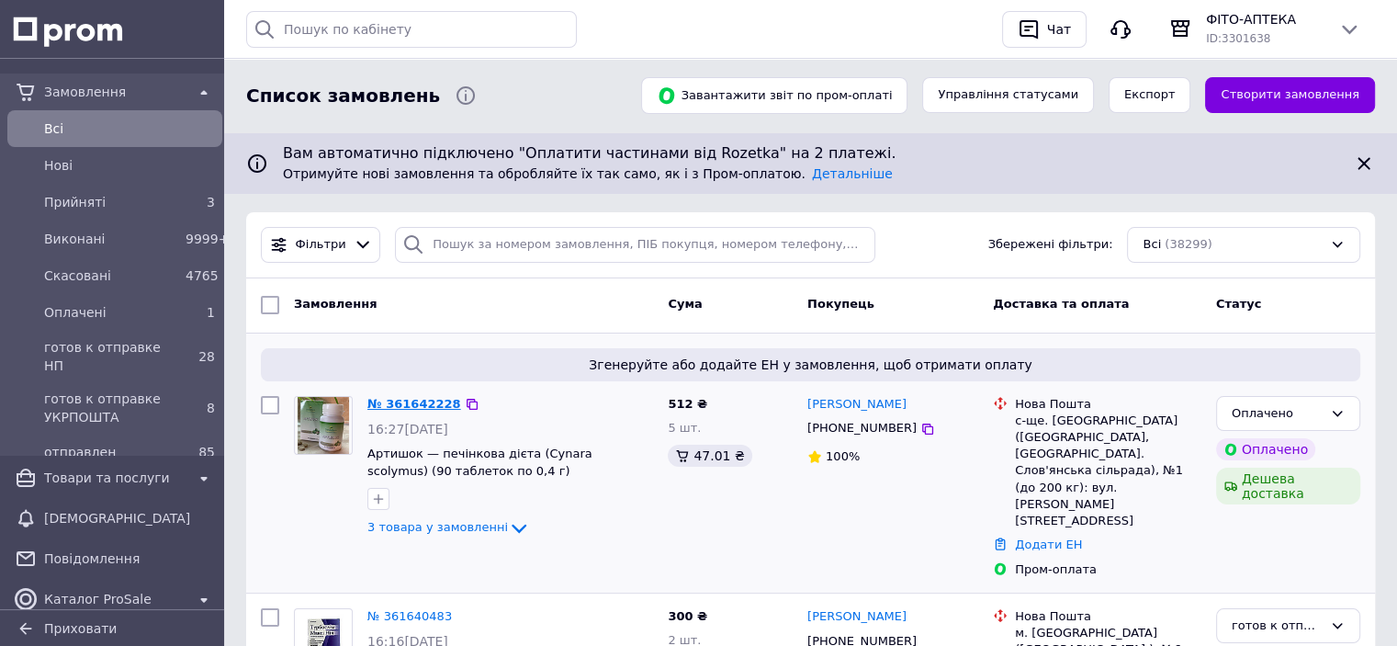
click at [412, 403] on link "№ 361642228" at bounding box center [414, 404] width 94 height 14
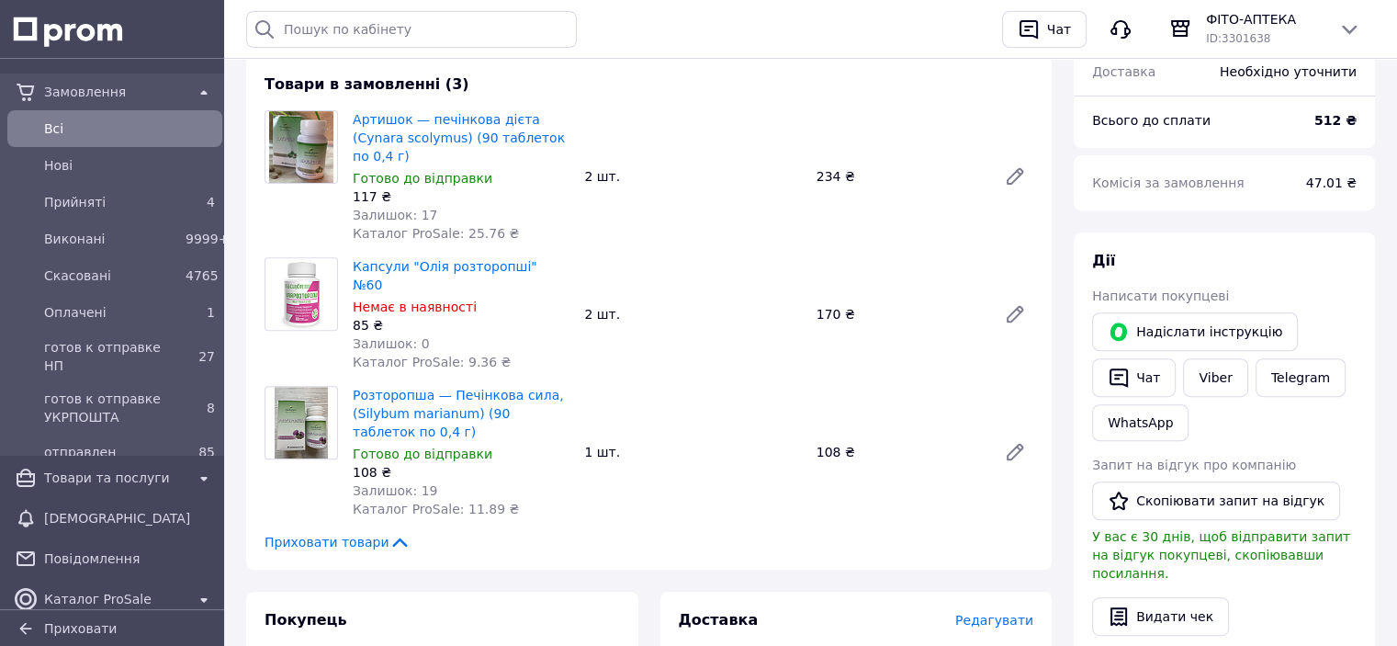
scroll to position [643, 0]
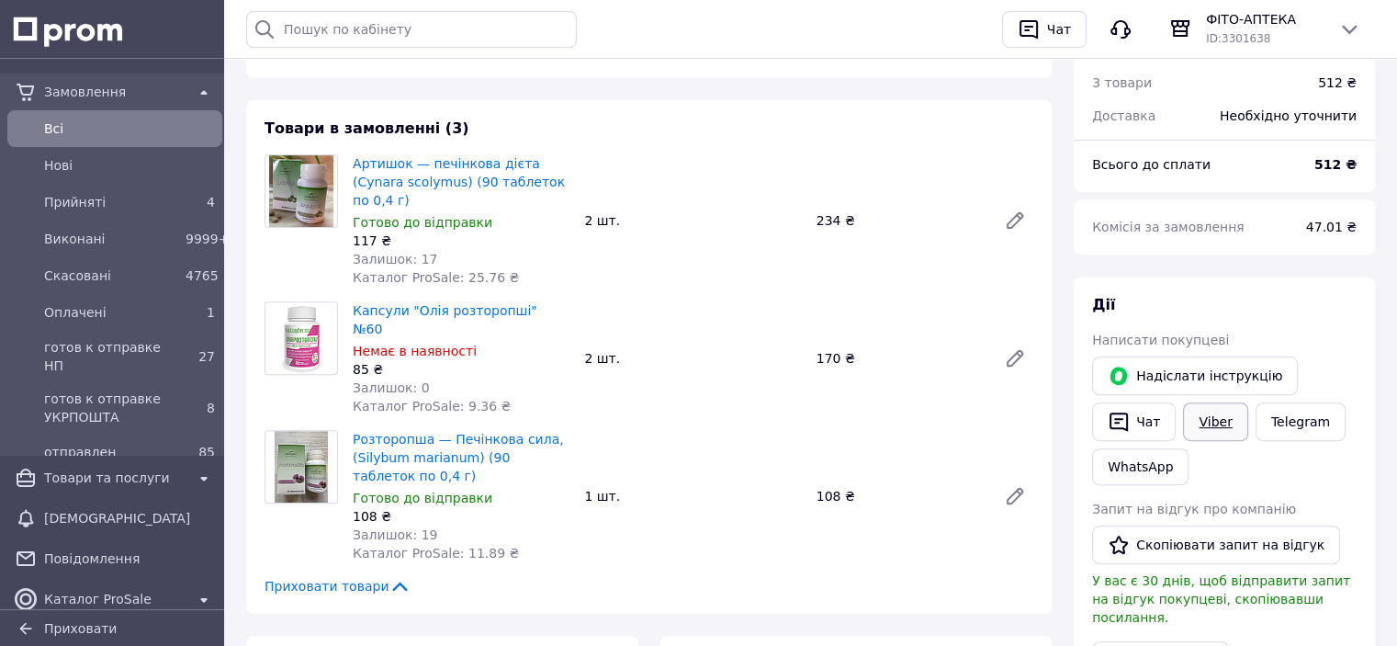
click at [1213, 422] on link "Viber" at bounding box center [1215, 421] width 64 height 39
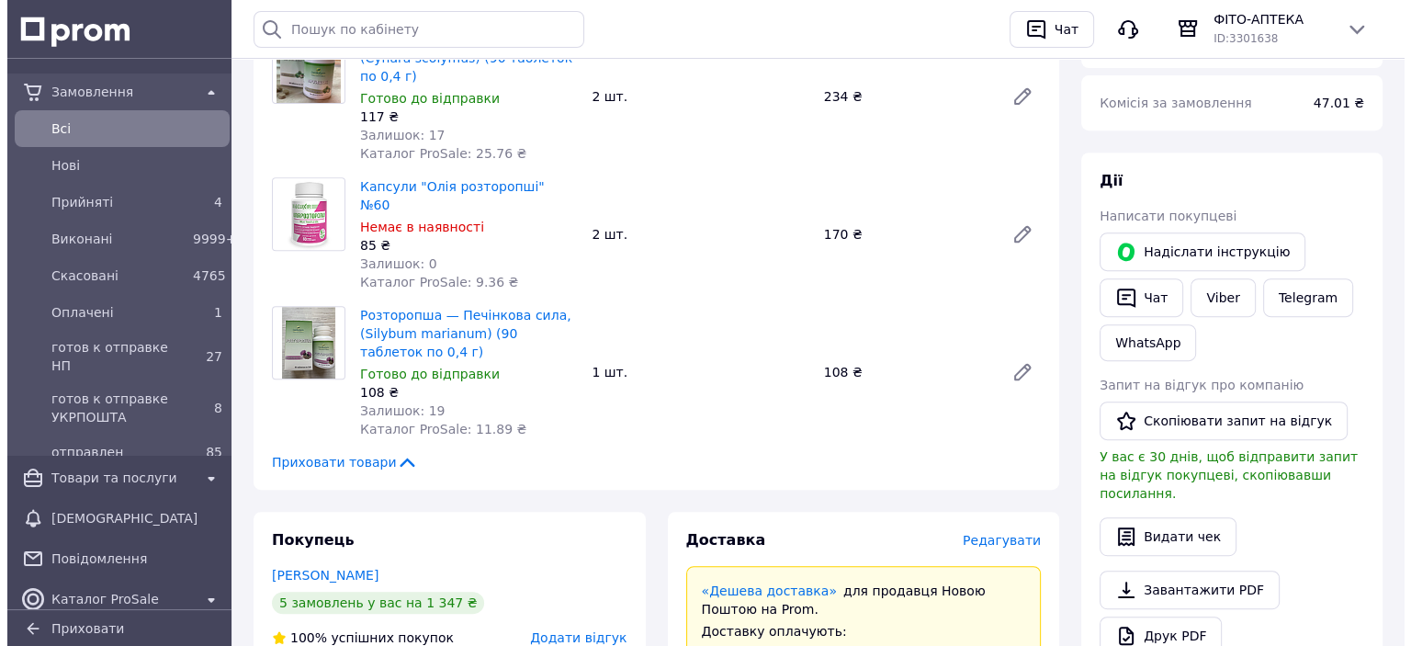
scroll to position [919, 0]
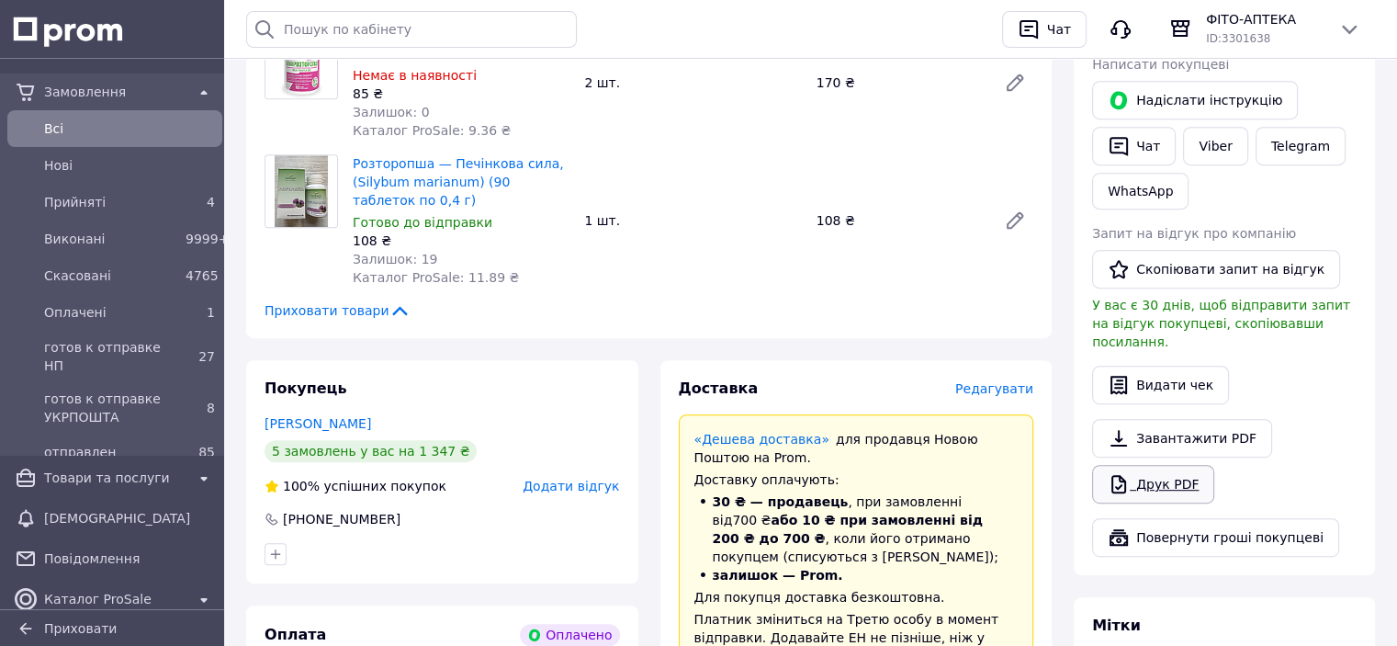
click at [1160, 465] on link "Друк PDF" at bounding box center [1153, 484] width 122 height 39
click at [1004, 381] on span "Редагувати" at bounding box center [994, 388] width 78 height 15
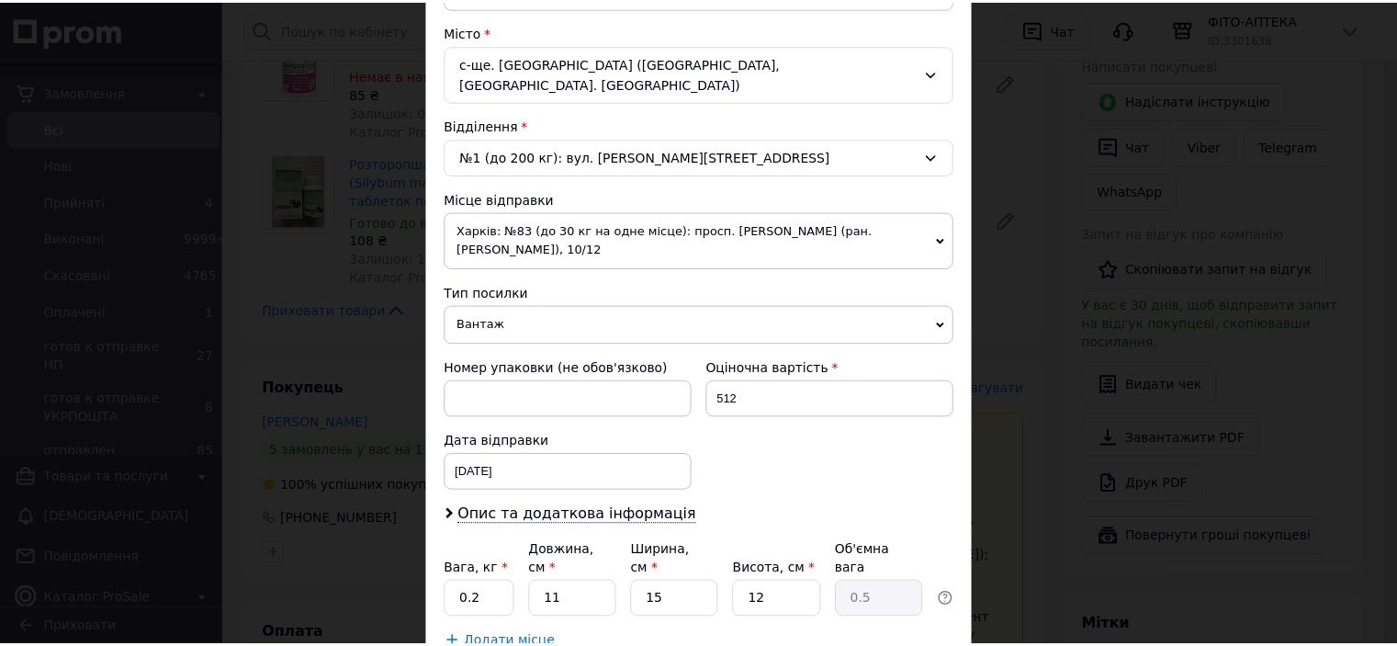
scroll to position [587, 0]
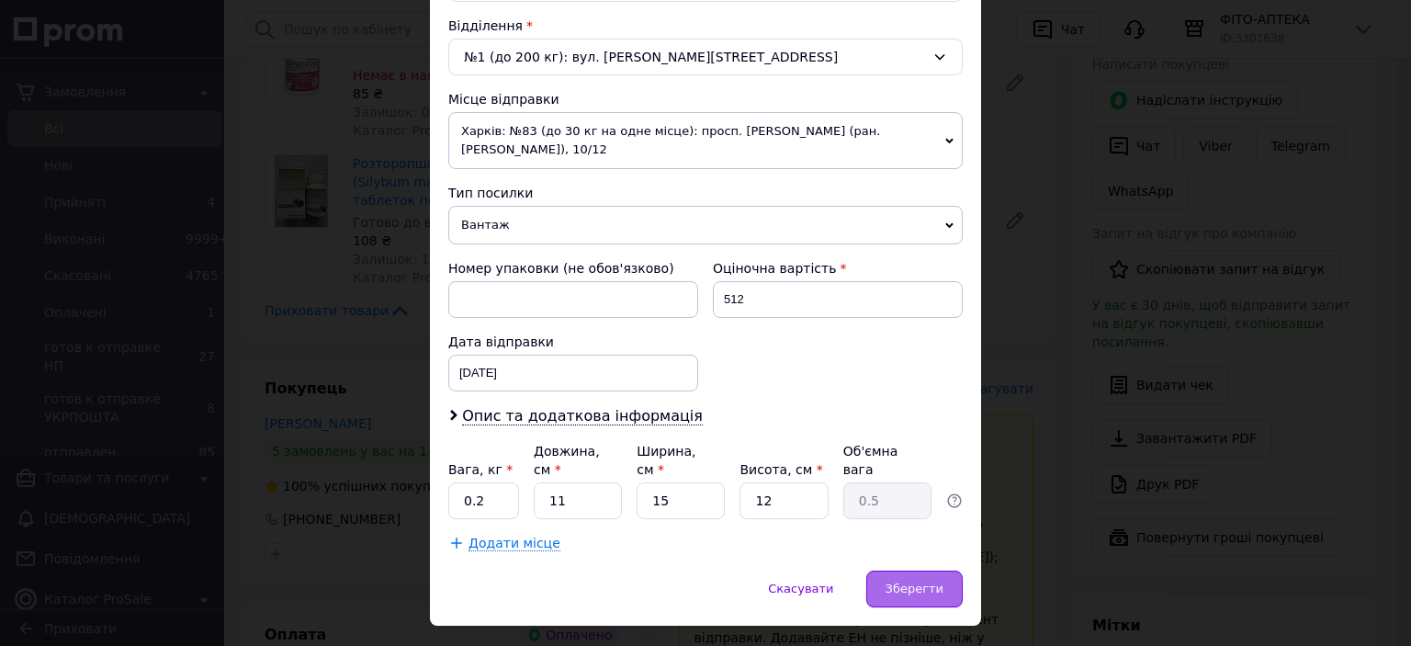
click at [890, 570] on div "Зберегти" at bounding box center [914, 588] width 96 height 37
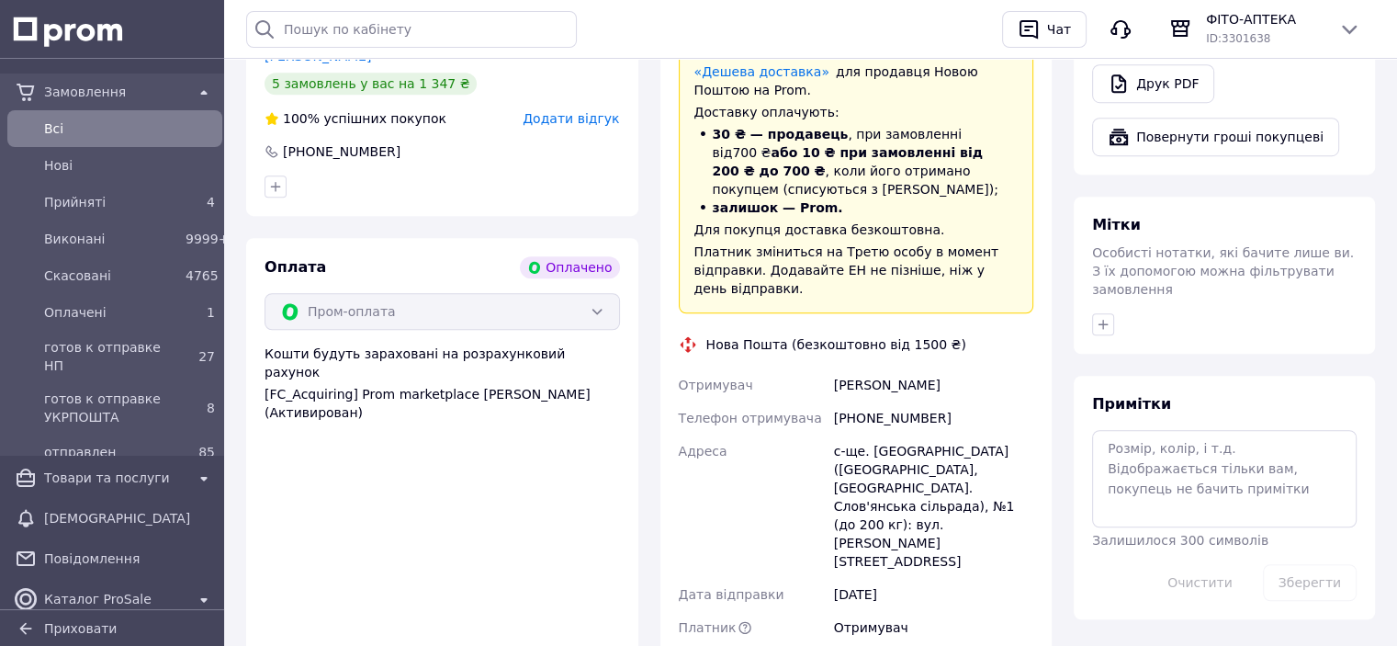
scroll to position [1562, 0]
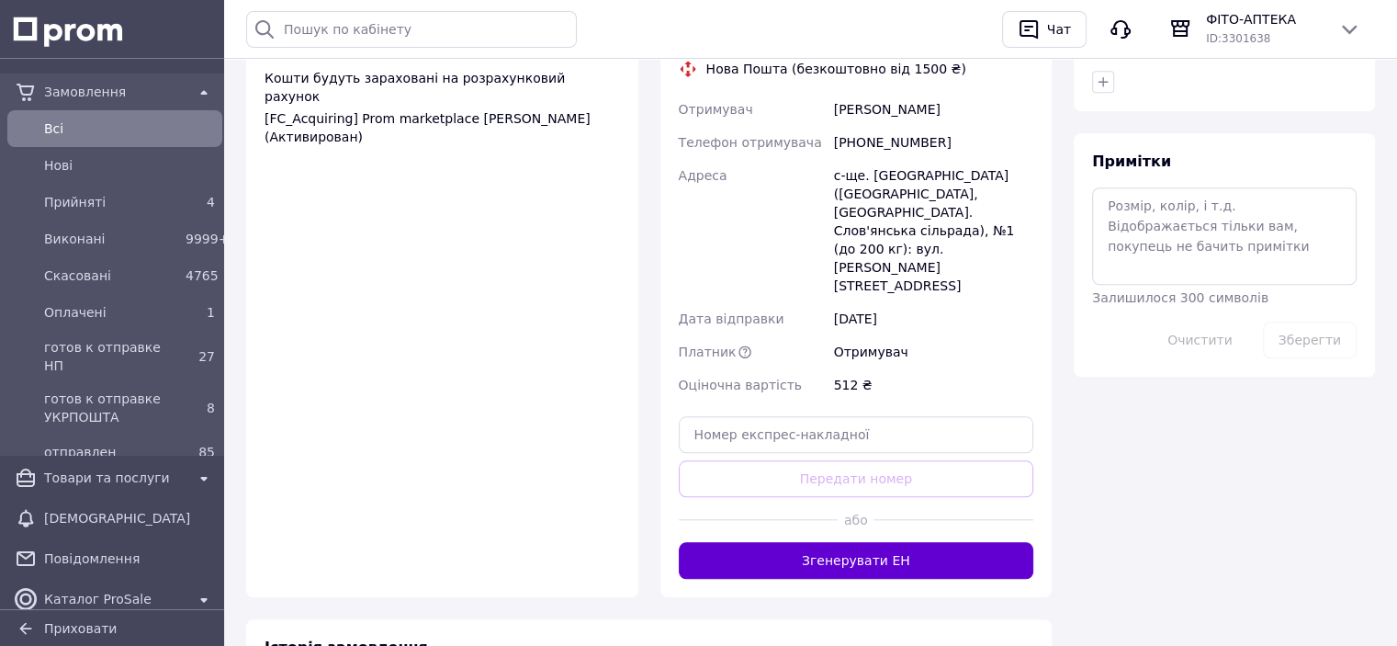
click at [908, 542] on button "Згенерувати ЕН" at bounding box center [857, 560] width 356 height 37
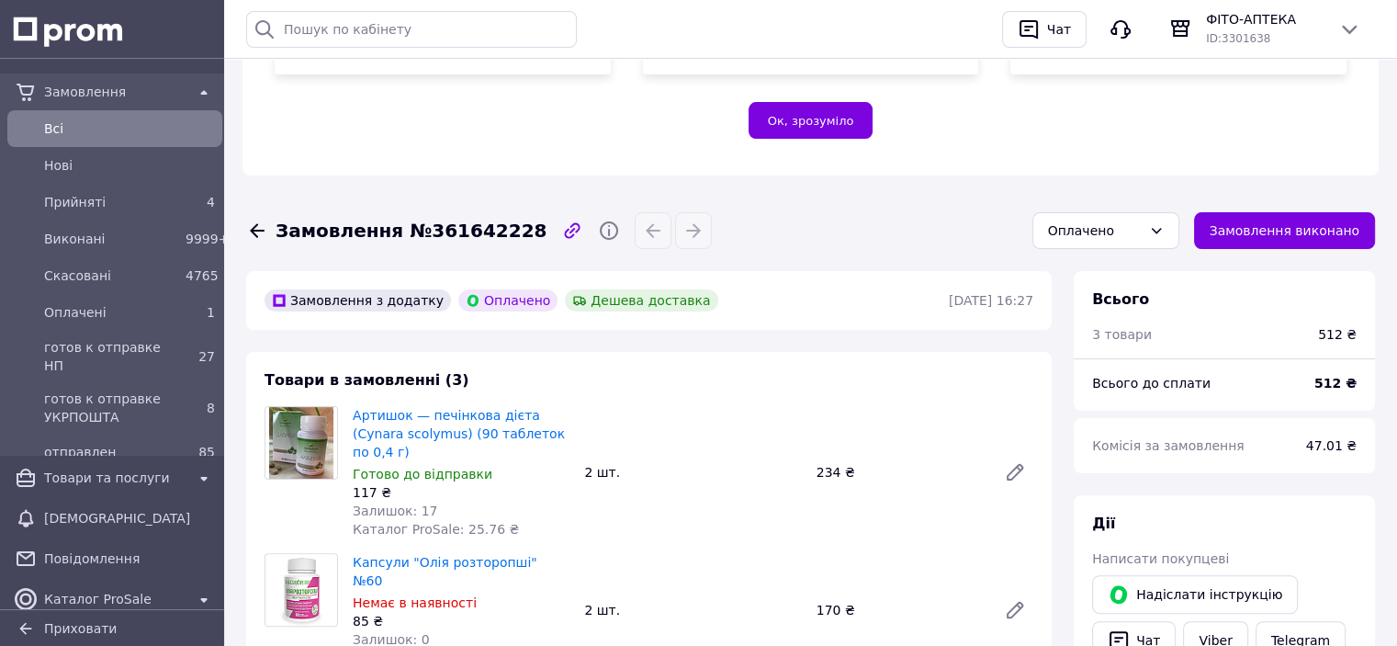
scroll to position [276, 0]
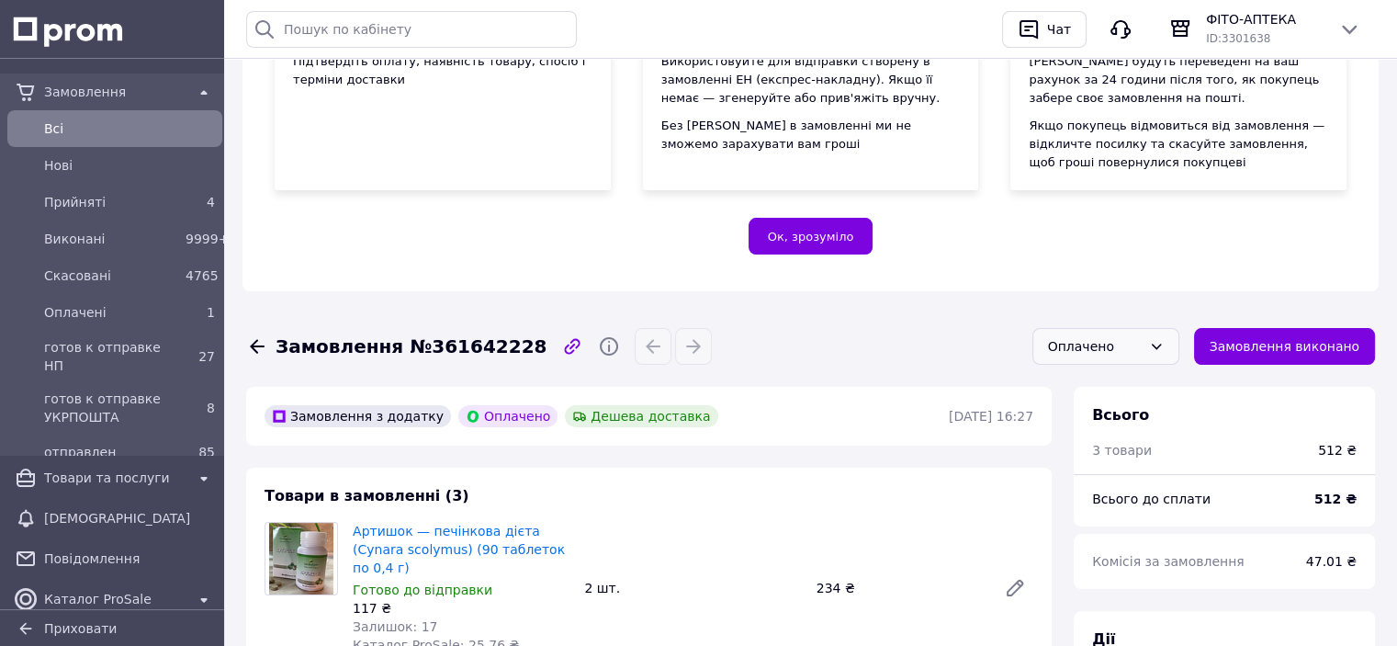
click at [1142, 349] on div "Оплачено" at bounding box center [1095, 346] width 94 height 20
click at [1095, 500] on li "готов к отправке НП" at bounding box center [1105, 500] width 145 height 55
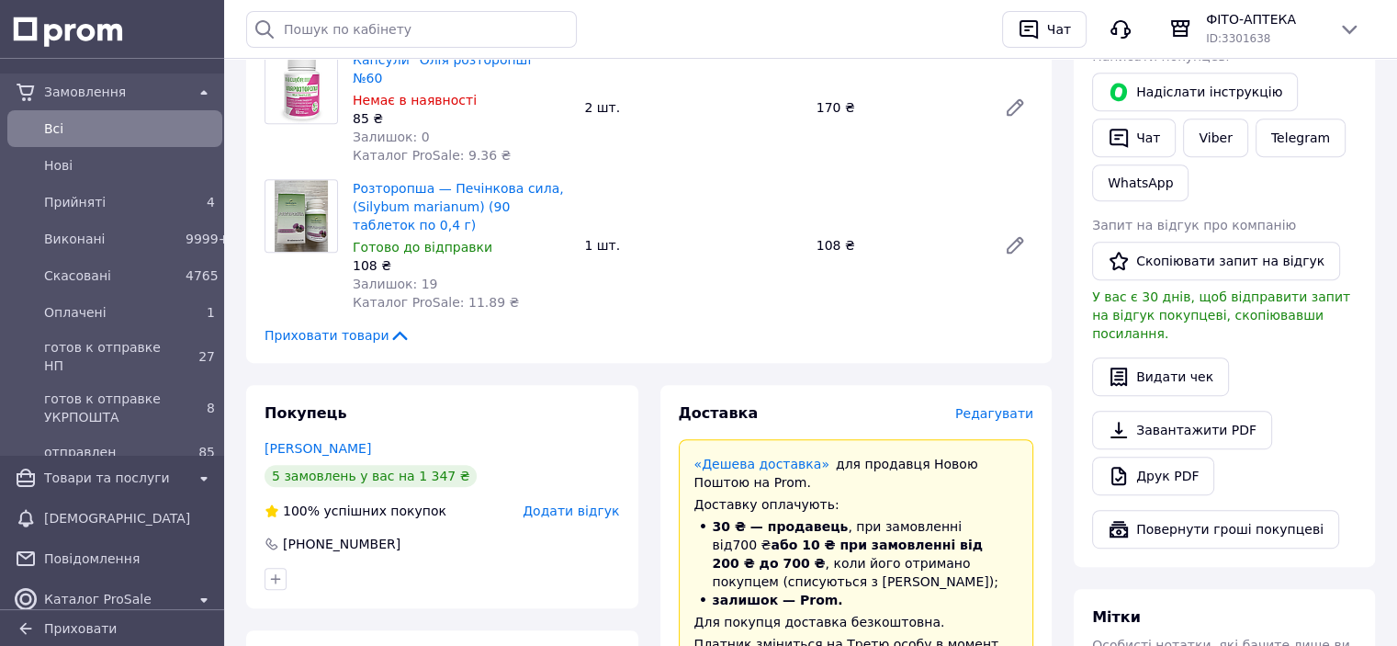
scroll to position [1011, 0]
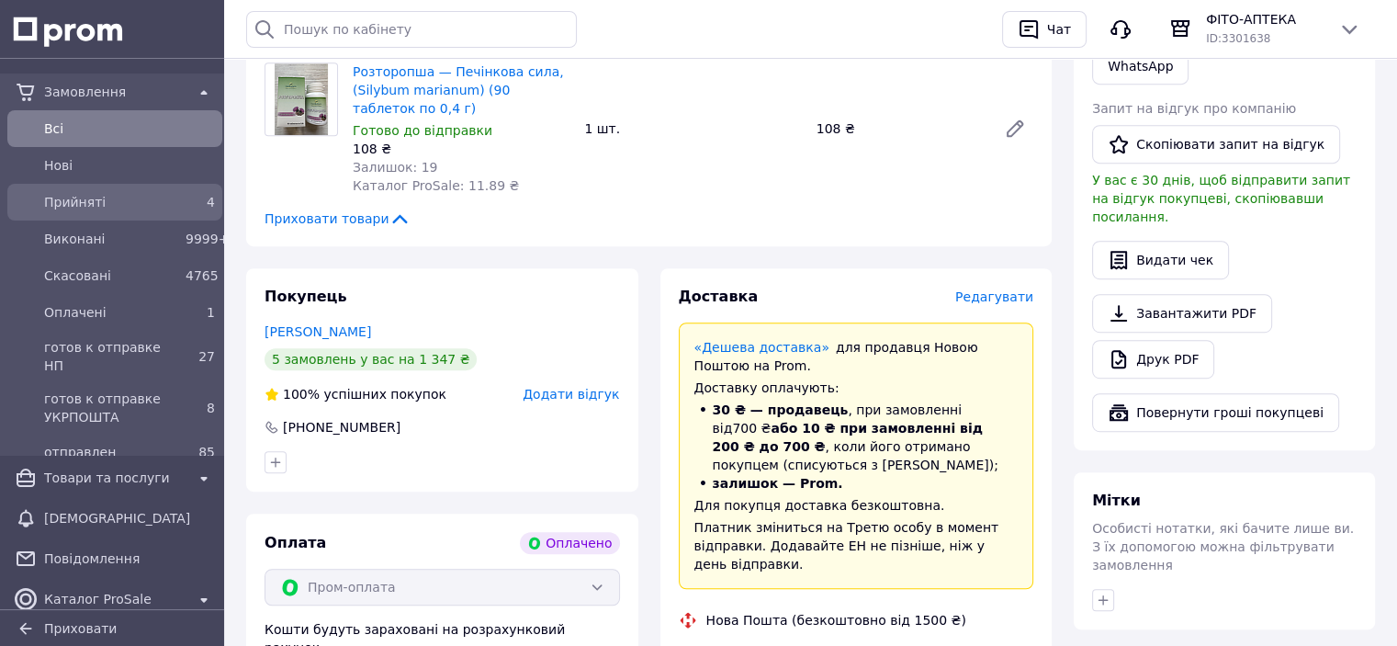
click at [96, 196] on span "Прийняті" at bounding box center [111, 202] width 134 height 18
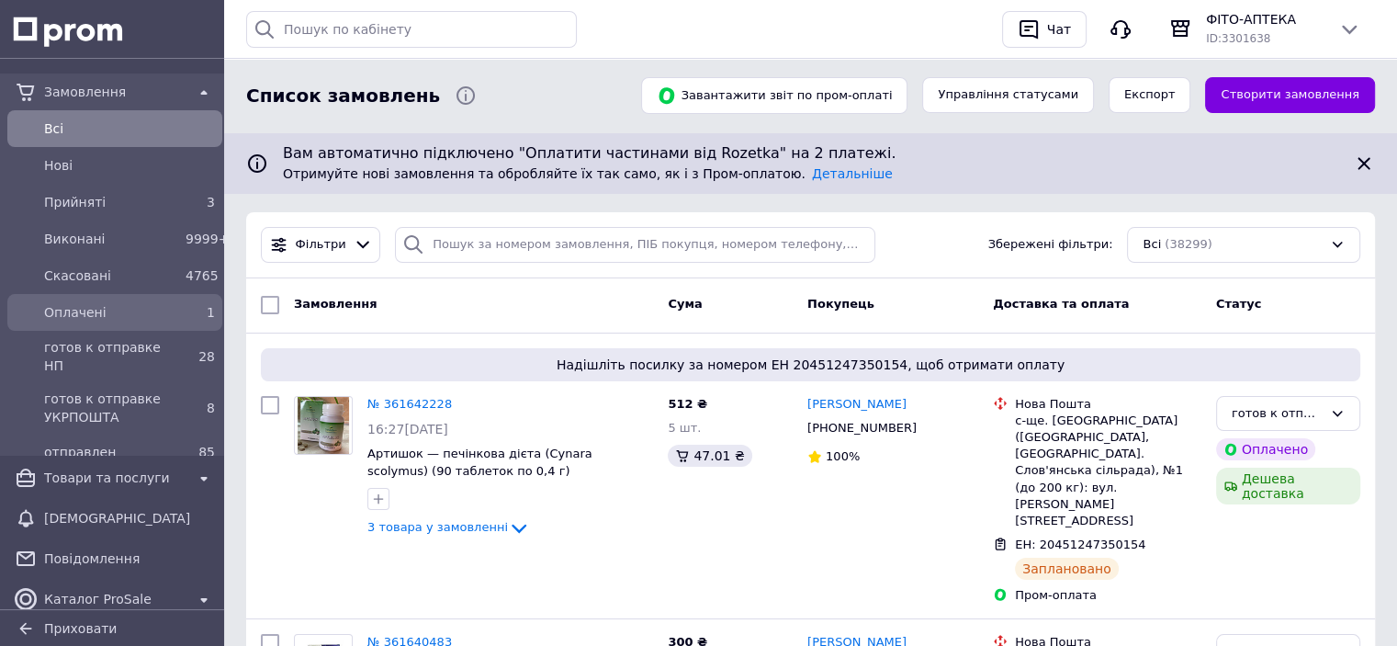
click at [82, 299] on div "Оплачені" at bounding box center [110, 312] width 141 height 26
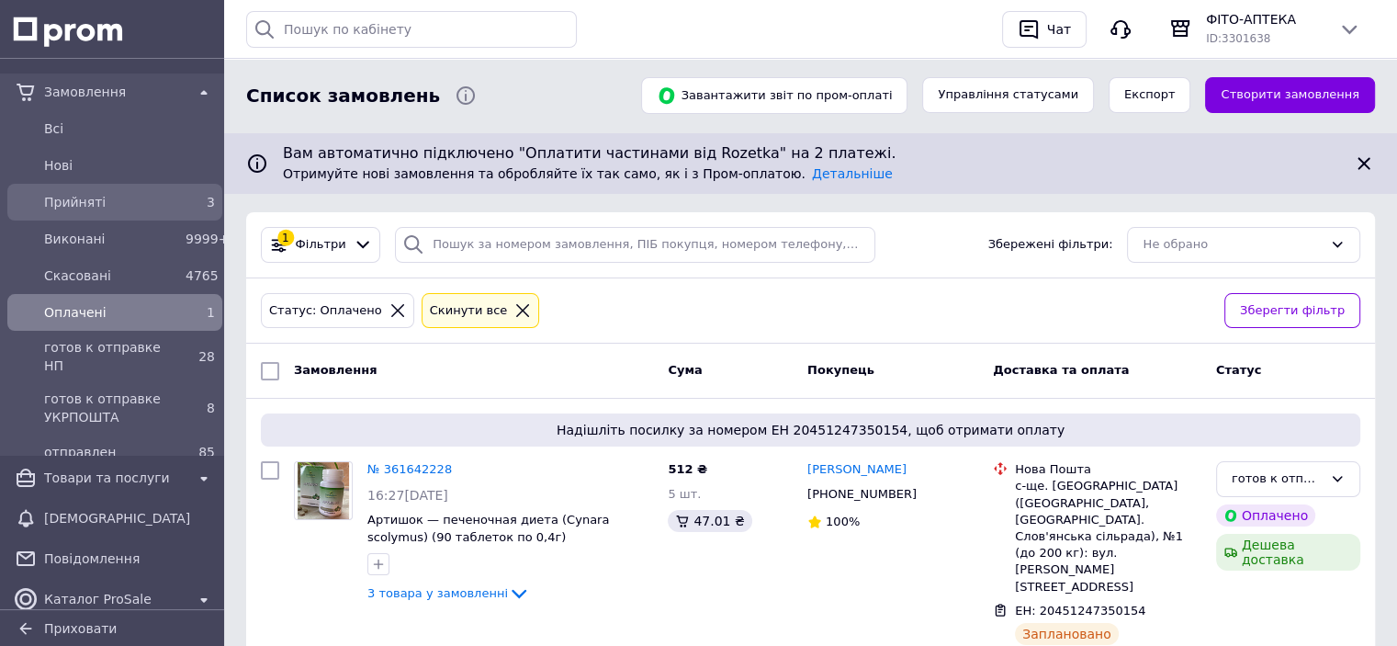
click at [97, 206] on span "Прийняті" at bounding box center [111, 202] width 134 height 18
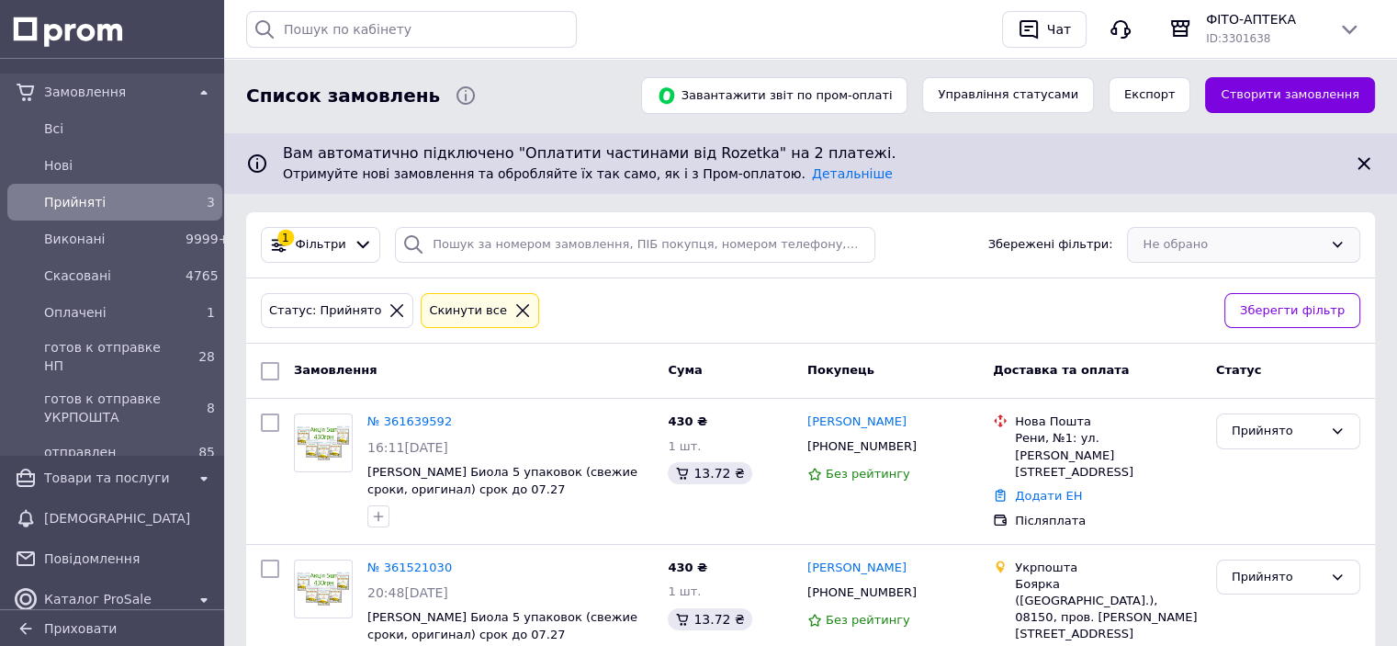
click at [1220, 227] on div "Не обрано" at bounding box center [1243, 245] width 233 height 36
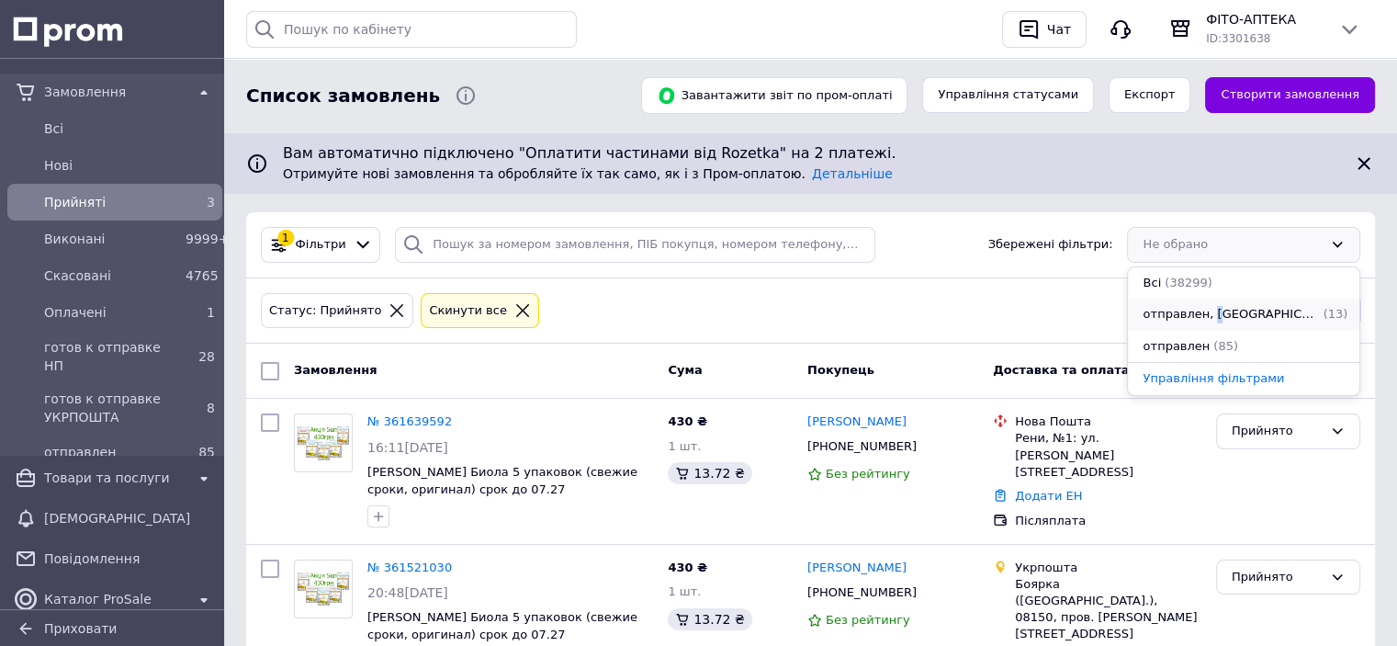
click at [1210, 316] on span "отправлен, [GEOGRAPHIC_DATA]" at bounding box center [1231, 314] width 176 height 17
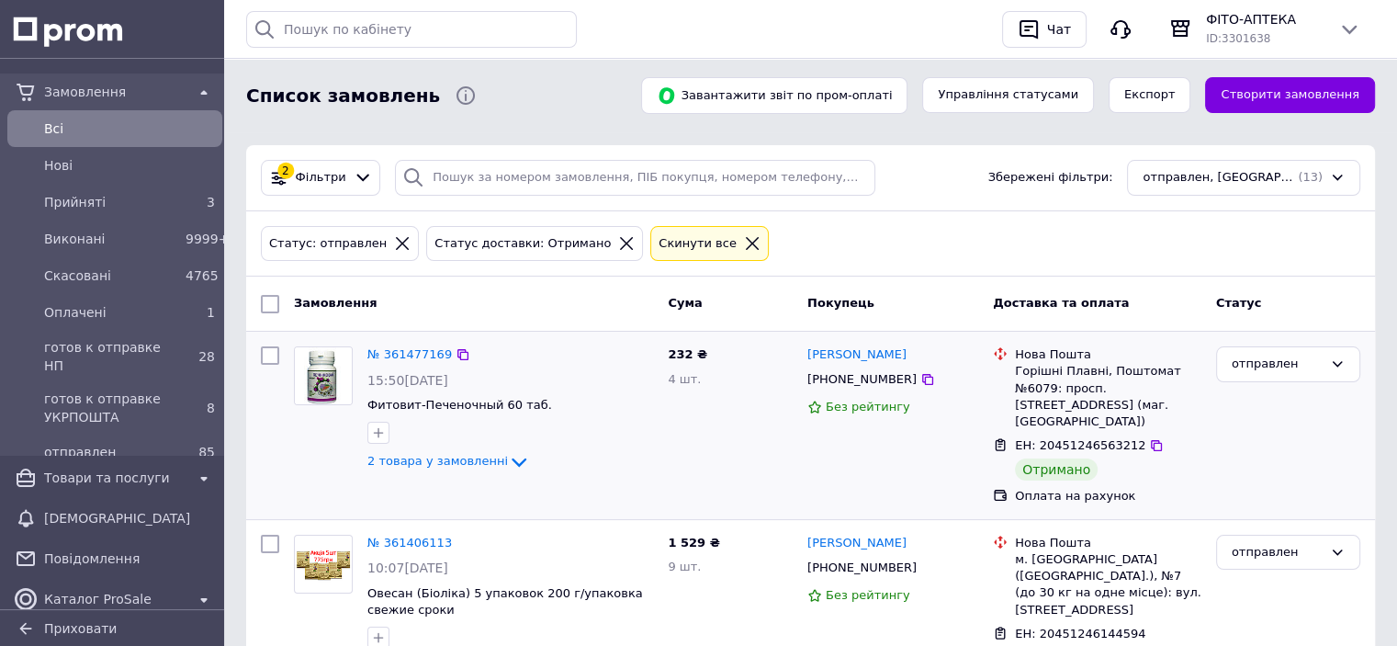
scroll to position [184, 0]
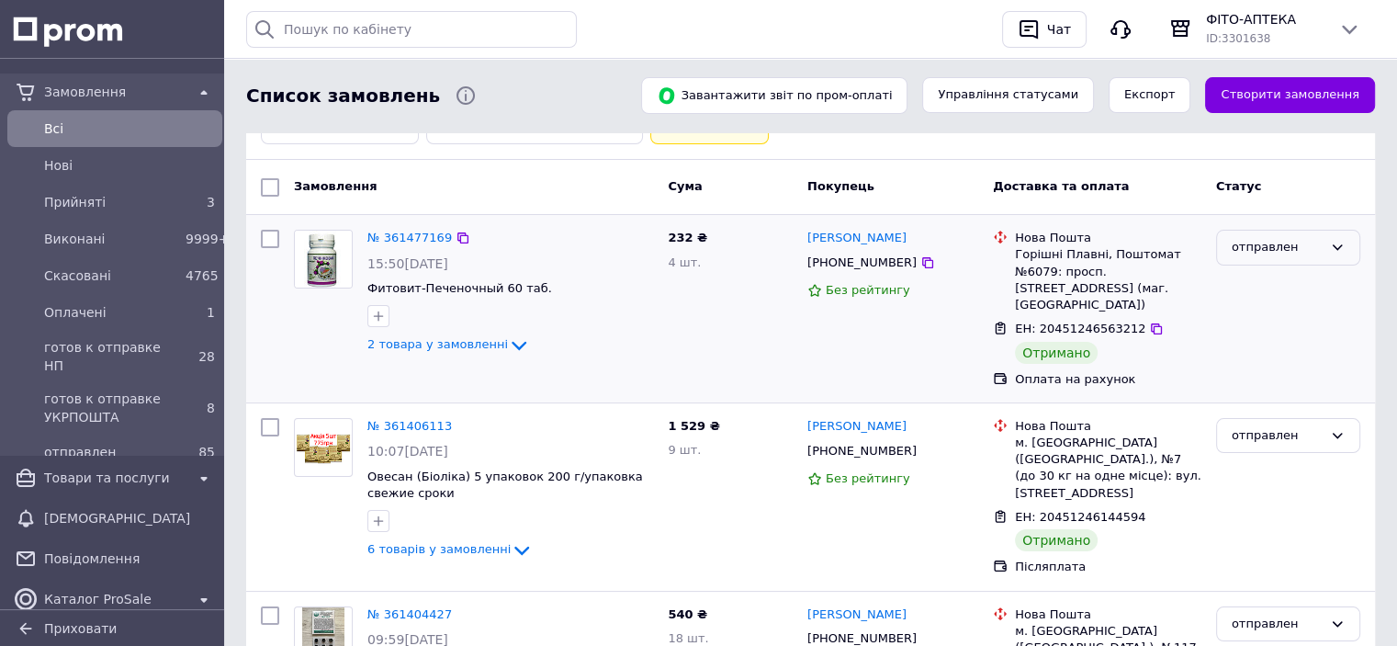
click at [1235, 238] on div "отправлен" at bounding box center [1277, 247] width 91 height 19
click at [1229, 321] on li "Виконано" at bounding box center [1288, 319] width 142 height 34
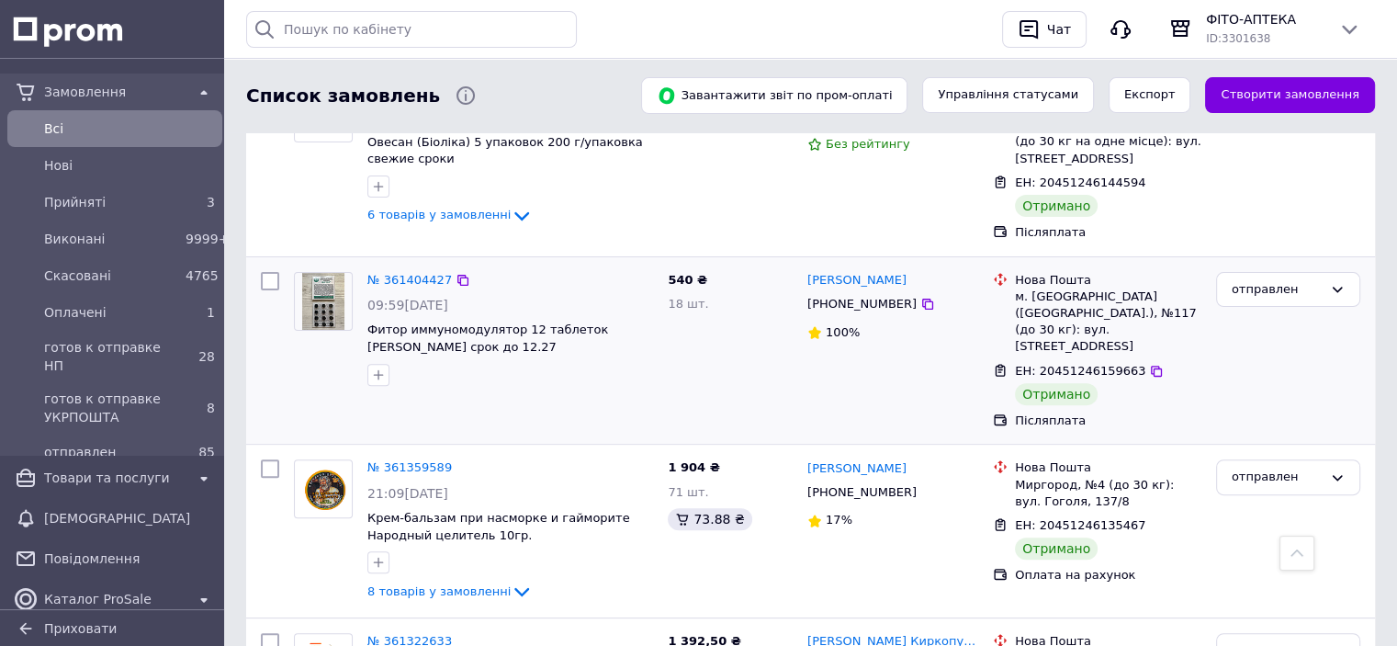
scroll to position [551, 0]
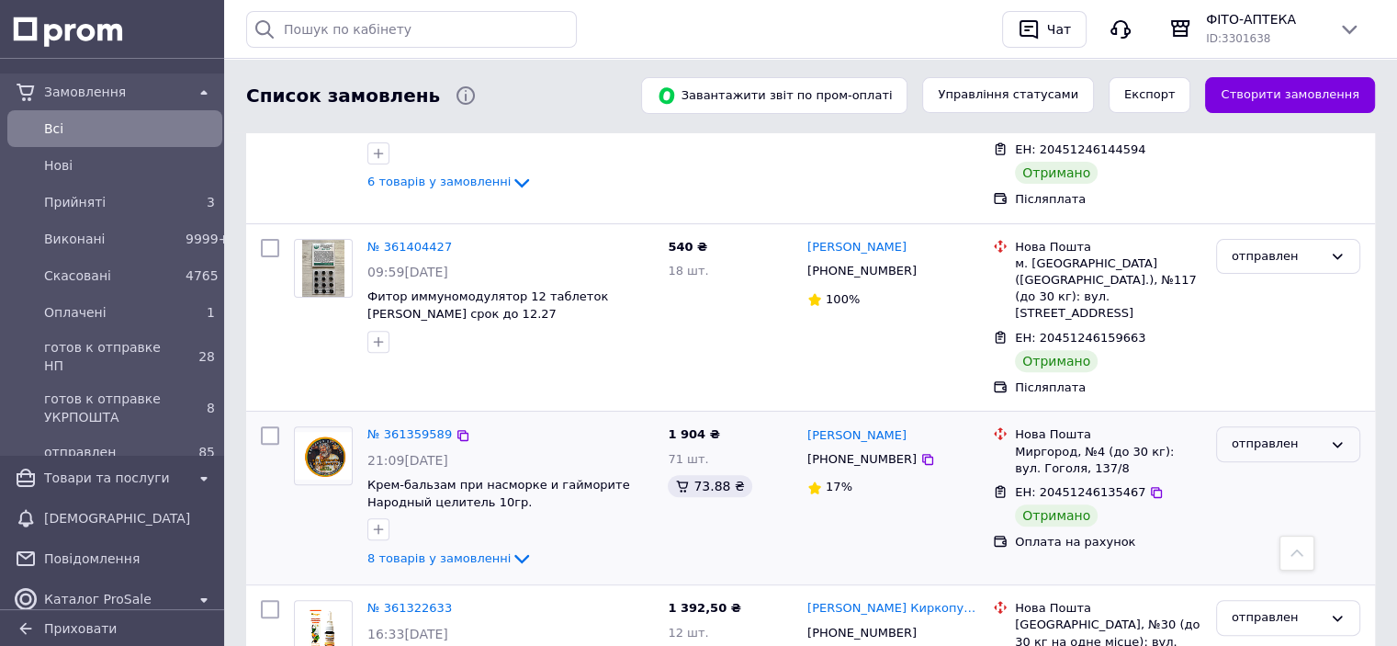
click at [1246, 435] on div "отправлен" at bounding box center [1277, 444] width 91 height 19
click at [1234, 499] on li "Виконано" at bounding box center [1288, 516] width 142 height 34
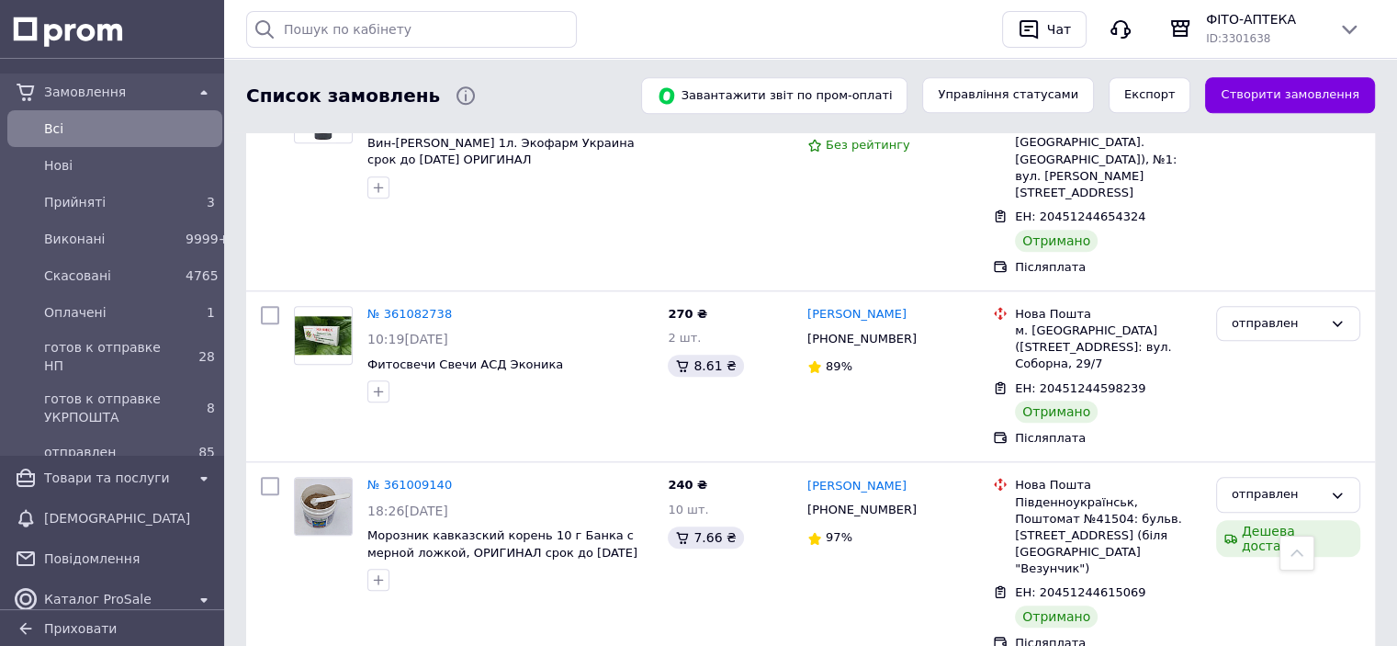
scroll to position [1997, 0]
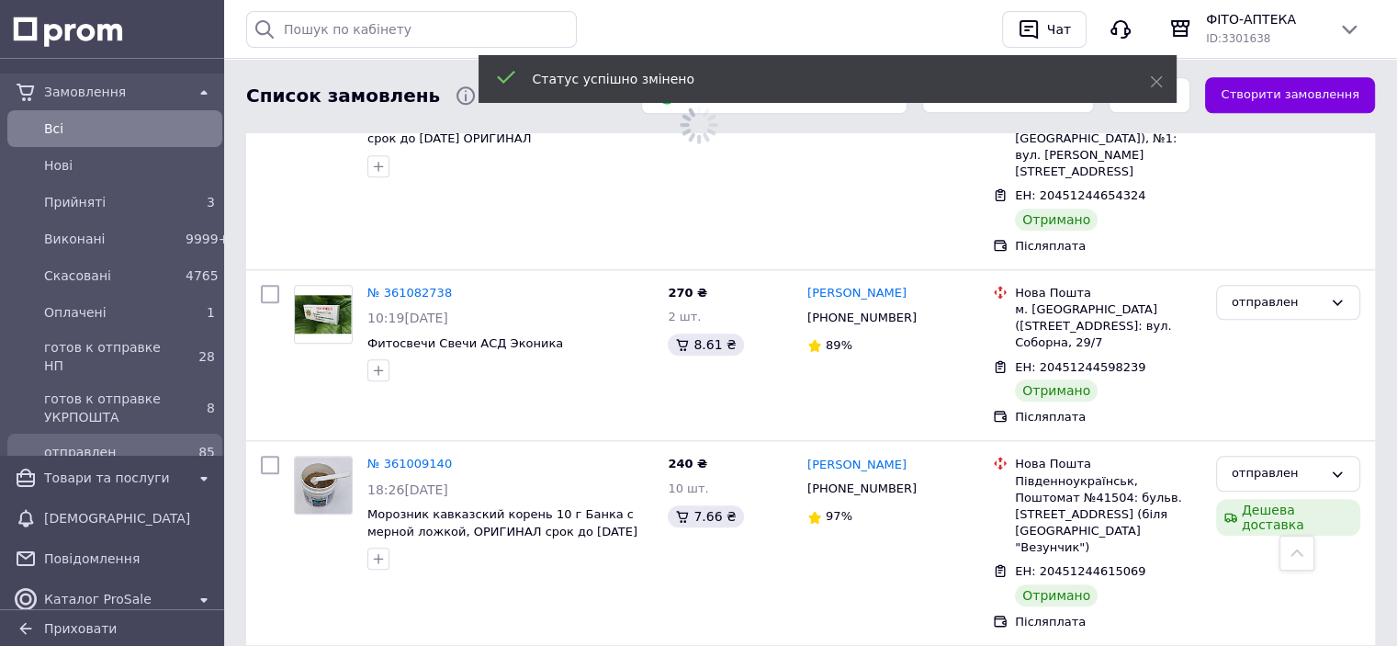
click at [114, 443] on span "отправлен" at bounding box center [111, 452] width 134 height 18
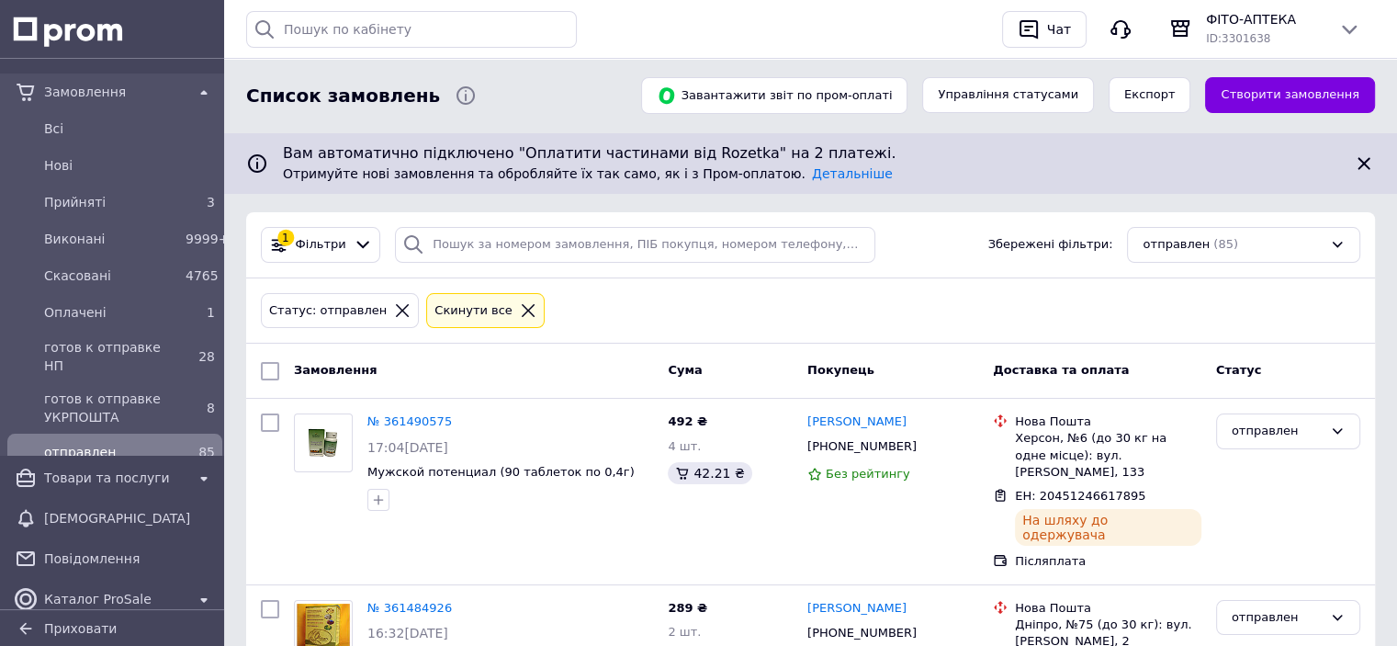
click at [104, 443] on span "отправлен" at bounding box center [111, 452] width 134 height 18
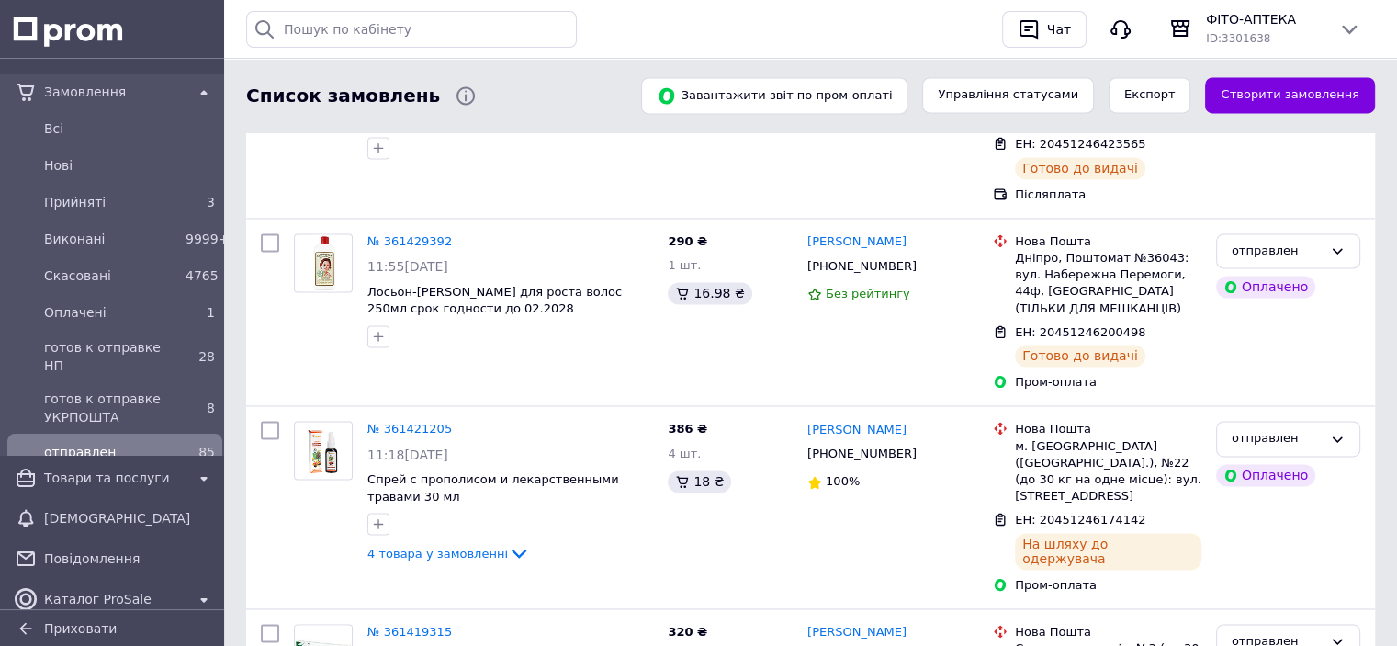
scroll to position [3255, 0]
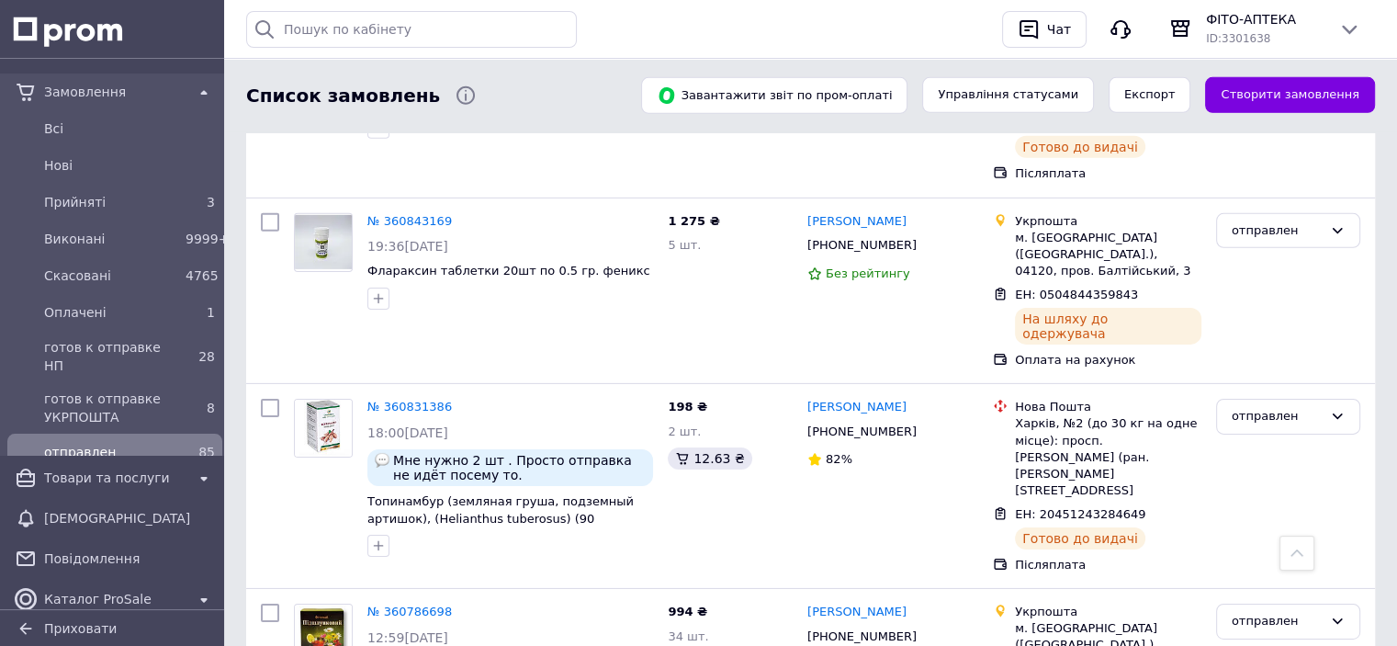
scroll to position [13482, 0]
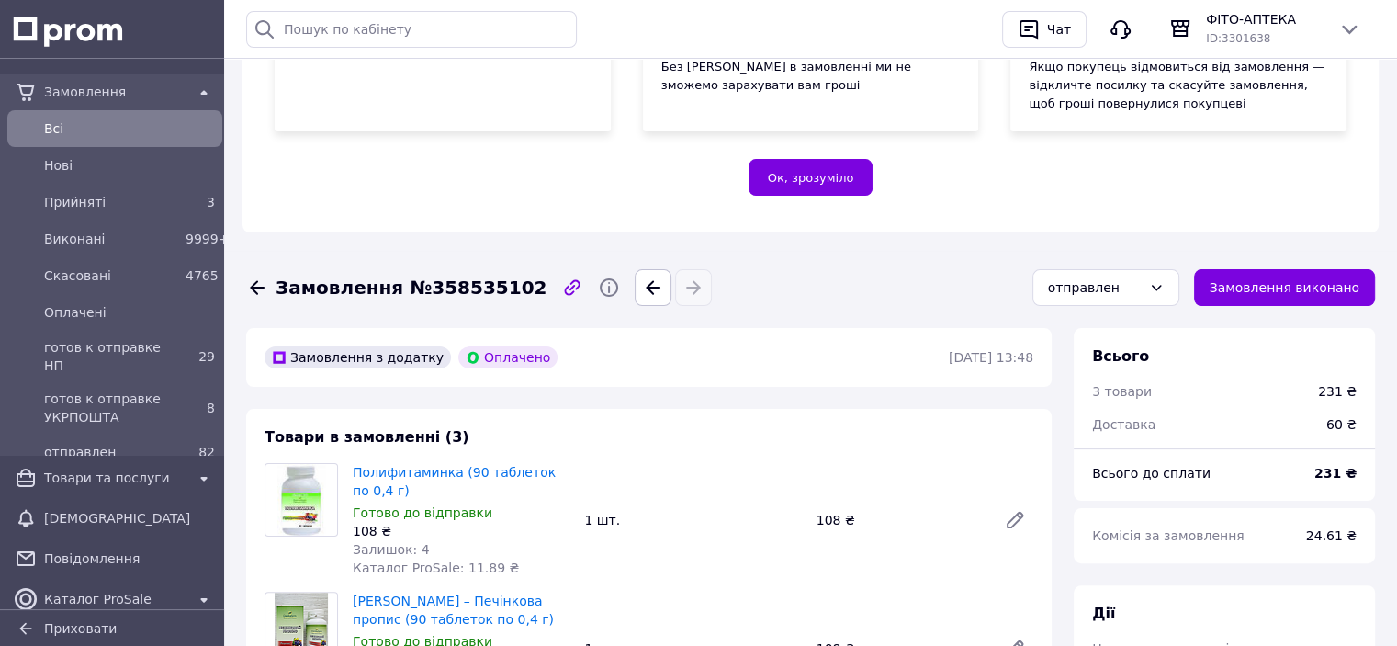
scroll to position [459, 0]
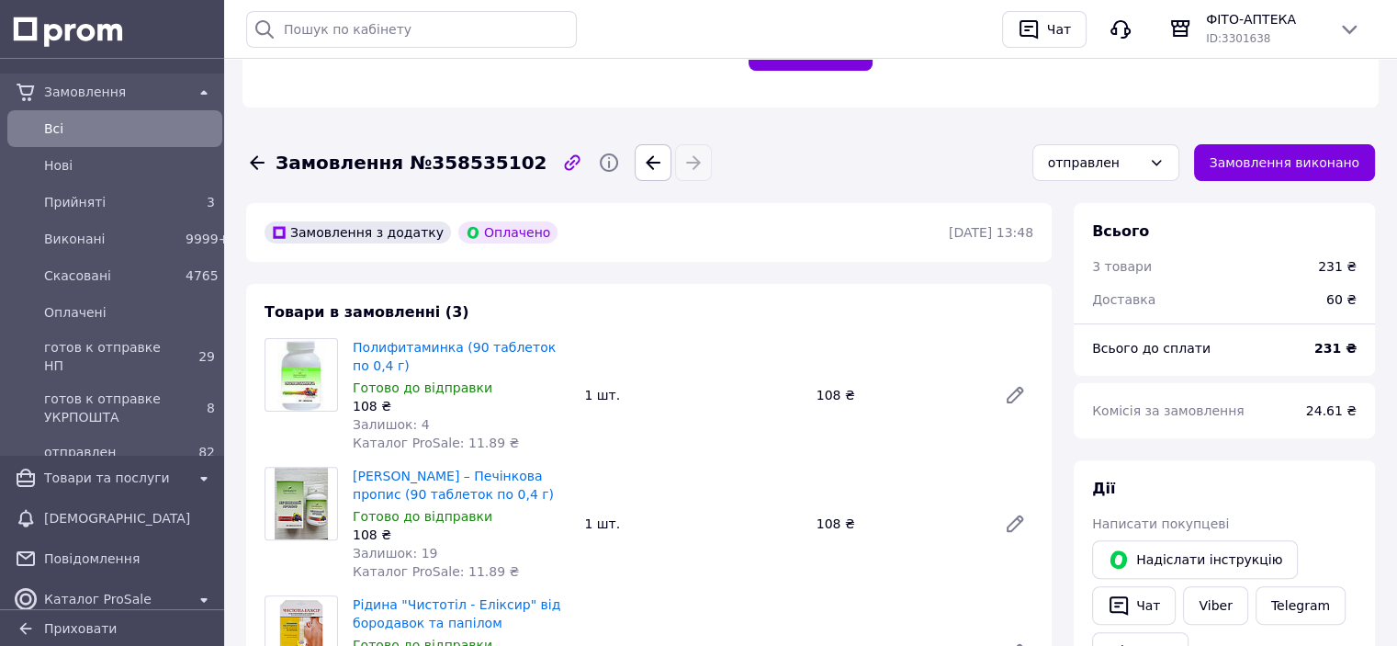
click at [766, 323] on div "Товари в замовленні (3) Полифитаминка (90 таблеток по 0,4 г) Готово до відправк…" at bounding box center [649, 522] width 806 height 477
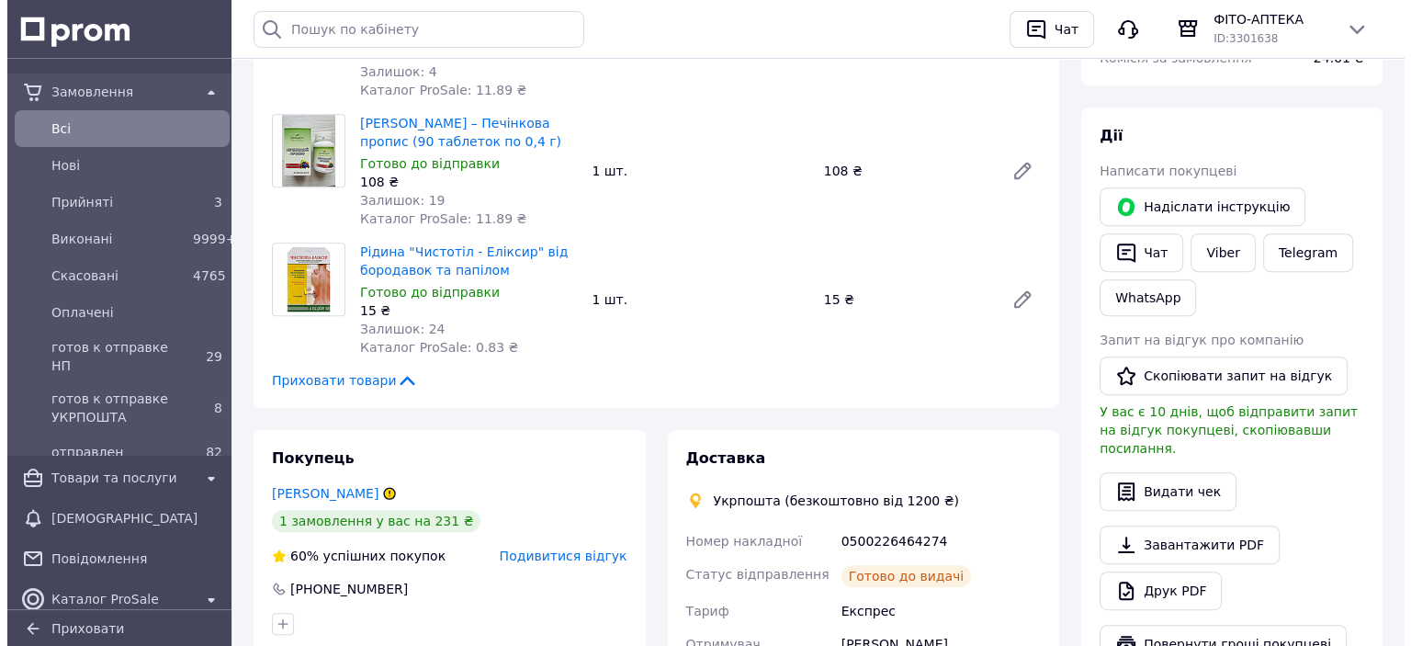
scroll to position [919, 0]
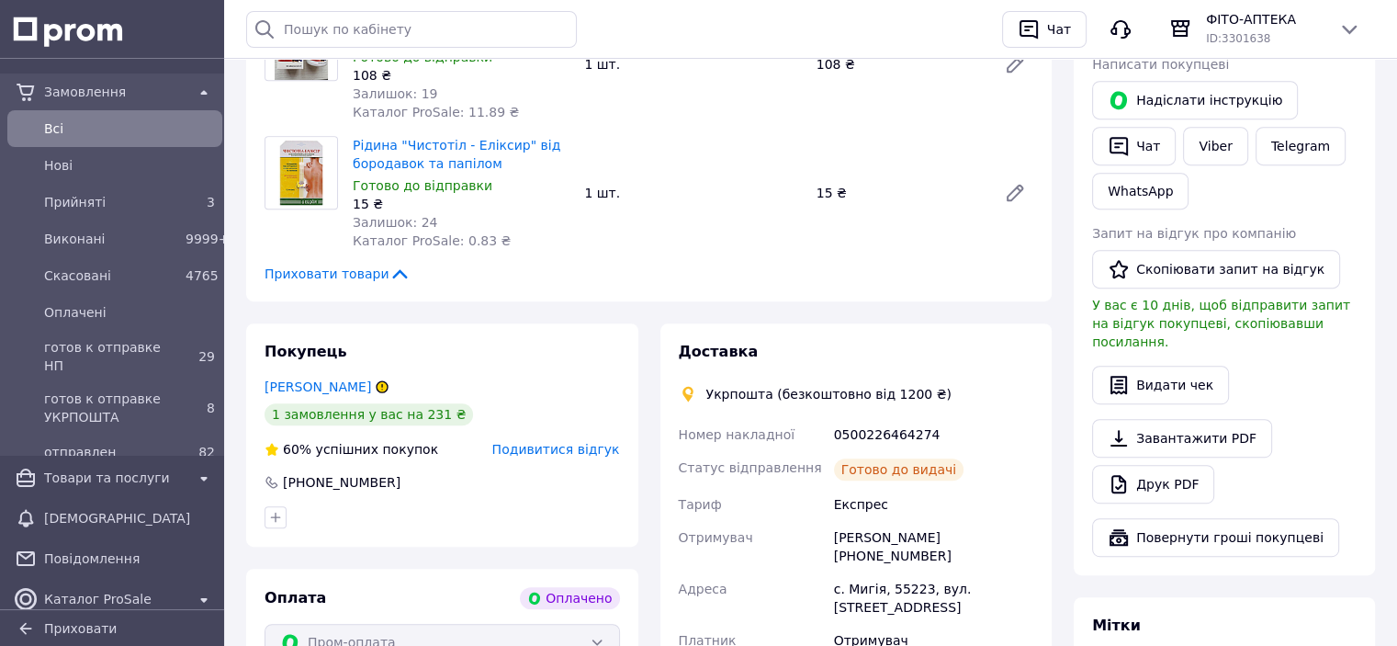
click at [575, 456] on span "Подивитися відгук" at bounding box center [556, 449] width 128 height 15
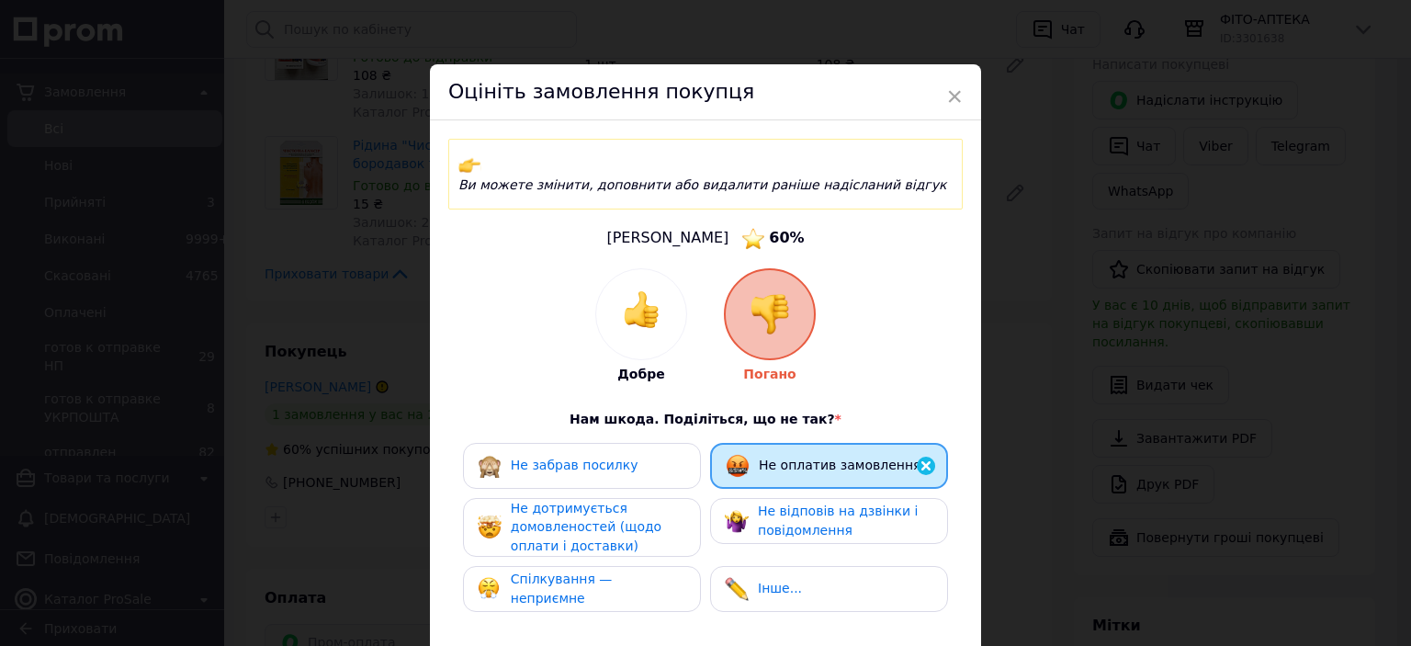
click at [608, 457] on span "Не забрав посилку" at bounding box center [575, 464] width 128 height 15
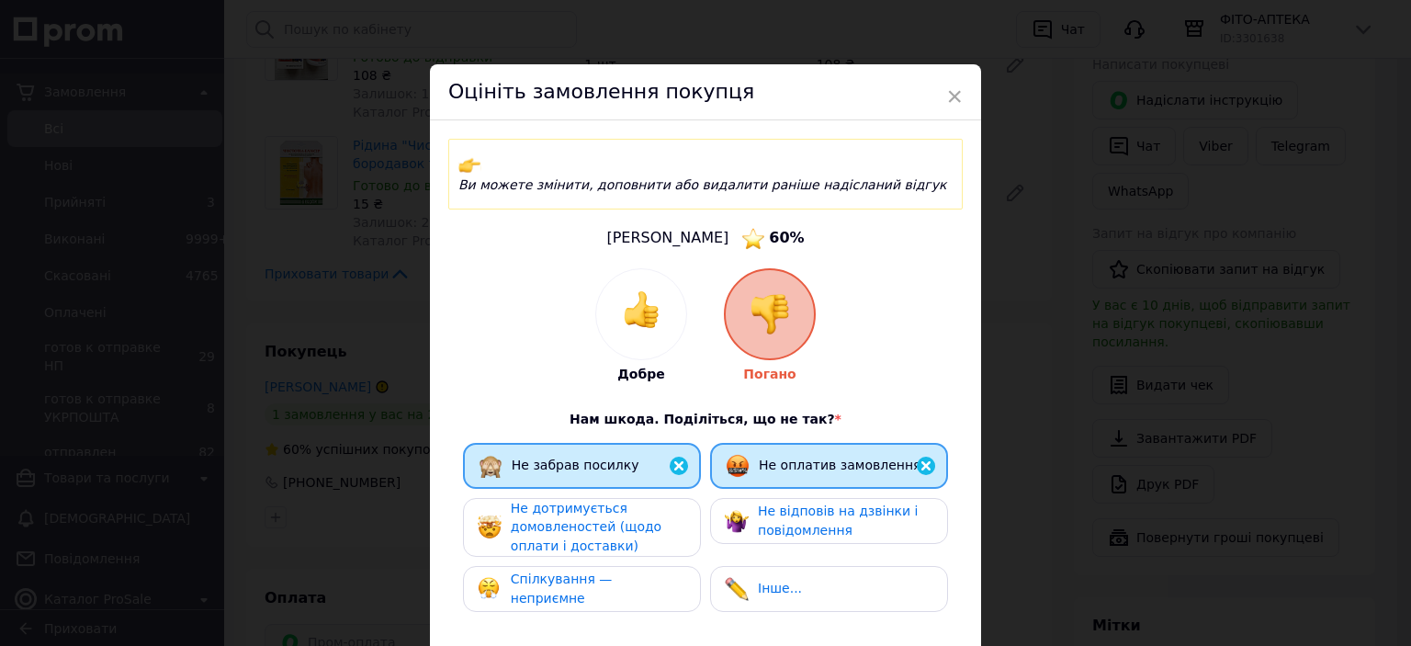
click at [592, 501] on span "Не дотримується домовленостей (щодо оплати і доставки)" at bounding box center [586, 527] width 151 height 52
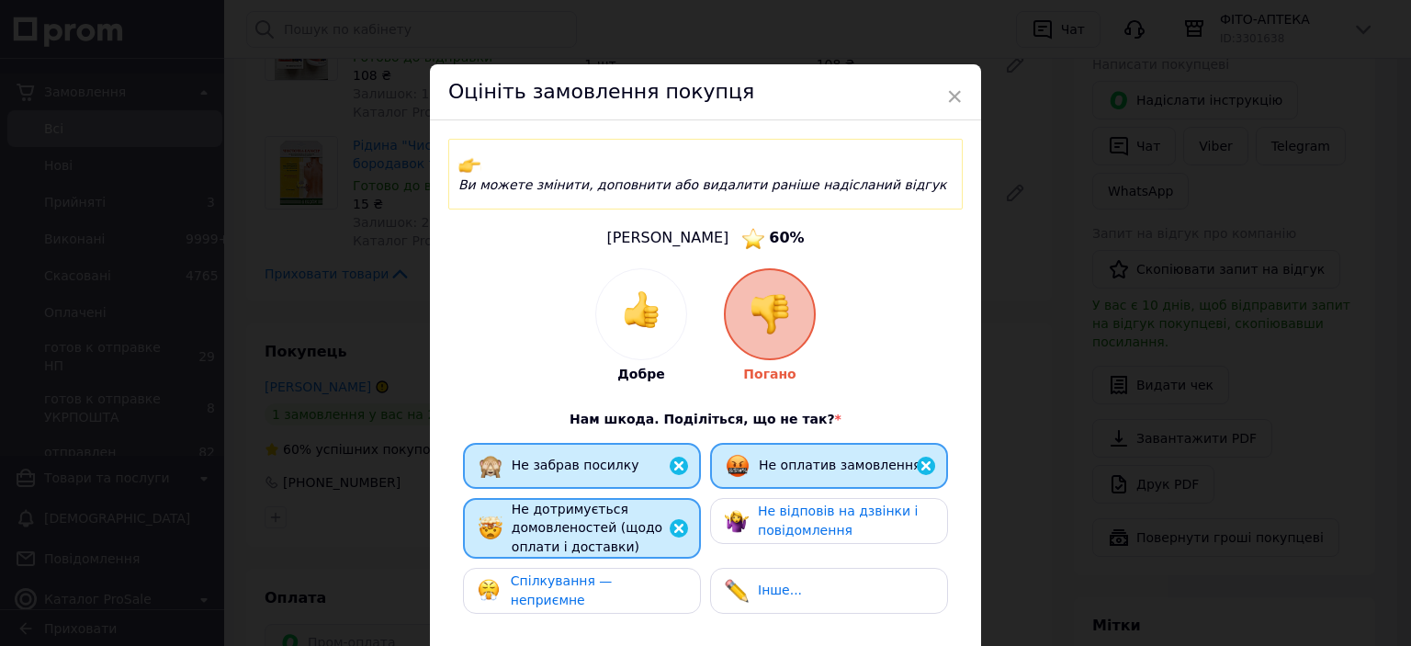
drag, startPoint x: 573, startPoint y: 564, endPoint x: 610, endPoint y: 558, distance: 37.3
click at [574, 573] on span "Спілкування — неприємне" at bounding box center [562, 590] width 102 height 34
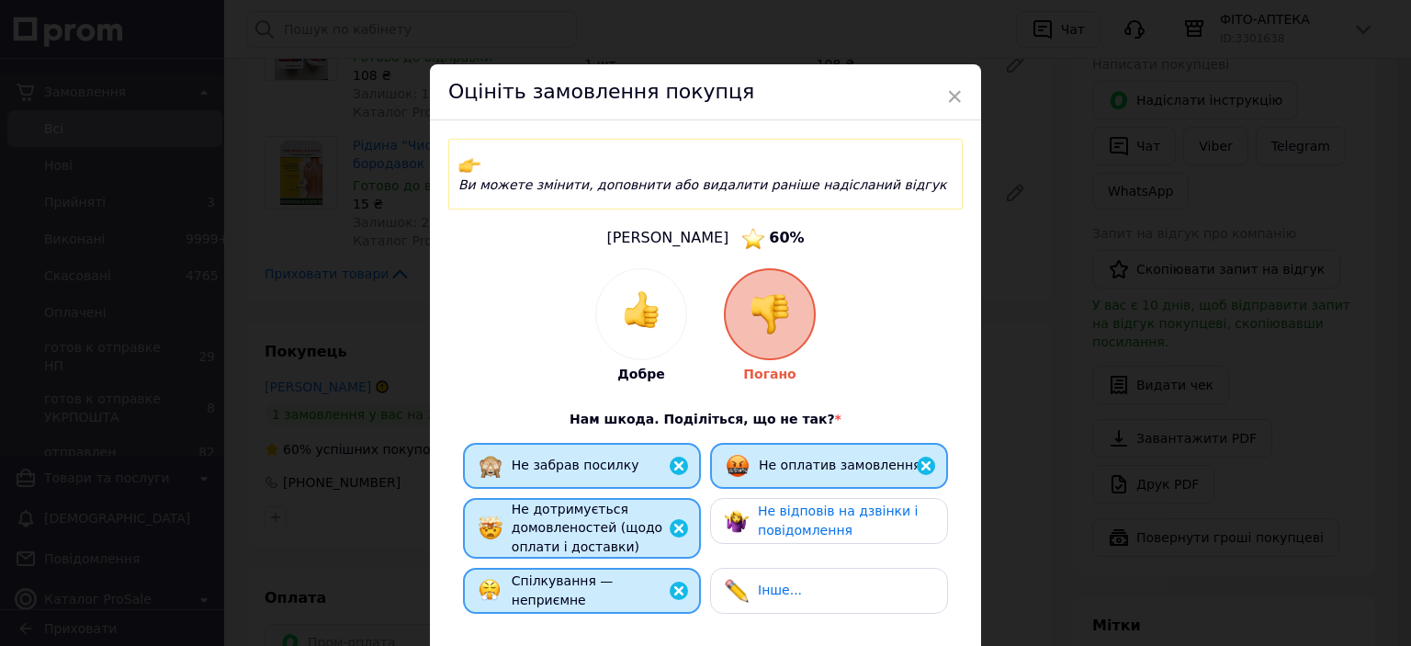
click at [819, 503] on span "Не відповів на дзвінки і повідомлення" at bounding box center [838, 520] width 160 height 34
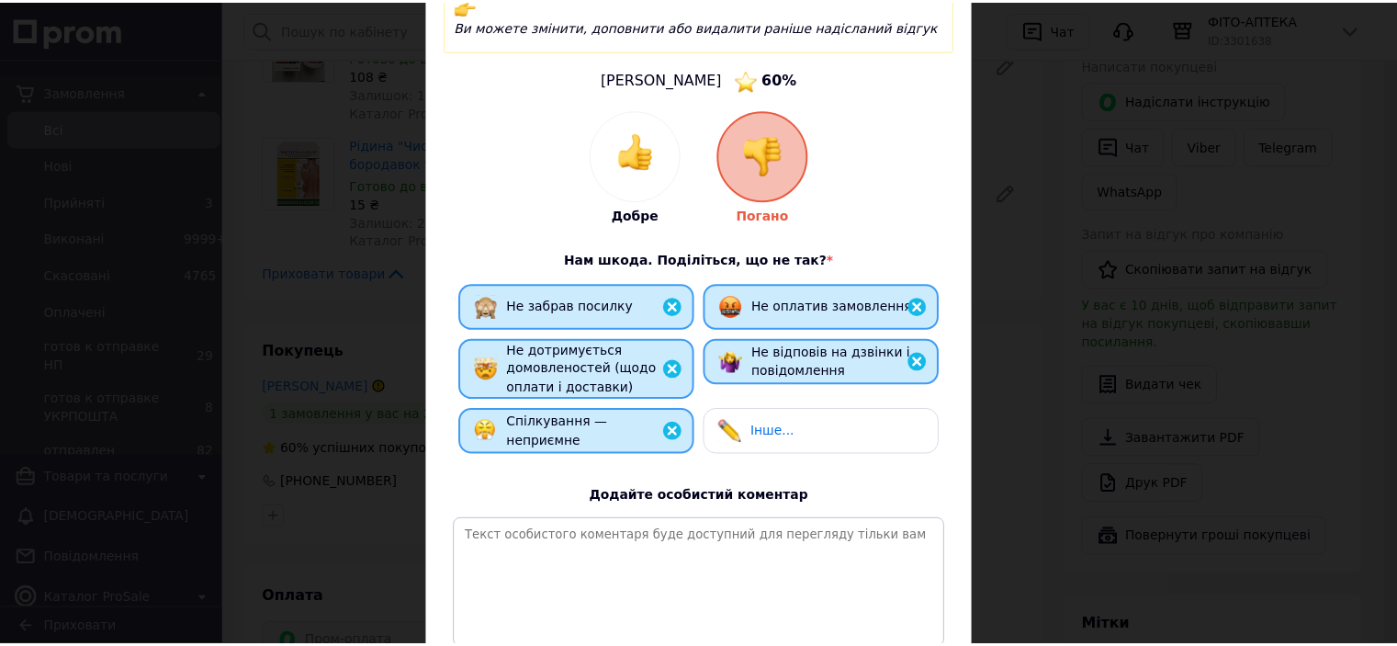
scroll to position [276, 0]
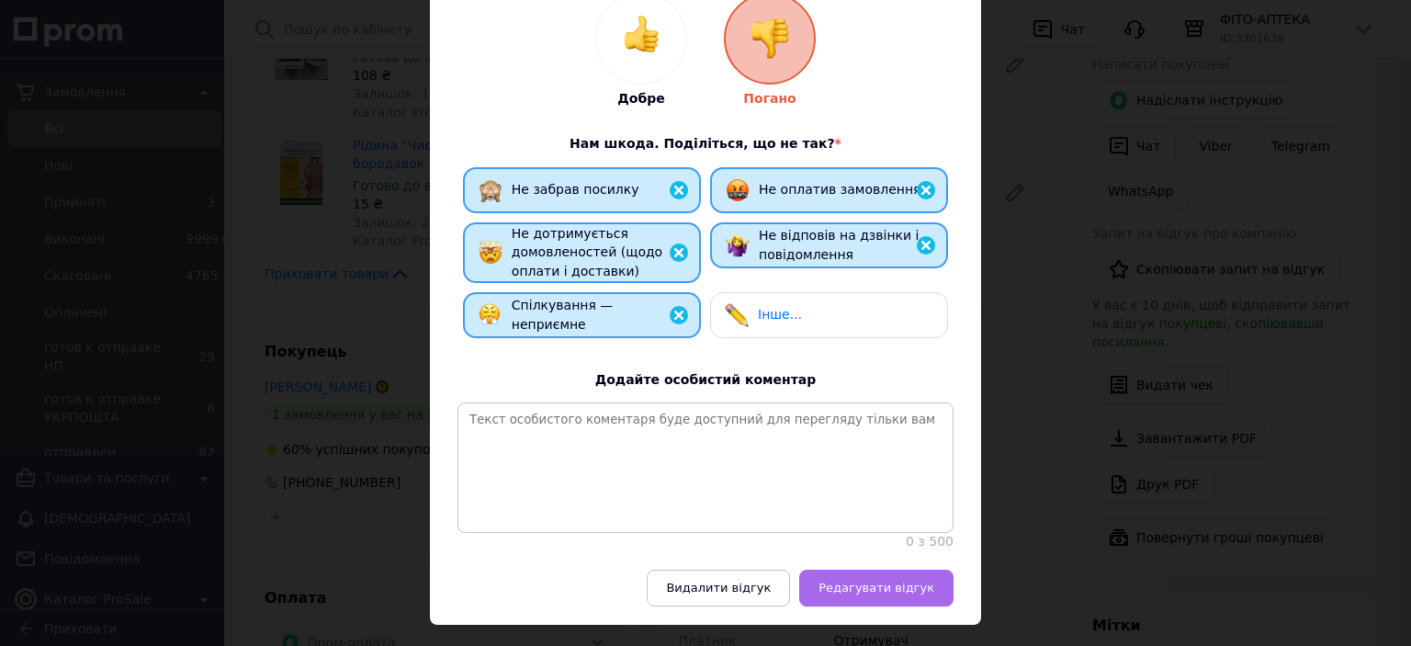
click at [894, 581] on span "Редагувати відгук" at bounding box center [877, 588] width 116 height 14
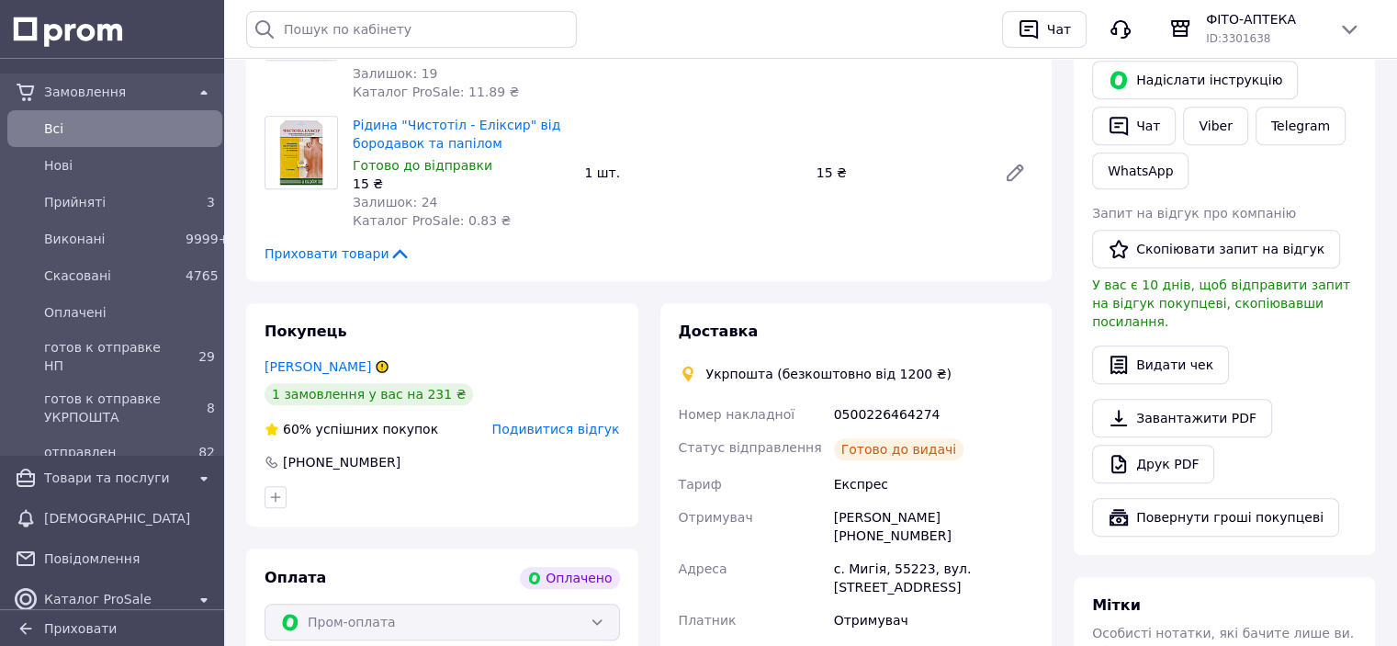
scroll to position [827, 0]
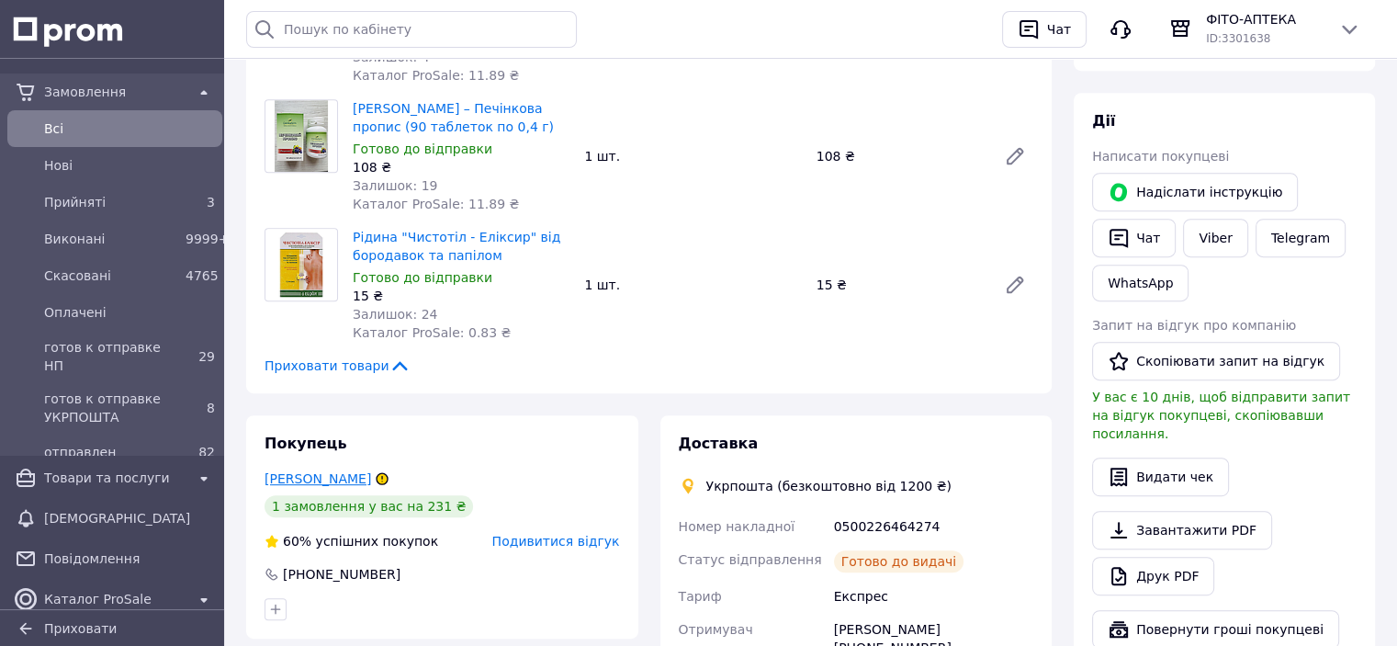
click at [319, 482] on link "[PERSON_NAME]" at bounding box center [318, 478] width 107 height 15
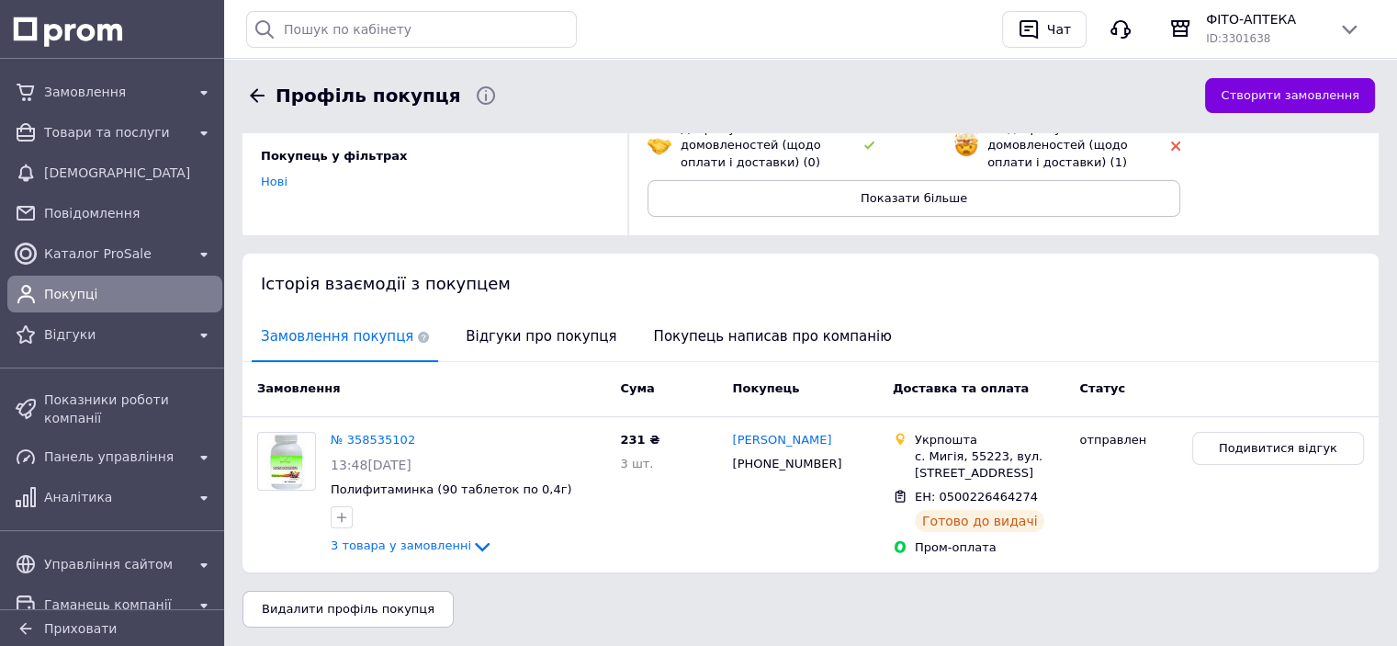
scroll to position [276, 0]
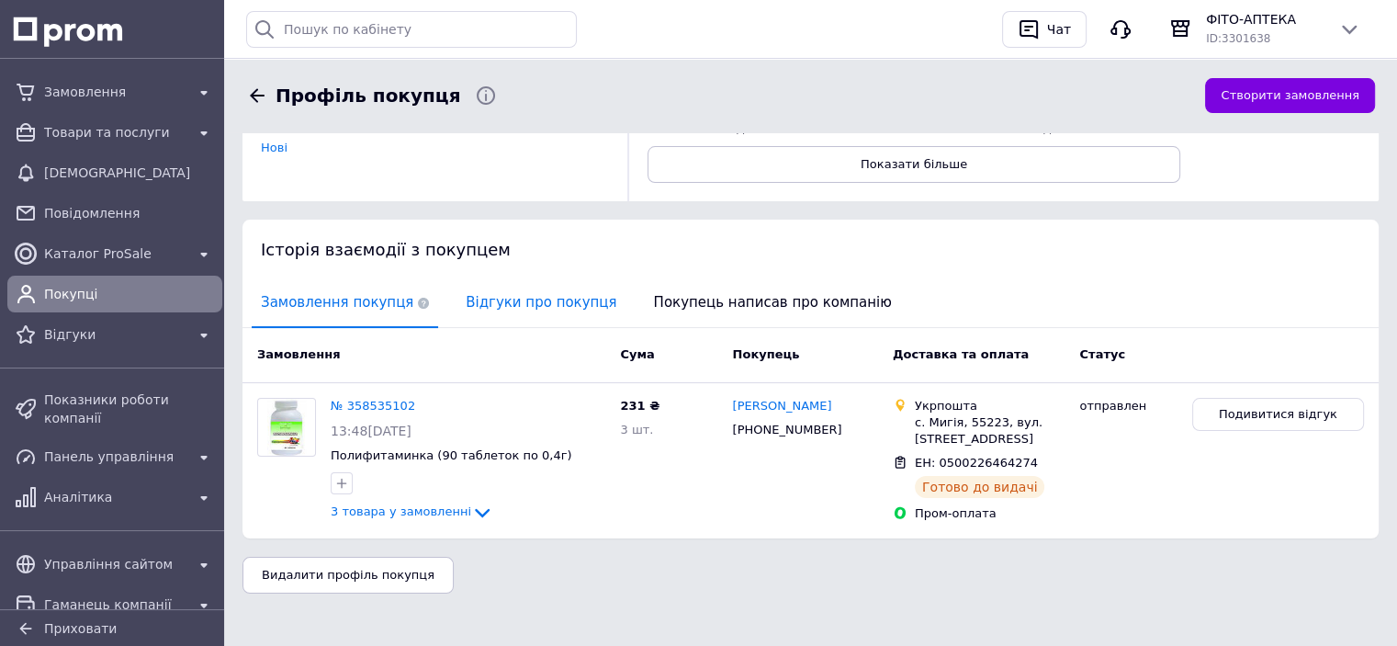
click at [539, 297] on span "Відгуки про покупця" at bounding box center [541, 302] width 169 height 47
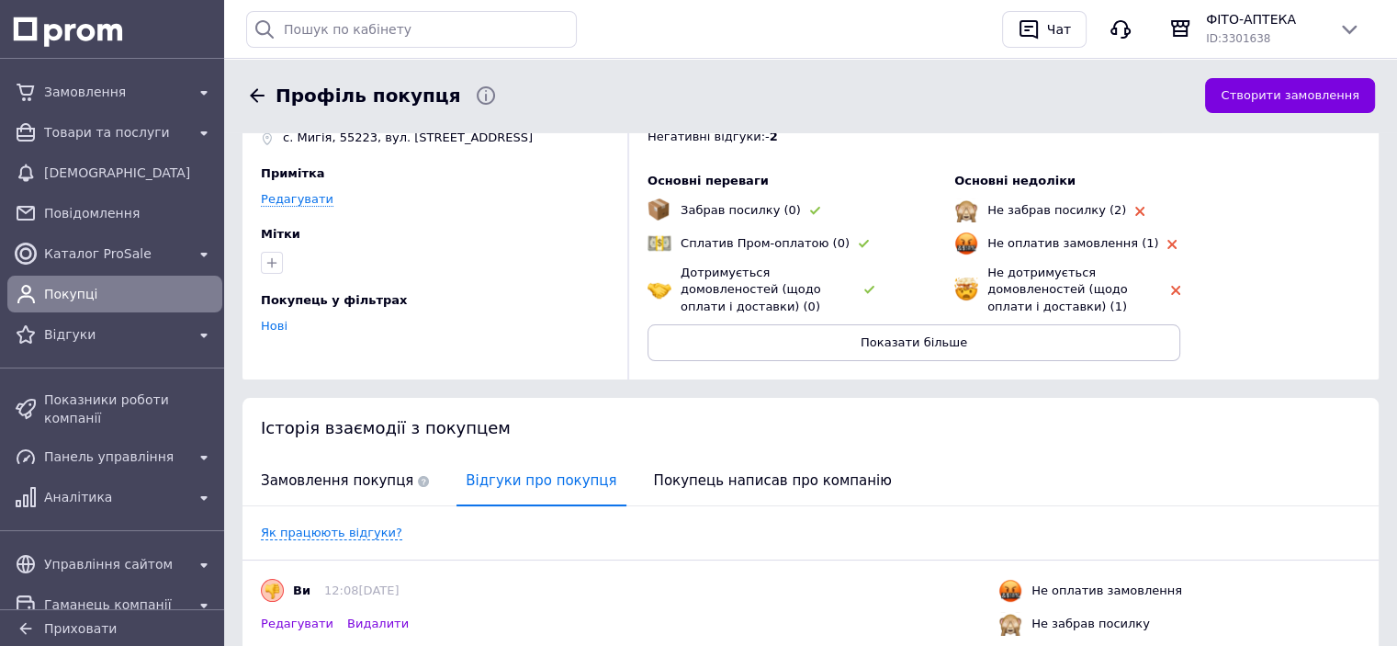
scroll to position [0, 0]
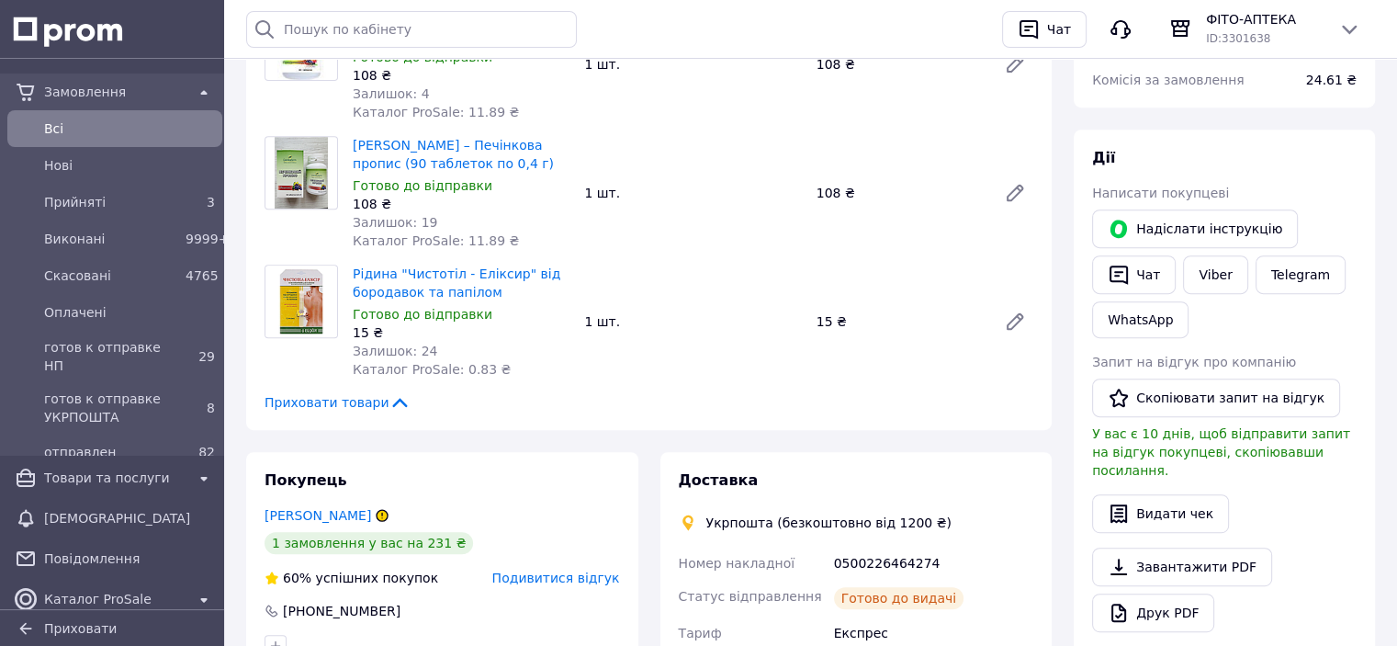
scroll to position [974, 0]
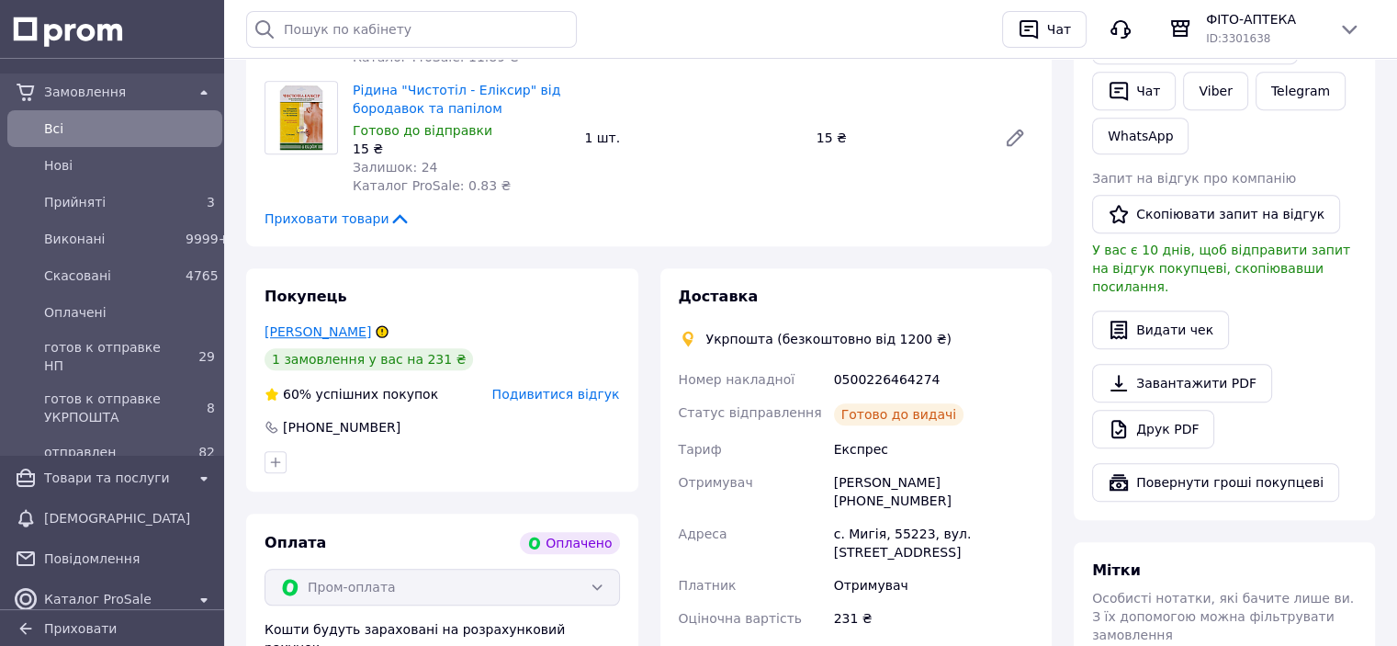
click at [290, 333] on link "[PERSON_NAME]" at bounding box center [318, 331] width 107 height 15
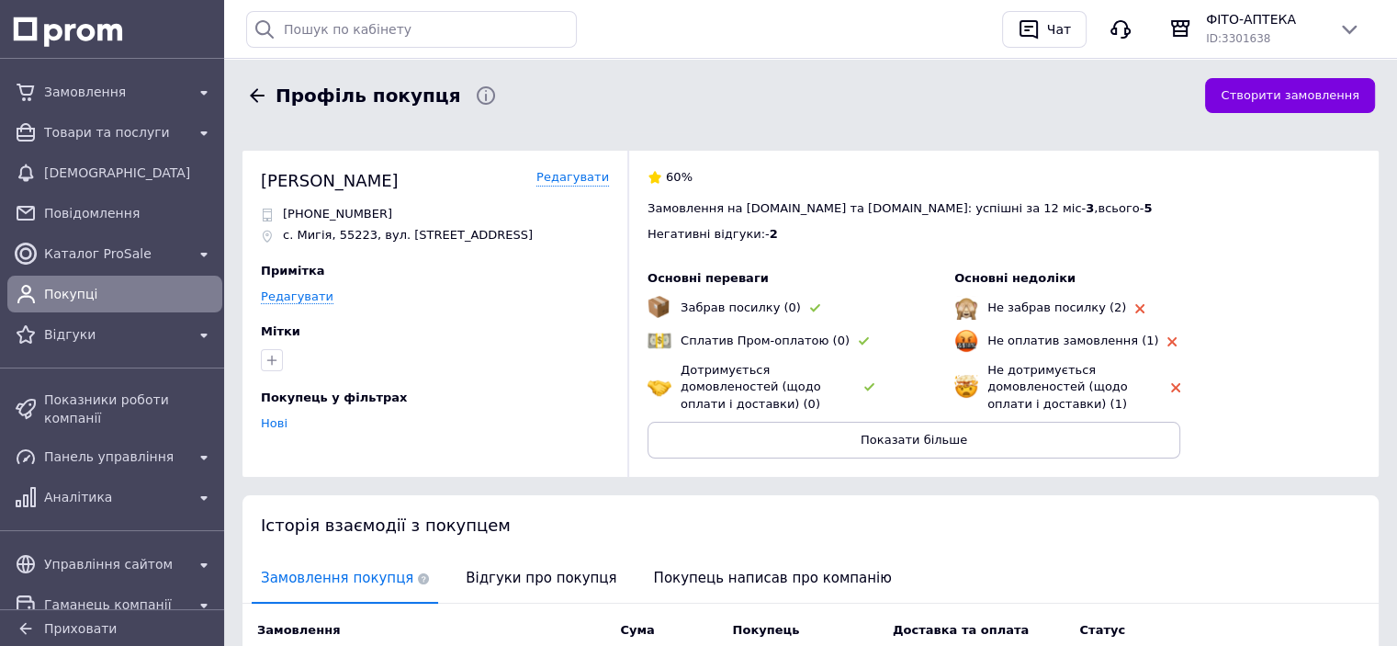
scroll to position [277, 0]
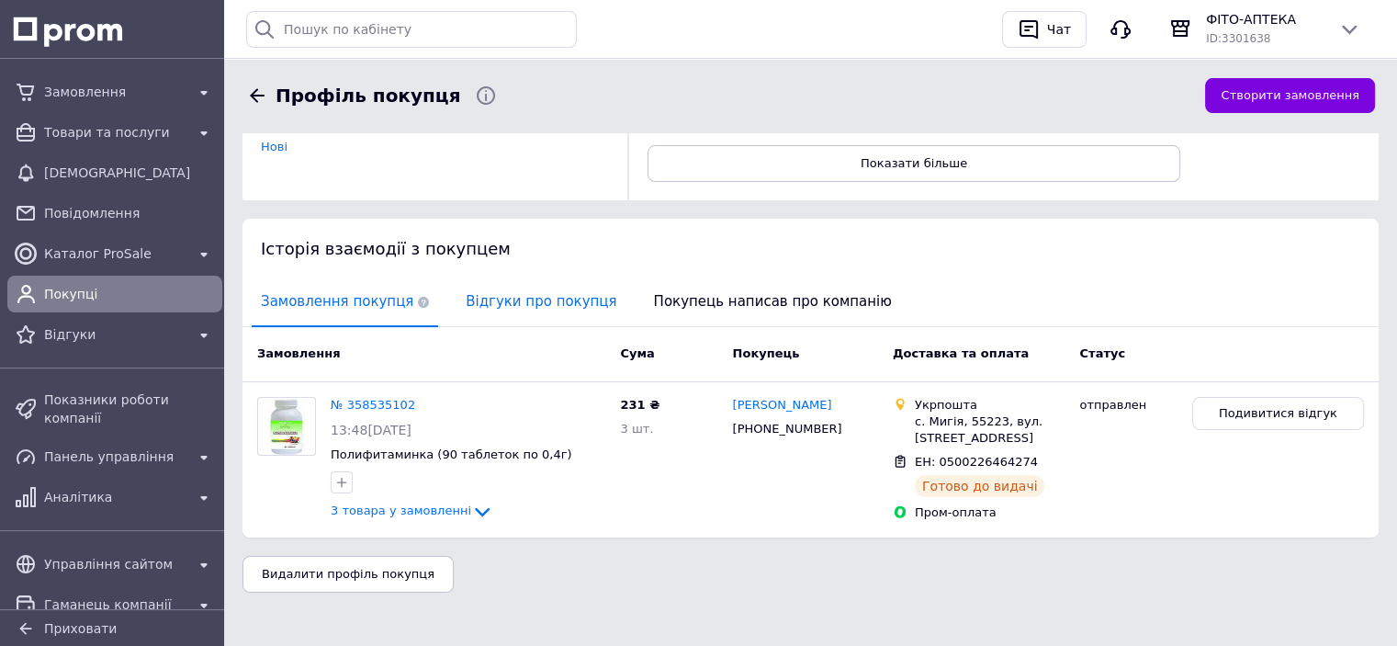
click at [517, 290] on span "Відгуки про покупця" at bounding box center [541, 301] width 169 height 47
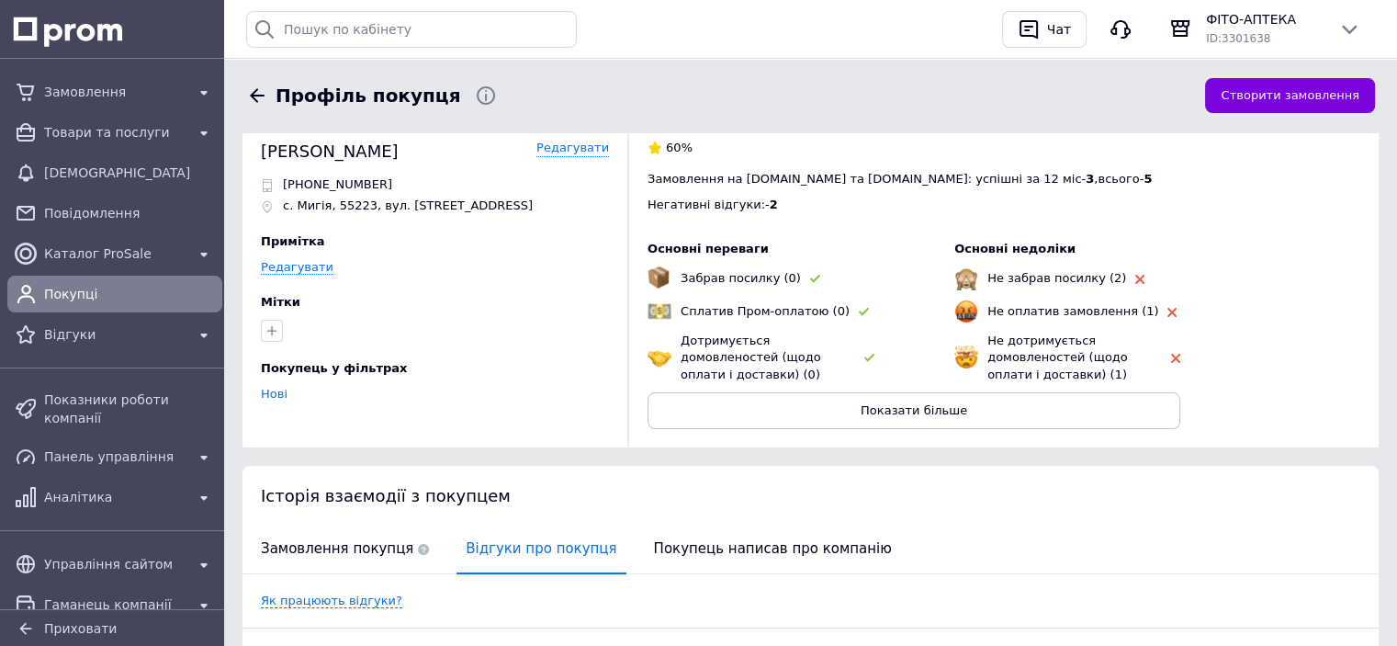
scroll to position [0, 0]
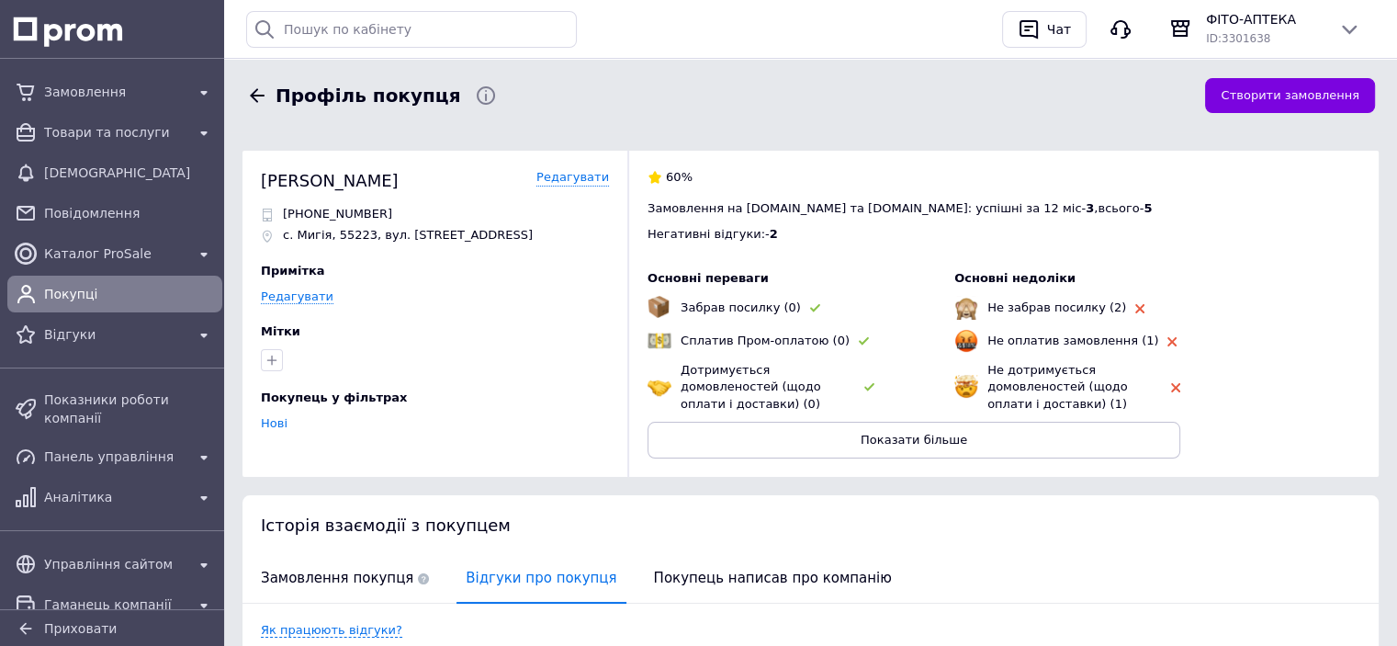
scroll to position [234, 0]
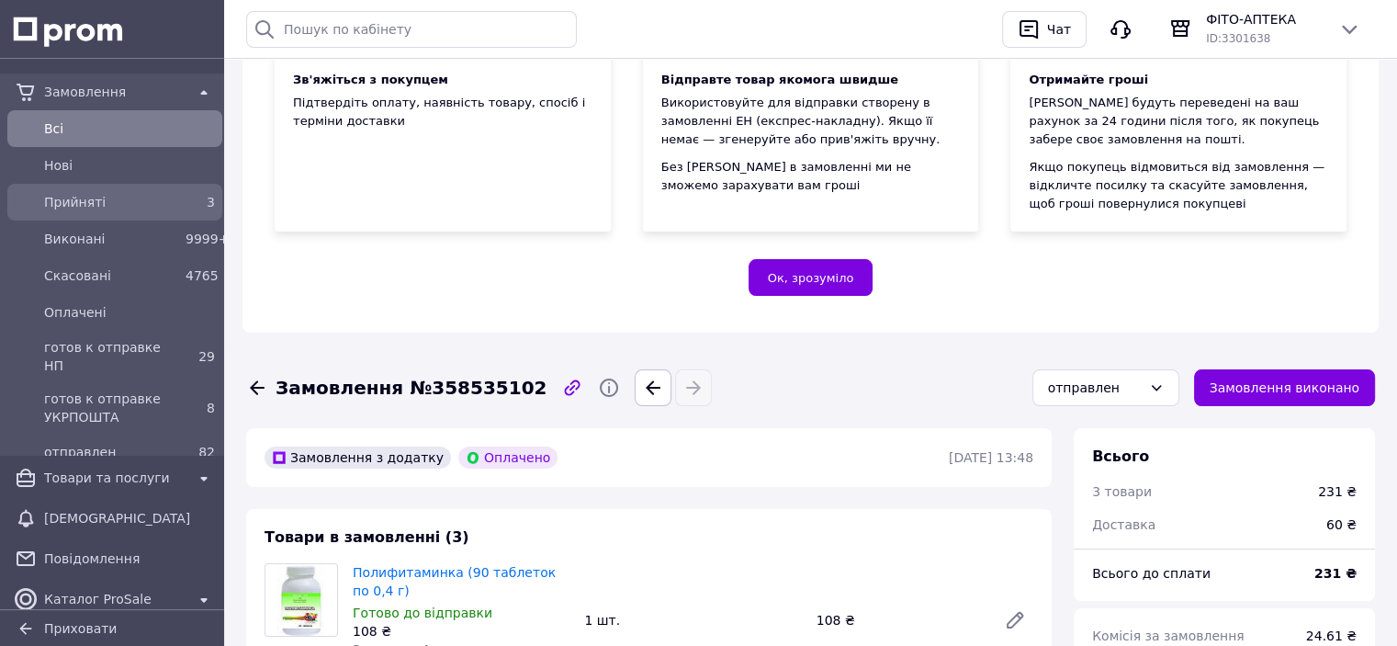
click at [96, 207] on span "Прийняті" at bounding box center [111, 202] width 134 height 18
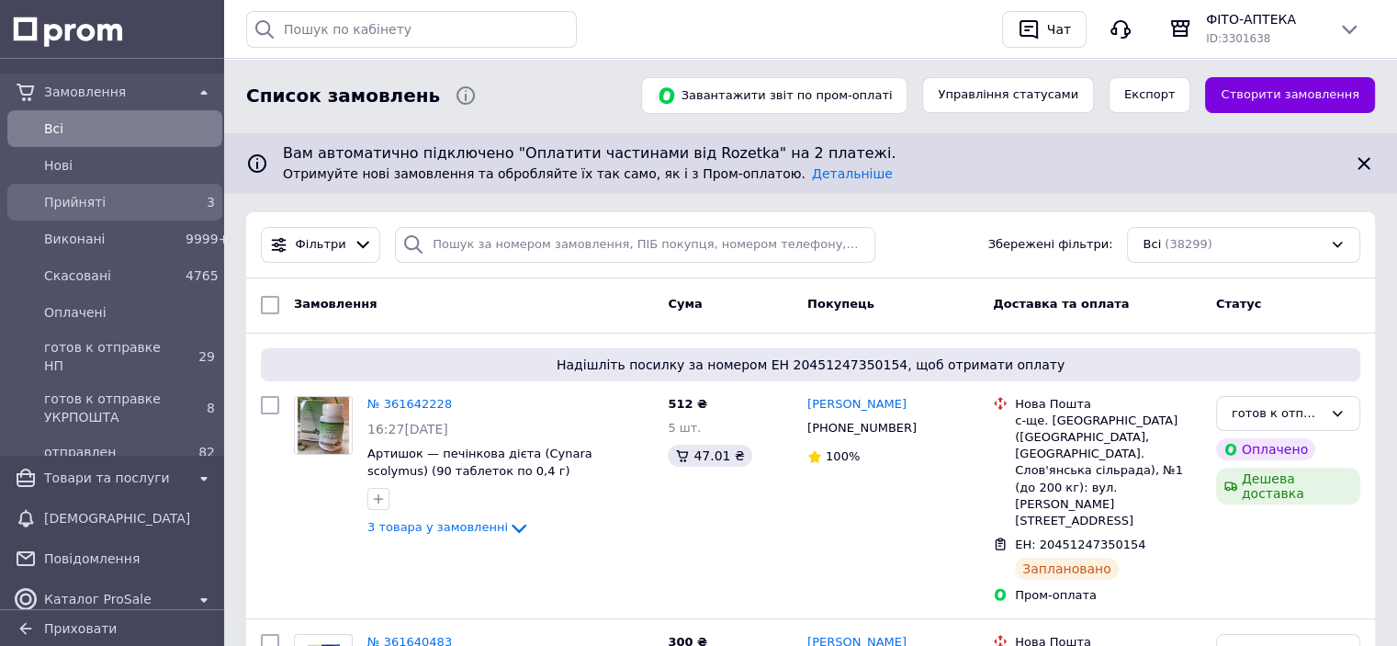
click at [94, 196] on span "Прийняті" at bounding box center [111, 202] width 134 height 18
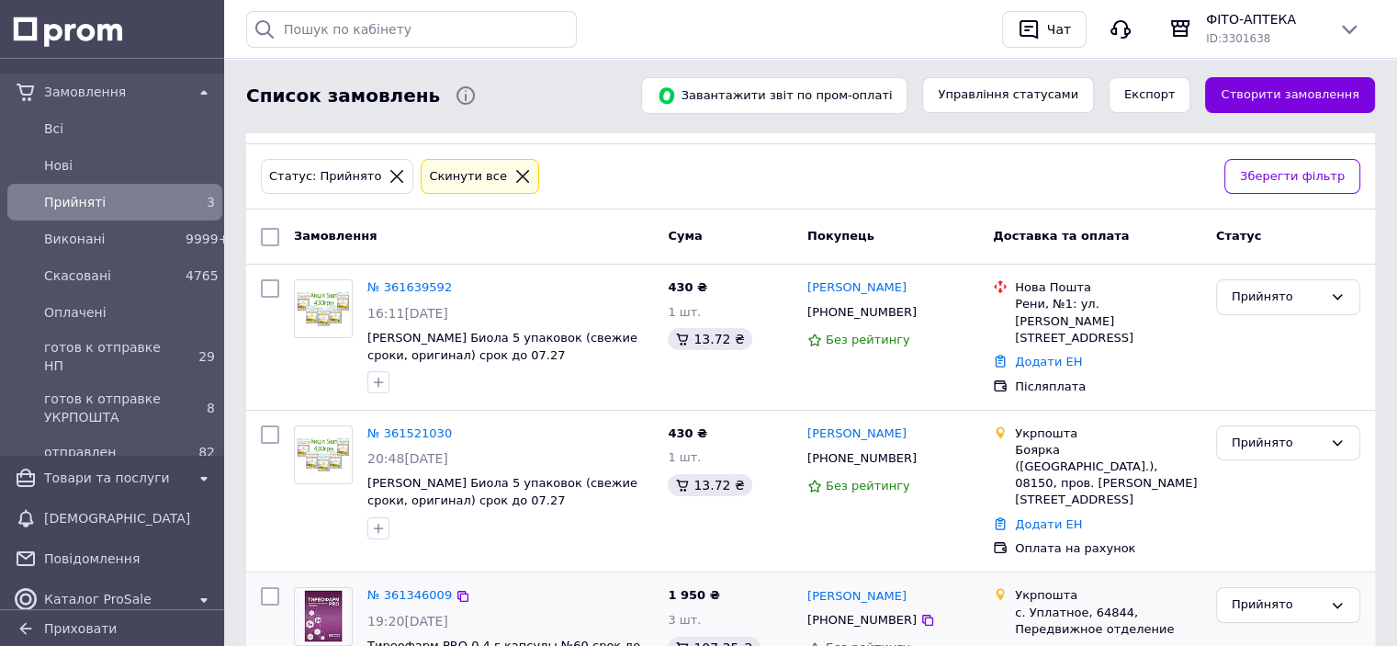
scroll to position [42, 0]
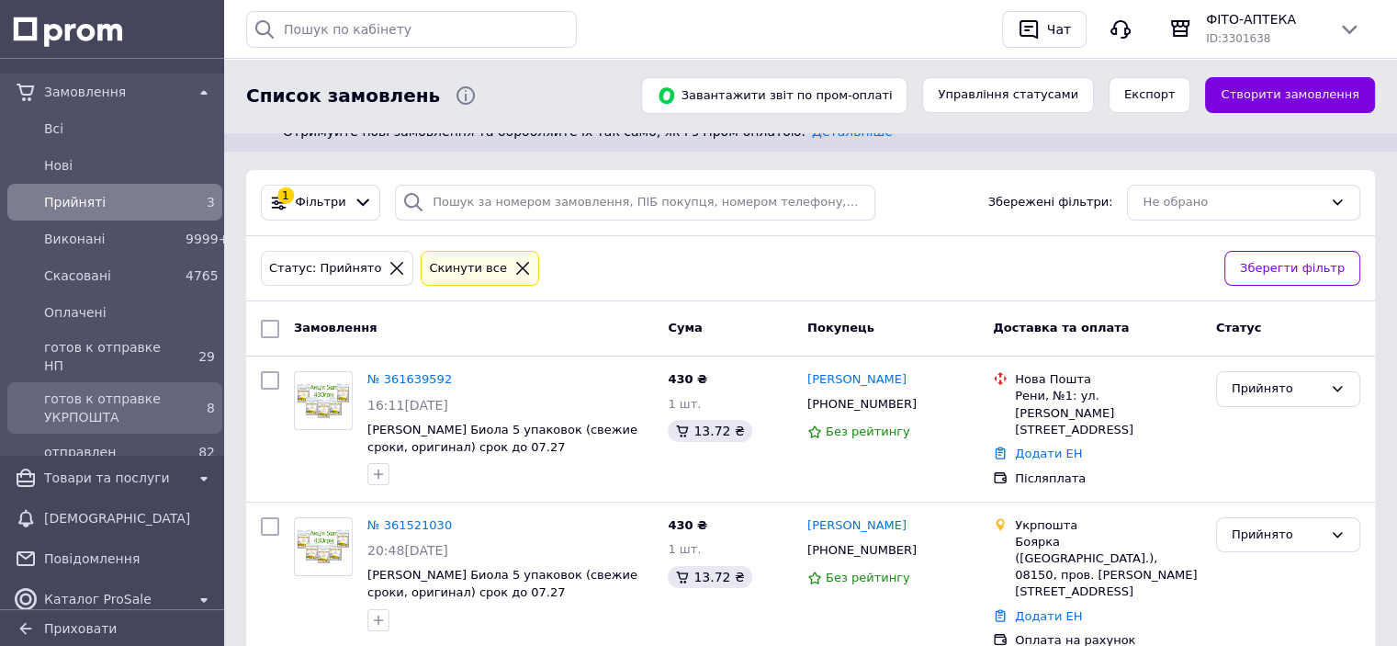
click at [52, 414] on link "готов к отправке УКРПОШТА 8" at bounding box center [115, 407] width 230 height 51
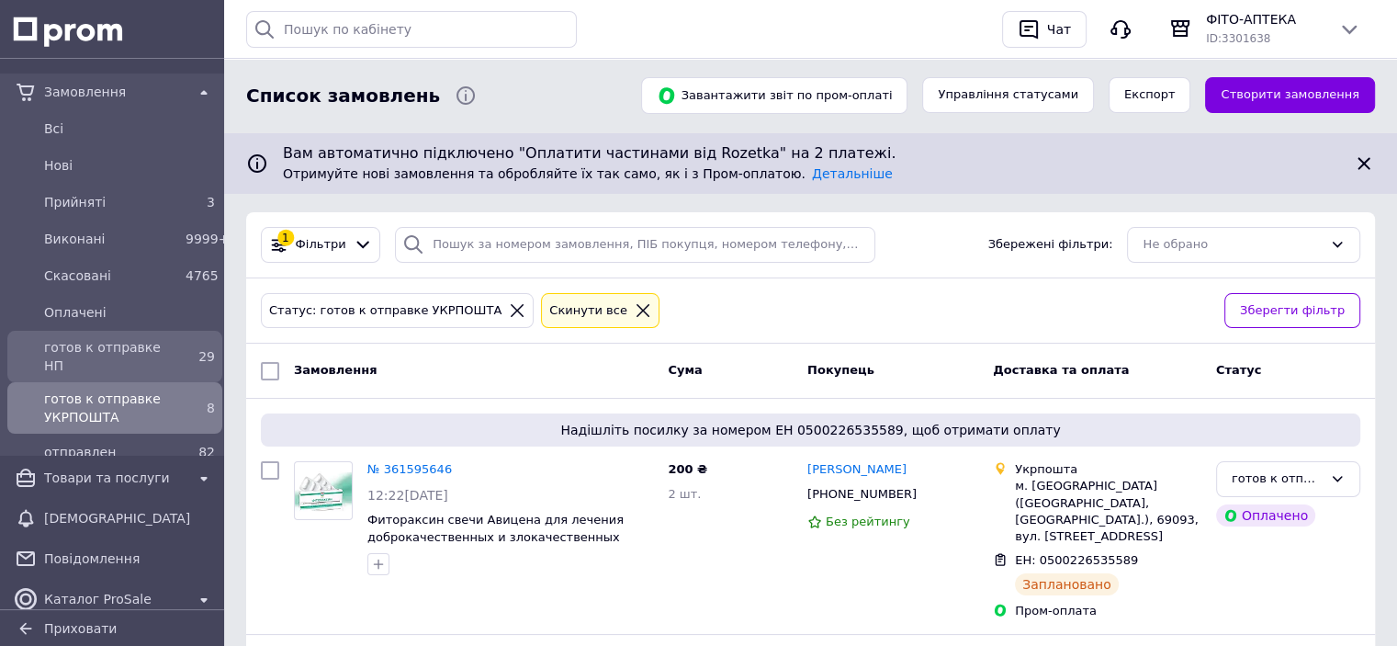
click at [70, 356] on span "готов к отправке НП" at bounding box center [111, 356] width 134 height 37
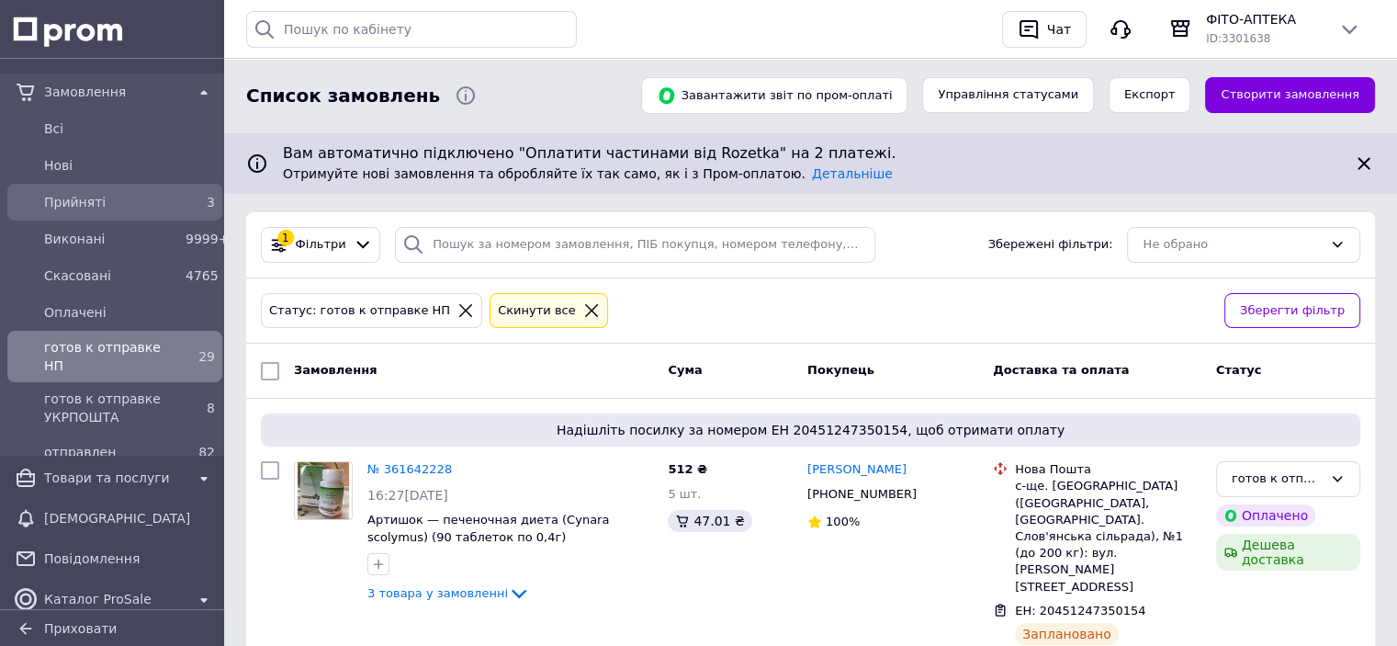
click at [99, 198] on span "Прийняті" at bounding box center [111, 202] width 134 height 18
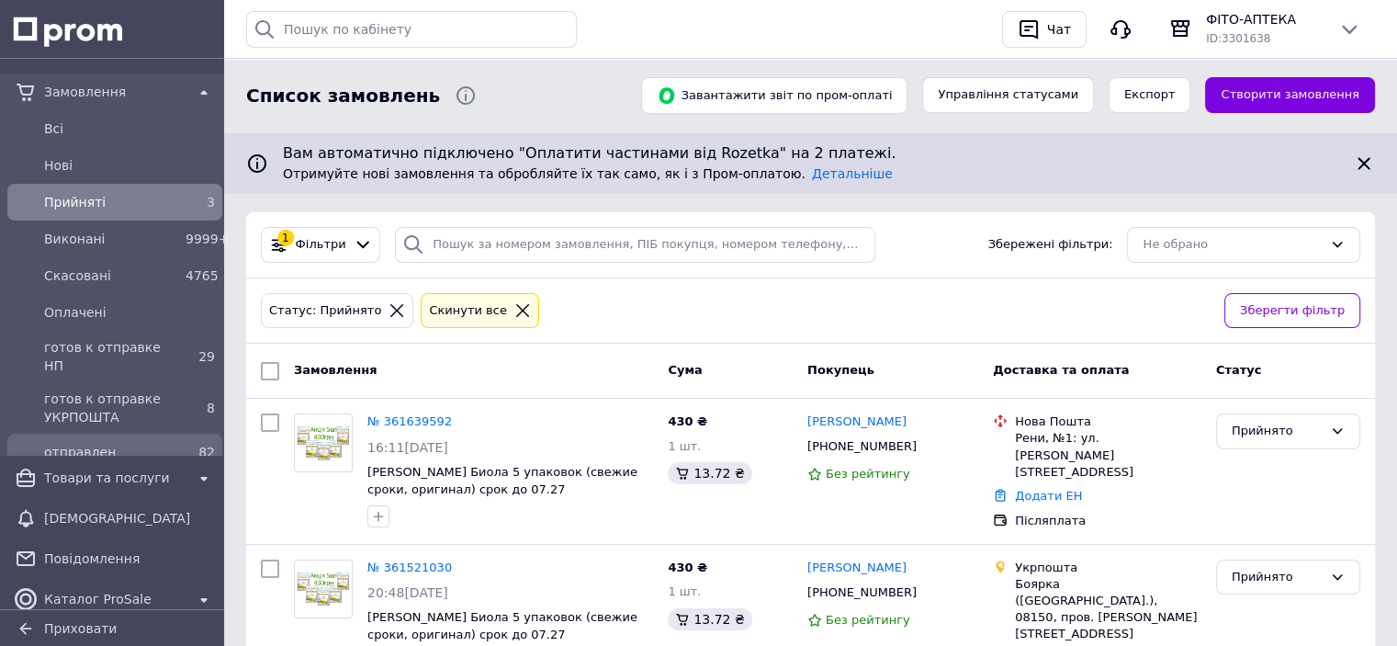
click at [103, 443] on span "отправлен" at bounding box center [111, 452] width 134 height 18
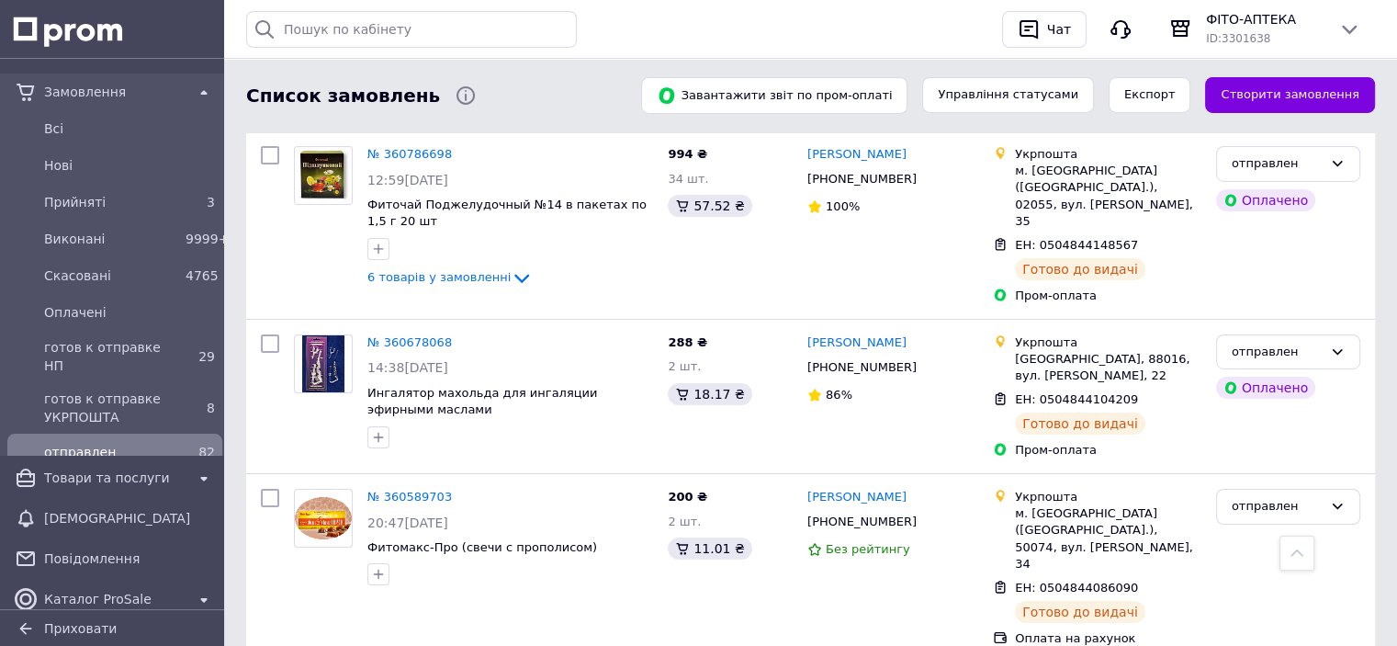
scroll to position [13298, 0]
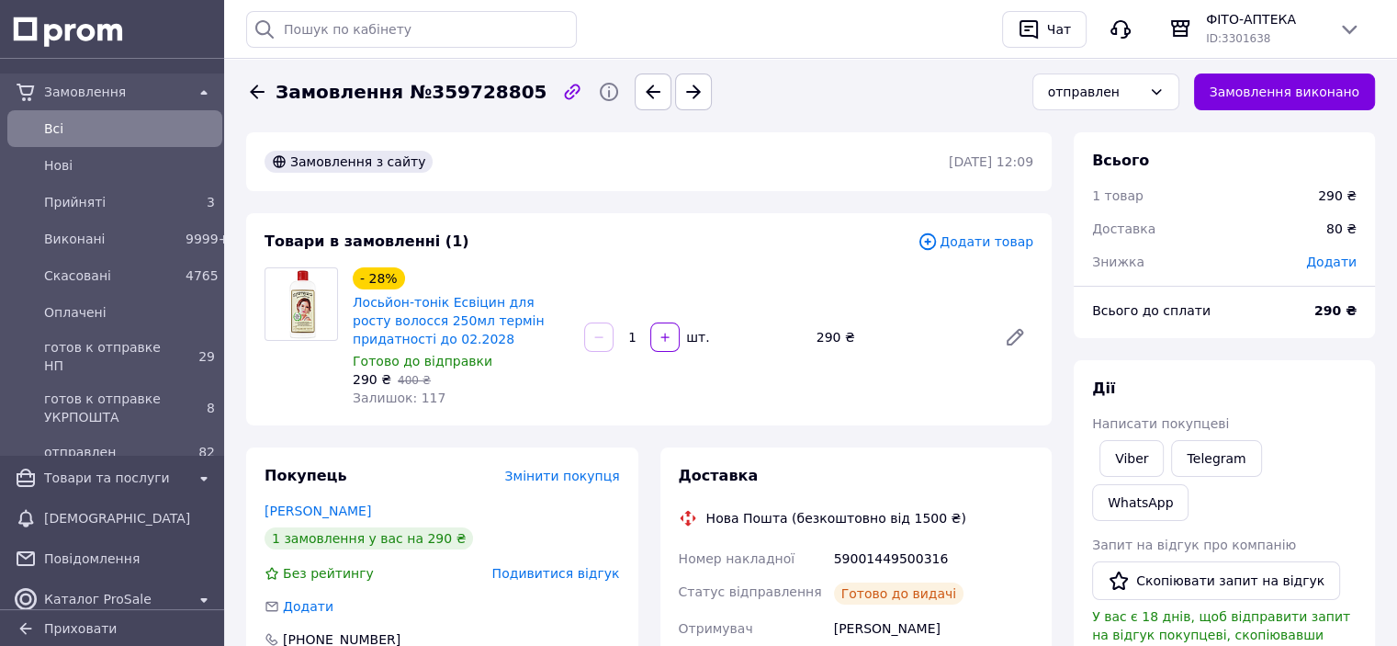
click at [585, 570] on span "Подивитися відгук" at bounding box center [556, 573] width 128 height 15
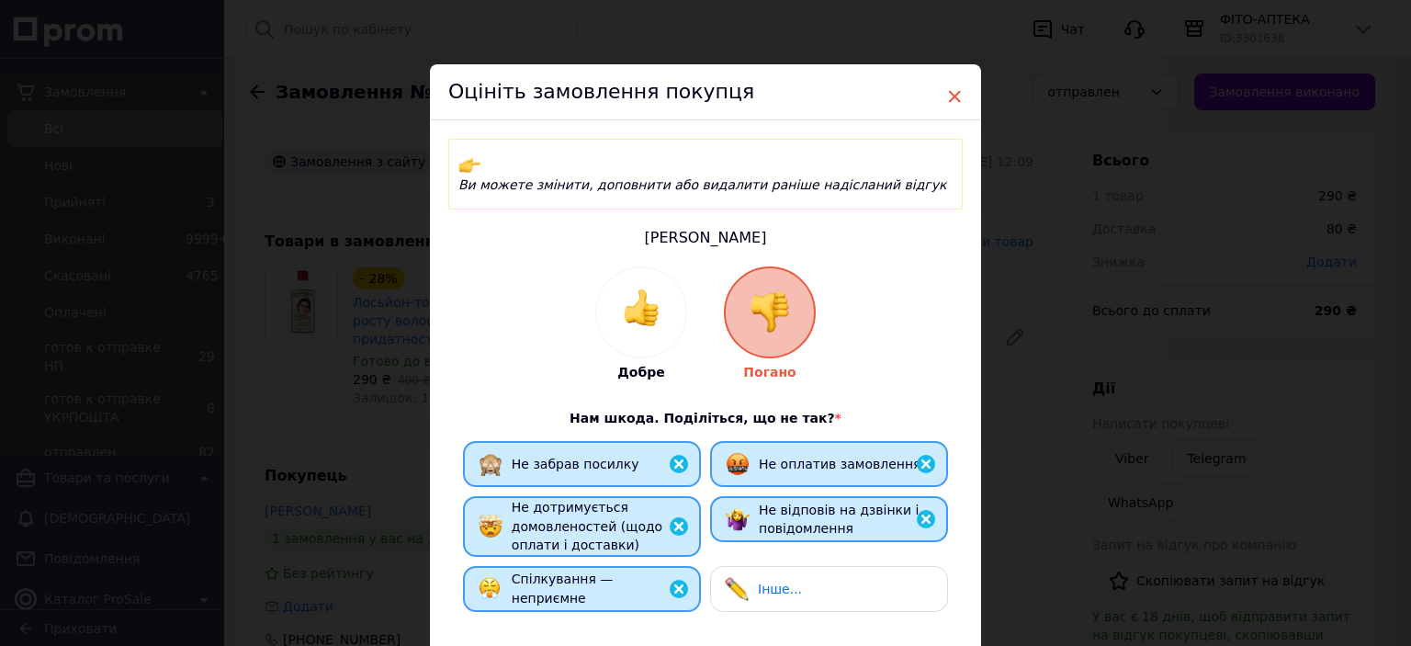
click at [955, 98] on span "×" at bounding box center [954, 96] width 17 height 31
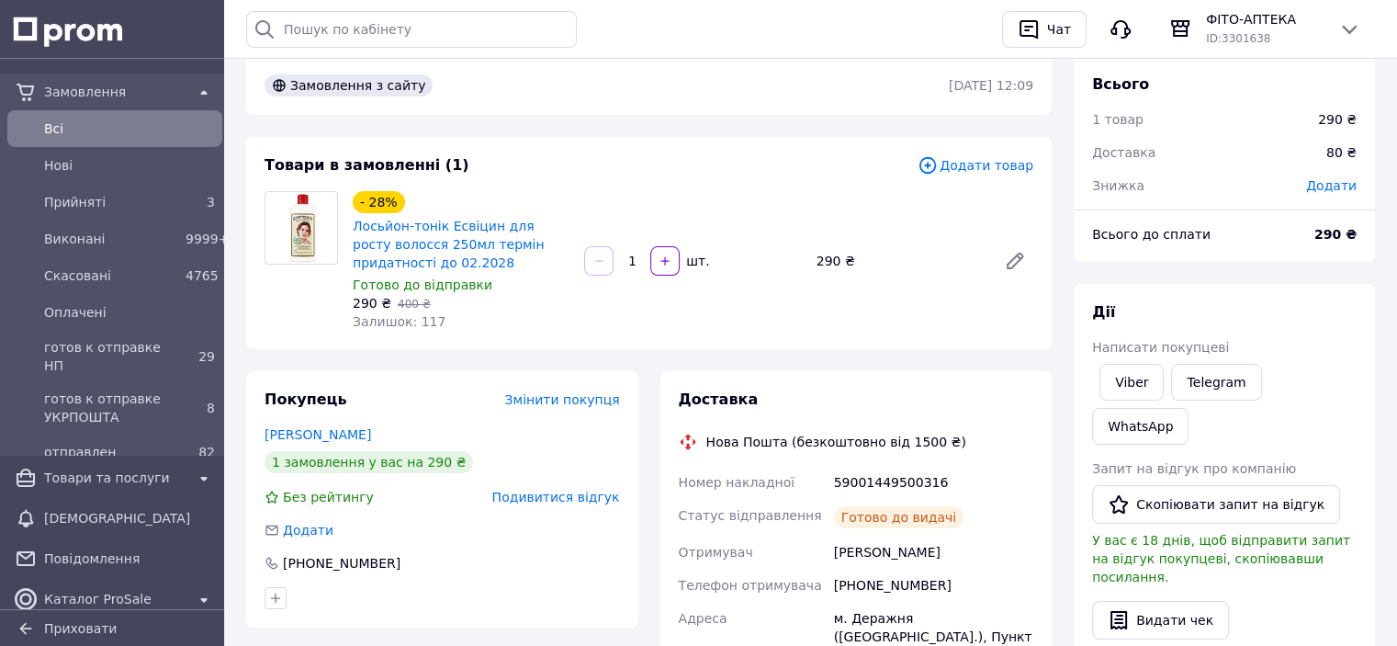
scroll to position [184, 0]
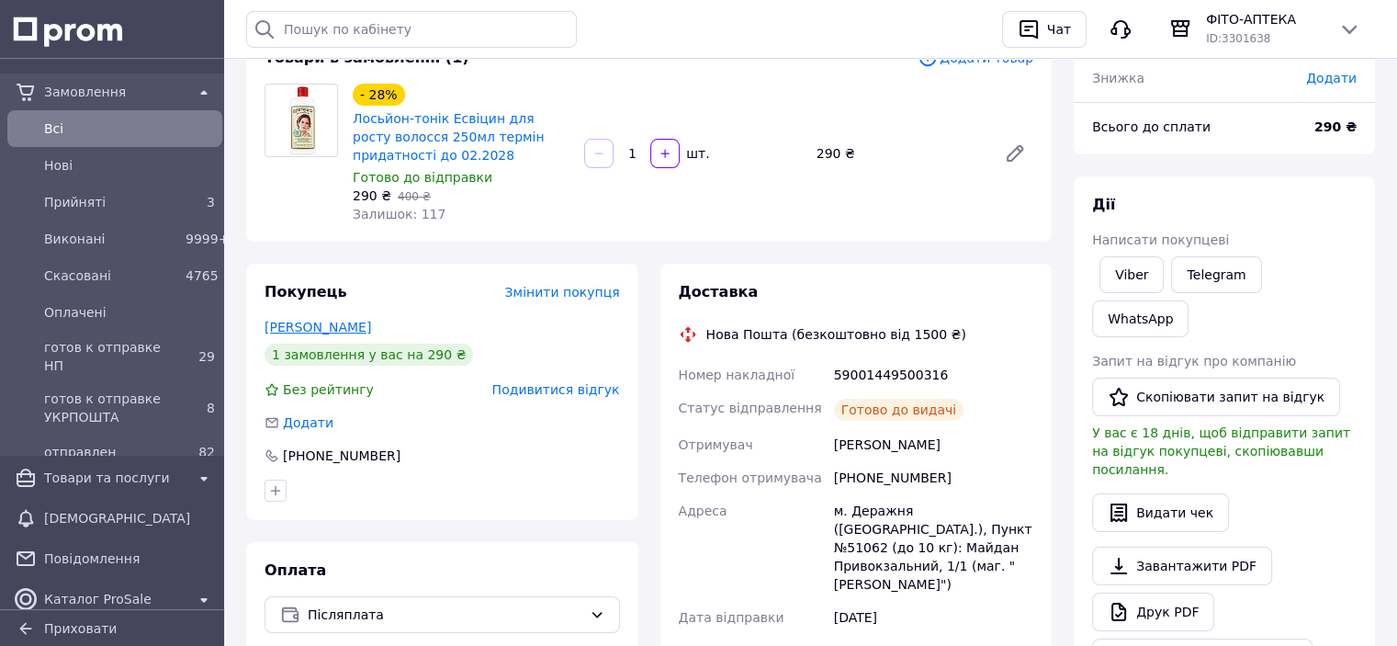
click at [327, 326] on link "[PERSON_NAME]" at bounding box center [318, 327] width 107 height 15
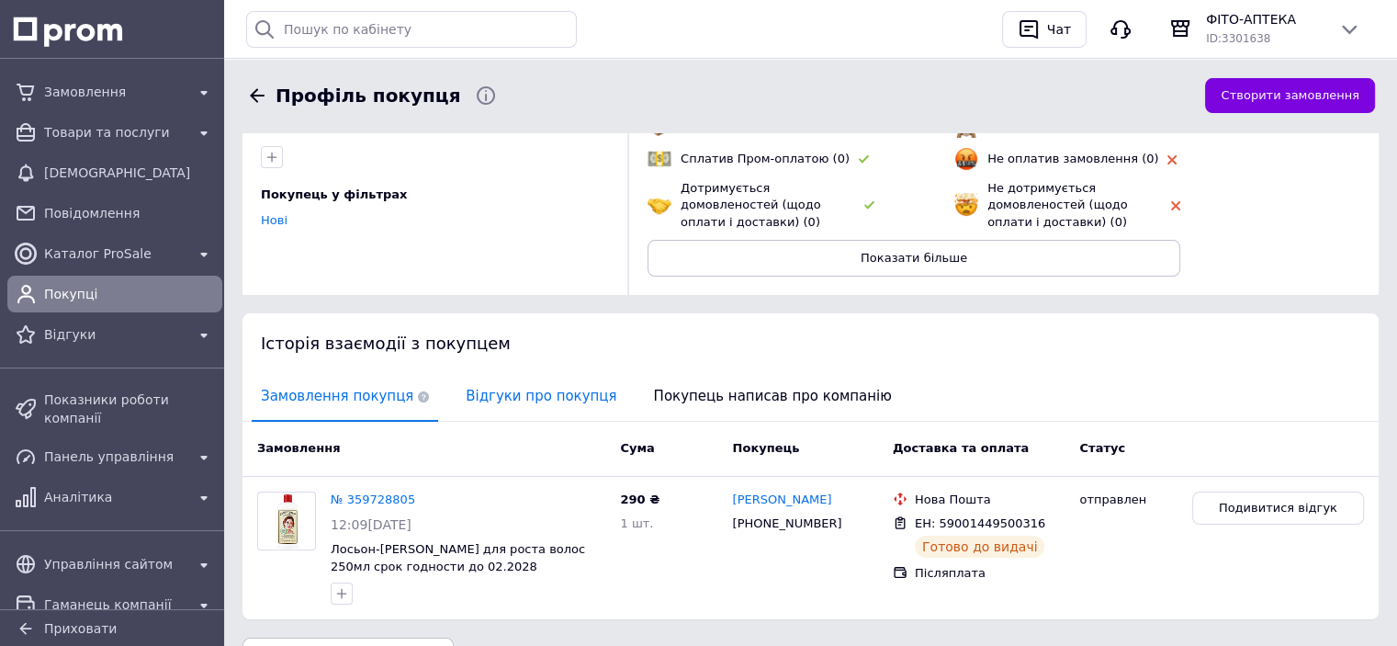
scroll to position [184, 0]
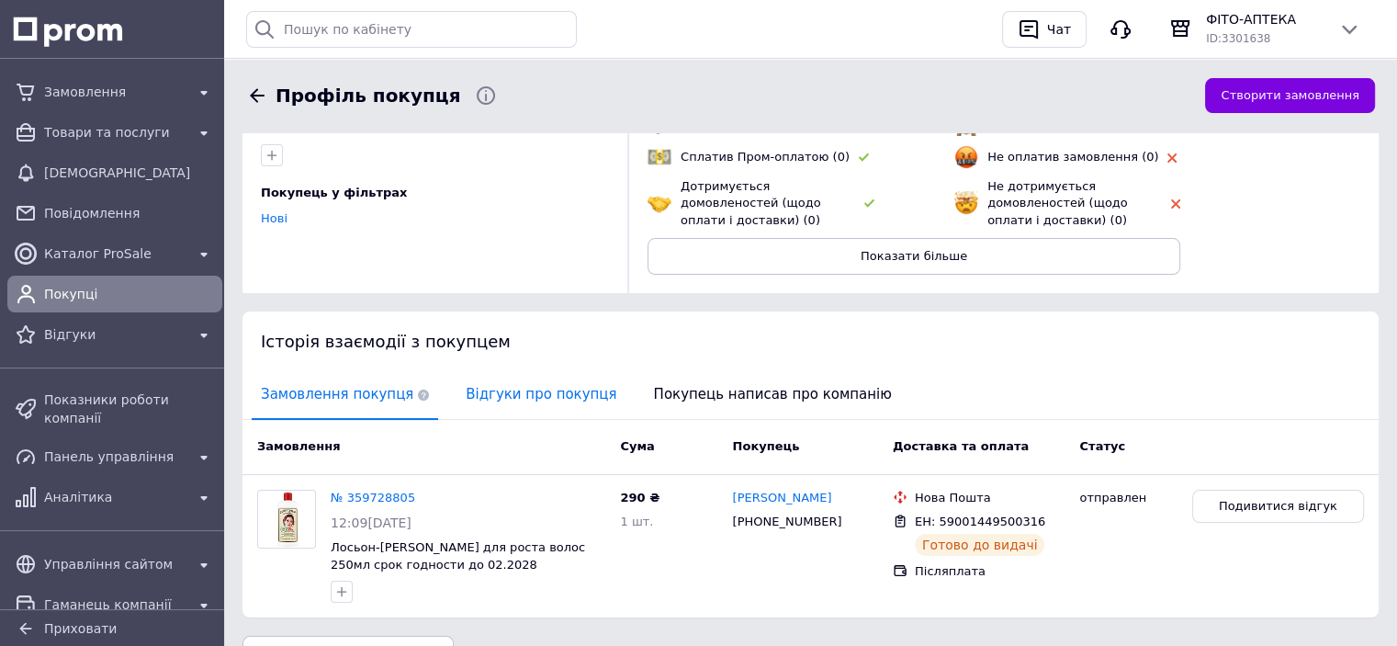
click at [541, 392] on span "Відгуки про покупця" at bounding box center [541, 394] width 169 height 47
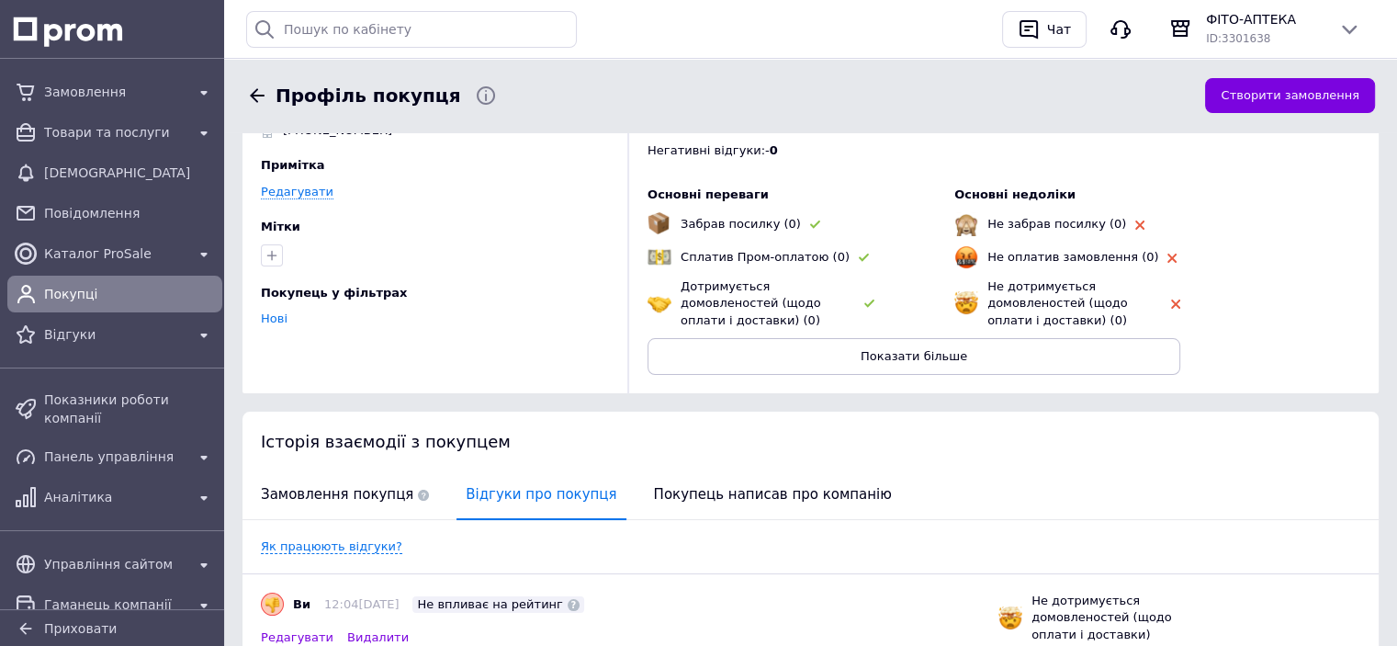
scroll to position [0, 0]
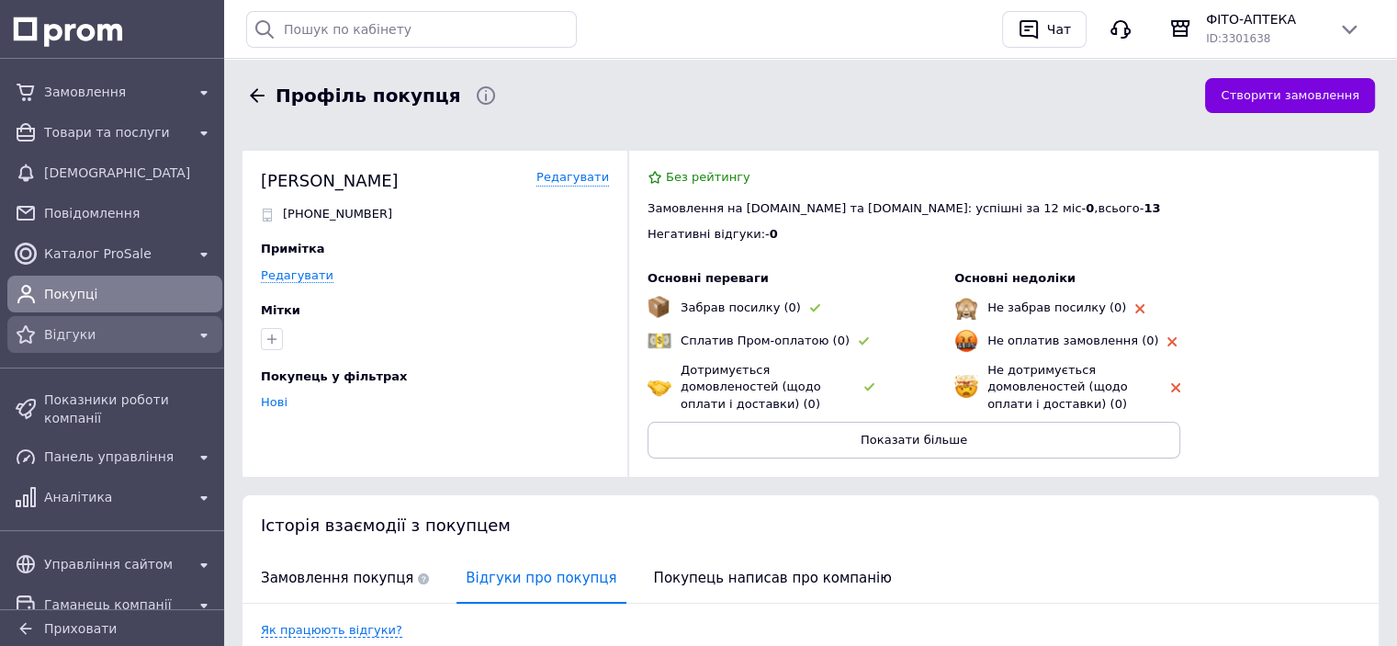
click at [105, 346] on div "Відгуки" at bounding box center [114, 335] width 149 height 26
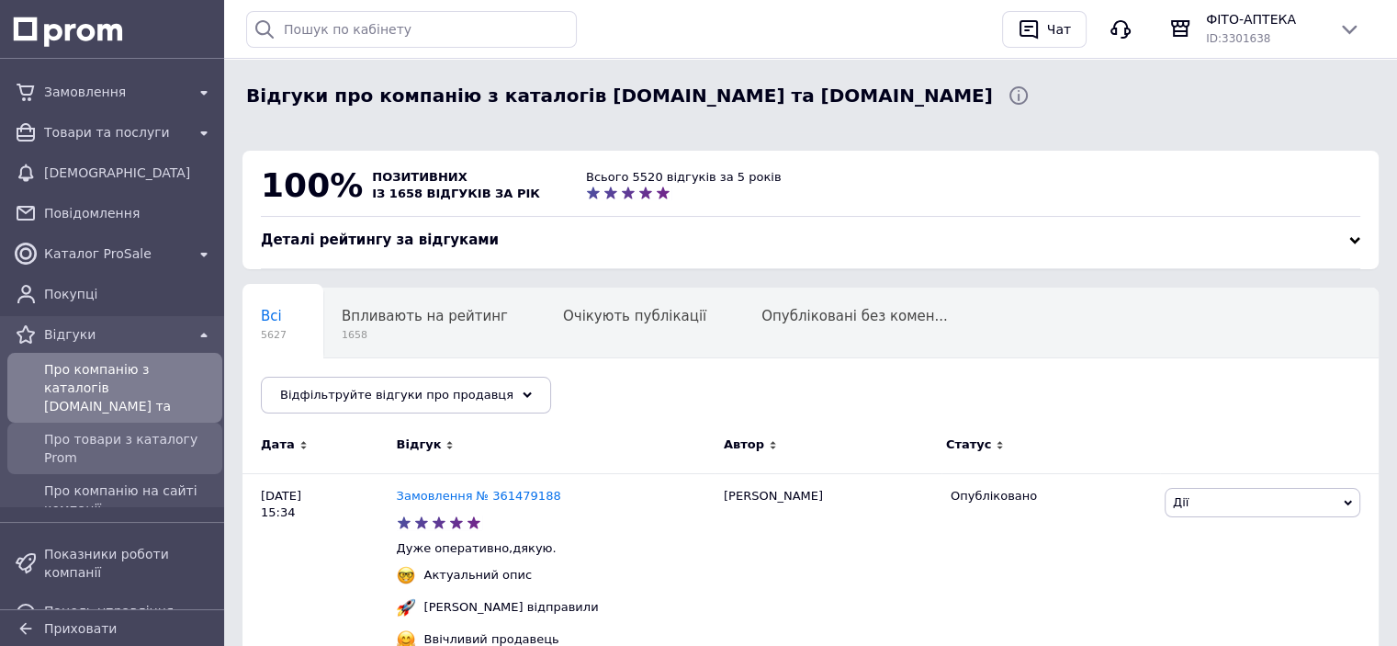
click at [119, 430] on span "Про товари з каталогу Prom" at bounding box center [129, 448] width 171 height 37
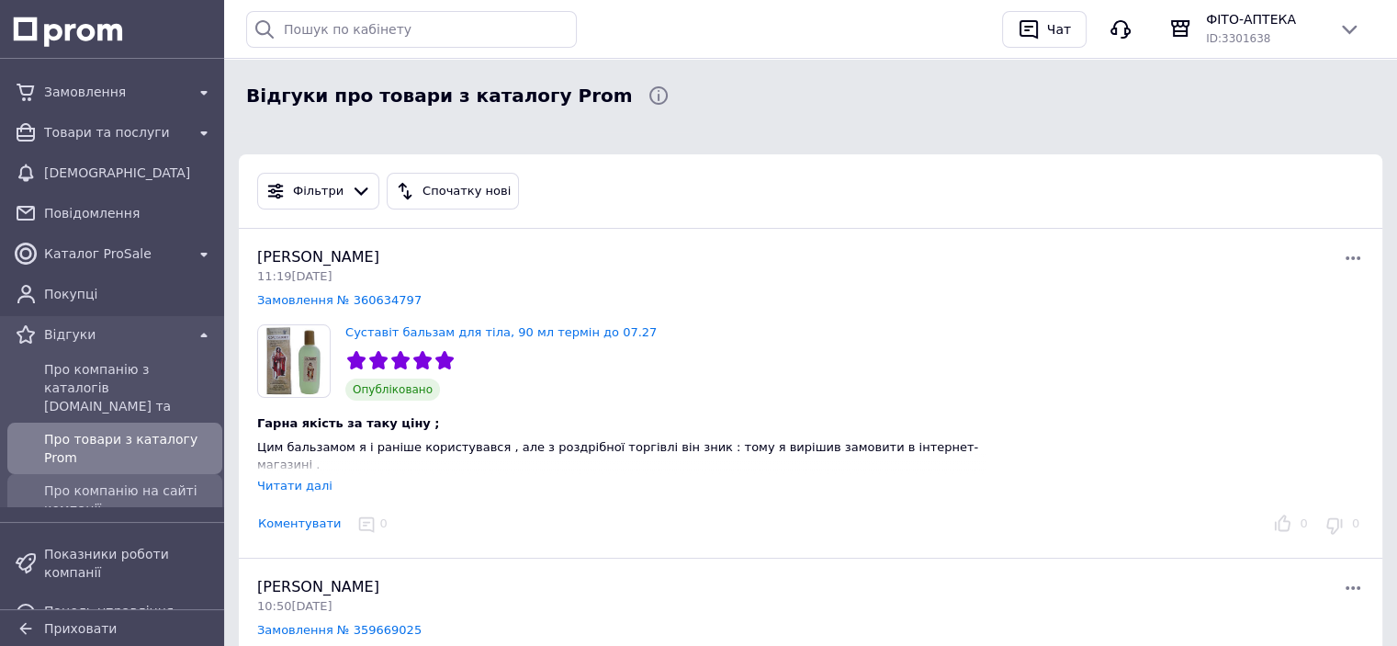
click at [140, 482] on span "Про компанію на сайті компанії" at bounding box center [129, 499] width 171 height 37
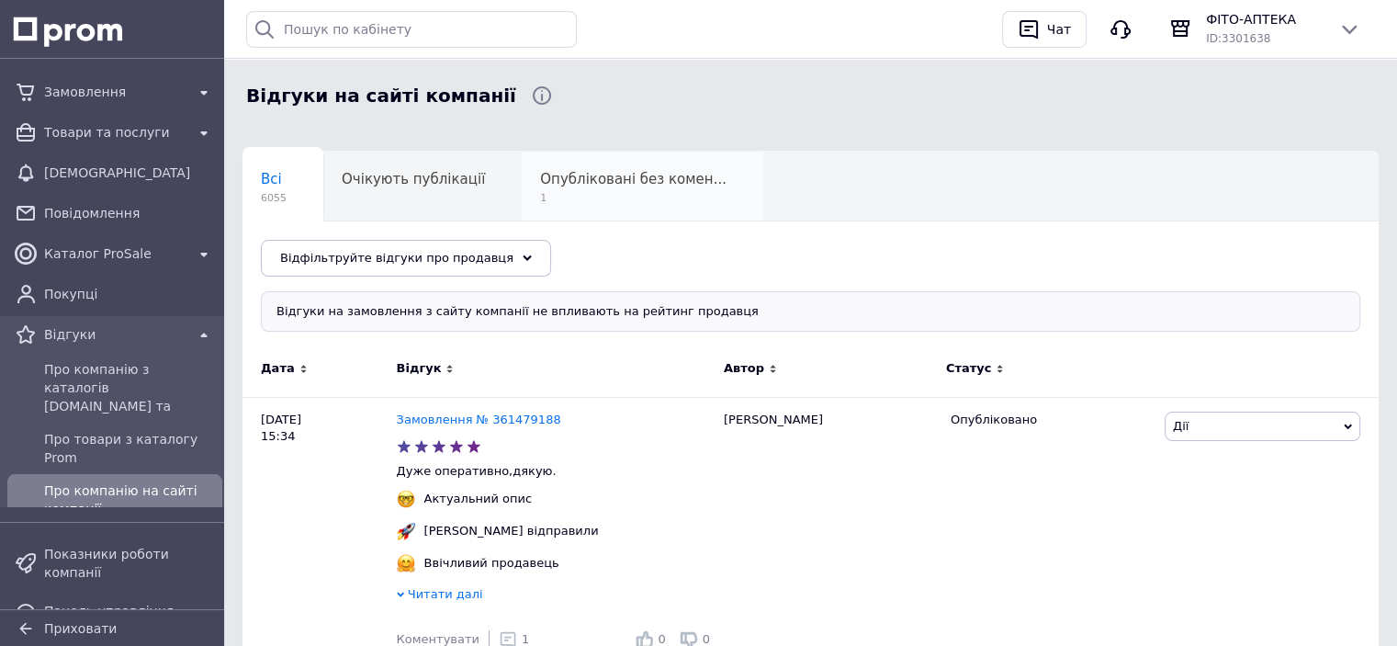
click at [599, 192] on span "1" at bounding box center [633, 198] width 186 height 14
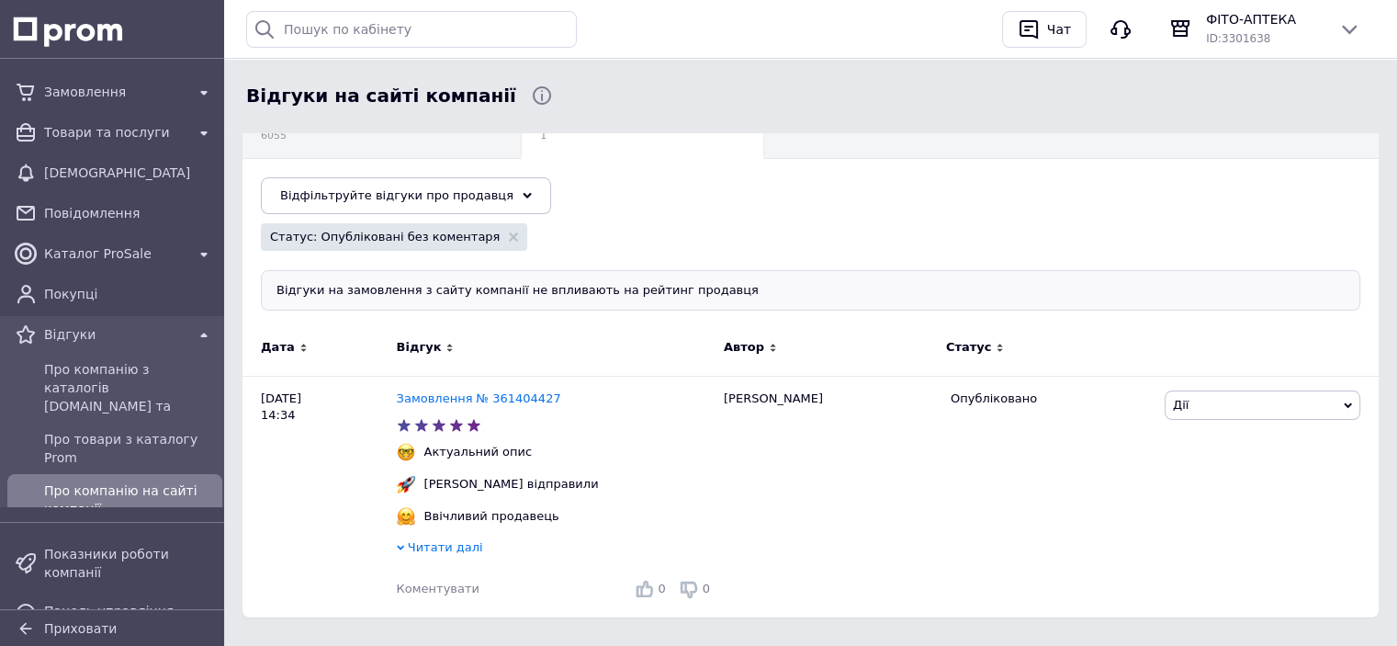
scroll to position [92, 0]
